Goal: Transaction & Acquisition: Obtain resource

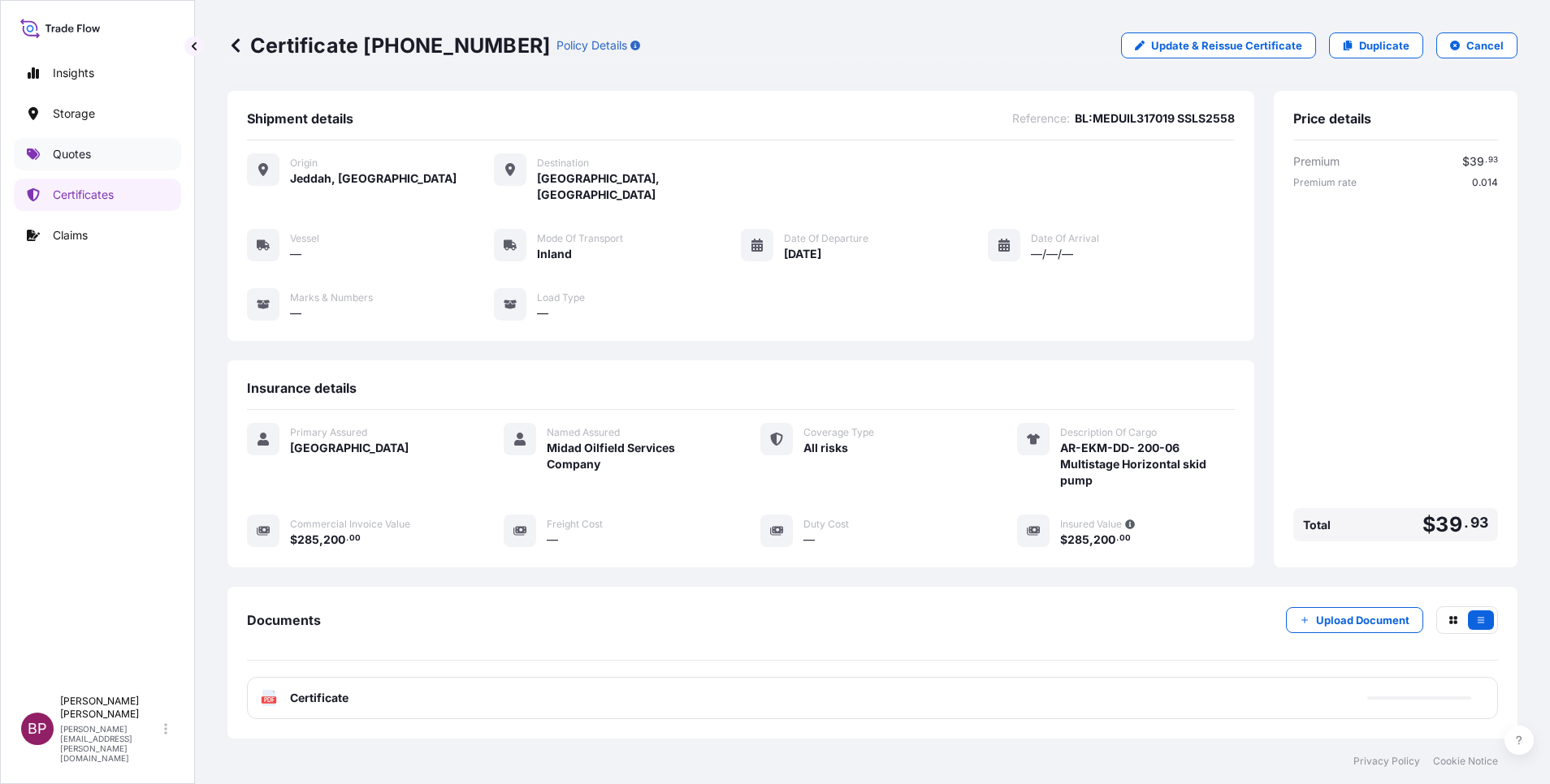
click at [70, 162] on p "Quotes" at bounding box center [71, 153] width 38 height 16
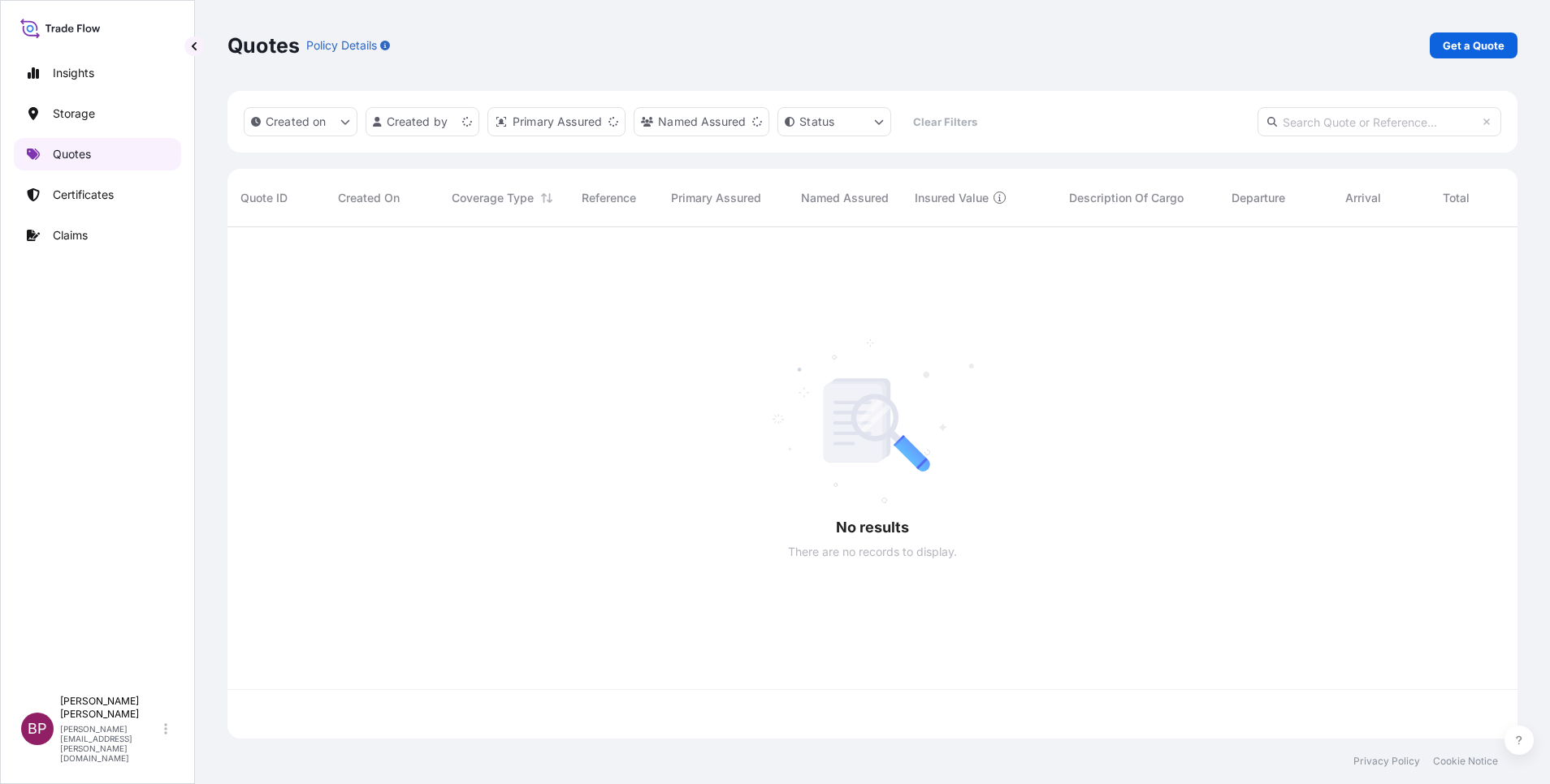
scroll to position [502, 1271]
click at [1485, 36] on link "Get a Quote" at bounding box center [1473, 46] width 88 height 26
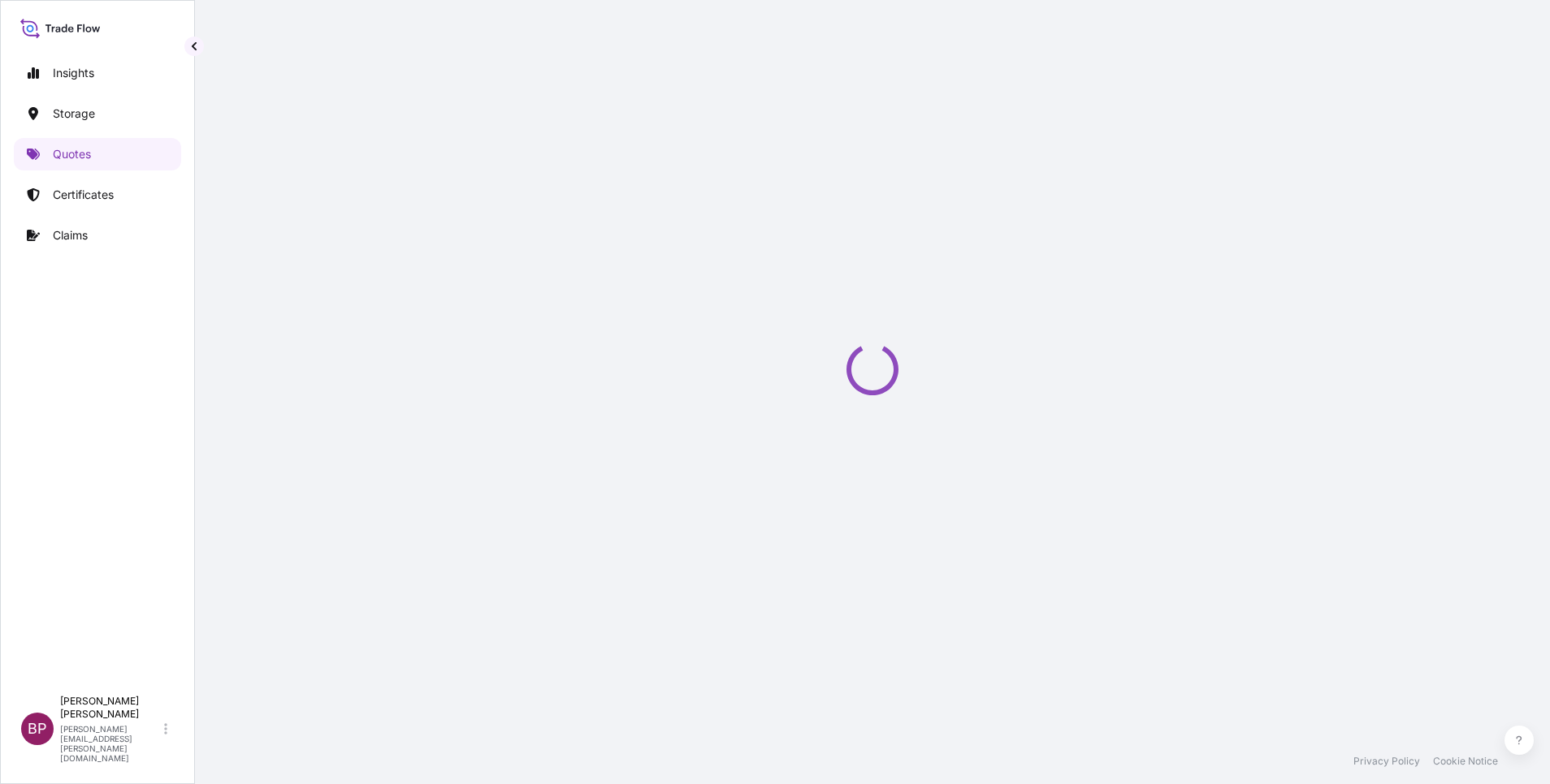
scroll to position [26, 0]
select select "Water"
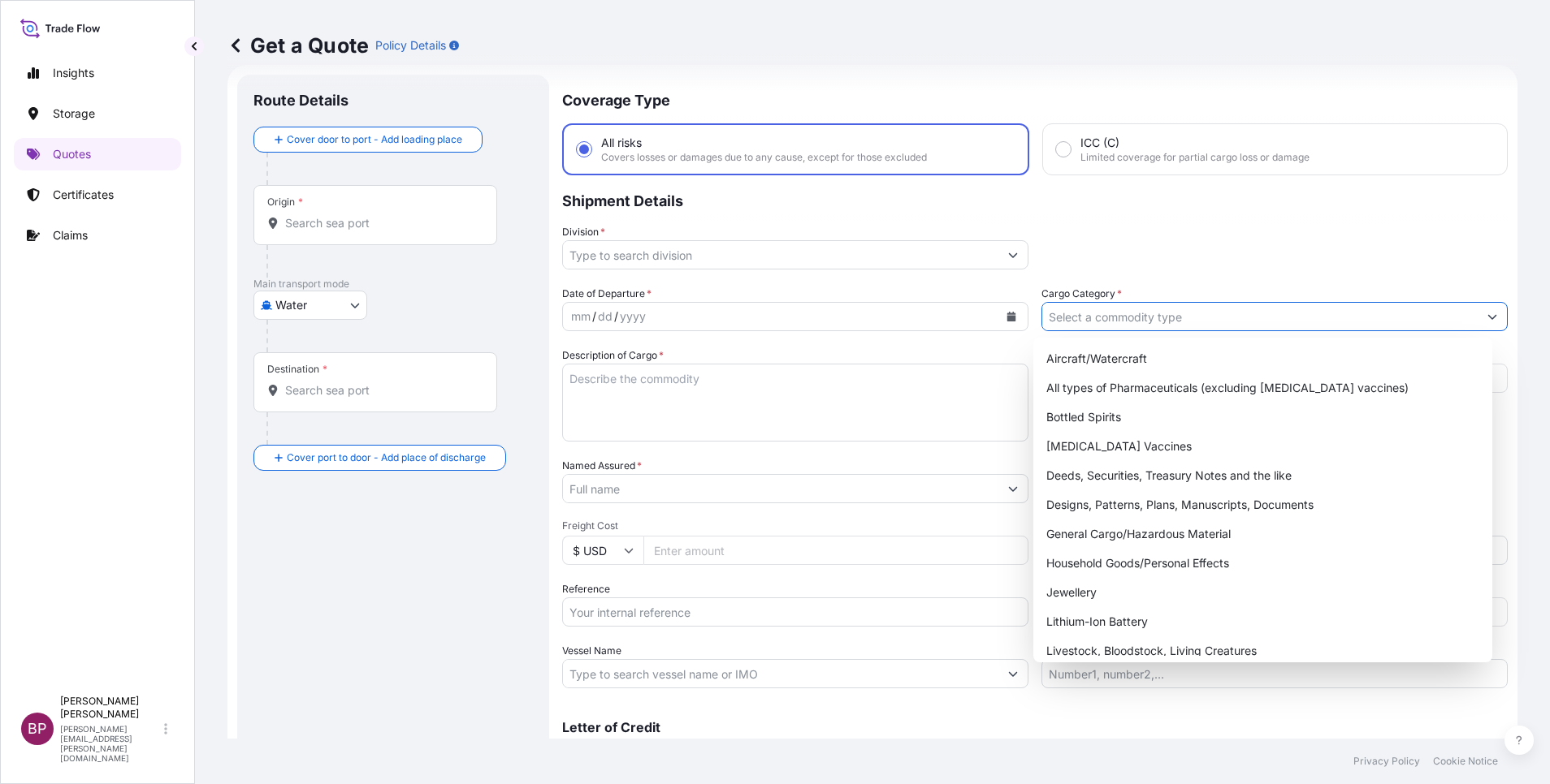
click at [1224, 319] on input "Cargo Category *" at bounding box center [1260, 316] width 436 height 29
click at [1186, 536] on div "General Cargo/Hazardous Material" at bounding box center [1262, 534] width 446 height 29
type input "General Cargo/Hazardous Material"
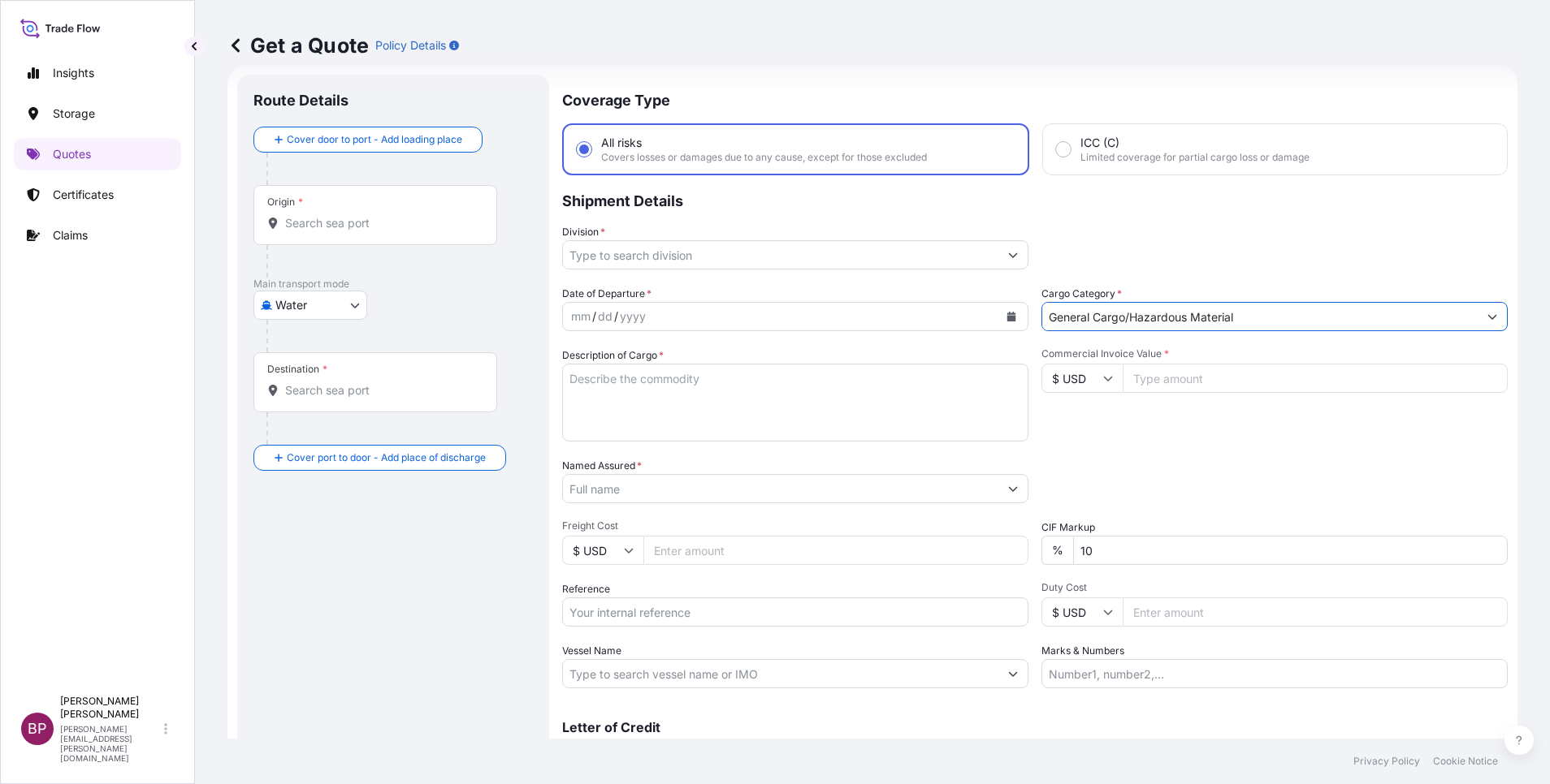
click at [961, 243] on input "Division *" at bounding box center [781, 254] width 436 height 29
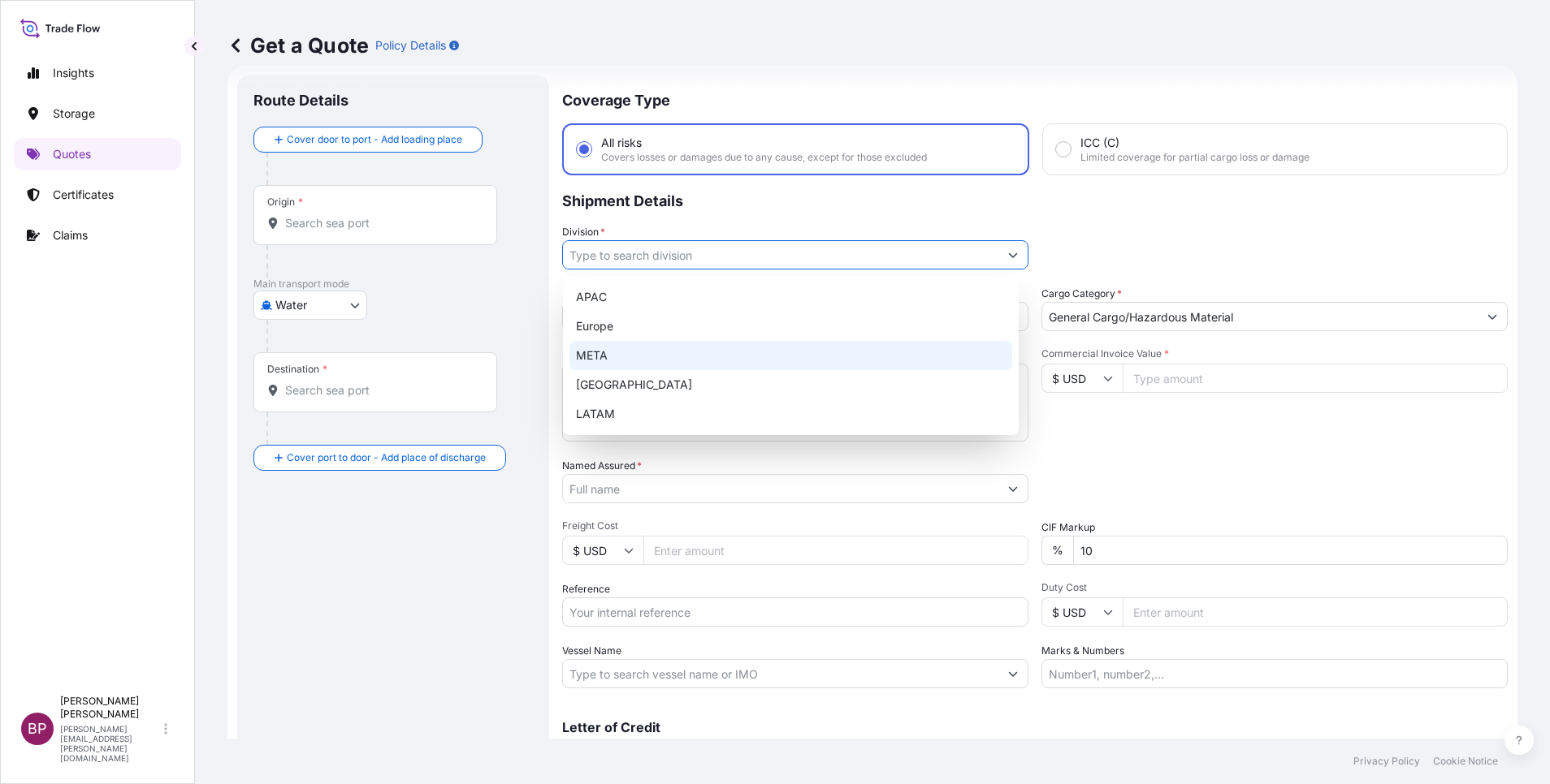
click at [670, 352] on div "META" at bounding box center [791, 355] width 443 height 29
type input "META"
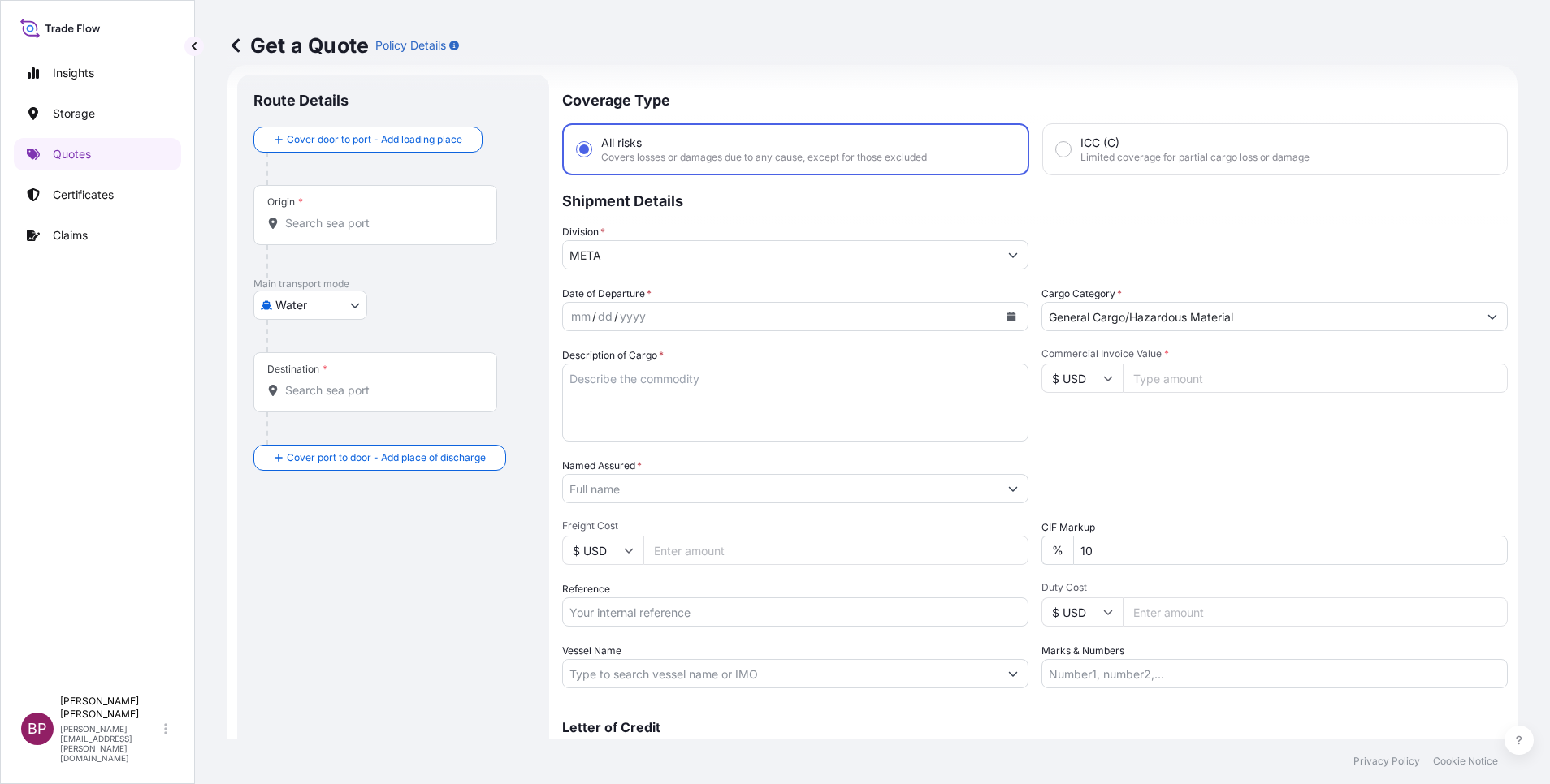
click at [1222, 379] on input "Commercial Invoice Value *" at bounding box center [1315, 378] width 385 height 29
paste input "165132.75"
type input "165132.75"
click at [981, 536] on div "Date of Departure * mm / dd / yyyy Cargo Category * General Cargo/Hazardous Mat…" at bounding box center [1034, 487] width 945 height 403
type input "0"
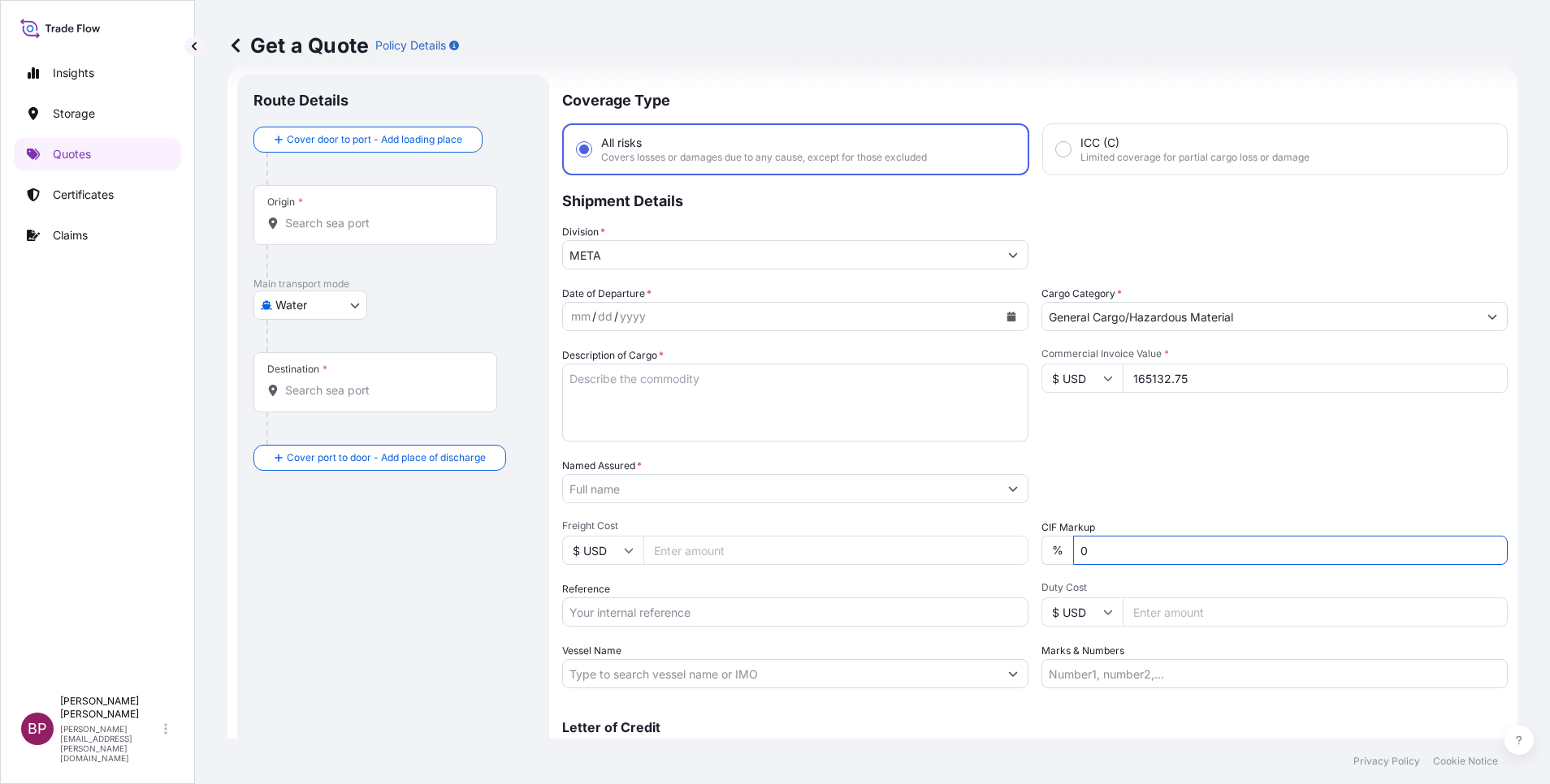
click at [675, 403] on textarea "Description of Cargo *" at bounding box center [795, 402] width 466 height 78
paste textarea "XYLAR® 2/G4258 STANDARD SILVER (DG CARGO)"
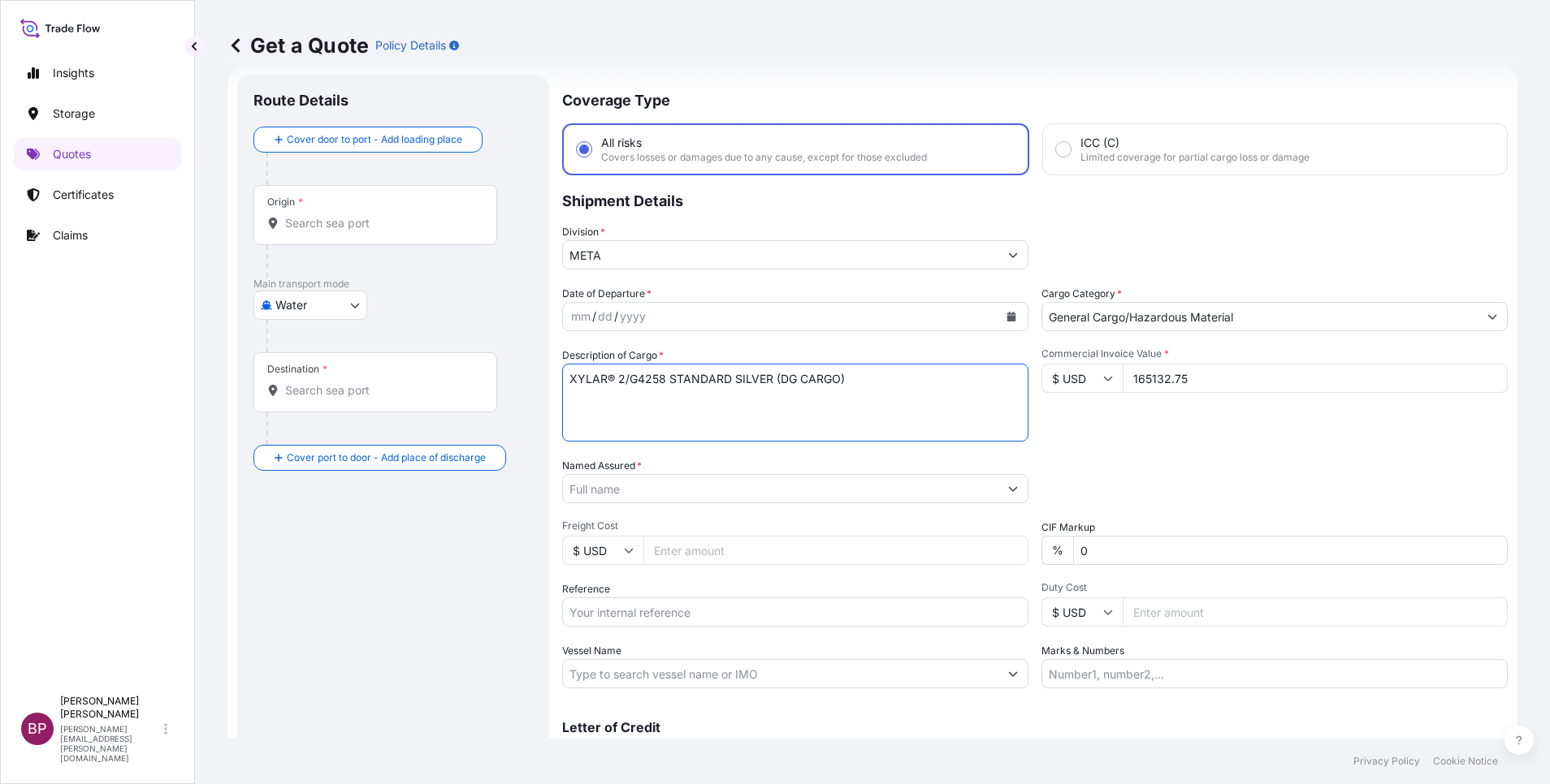
type textarea "XYLAR® 2/G4258 STANDARD SILVER (DG CARGO)"
click at [702, 604] on input "Reference" at bounding box center [795, 612] width 466 height 29
paste input "SSLS3093"
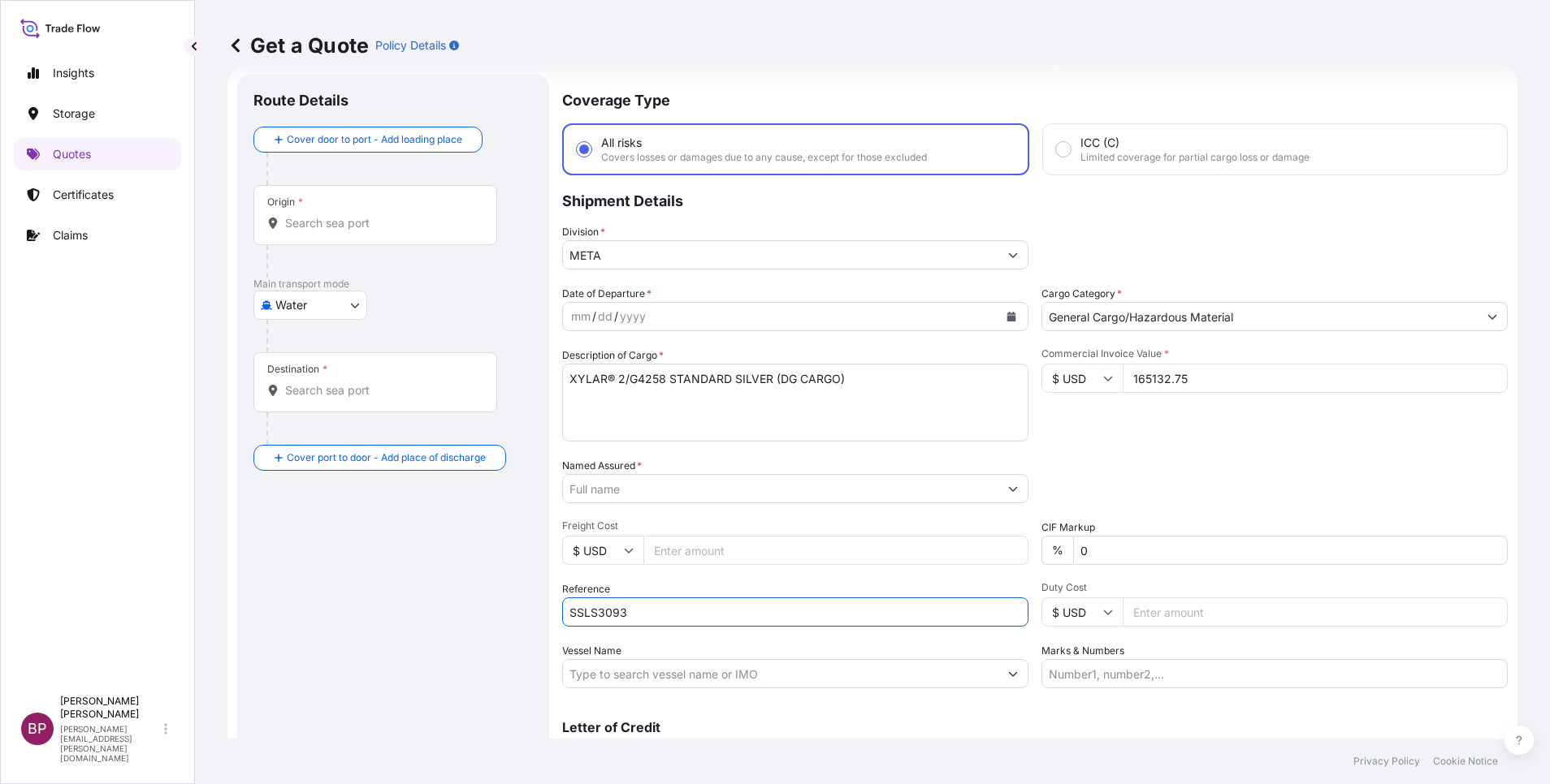
type input "SSLS3093"
click at [753, 492] on input "Named Assured *" at bounding box center [781, 488] width 436 height 29
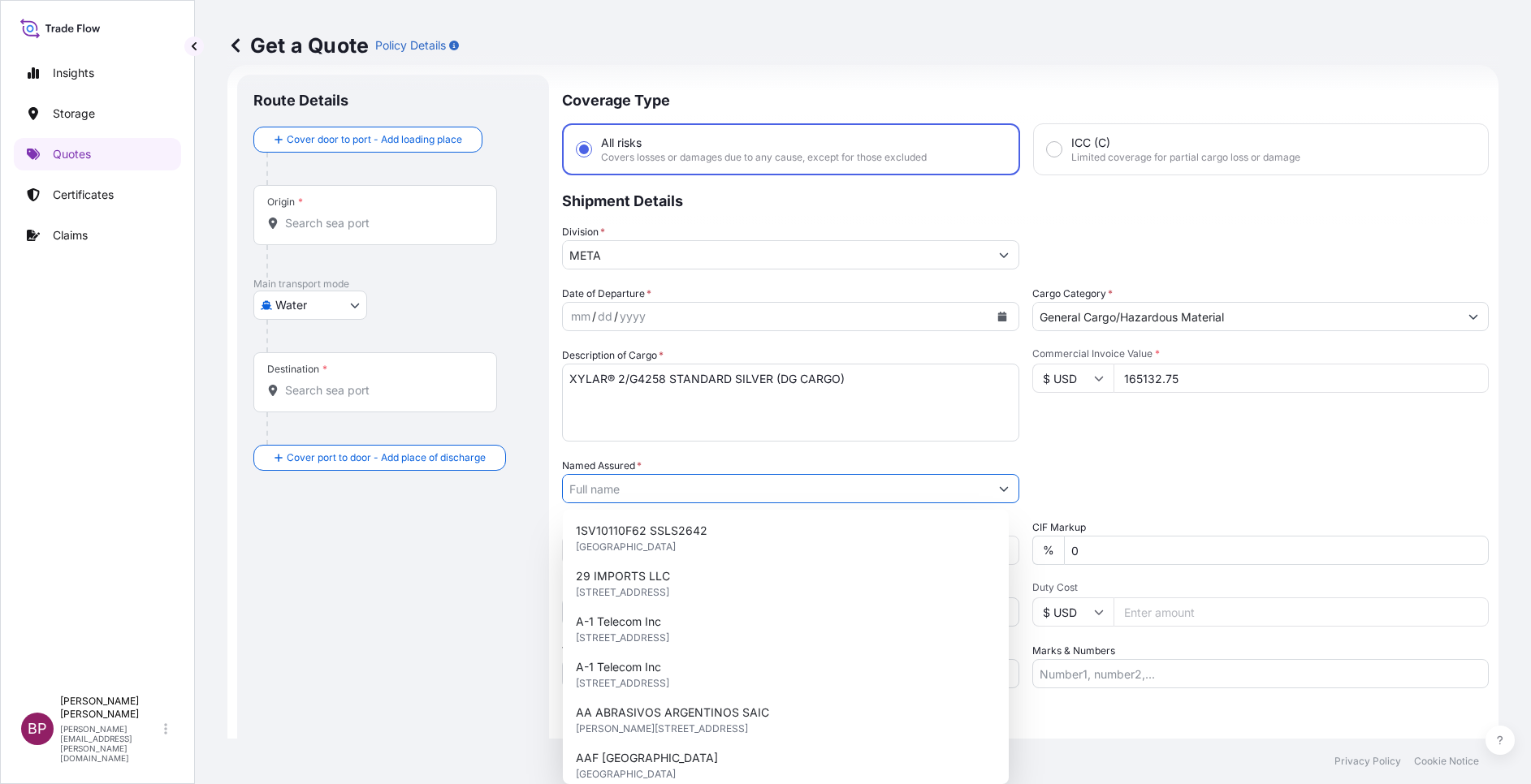
paste input "[PERSON_NAME] FASTENERS & ENGINEERING"
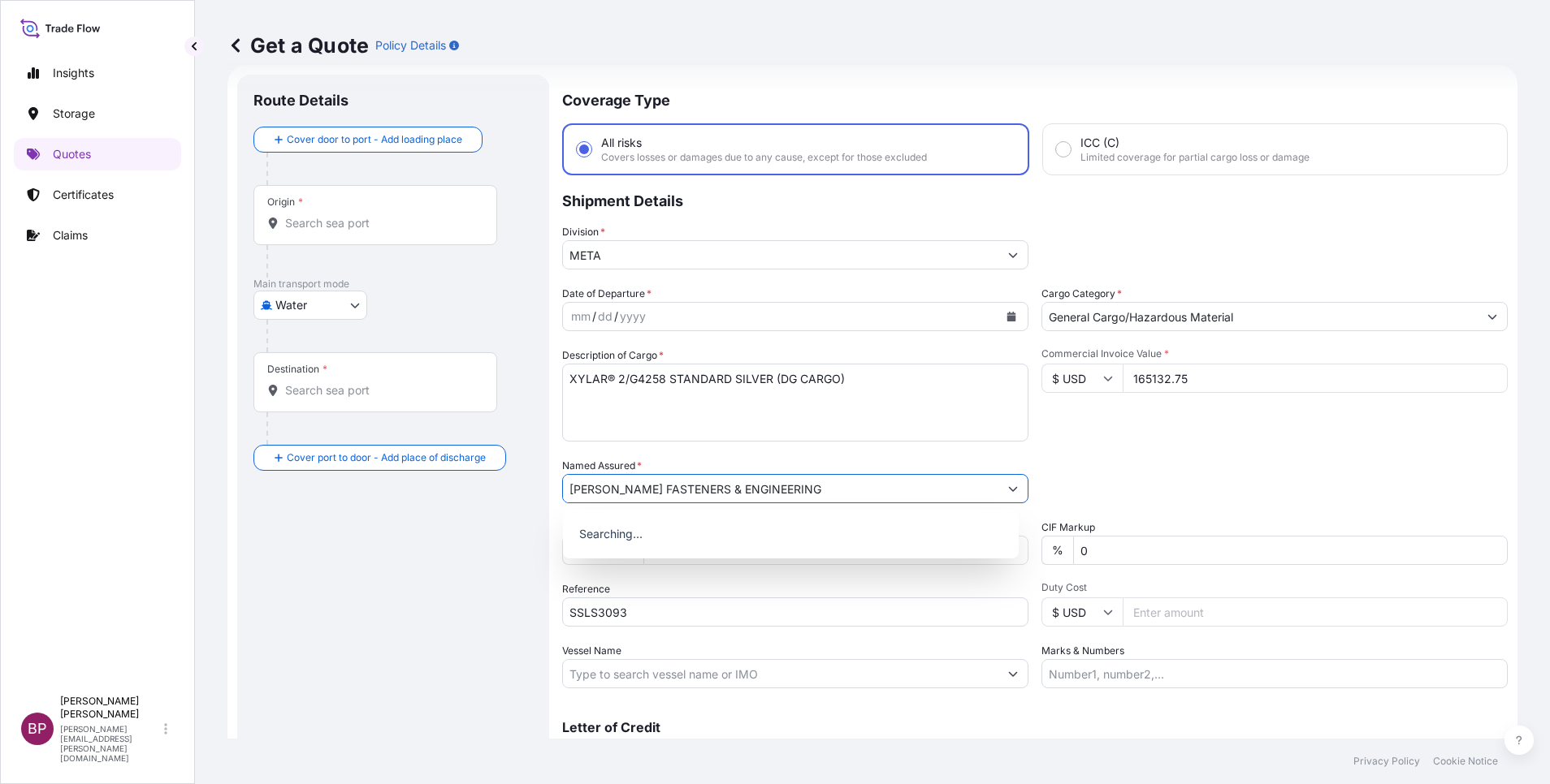
type input "[PERSON_NAME] FASTENERS & ENGINEERING"
click at [1007, 321] on icon "Calendar" at bounding box center [1012, 317] width 9 height 9
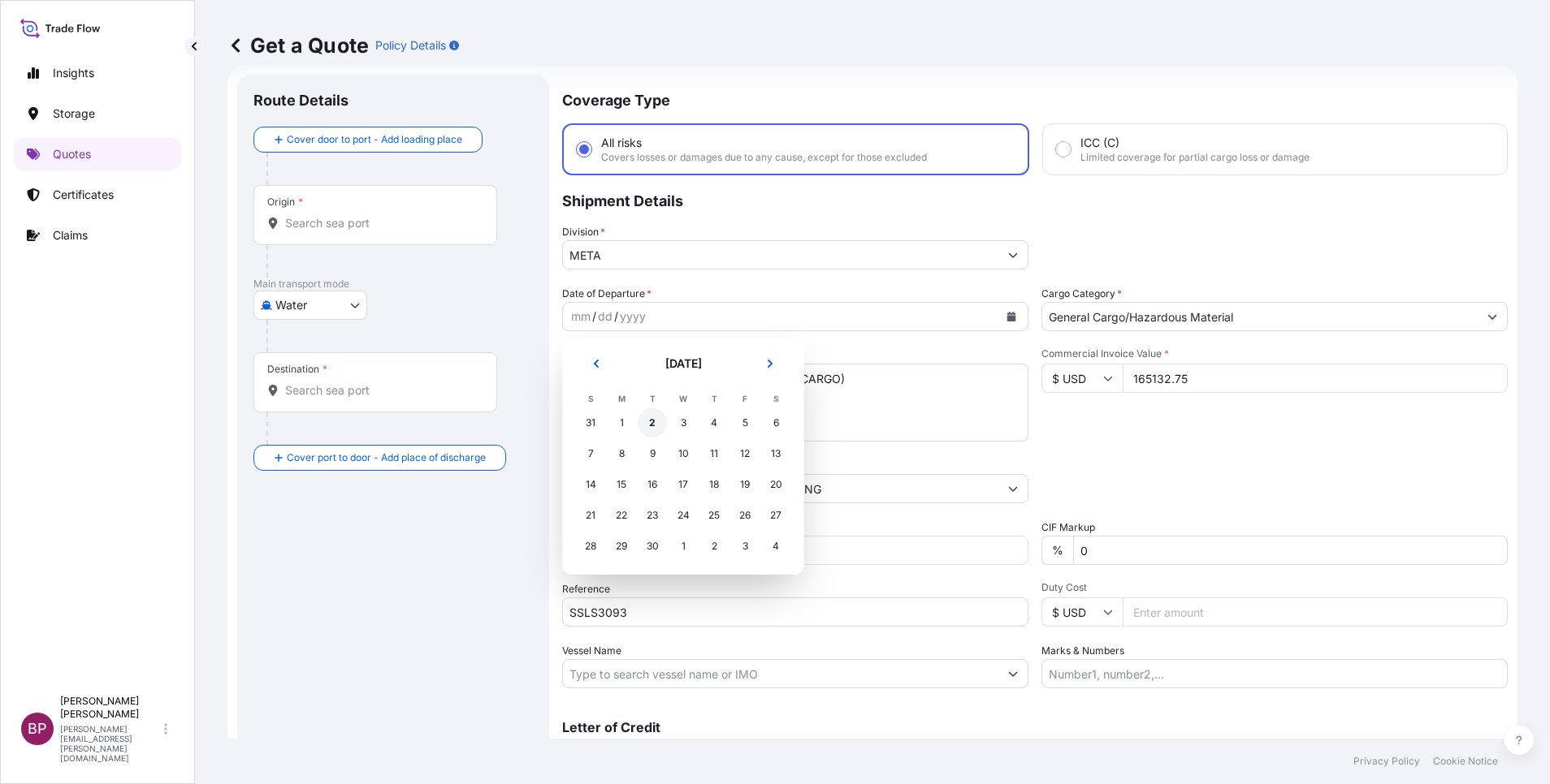
click at [651, 424] on div "2" at bounding box center [652, 422] width 29 height 29
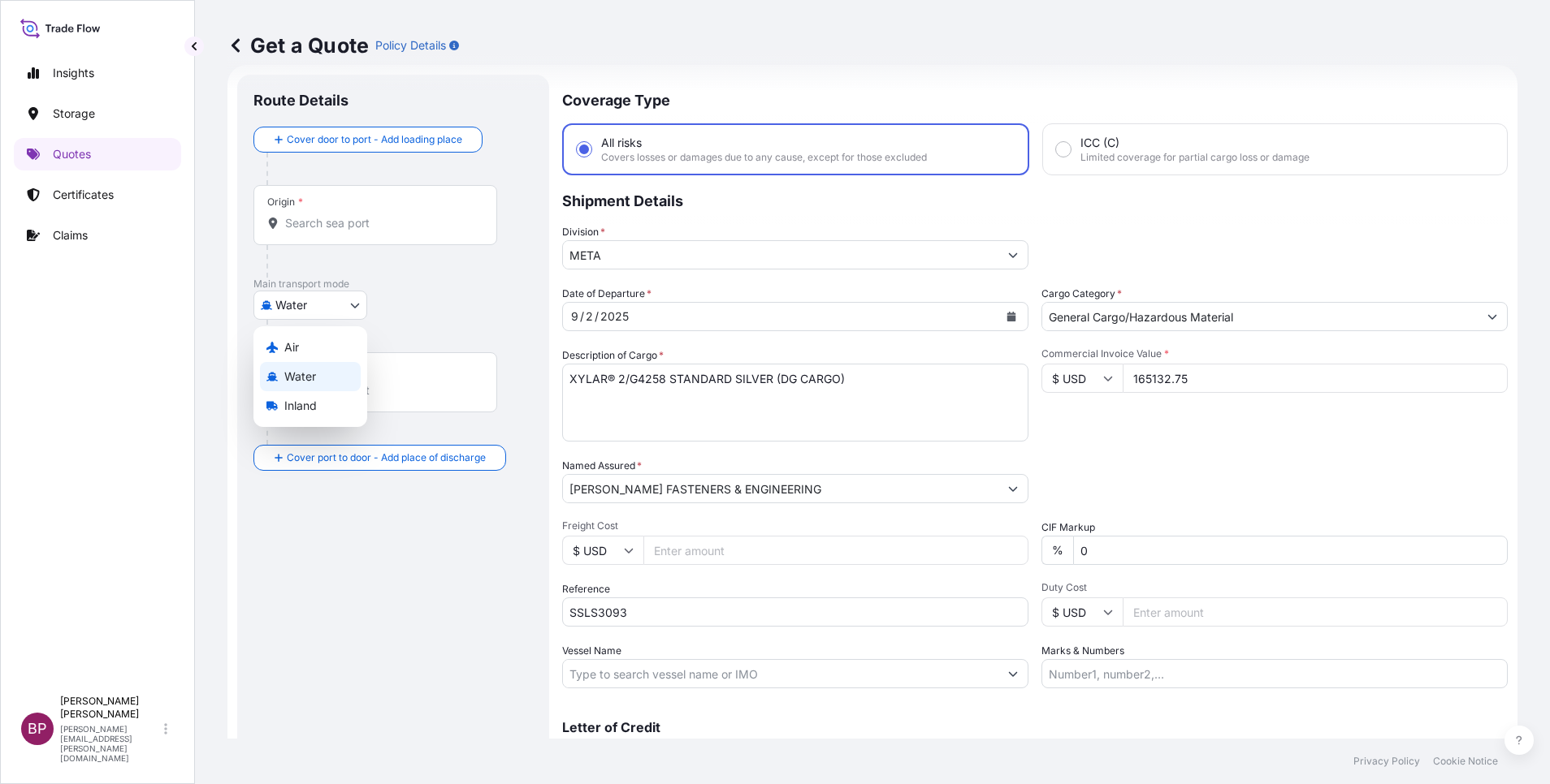
click at [354, 305] on body "Insights Storage Quotes Certificates Claims BP [PERSON_NAME] Kurian [EMAIL_ADDR…" at bounding box center [775, 392] width 1550 height 784
click at [302, 397] on div "Inland" at bounding box center [310, 406] width 101 height 29
select select "Inland"
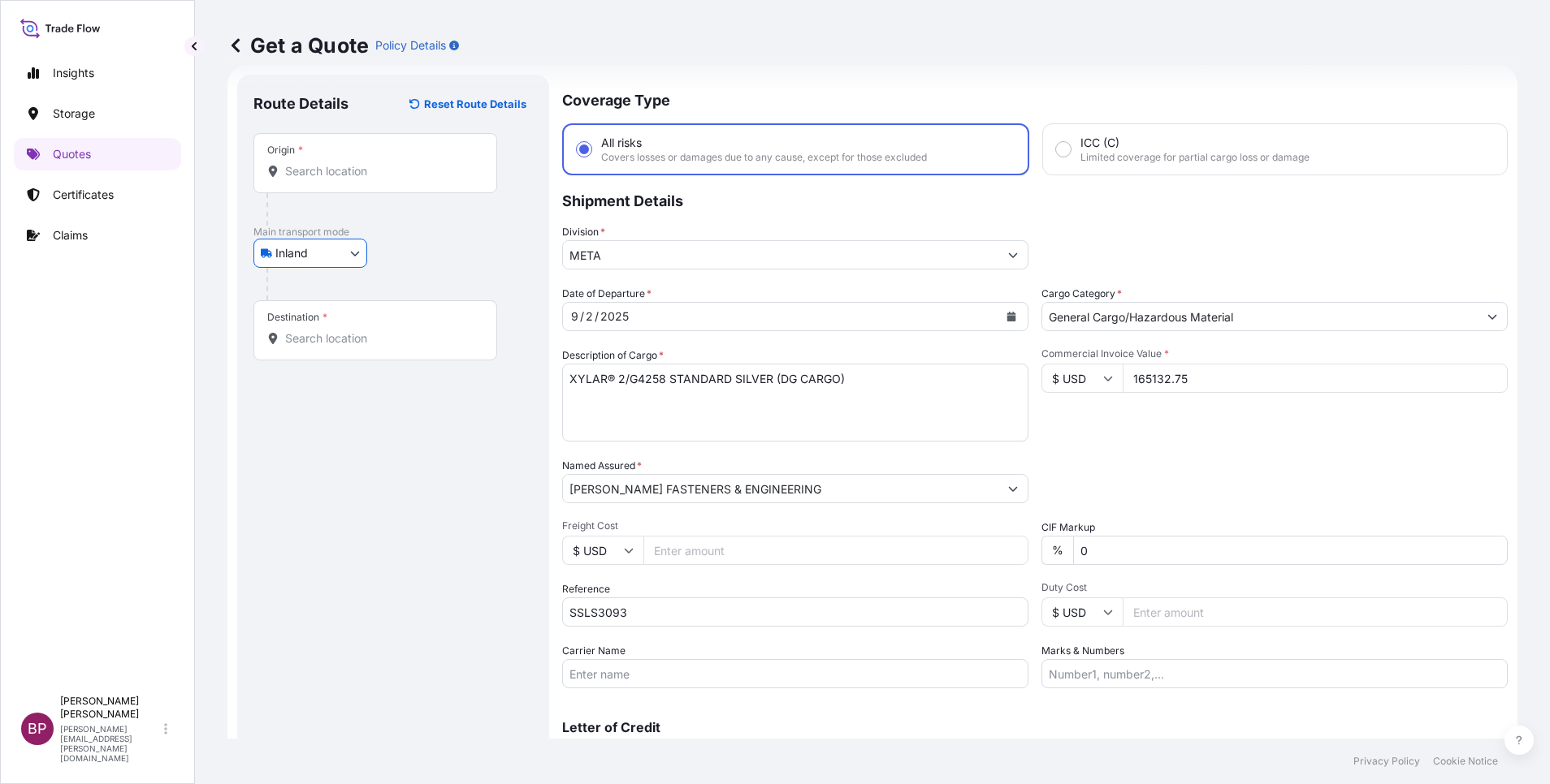
click at [420, 172] on input "Origin *" at bounding box center [380, 171] width 192 height 16
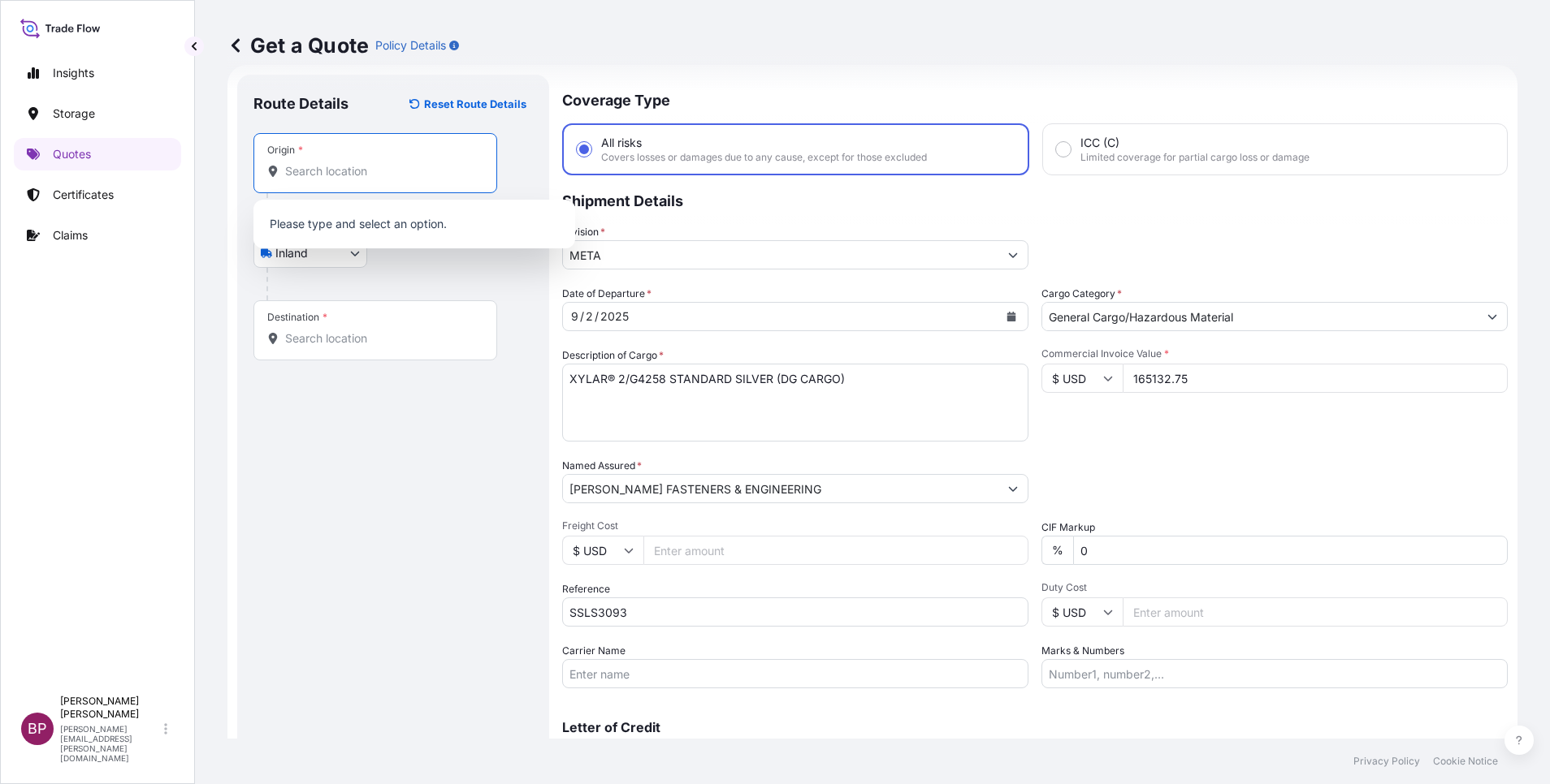
paste input "[GEOGRAPHIC_DATA]"
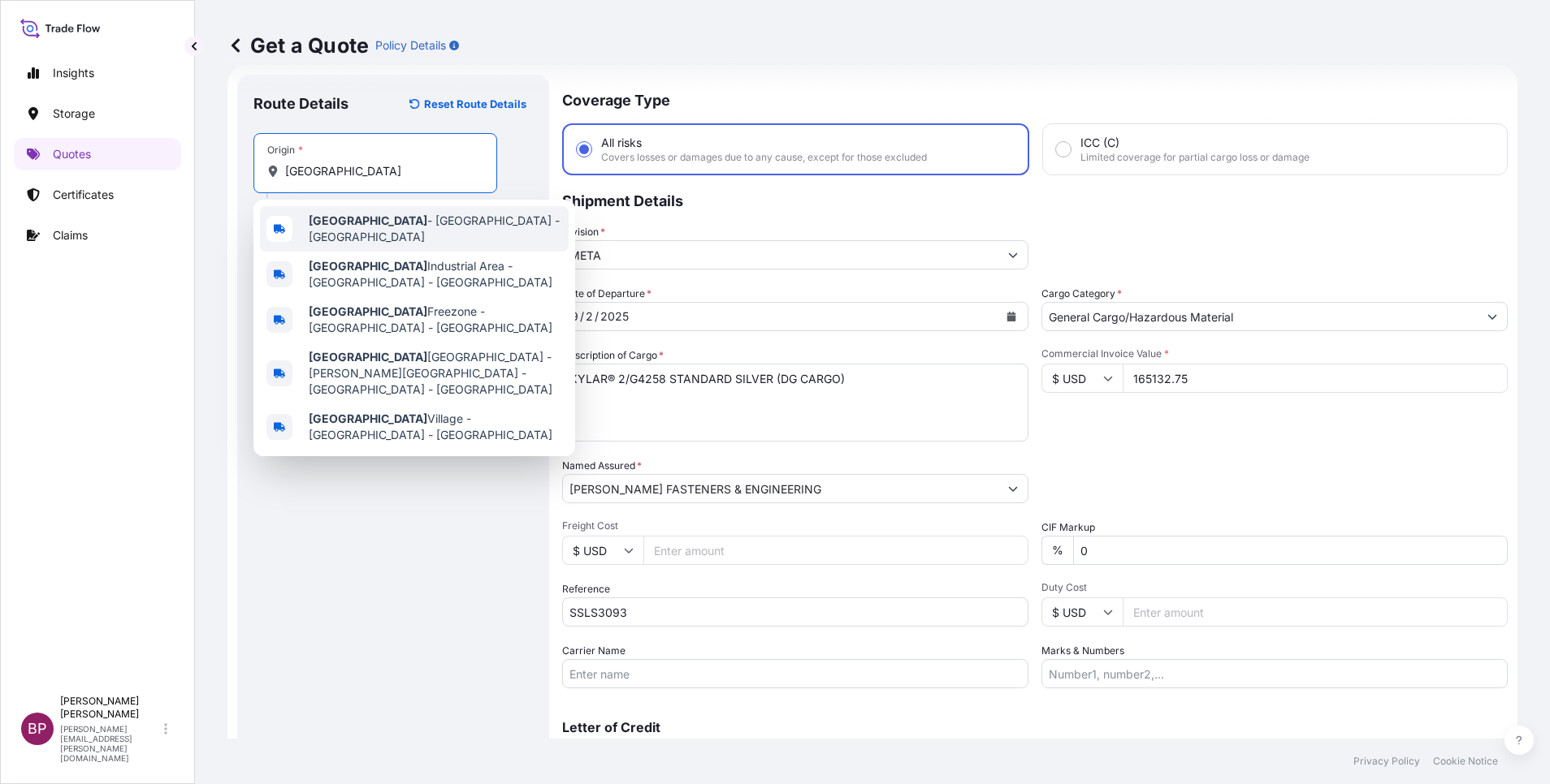
click at [392, 226] on span "[GEOGRAPHIC_DATA] - [GEOGRAPHIC_DATA] - [GEOGRAPHIC_DATA]" at bounding box center [435, 229] width 253 height 33
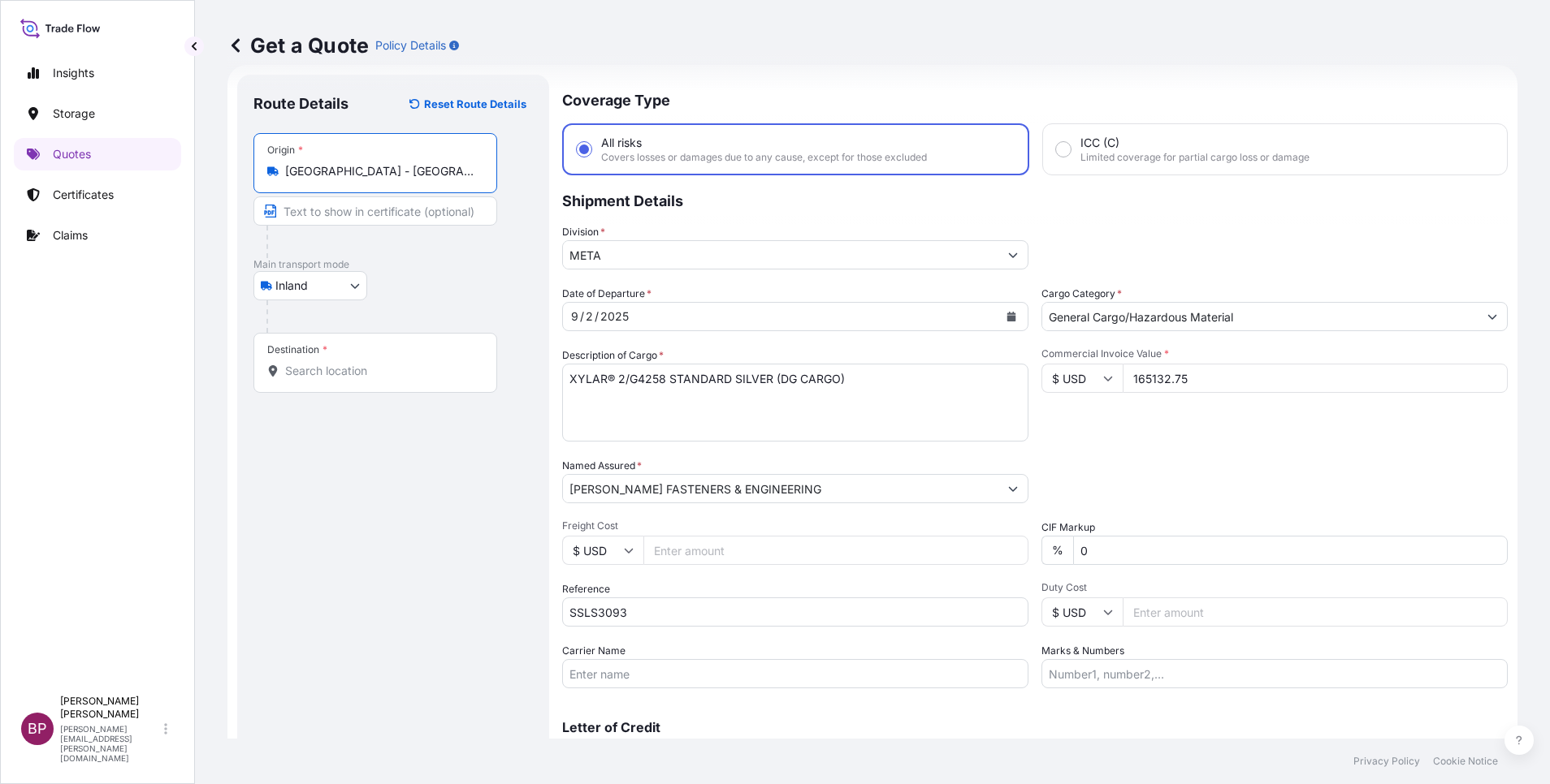
type input "[GEOGRAPHIC_DATA] - [GEOGRAPHIC_DATA] - [GEOGRAPHIC_DATA]"
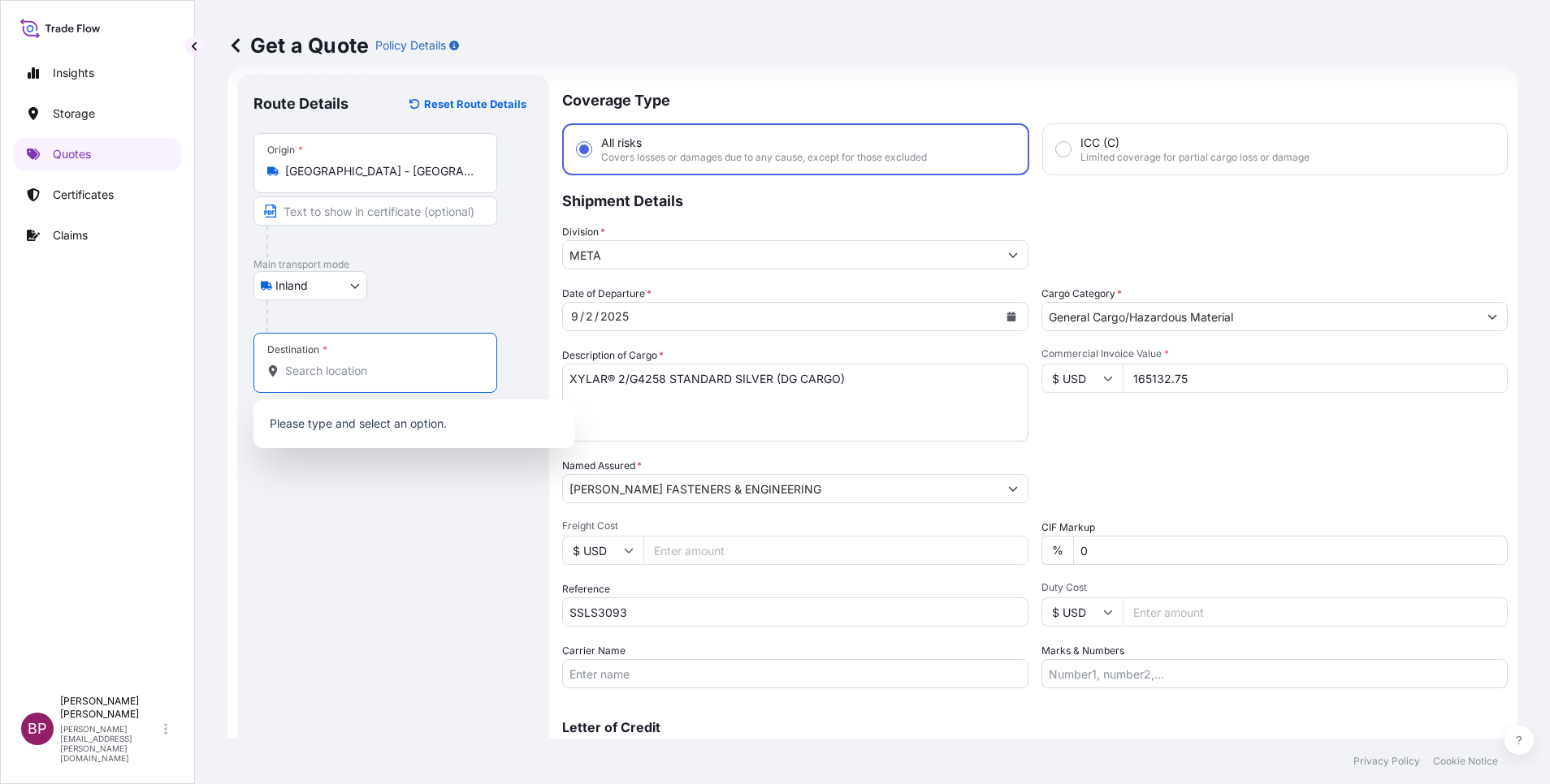
click at [359, 369] on input "Destination *" at bounding box center [380, 370] width 192 height 16
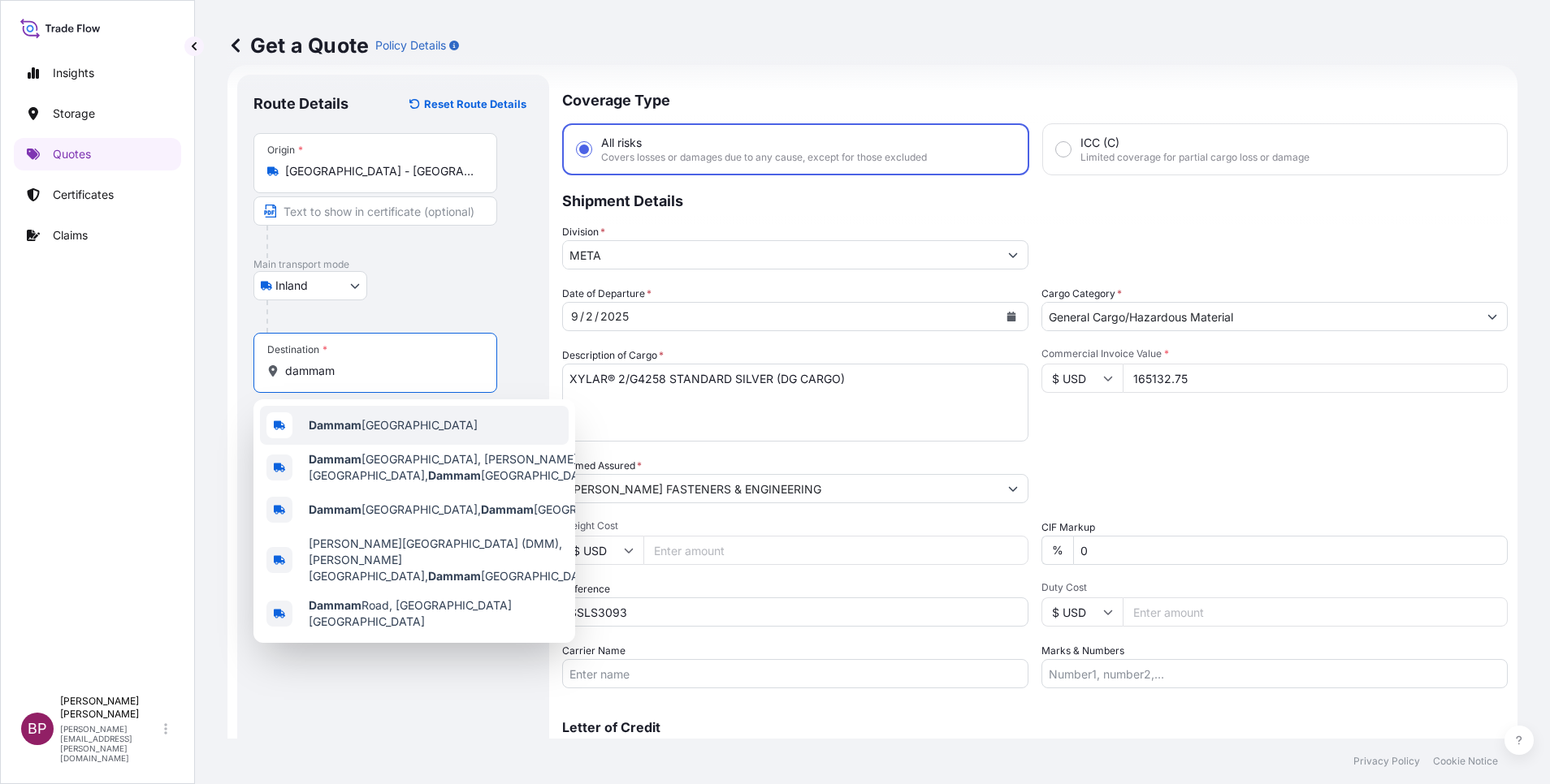
click at [376, 427] on span "Dammam [GEOGRAPHIC_DATA]" at bounding box center [393, 425] width 169 height 16
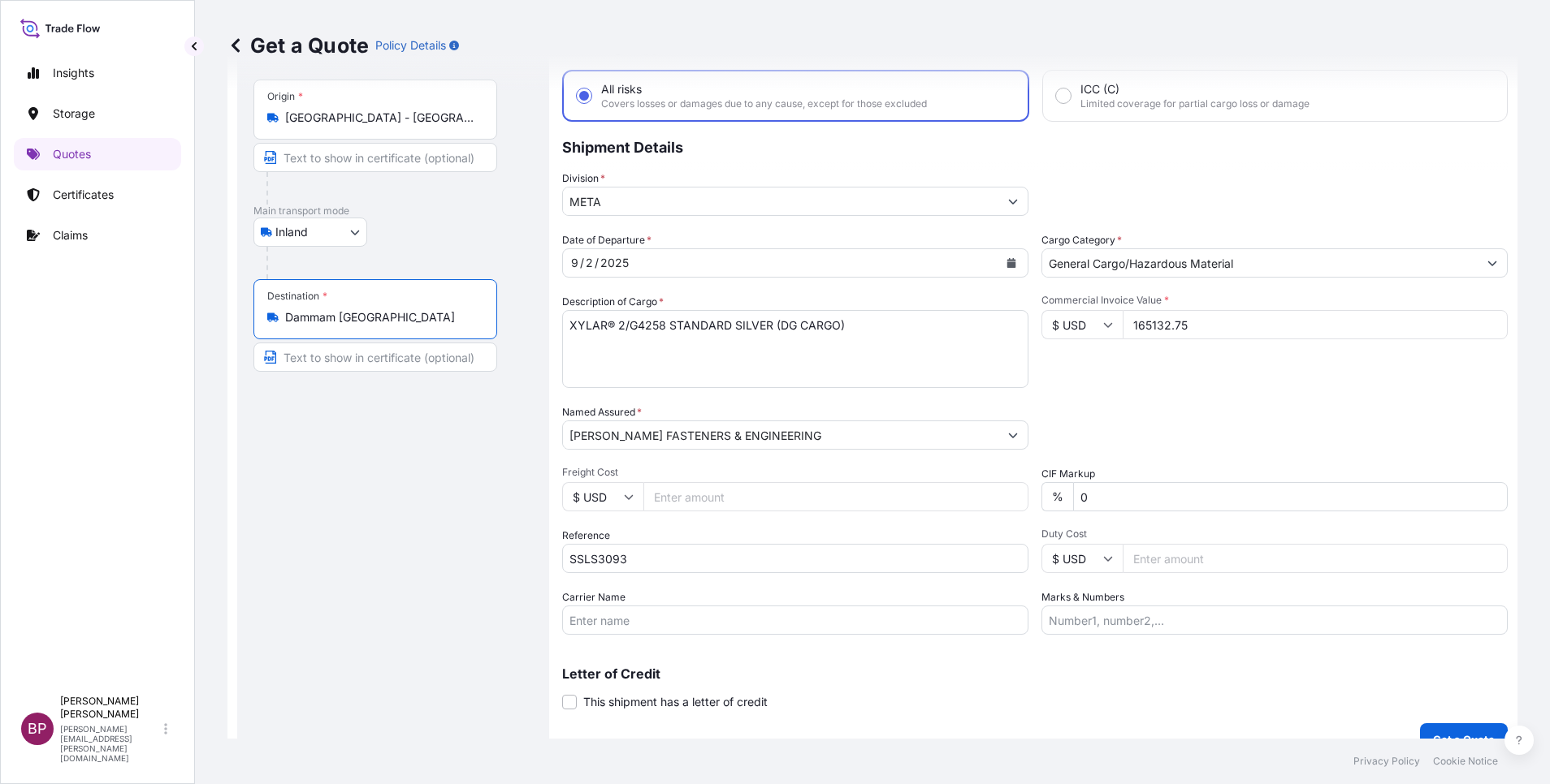
scroll to position [107, 0]
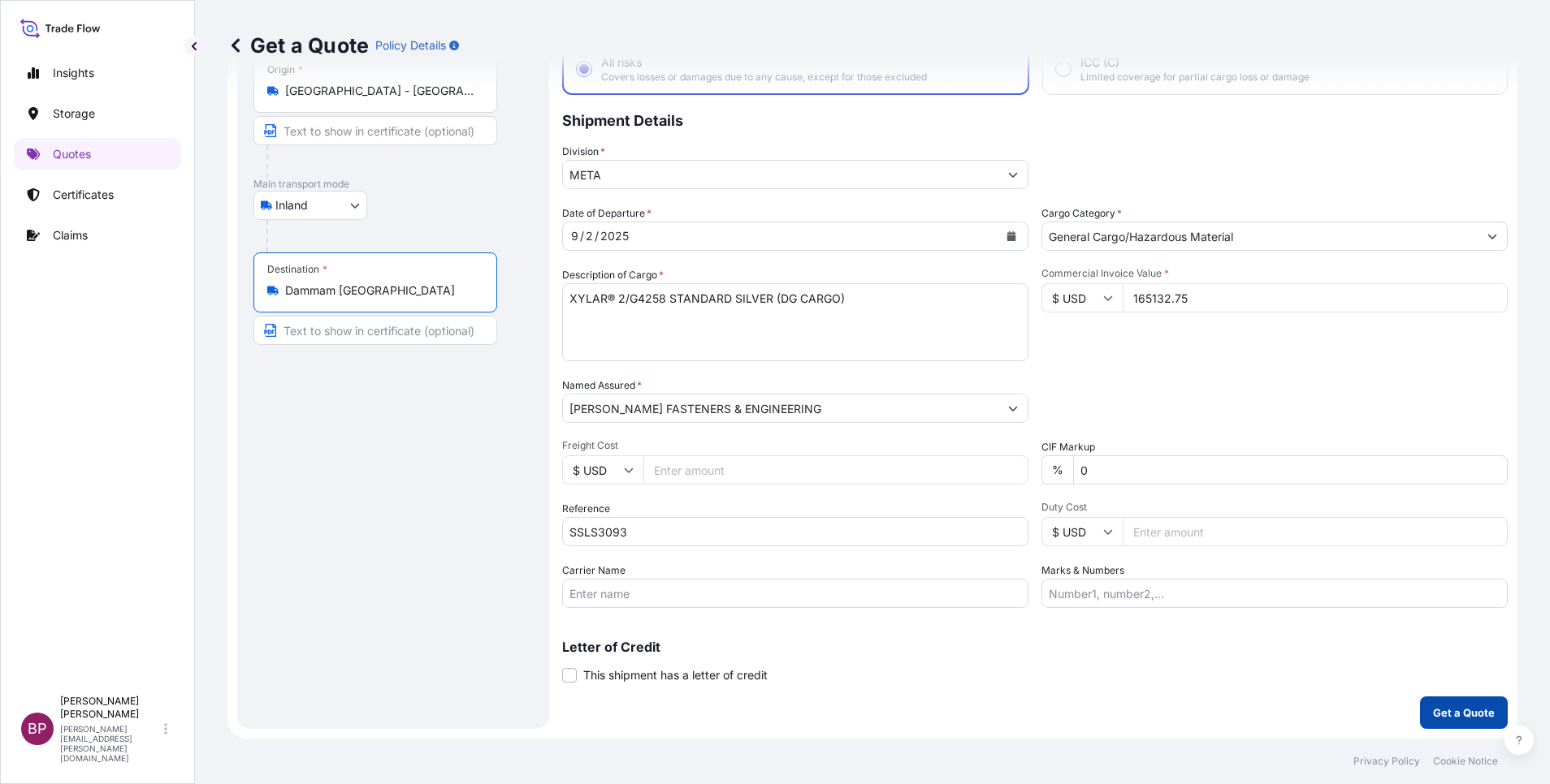
type input "Dammam [GEOGRAPHIC_DATA]"
click at [1471, 712] on p "Get a Quote" at bounding box center [1464, 712] width 62 height 16
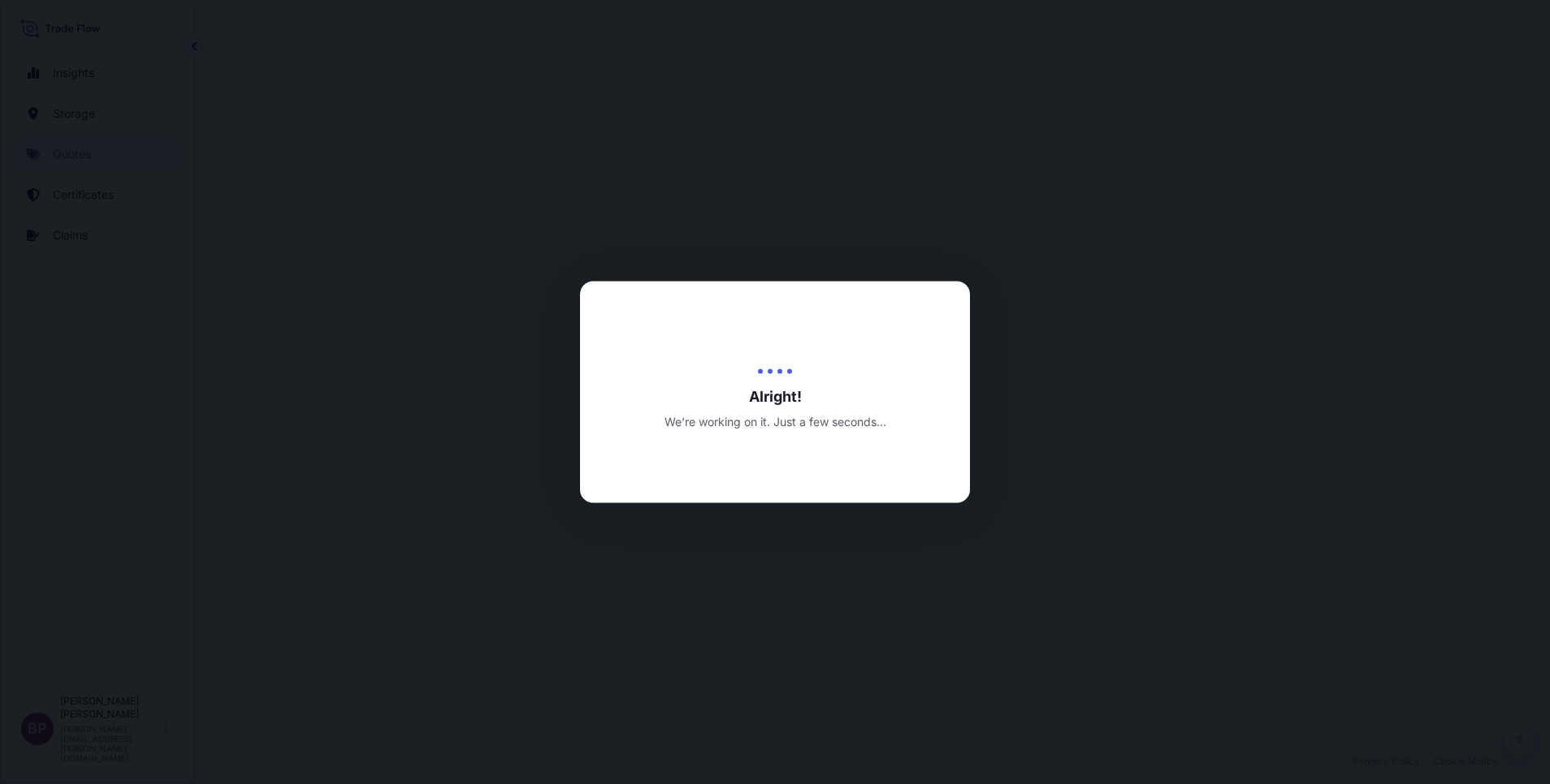
select select "Inland"
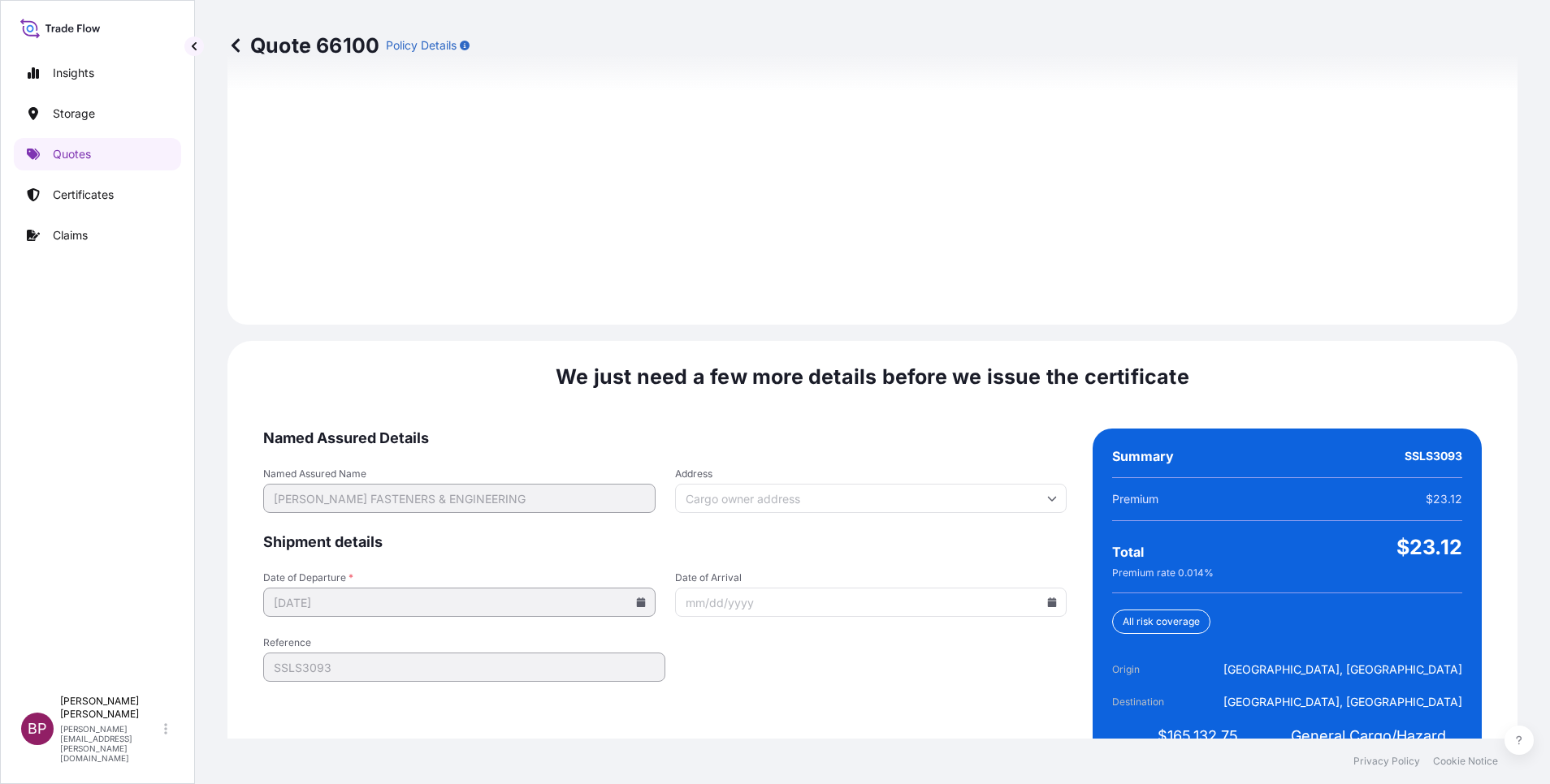
scroll to position [2276, 0]
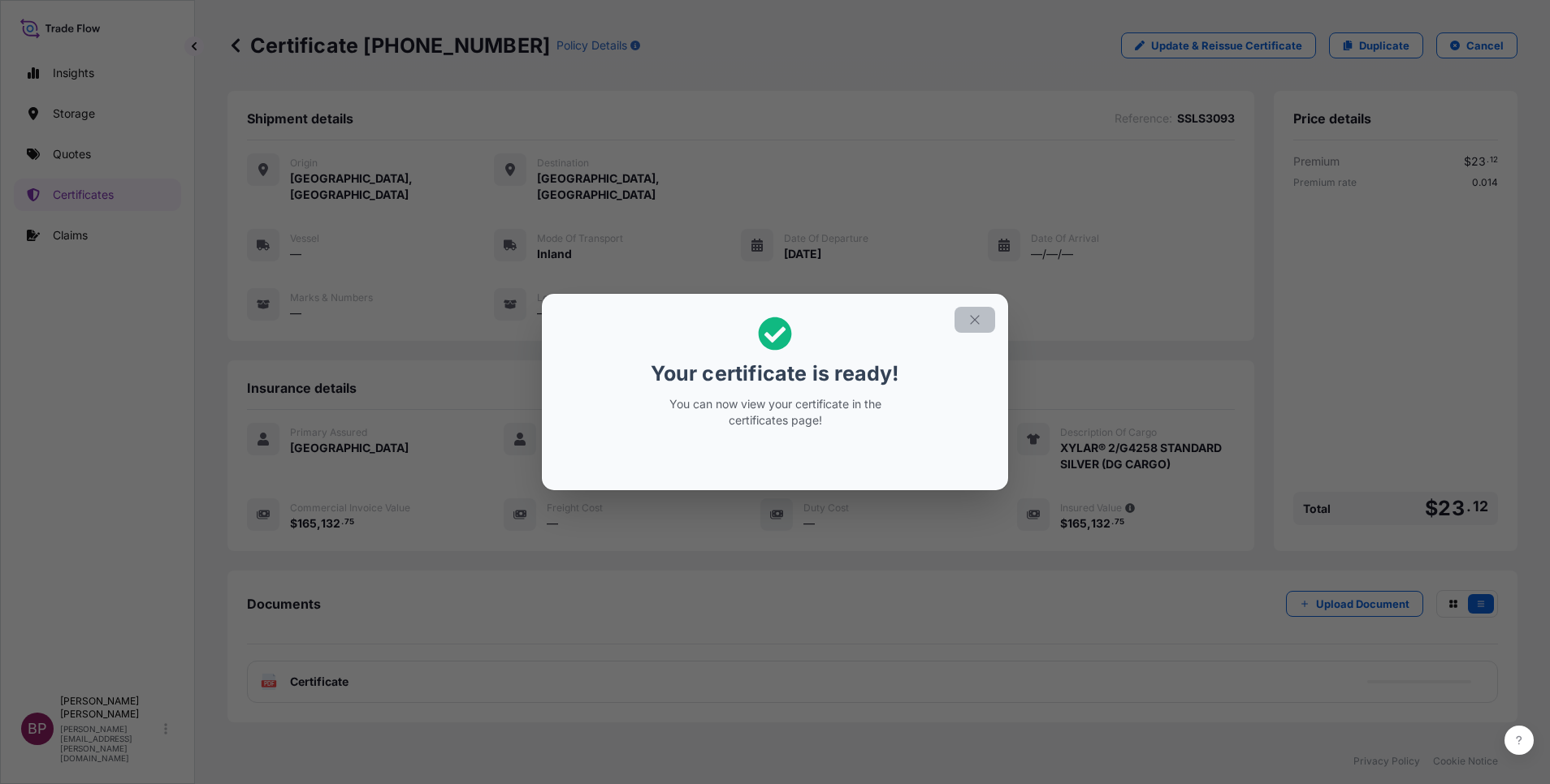
click at [974, 321] on icon "button" at bounding box center [975, 321] width 15 height 15
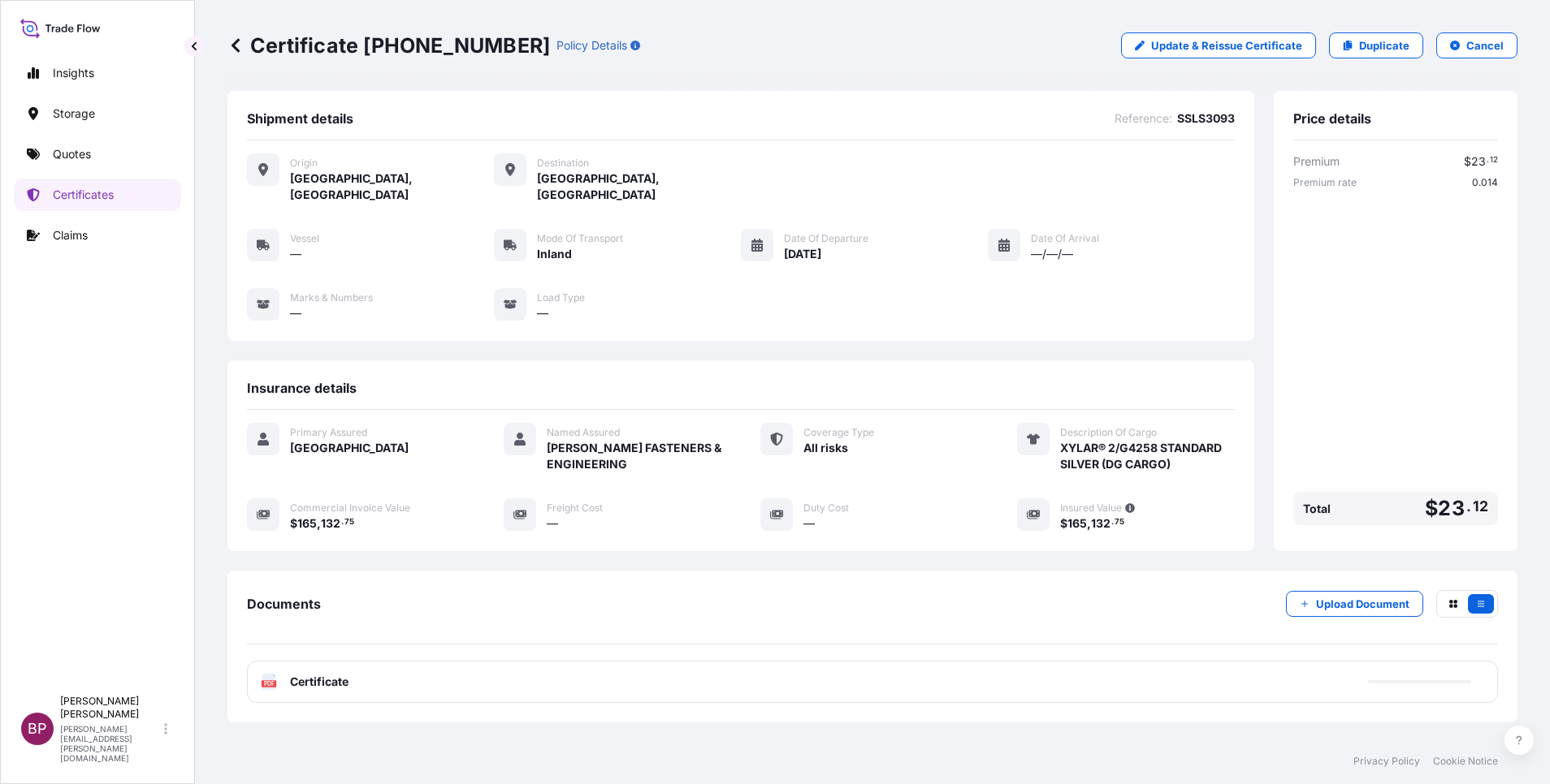
scroll to position [69, 0]
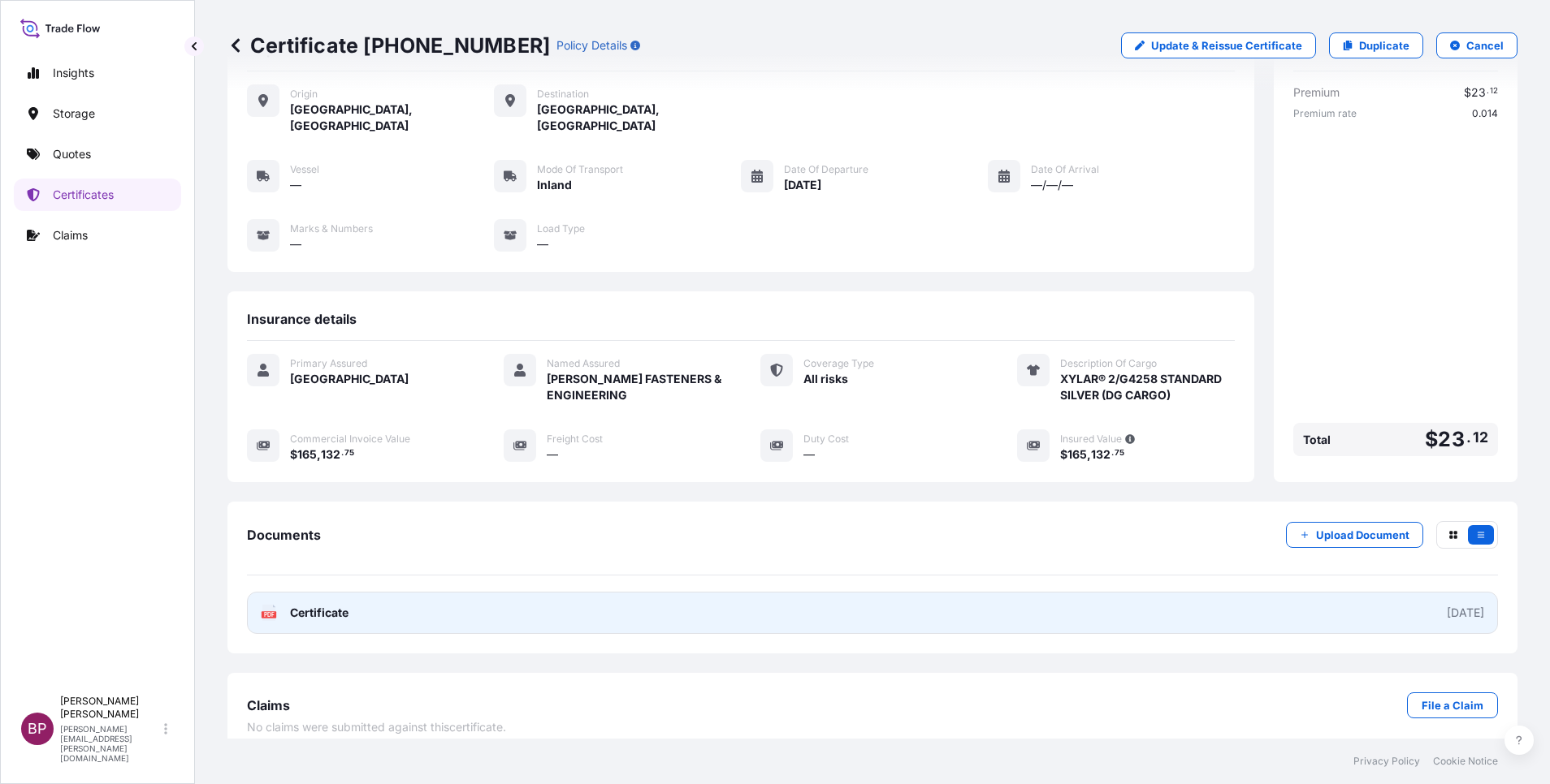
click at [319, 605] on span "Certificate" at bounding box center [319, 612] width 59 height 16
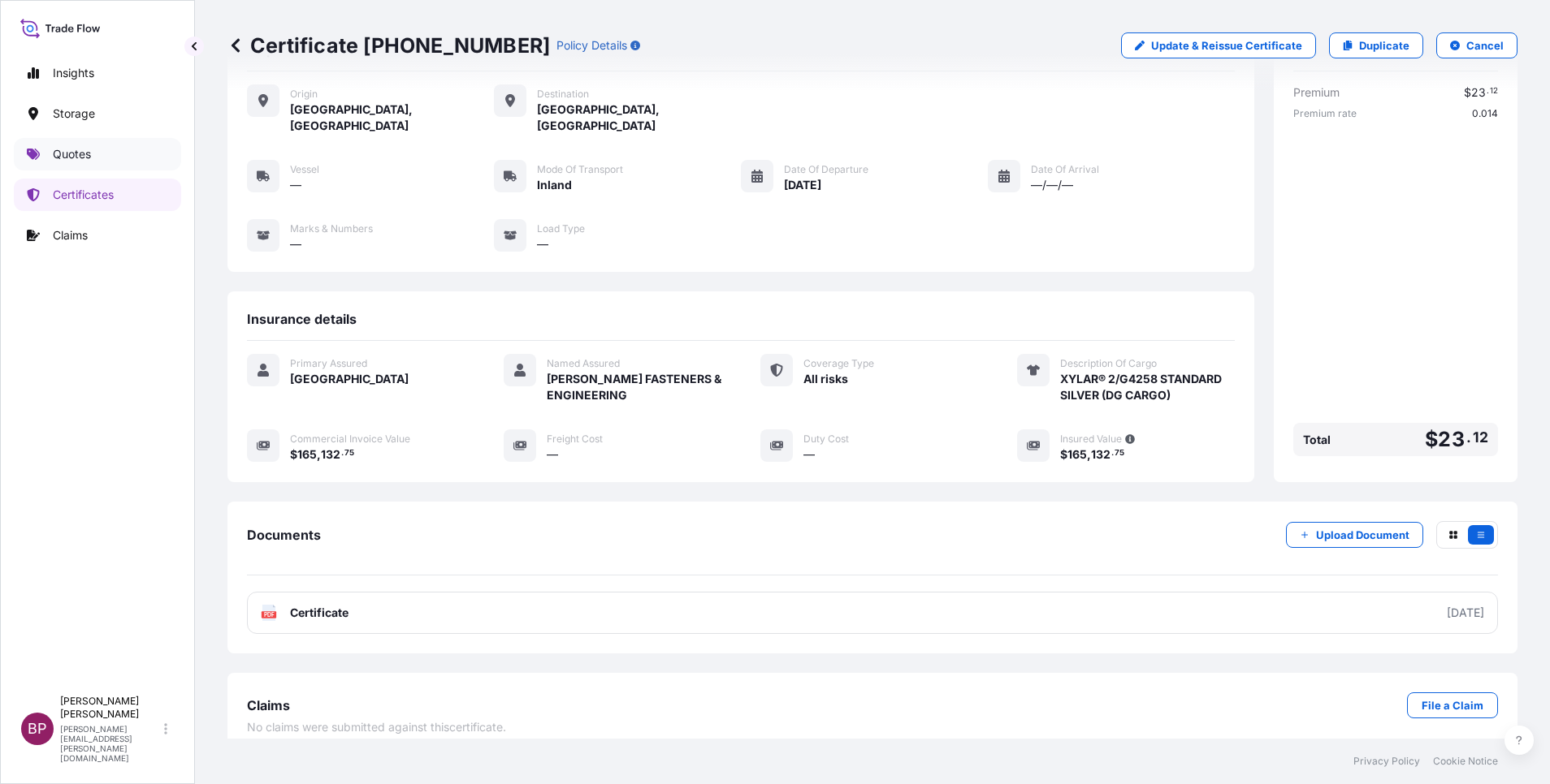
click at [71, 151] on p "Quotes" at bounding box center [71, 153] width 38 height 16
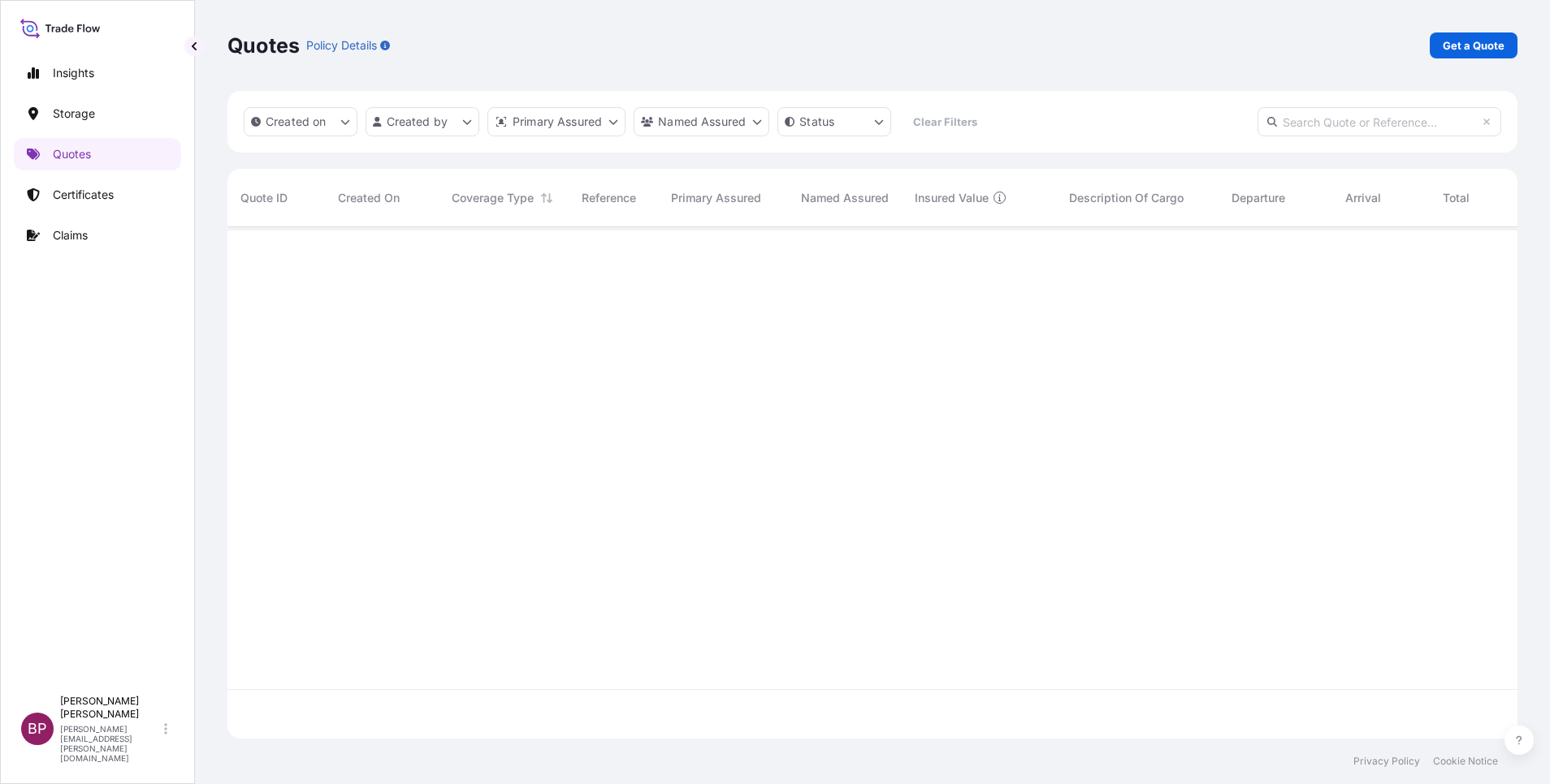
scroll to position [502, 1271]
click at [1467, 37] on p "Get a Quote" at bounding box center [1473, 45] width 62 height 16
select select "Water"
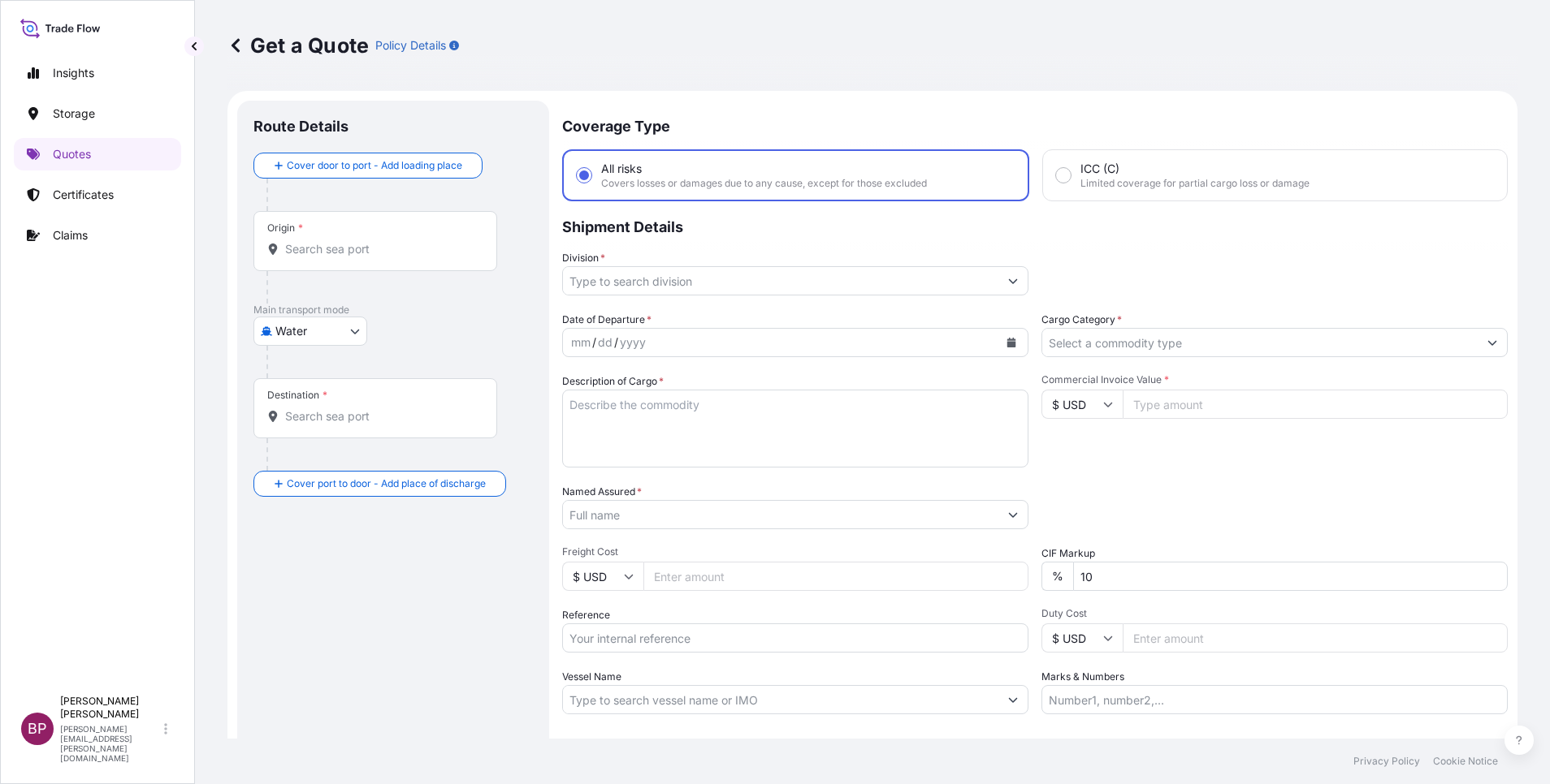
scroll to position [26, 0]
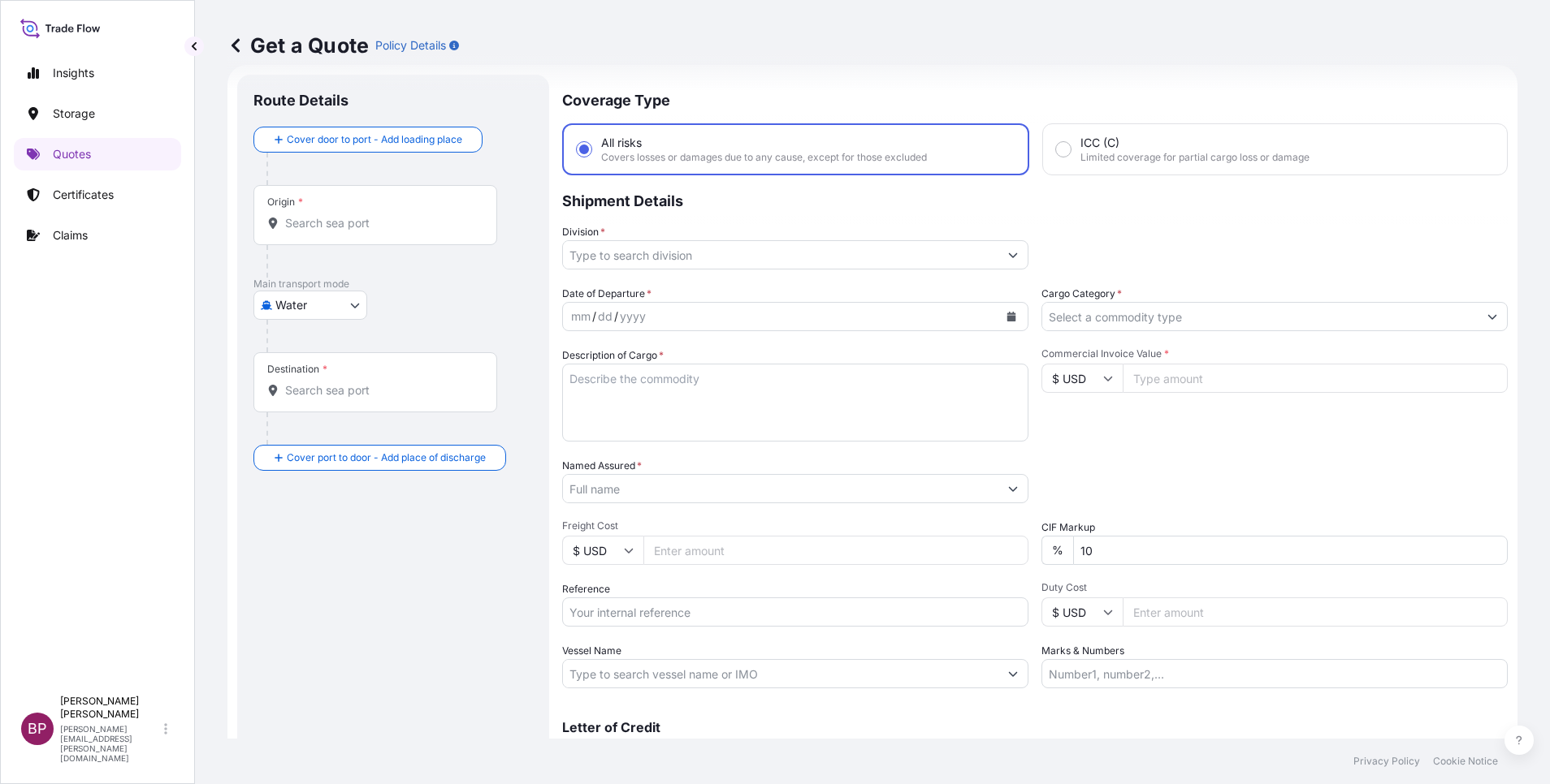
click at [1180, 306] on input "Cargo Category *" at bounding box center [1260, 316] width 436 height 29
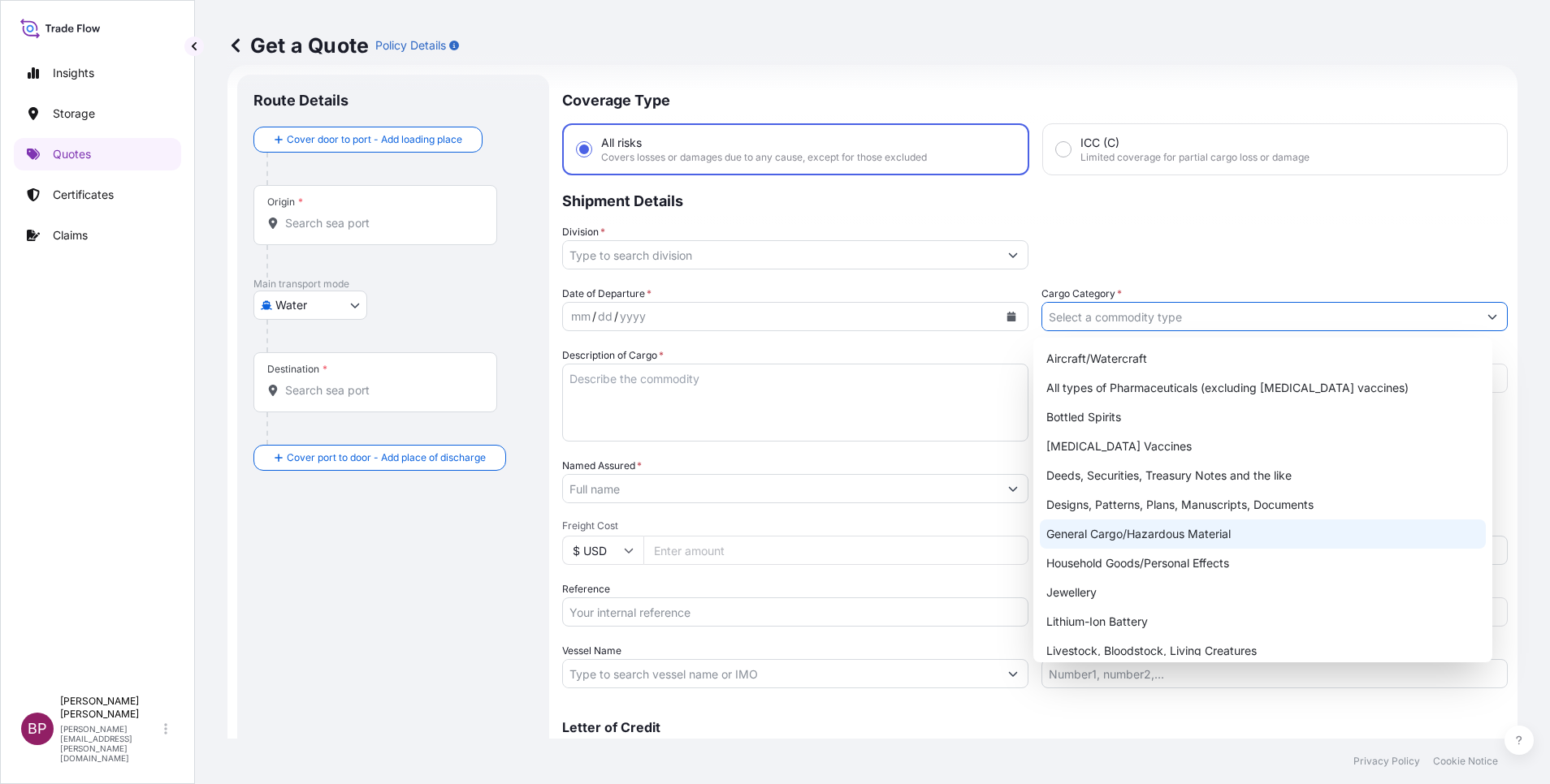
click at [1132, 539] on div "General Cargo/Hazardous Material" at bounding box center [1262, 534] width 446 height 29
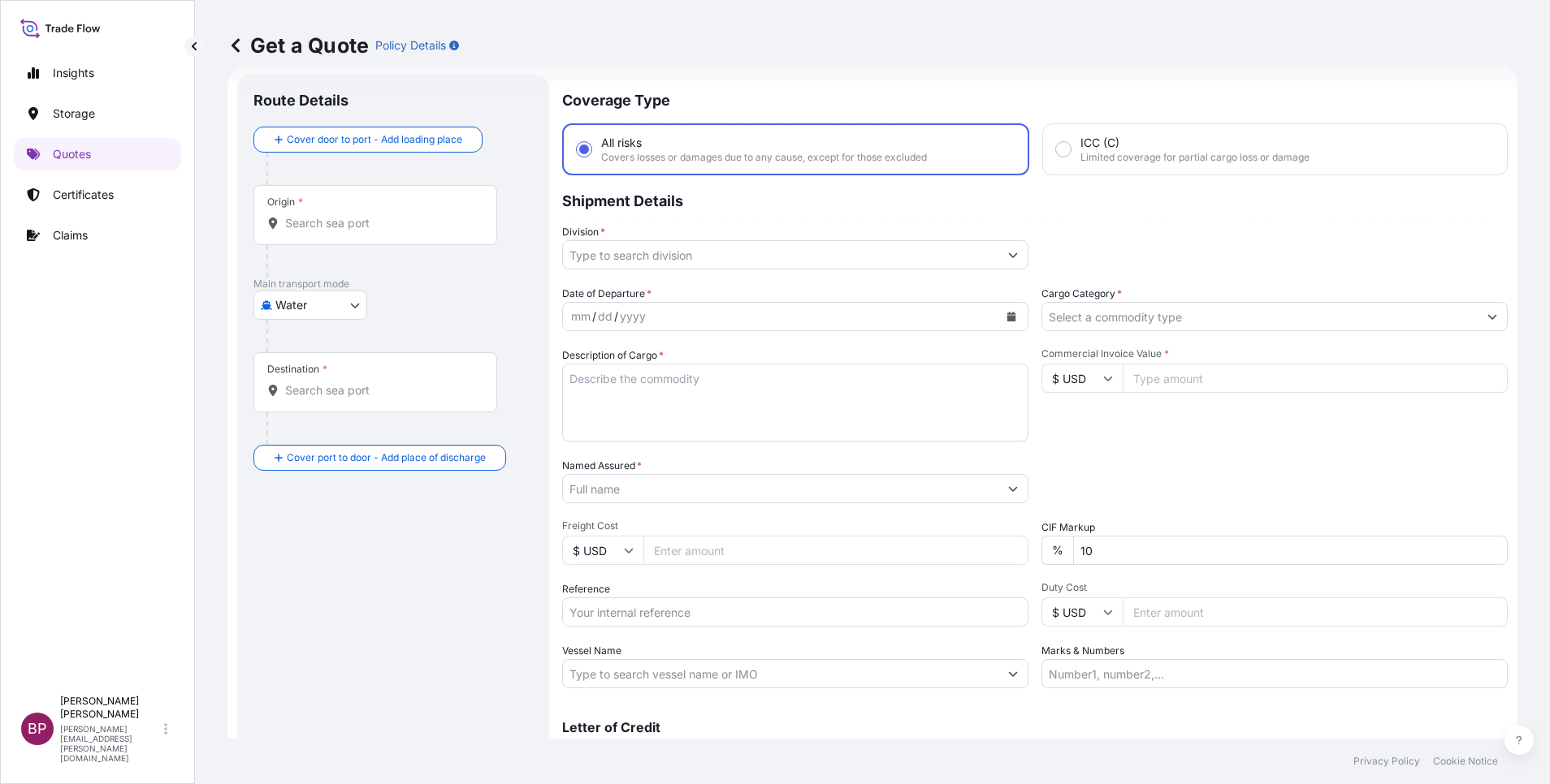
click at [1006, 262] on button "Show suggestions" at bounding box center [1012, 254] width 29 height 29
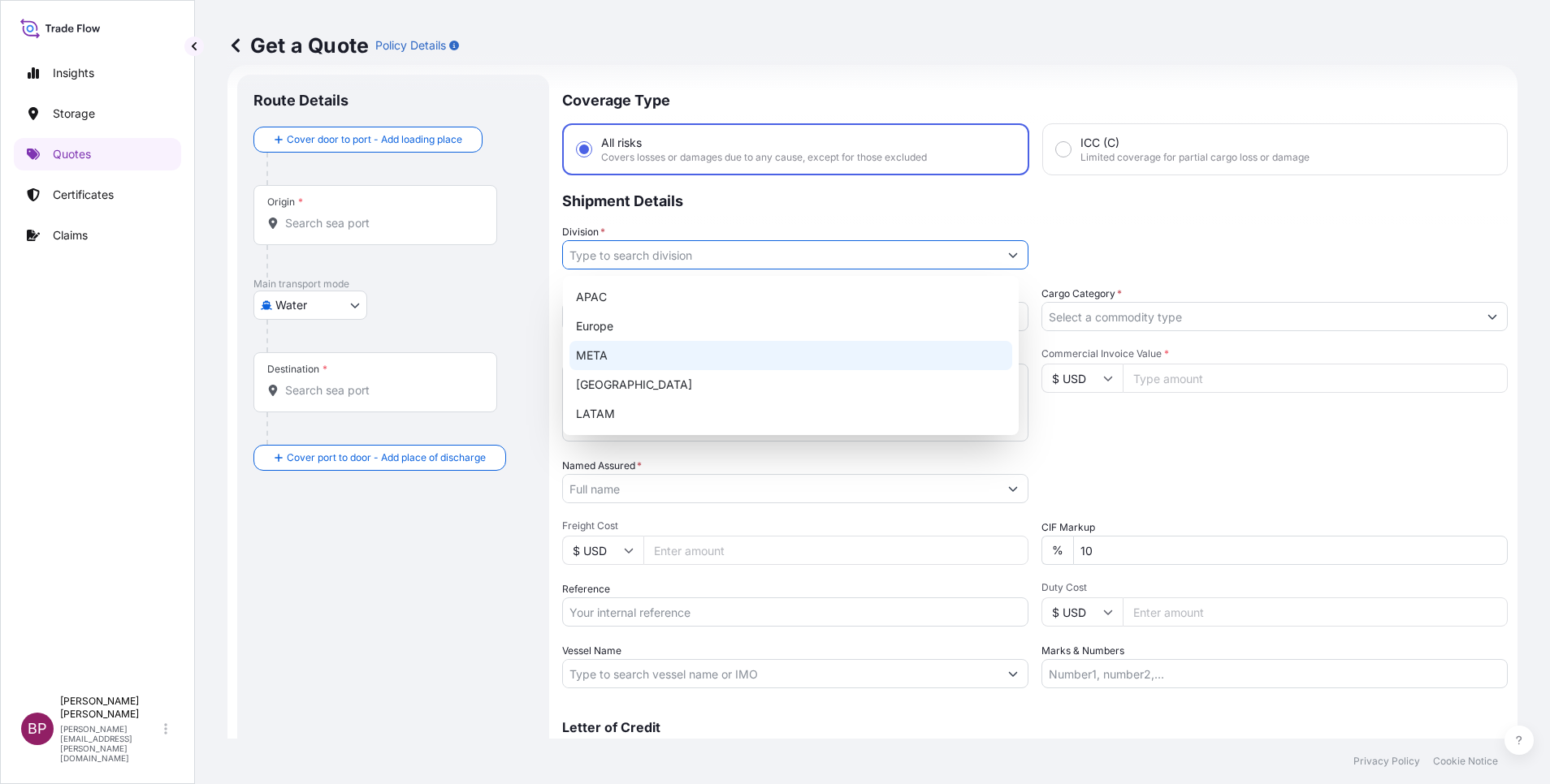
click at [764, 359] on div "META" at bounding box center [791, 355] width 443 height 29
type input "META"
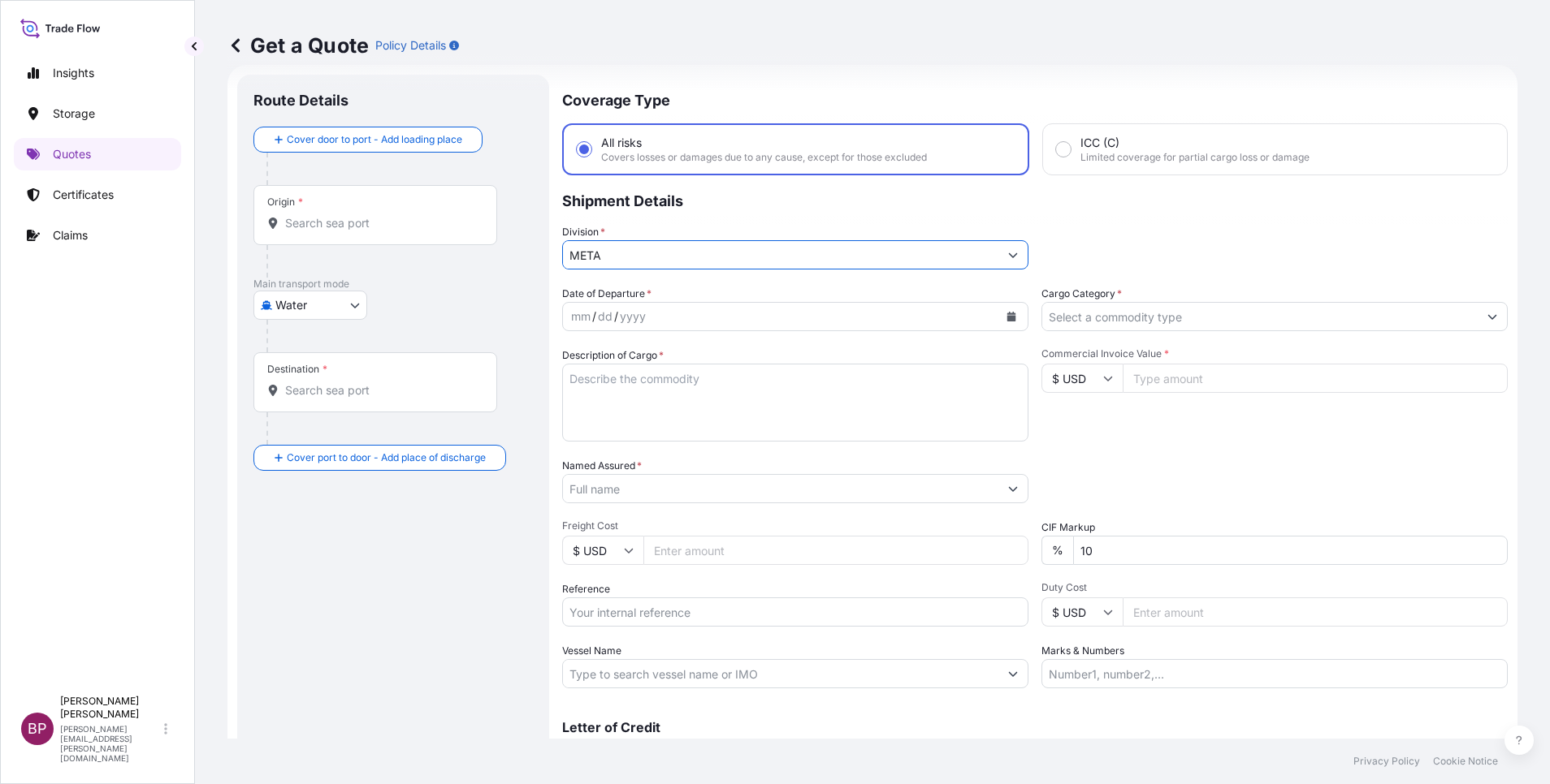
click at [1263, 321] on input "Cargo Category *" at bounding box center [1260, 316] width 436 height 29
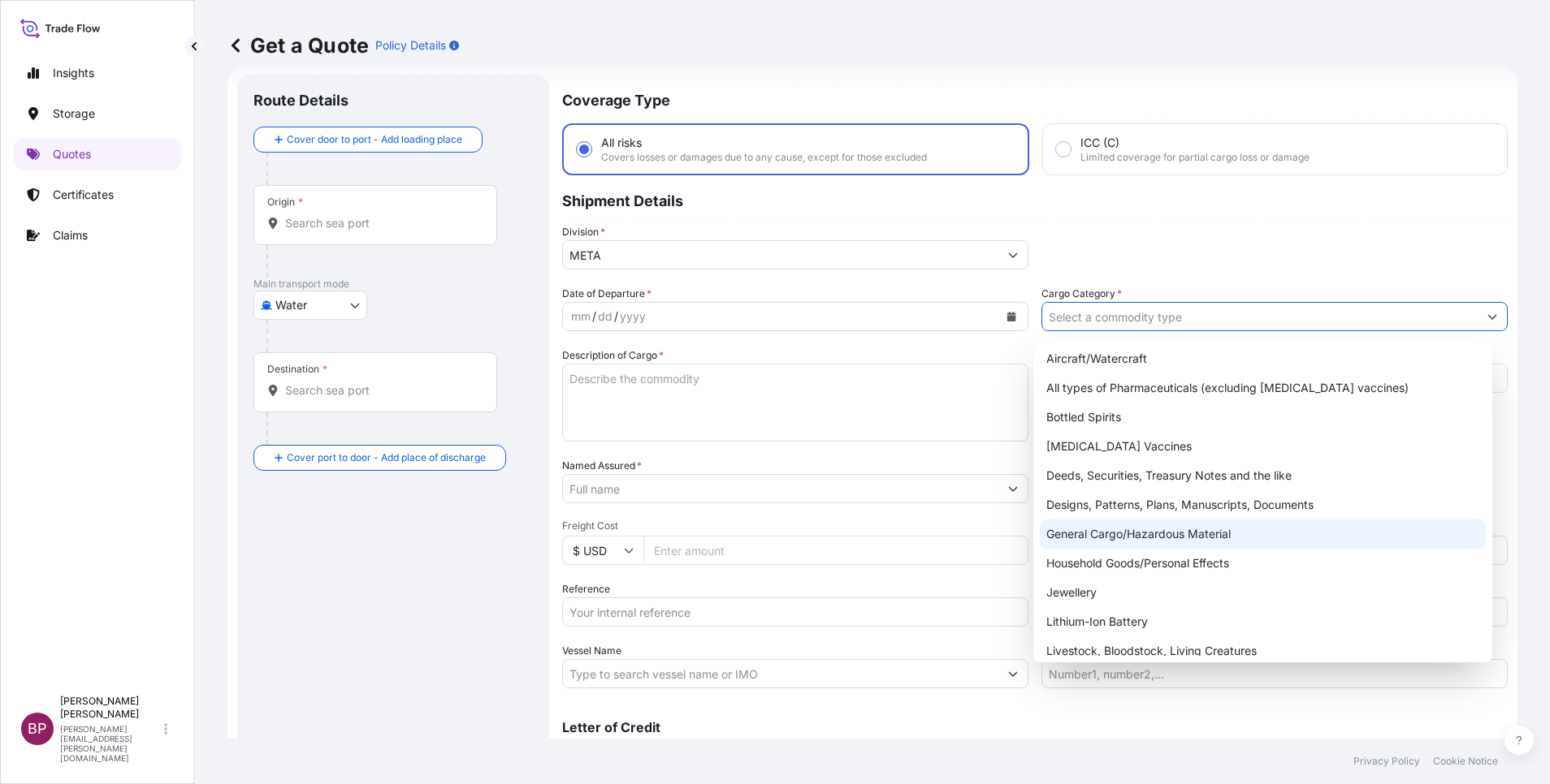
click at [1126, 538] on div "General Cargo/Hazardous Material" at bounding box center [1262, 534] width 446 height 29
type input "General Cargo/Hazardous Material"
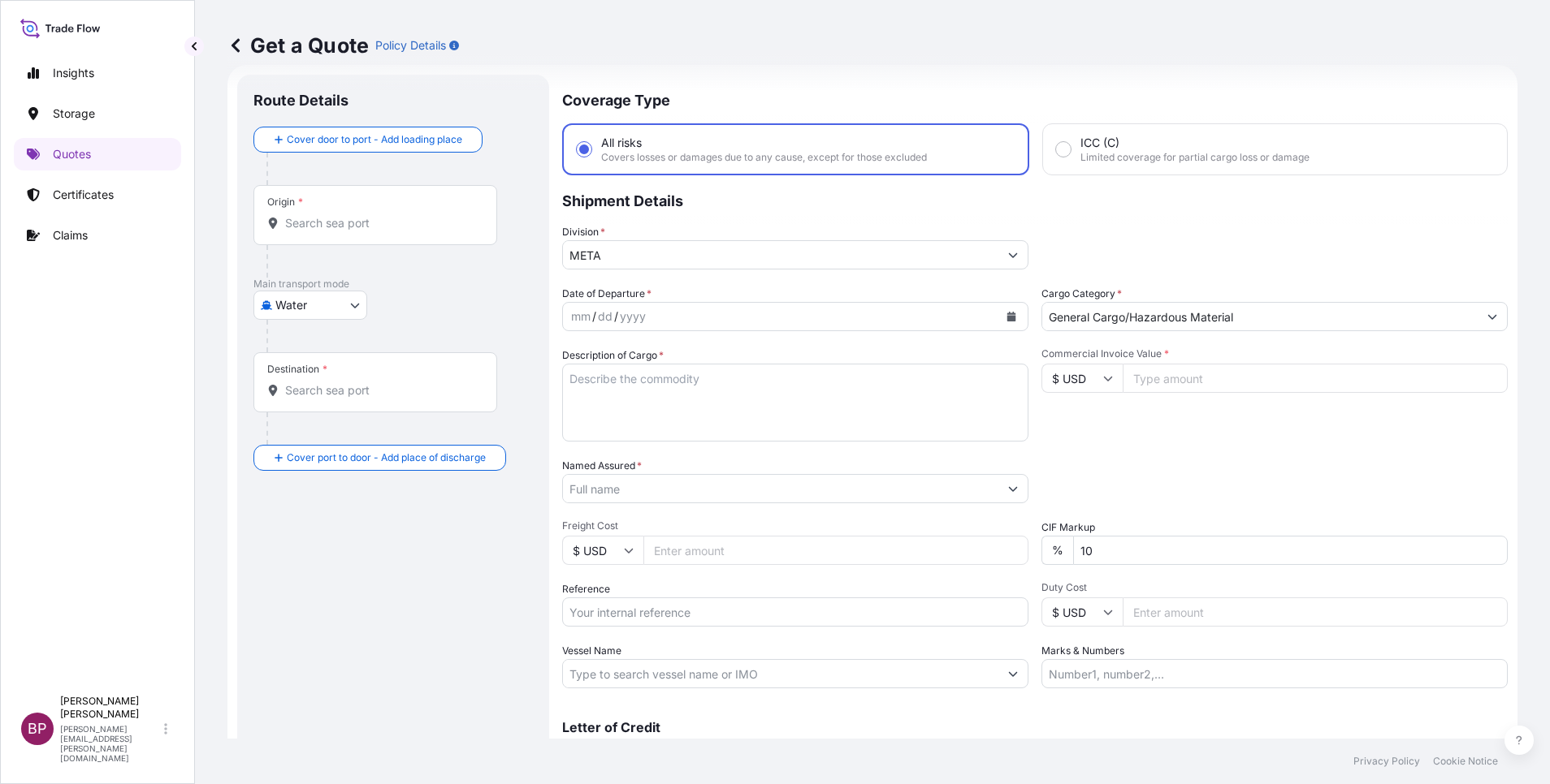
click at [1186, 381] on input "Commercial Invoice Value *" at bounding box center [1315, 378] width 385 height 29
paste input "3401"
type input "3401"
drag, startPoint x: 996, startPoint y: 558, endPoint x: 911, endPoint y: 535, distance: 88.1
click at [940, 546] on div "Date of Departure * mm / dd / yyyy Cargo Category * General Cargo/Hazardous Mat…" at bounding box center [1034, 487] width 945 height 403
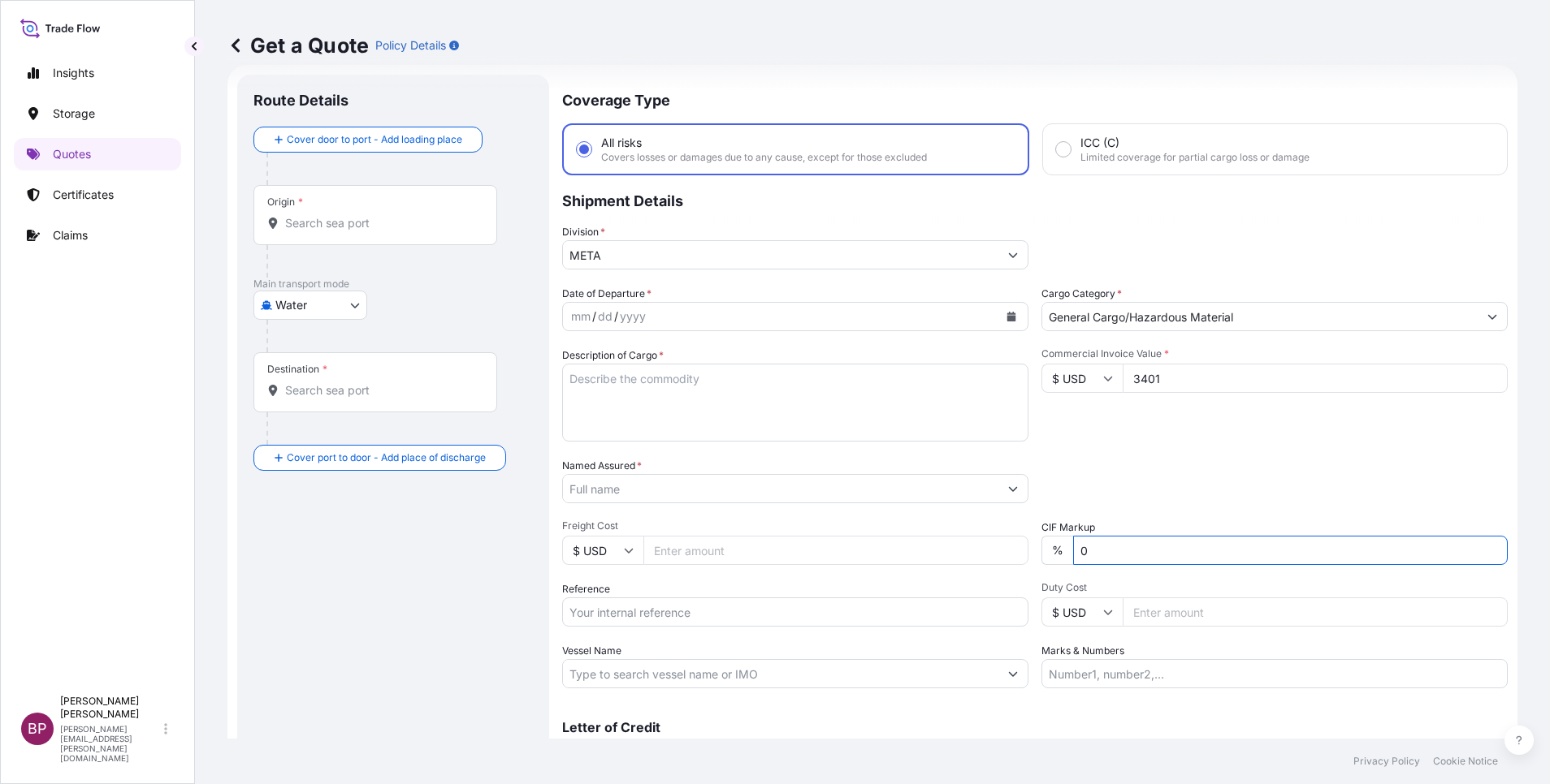
type input "0"
click at [653, 418] on textarea "Description of Cargo *" at bounding box center [795, 402] width 466 height 78
paste textarea "AC COOLING PUMP WITHOUT MOTOR"
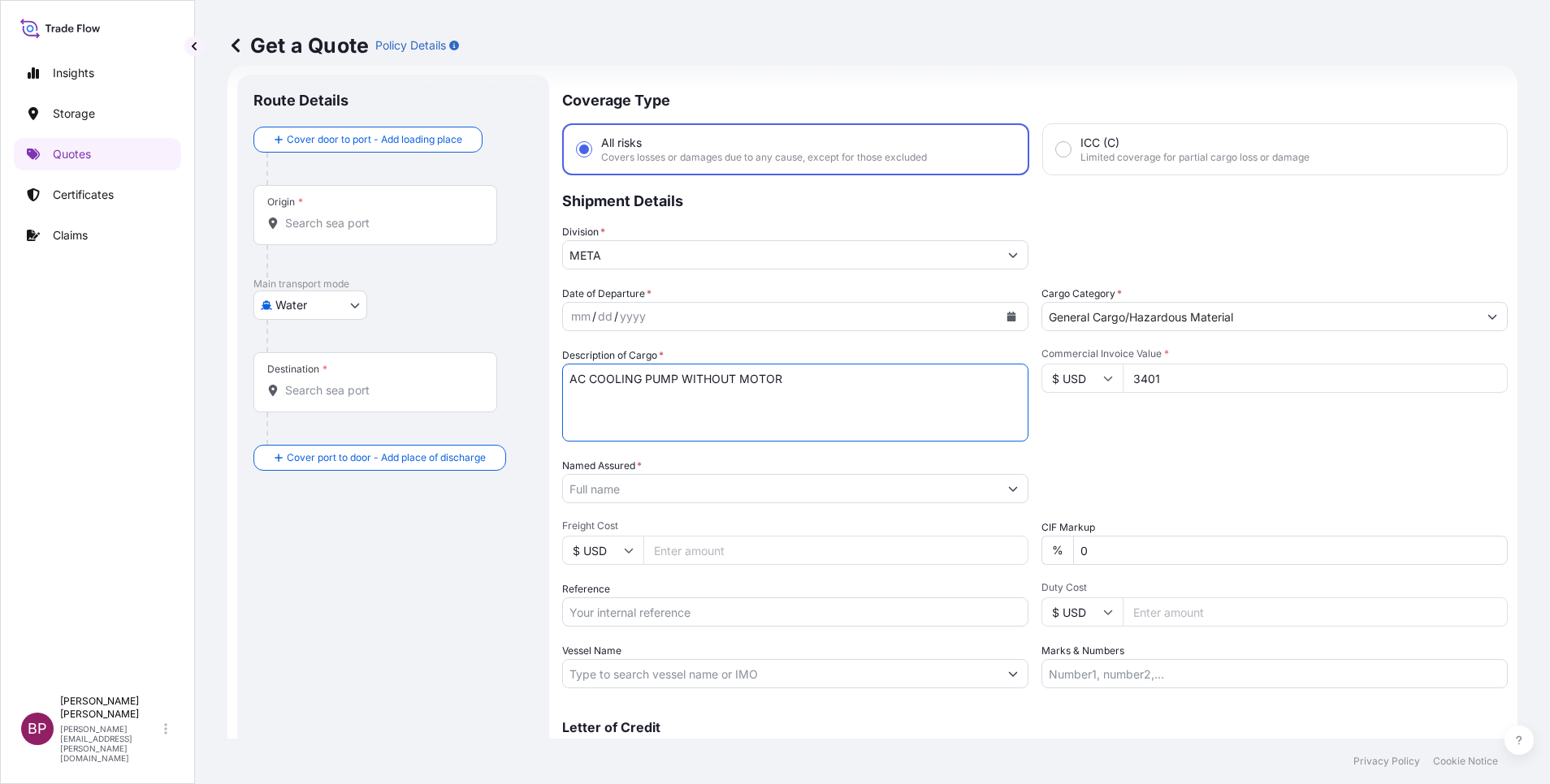
type textarea "AC COOLING PUMP WITHOUT MOTOR"
click at [669, 617] on input "Reference" at bounding box center [795, 612] width 466 height 29
paste input "AC COOLING PUMP WITHOUT MOTOR"
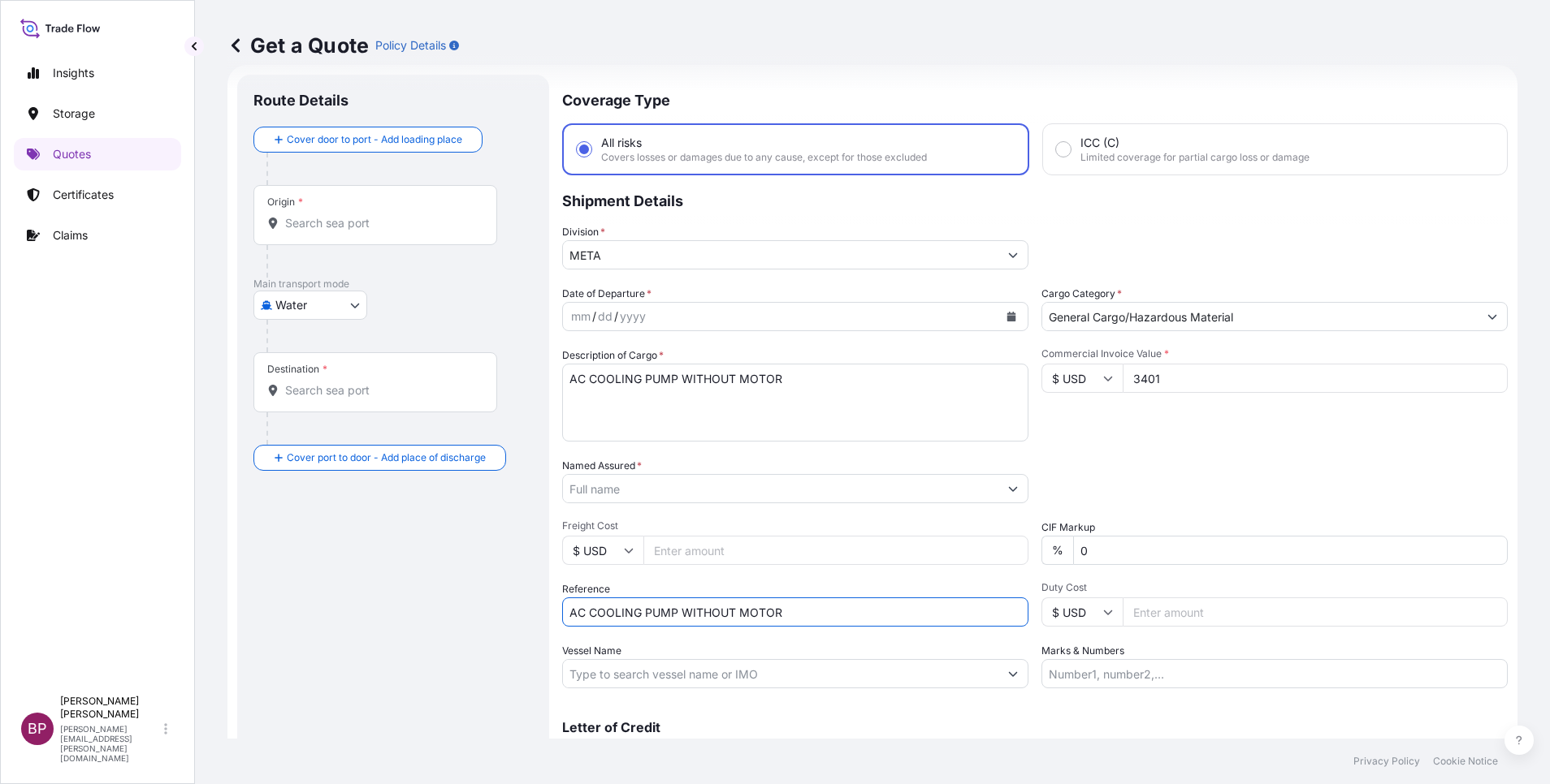
type input "AC COOLING PUMP WITHOUT MOTOR"
paste input "SSLS3095"
type input "SSLS3095"
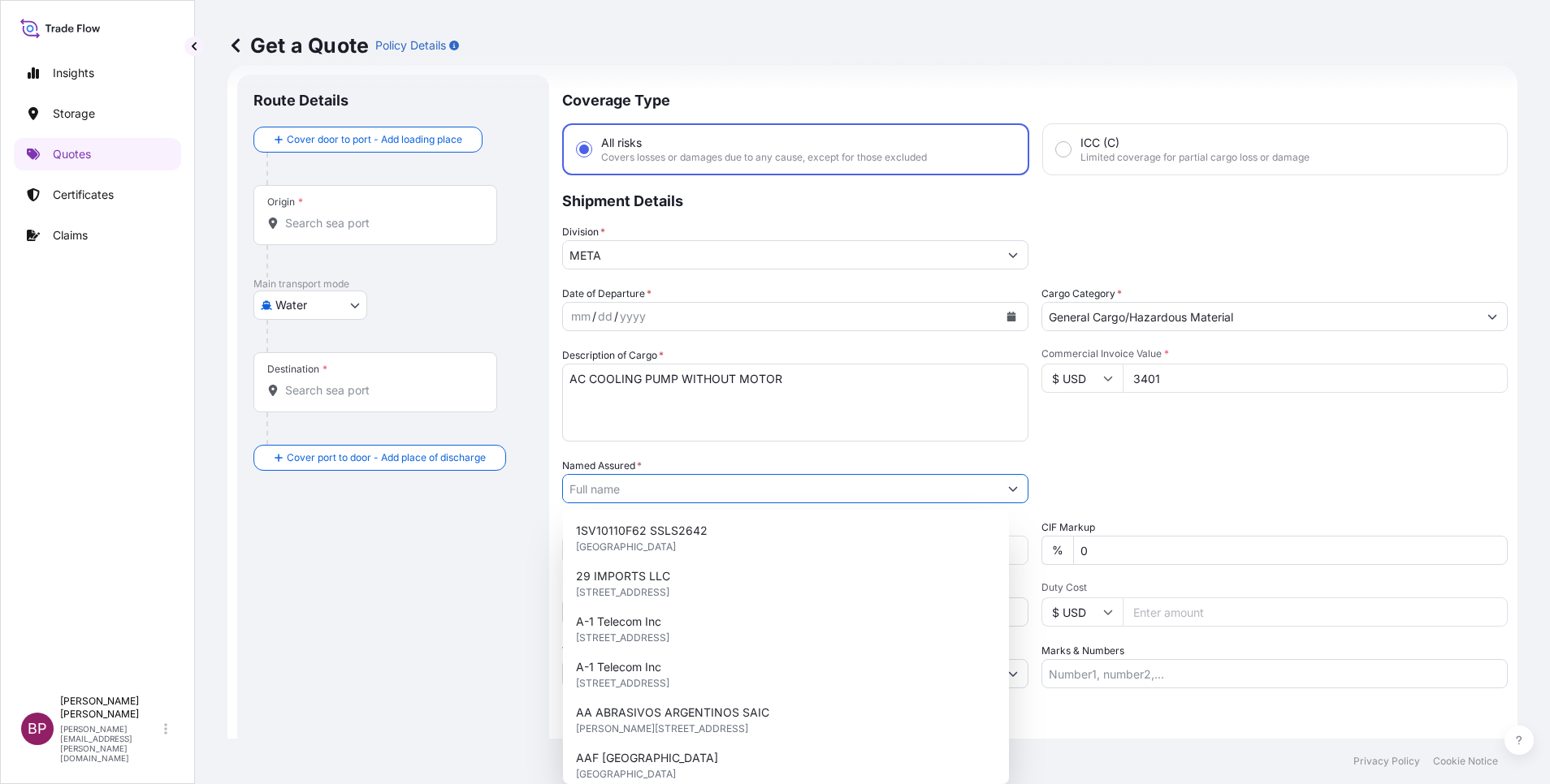
click at [742, 491] on input "Named Assured *" at bounding box center [781, 488] width 436 height 29
paste input "ZAMIL OFFSHORE SERVICES COMPANY"
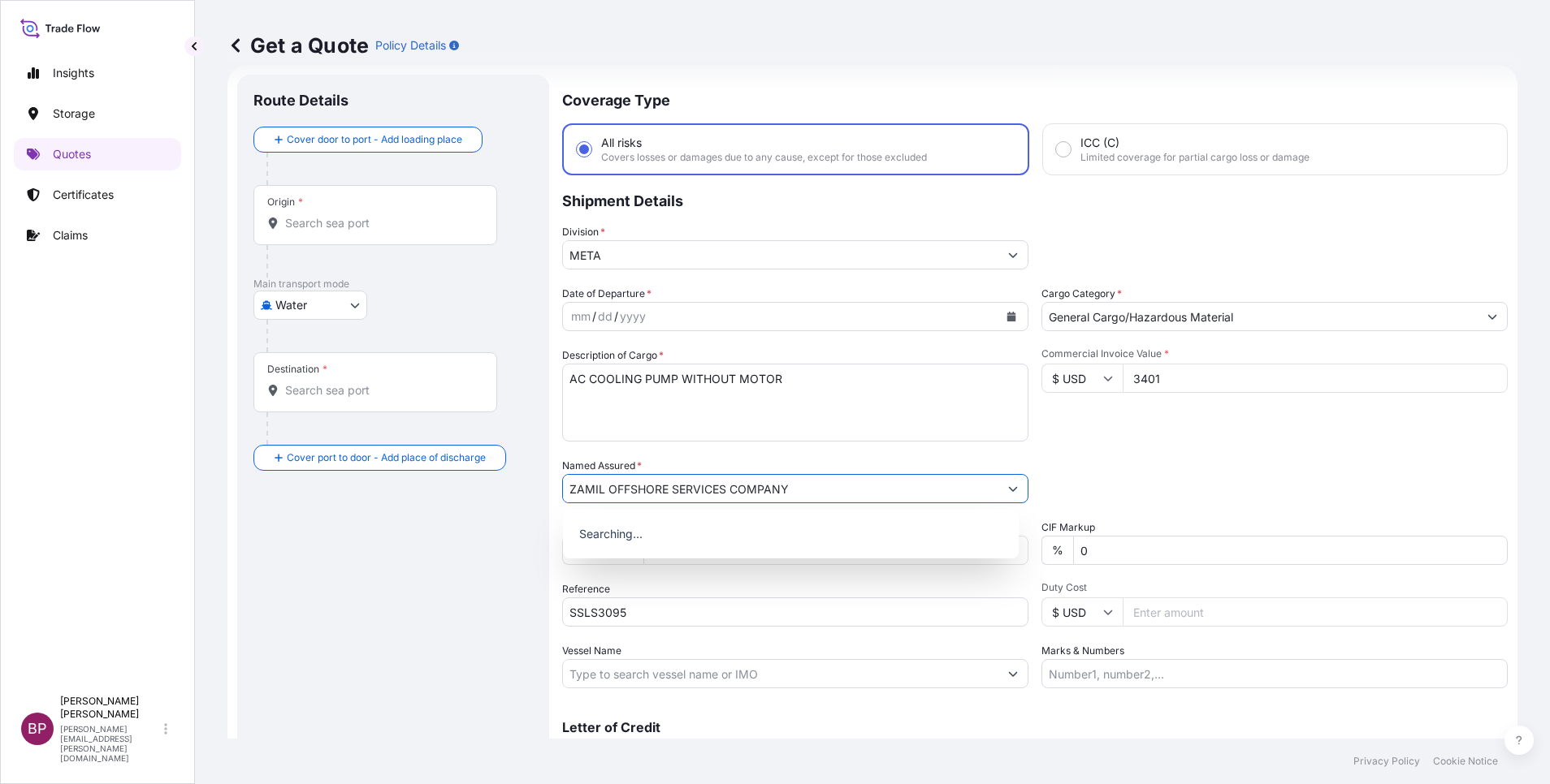
type input "ZAMIL OFFSHORE SERVICES COMPANY"
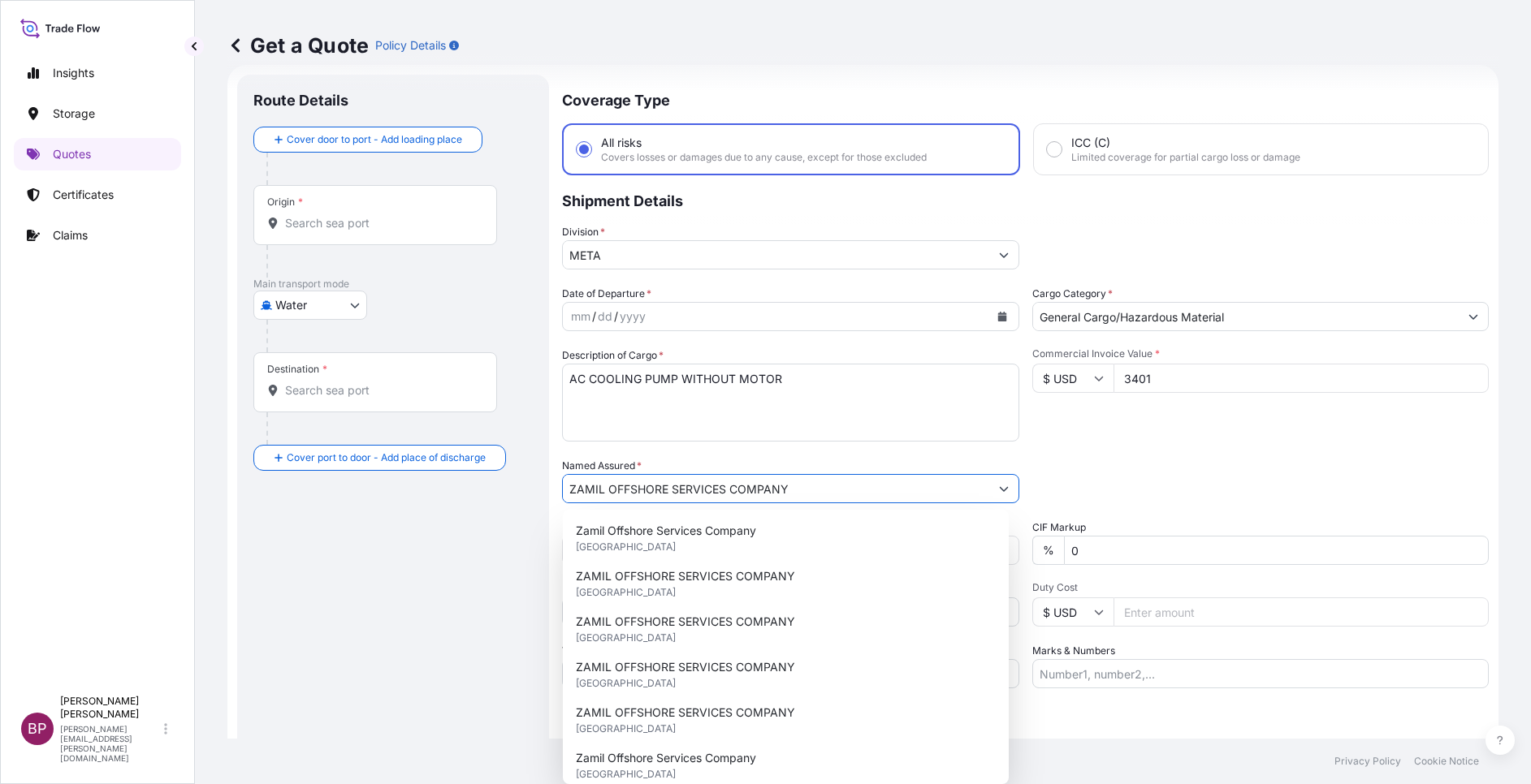
click at [997, 318] on icon "Calendar" at bounding box center [1002, 317] width 9 height 9
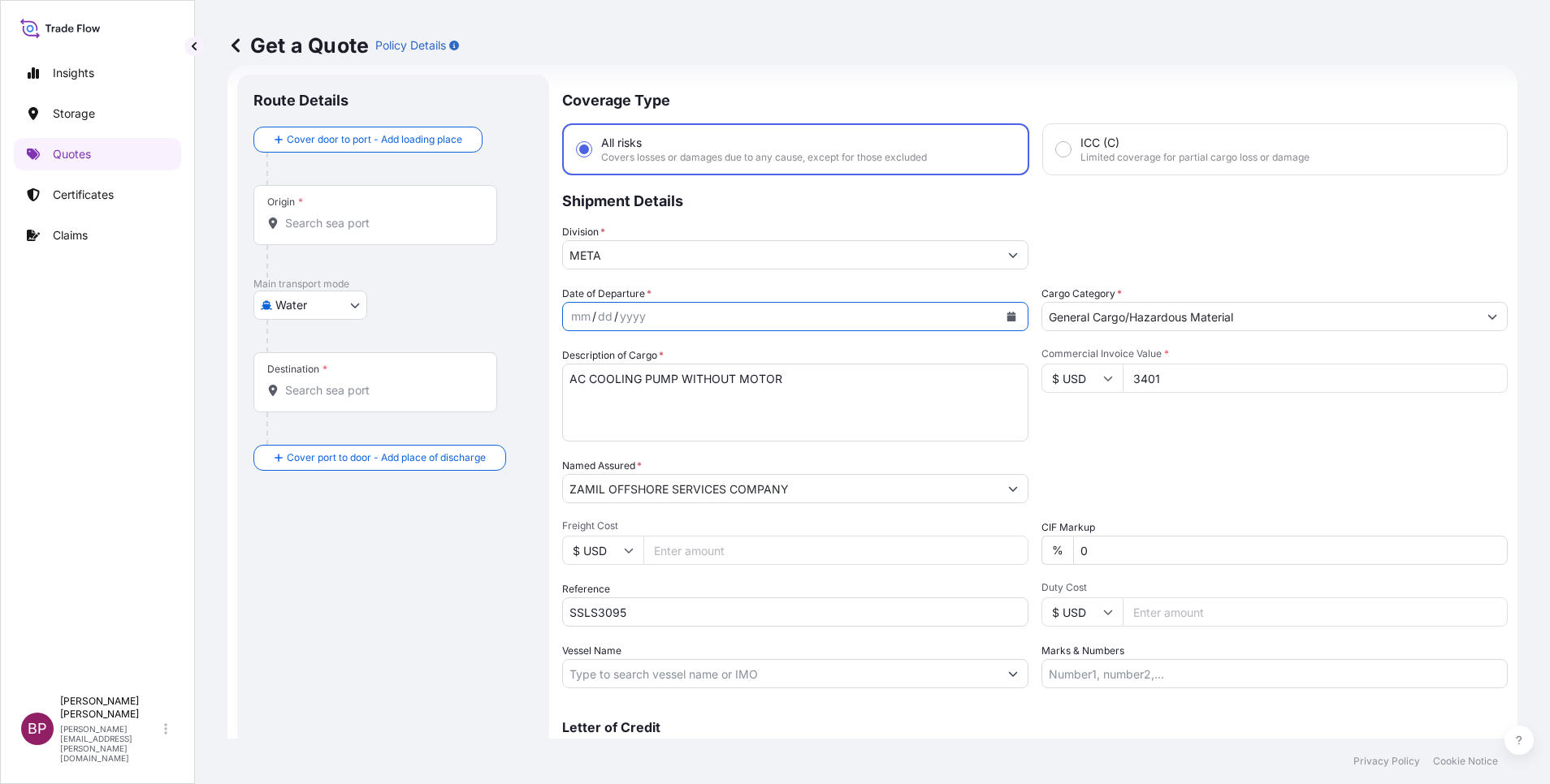
click at [998, 323] on button "Calendar" at bounding box center [1012, 317] width 26 height 26
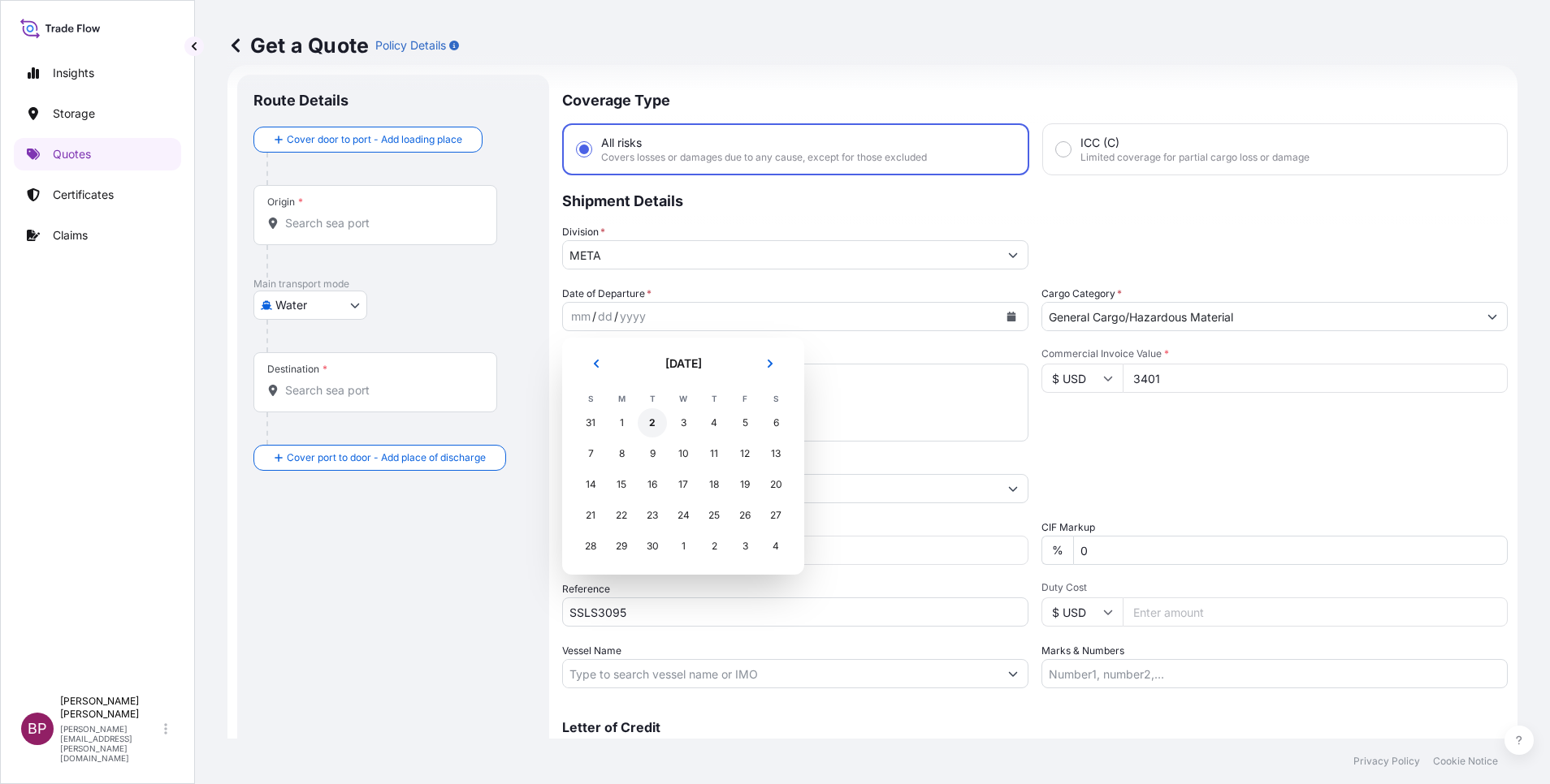
click at [649, 424] on div "2" at bounding box center [652, 422] width 29 height 29
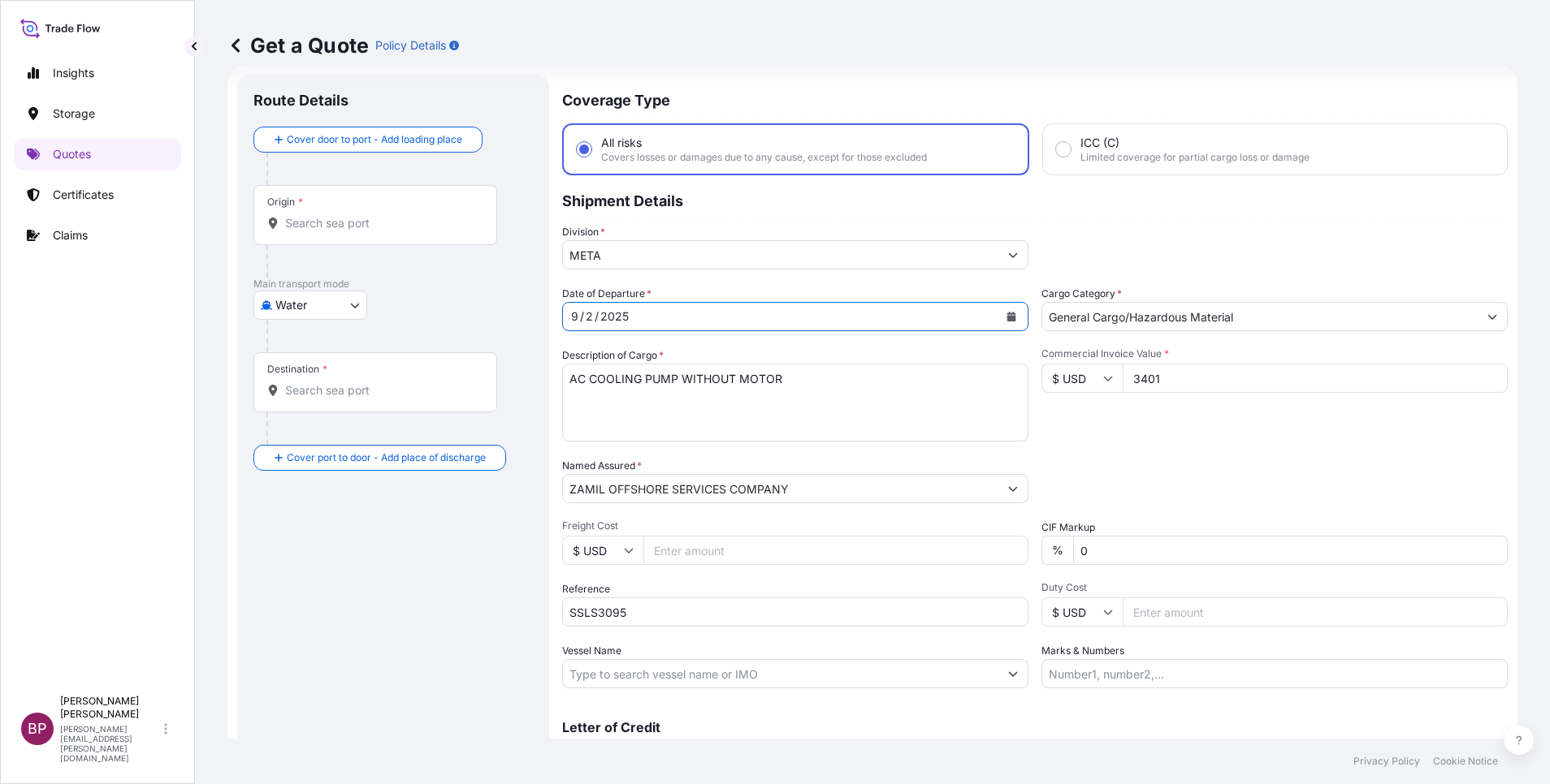
click at [349, 315] on body "15 options available. 8 options available. Selected Date: [DATE] Insights Stora…" at bounding box center [775, 392] width 1550 height 784
click at [317, 351] on div "Air" at bounding box center [310, 347] width 101 height 29
select select "Air"
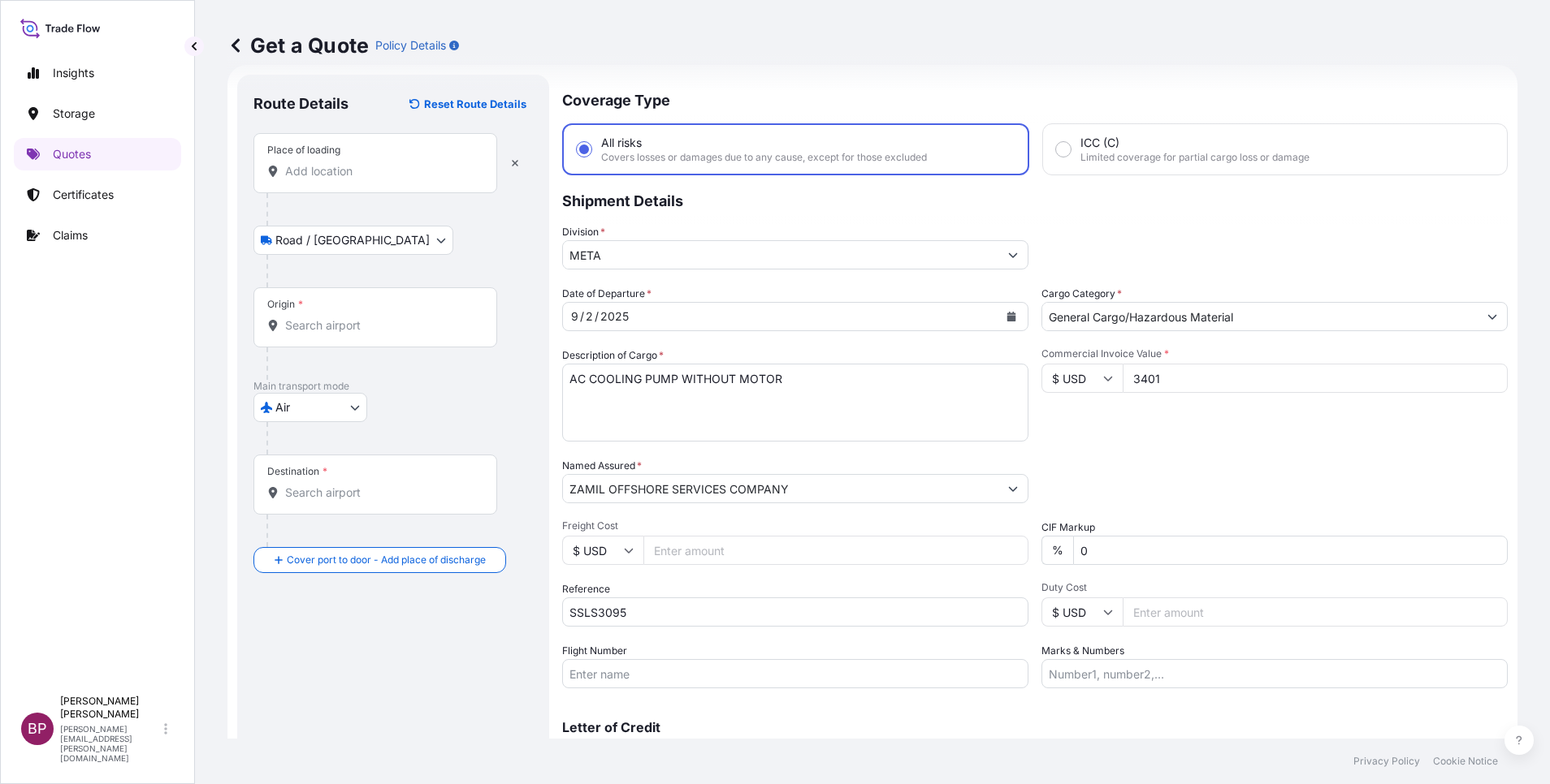
click at [361, 172] on input "Place of loading" at bounding box center [380, 171] width 192 height 16
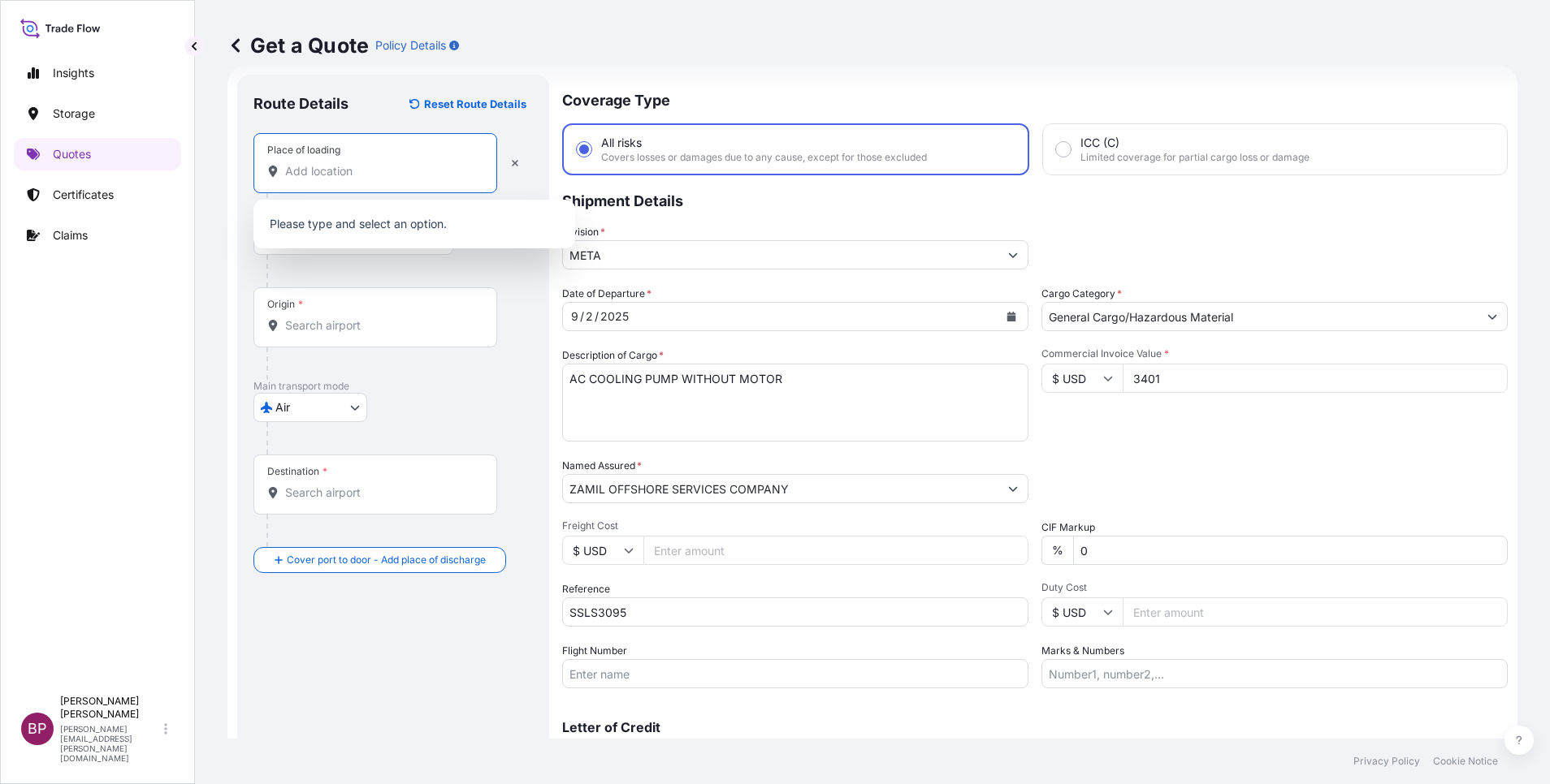
paste input "PKX"
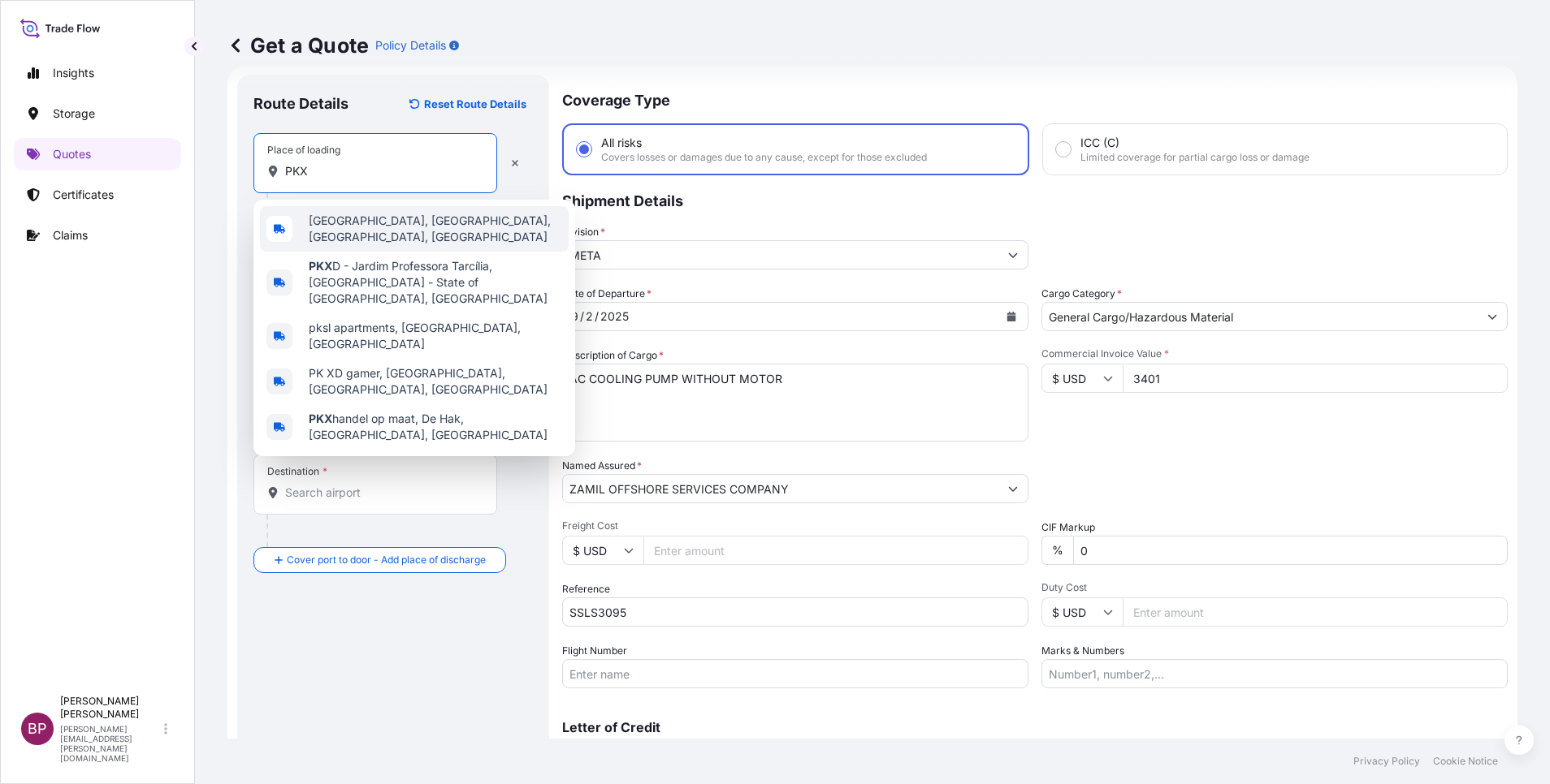
click at [412, 223] on span "[GEOGRAPHIC_DATA], [GEOGRAPHIC_DATA], [GEOGRAPHIC_DATA], [GEOGRAPHIC_DATA]" at bounding box center [435, 229] width 253 height 33
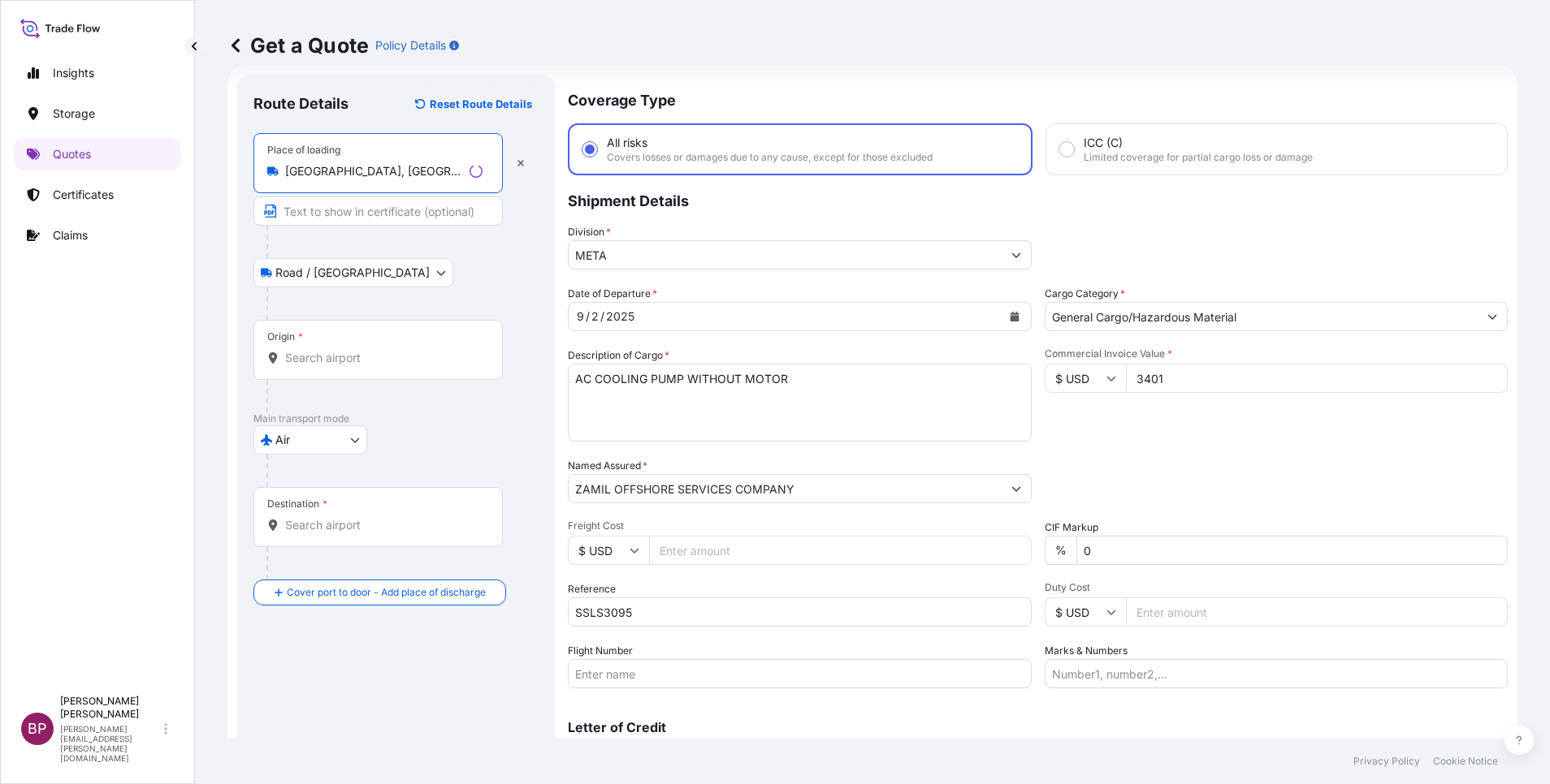
type input "[GEOGRAPHIC_DATA], [GEOGRAPHIC_DATA], [GEOGRAPHIC_DATA], [GEOGRAPHIC_DATA]"
click at [347, 369] on div "Origin *" at bounding box center [378, 349] width 250 height 60
click at [347, 366] on input "Origin *" at bounding box center [383, 357] width 197 height 16
paste input "PKX"
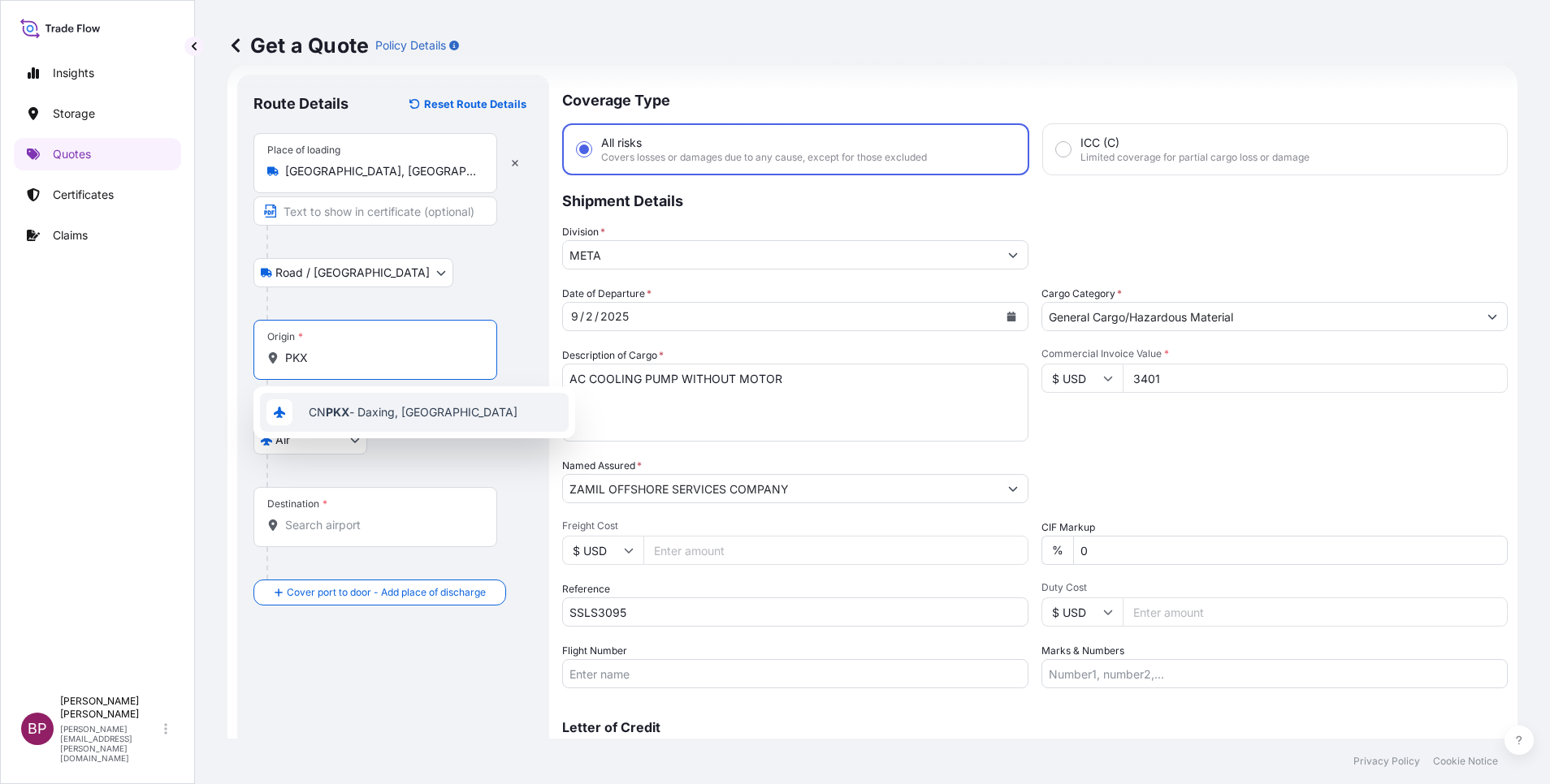
click at [409, 413] on span "CN PKX - Daxing, [GEOGRAPHIC_DATA]" at bounding box center [412, 412] width 208 height 16
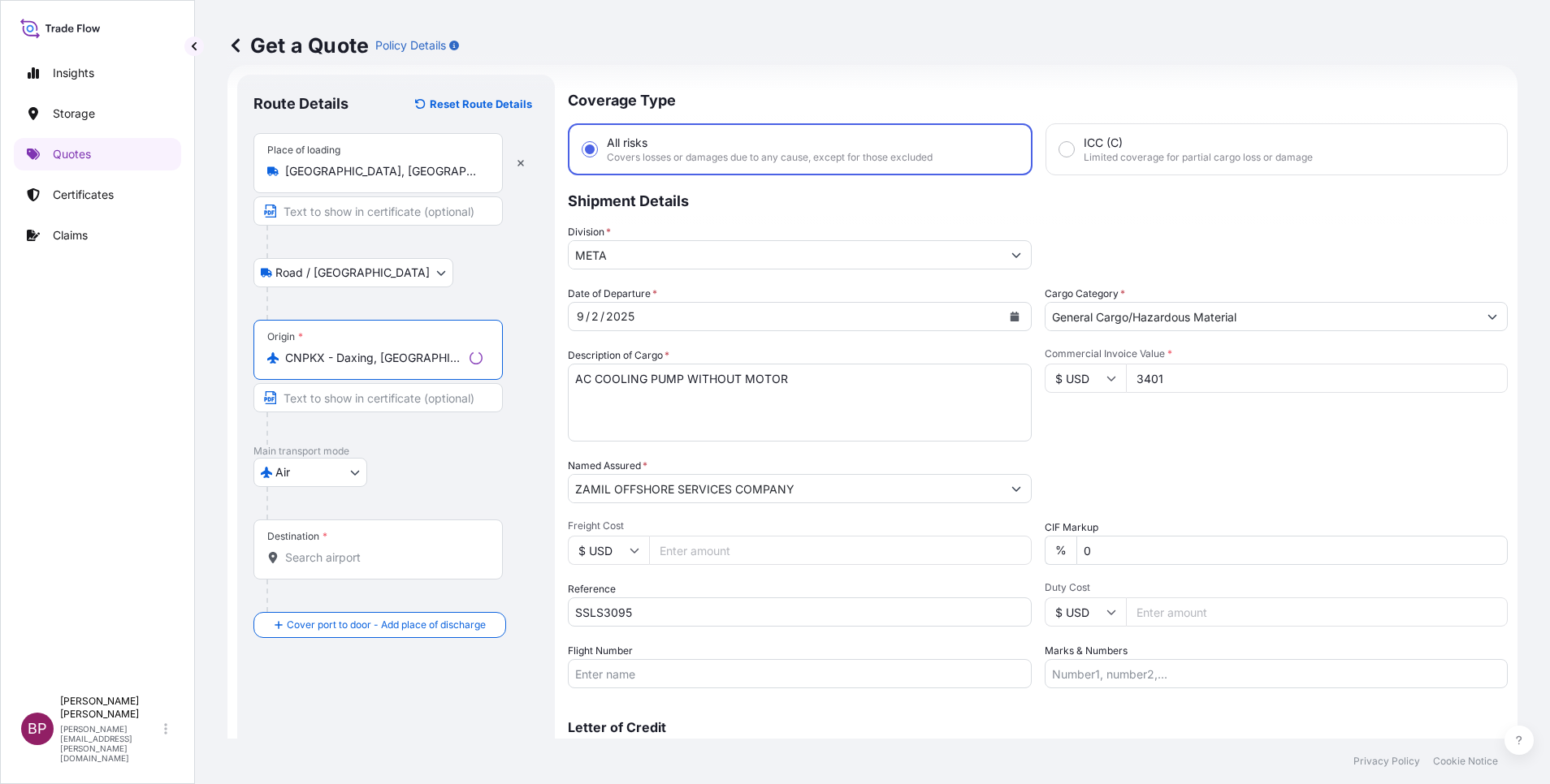
type input "CNPKX - Daxing, [GEOGRAPHIC_DATA]"
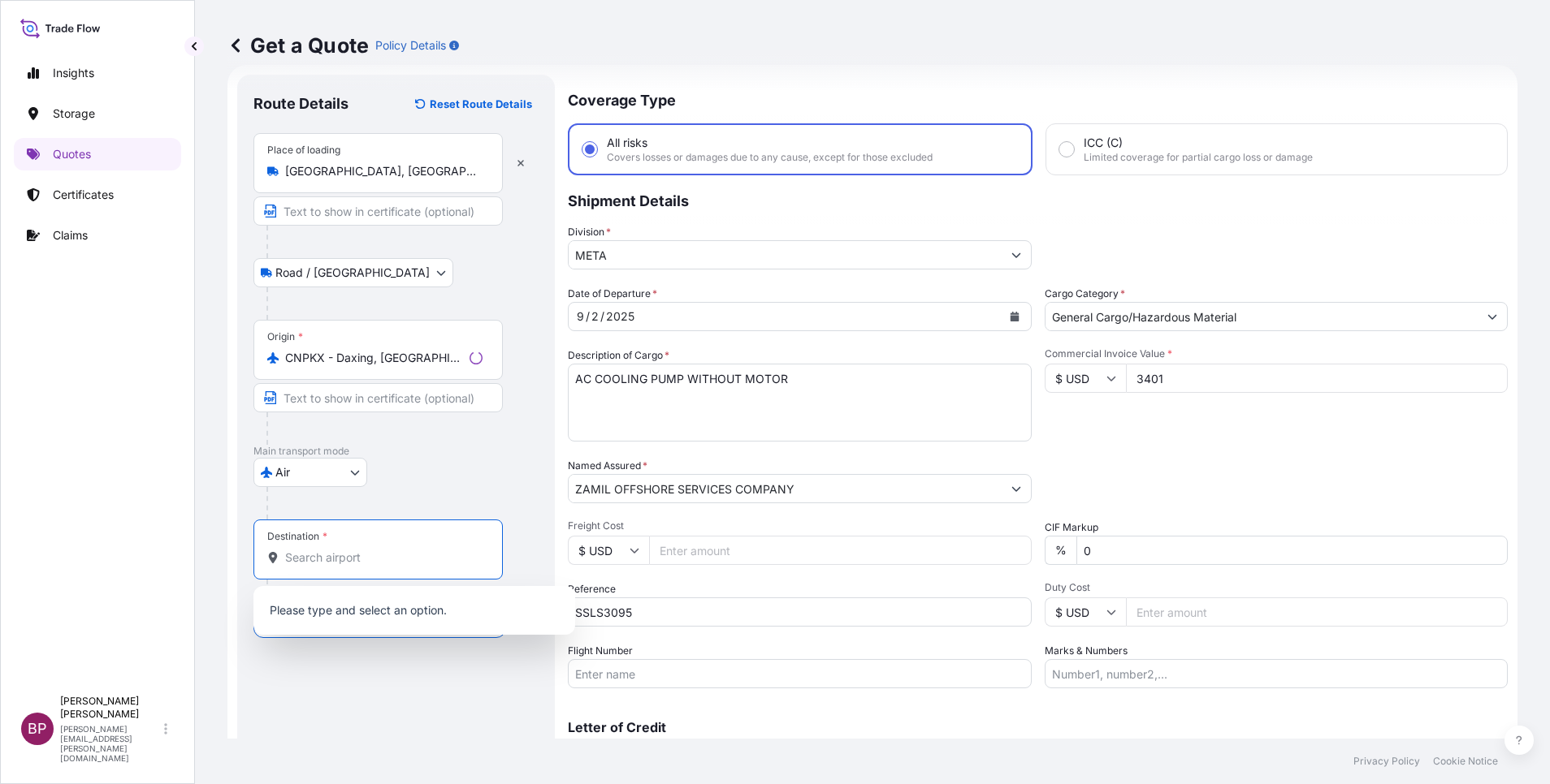
click at [368, 559] on input "Destination *" at bounding box center [383, 557] width 197 height 16
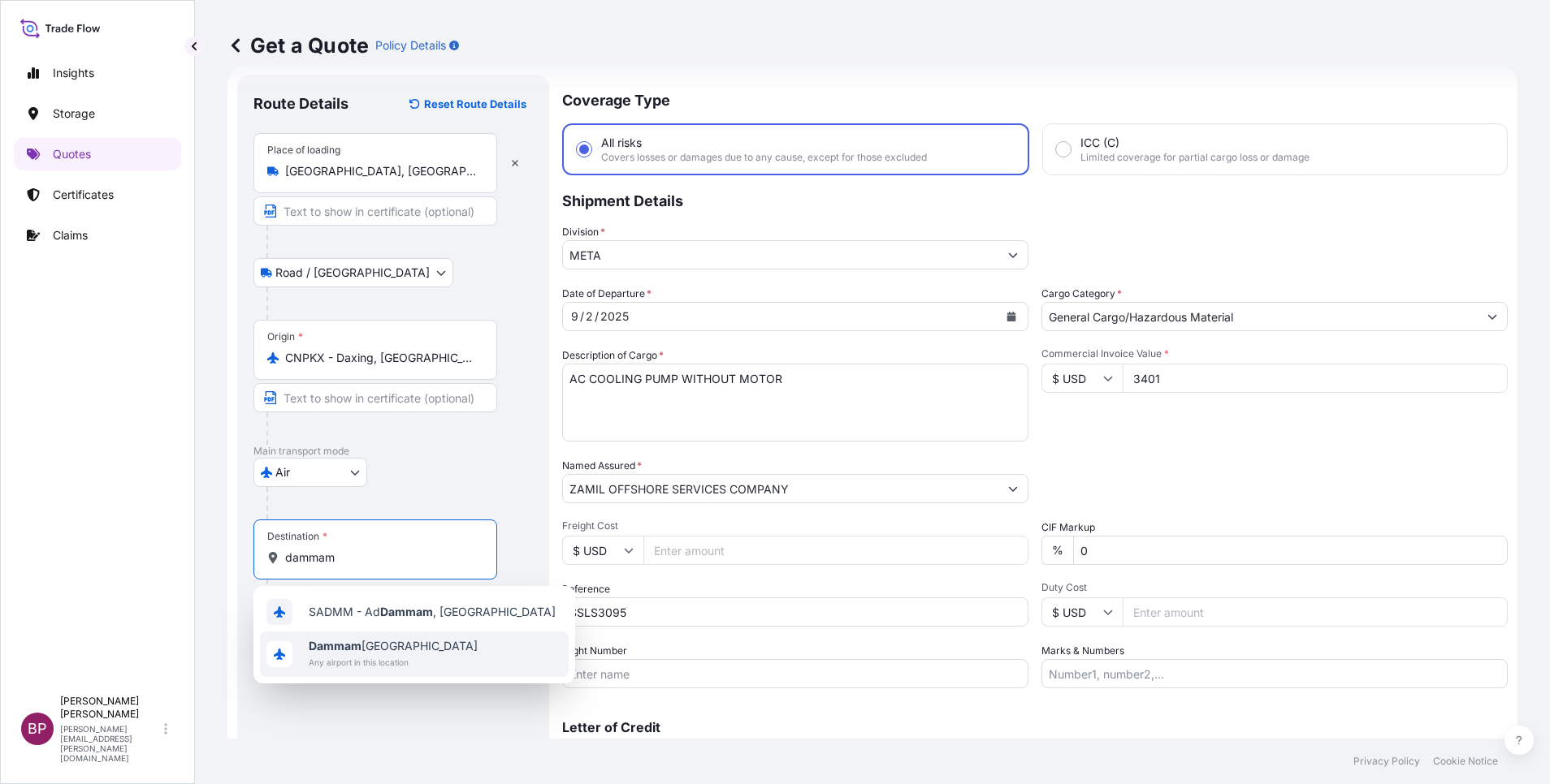
click at [383, 651] on span "Dammam [GEOGRAPHIC_DATA]" at bounding box center [393, 646] width 169 height 16
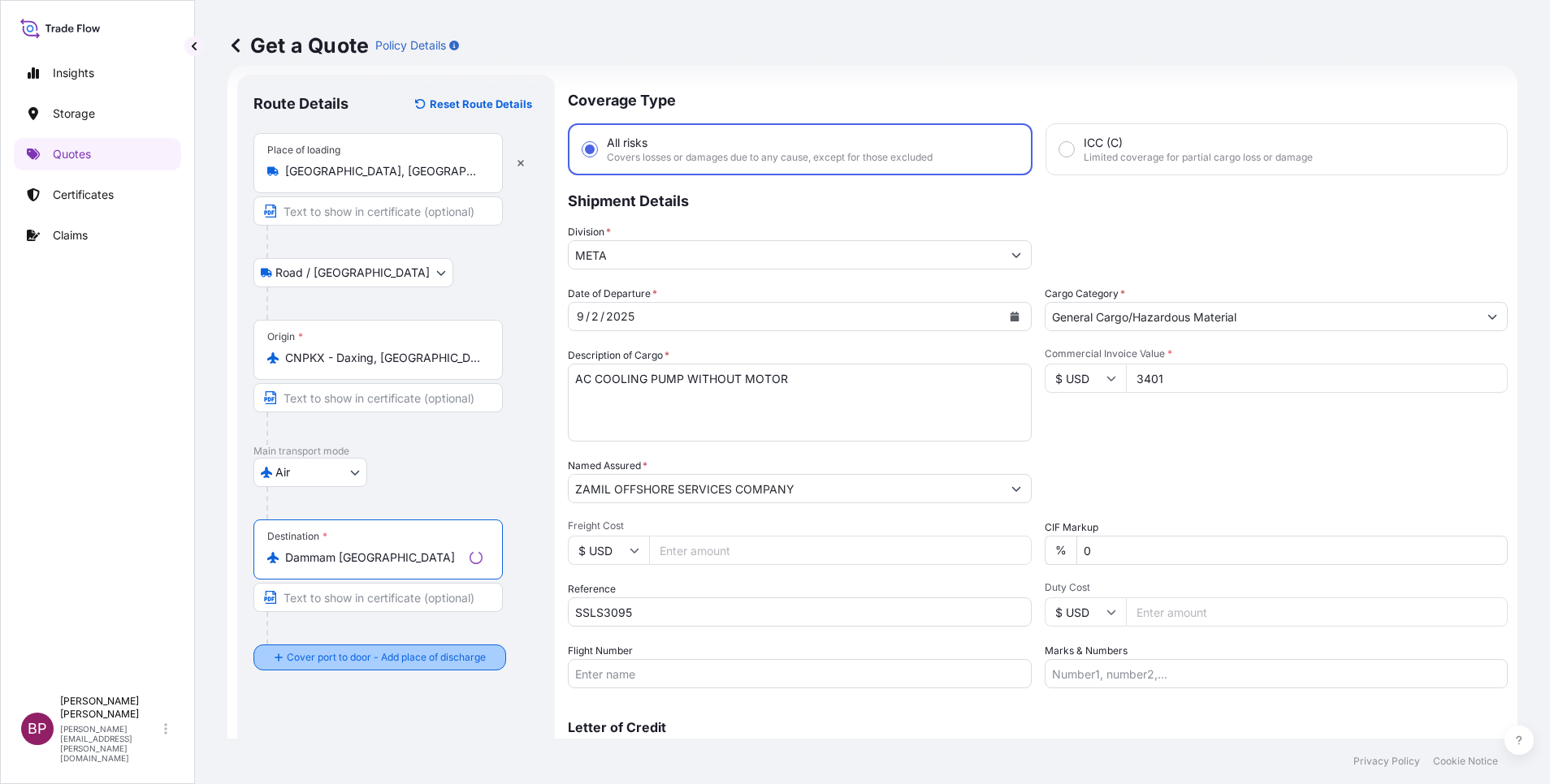
type input "Dammam [GEOGRAPHIC_DATA]"
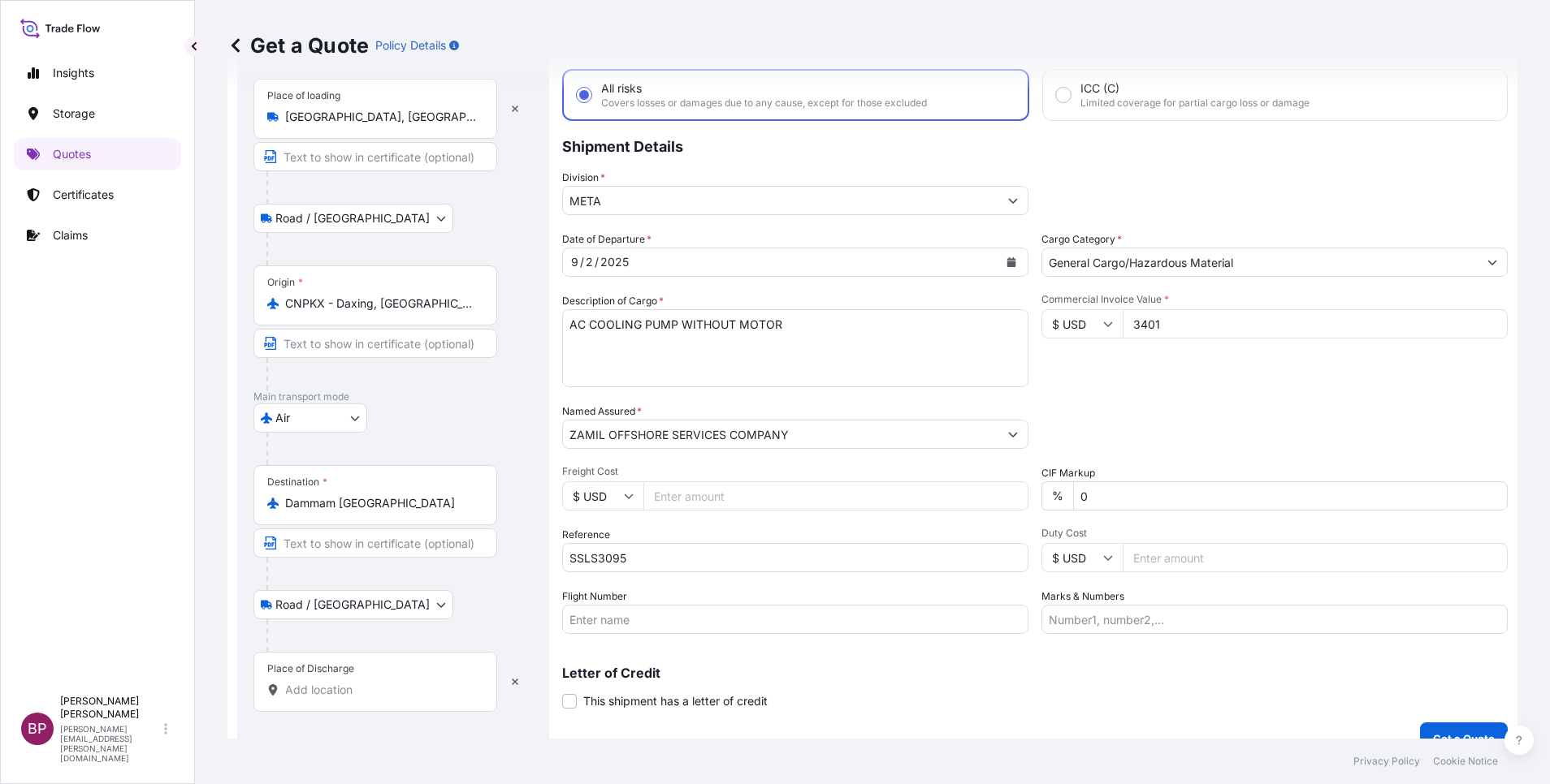
scroll to position [107, 0]
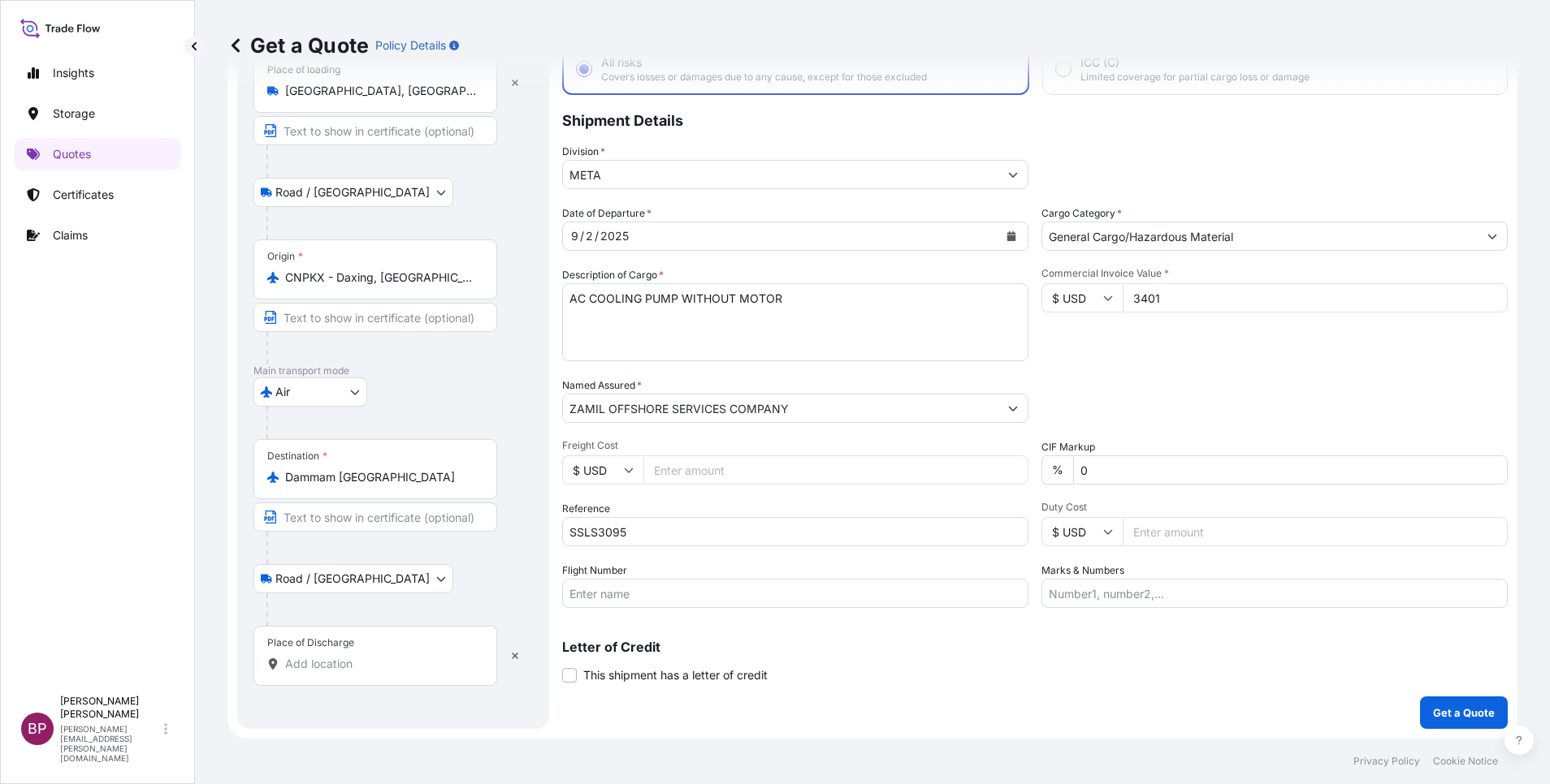
click at [350, 668] on input "Place of Discharge" at bounding box center [380, 663] width 192 height 16
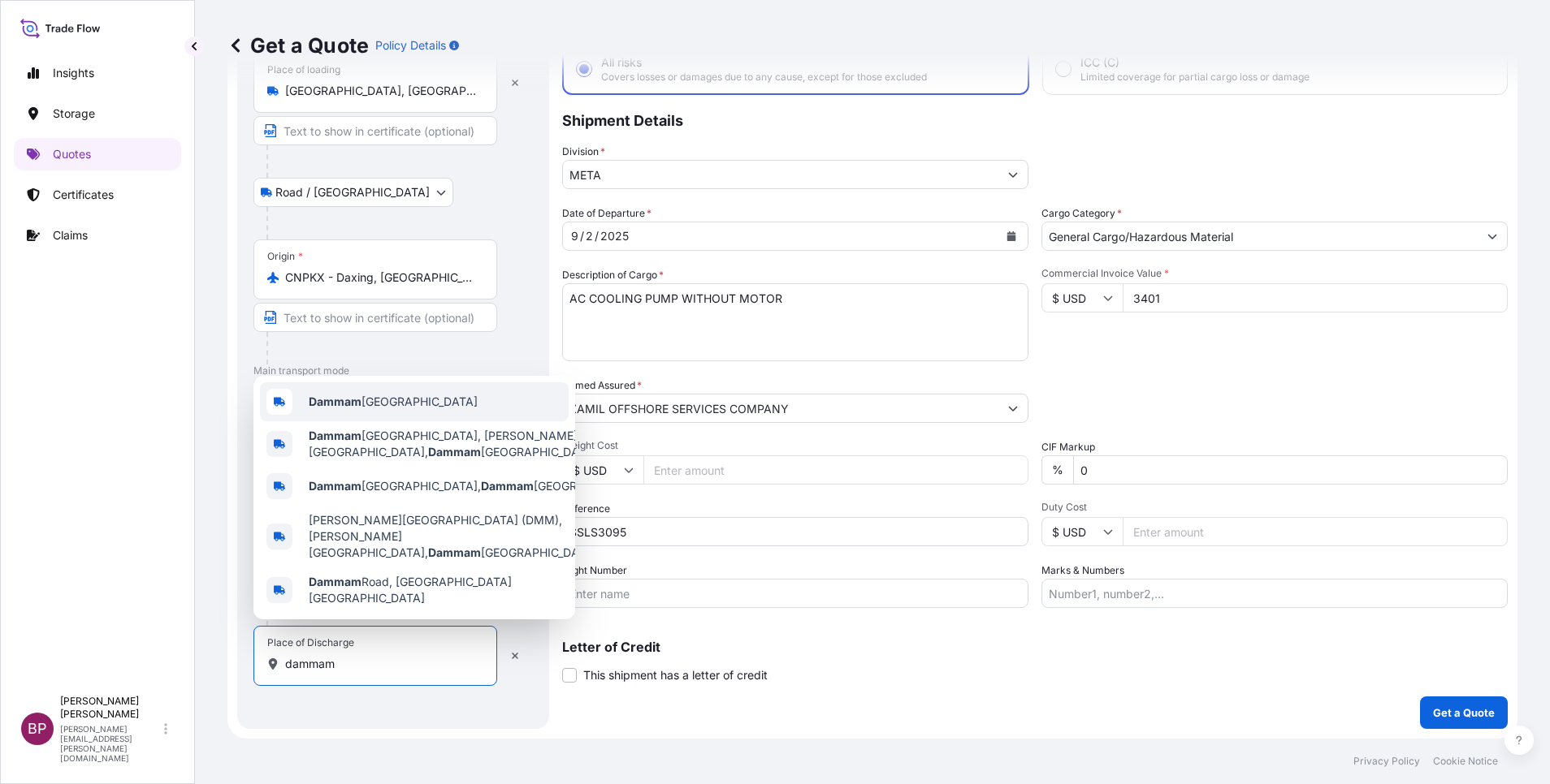
click at [371, 410] on span "Dammam [GEOGRAPHIC_DATA]" at bounding box center [393, 401] width 169 height 16
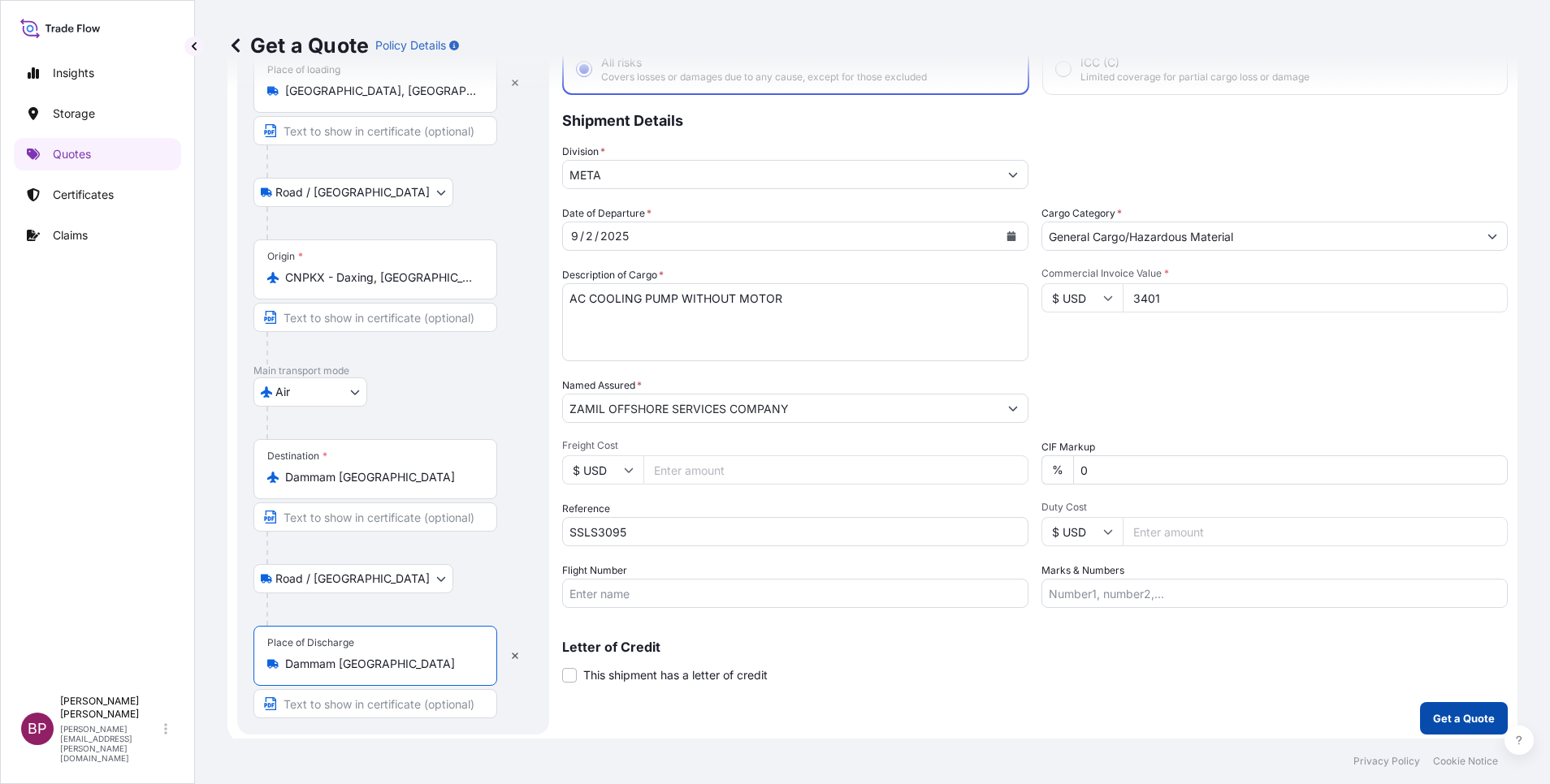
type input "Dammam [GEOGRAPHIC_DATA]"
click at [1453, 714] on p "Get a Quote" at bounding box center [1464, 718] width 62 height 16
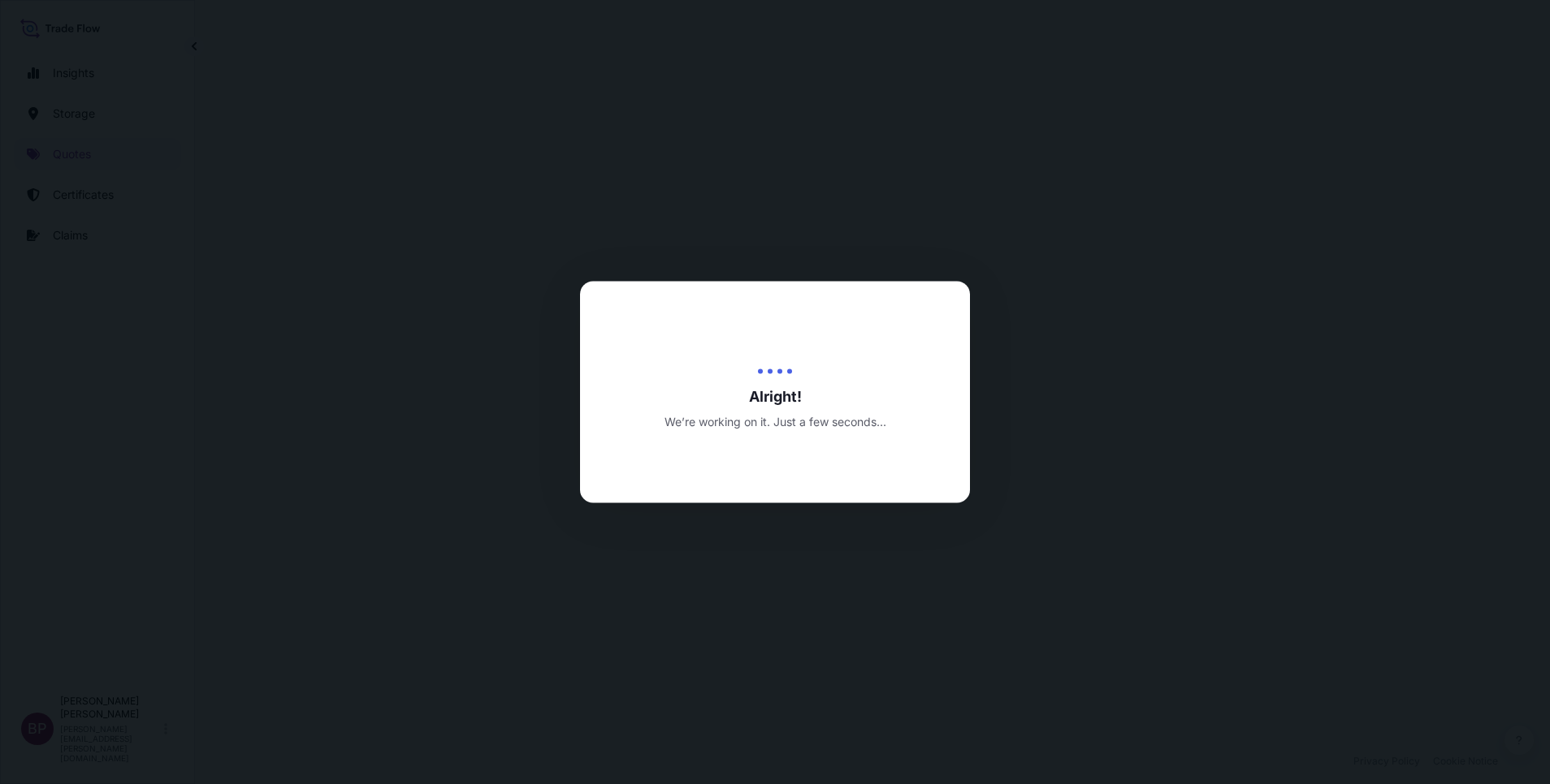
select select "Road / [GEOGRAPHIC_DATA]"
select select "Air"
select select "Road / [GEOGRAPHIC_DATA]"
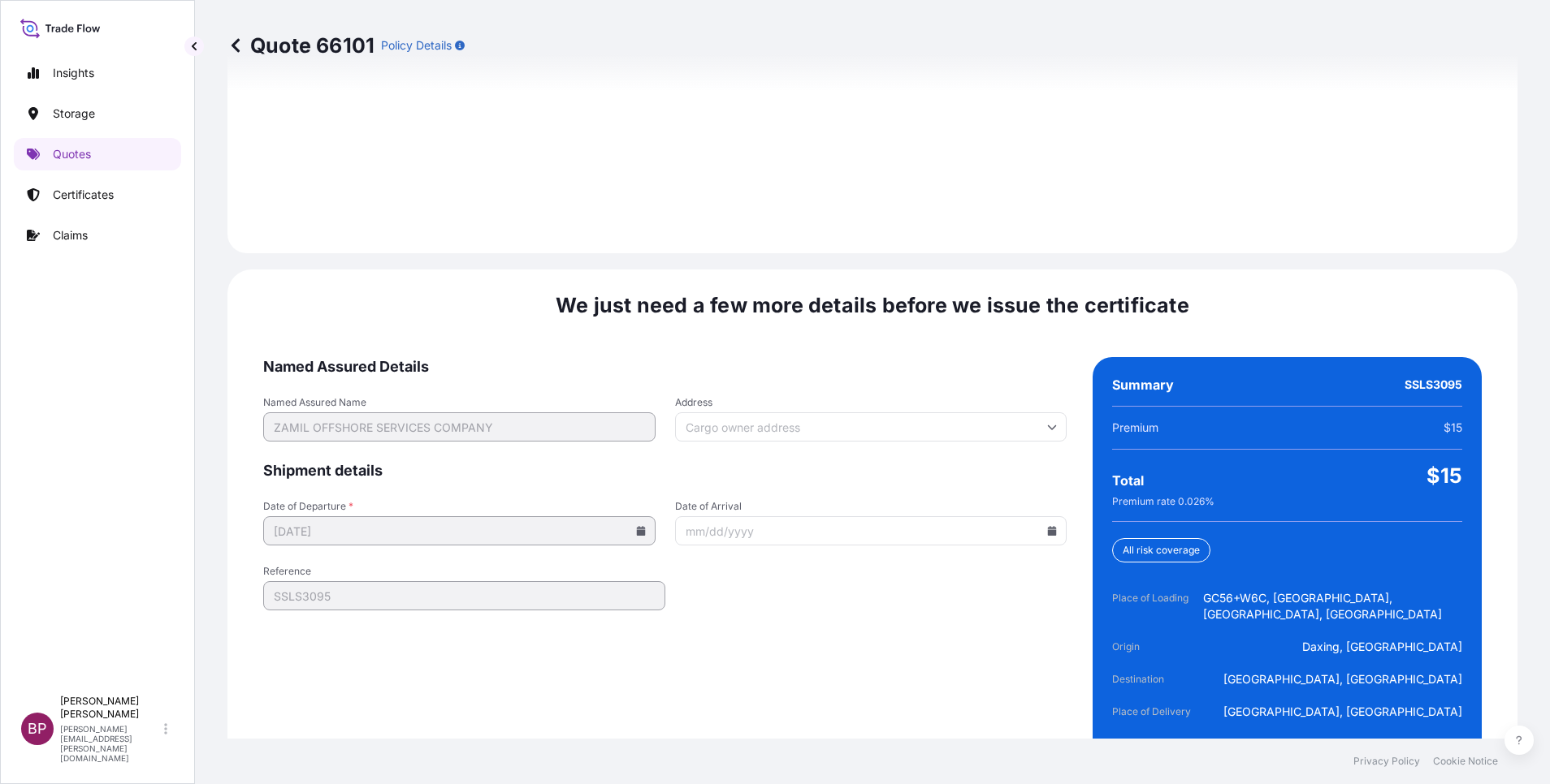
scroll to position [2406, 0]
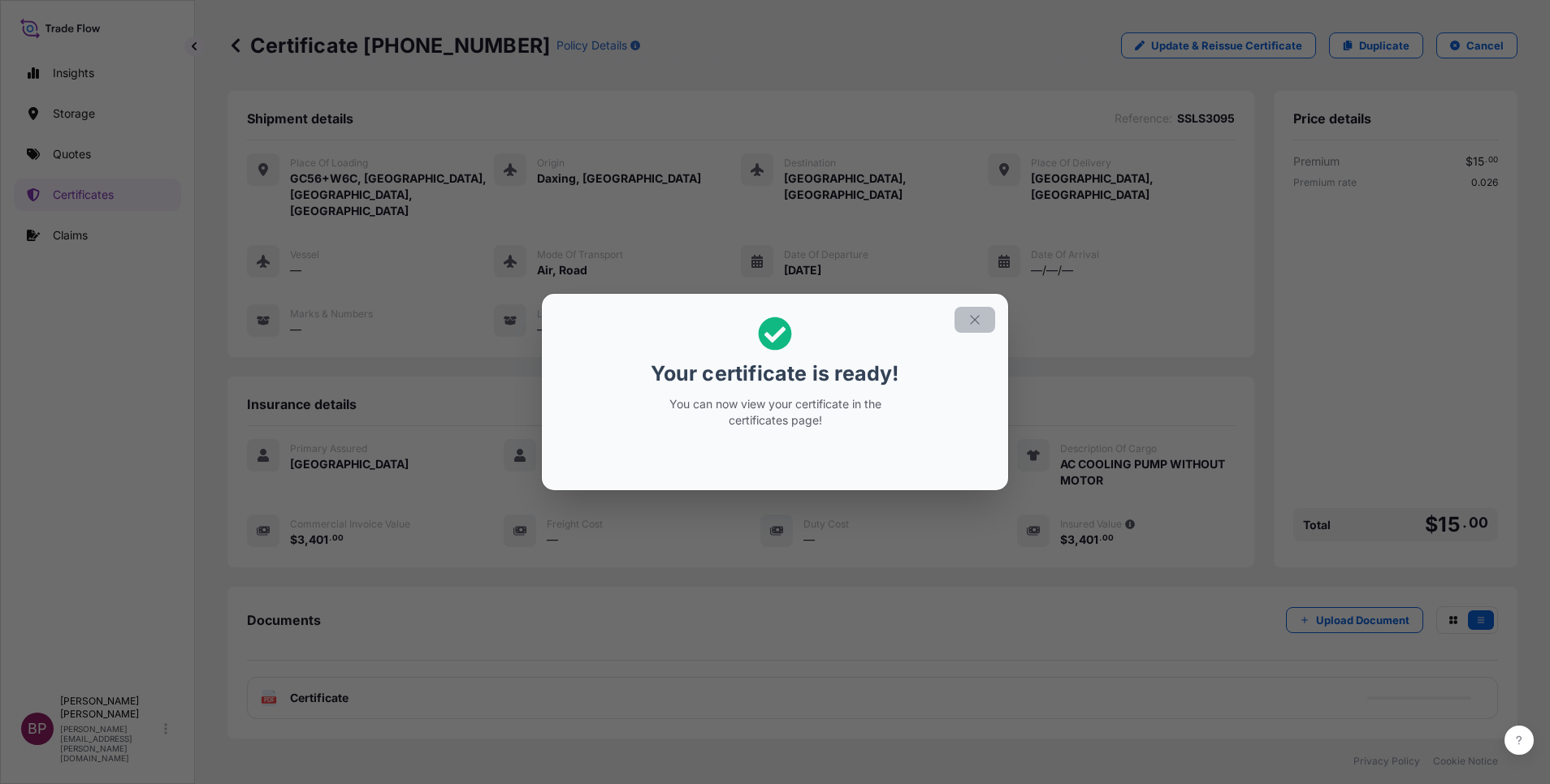
click at [971, 320] on icon "button" at bounding box center [975, 321] width 15 height 15
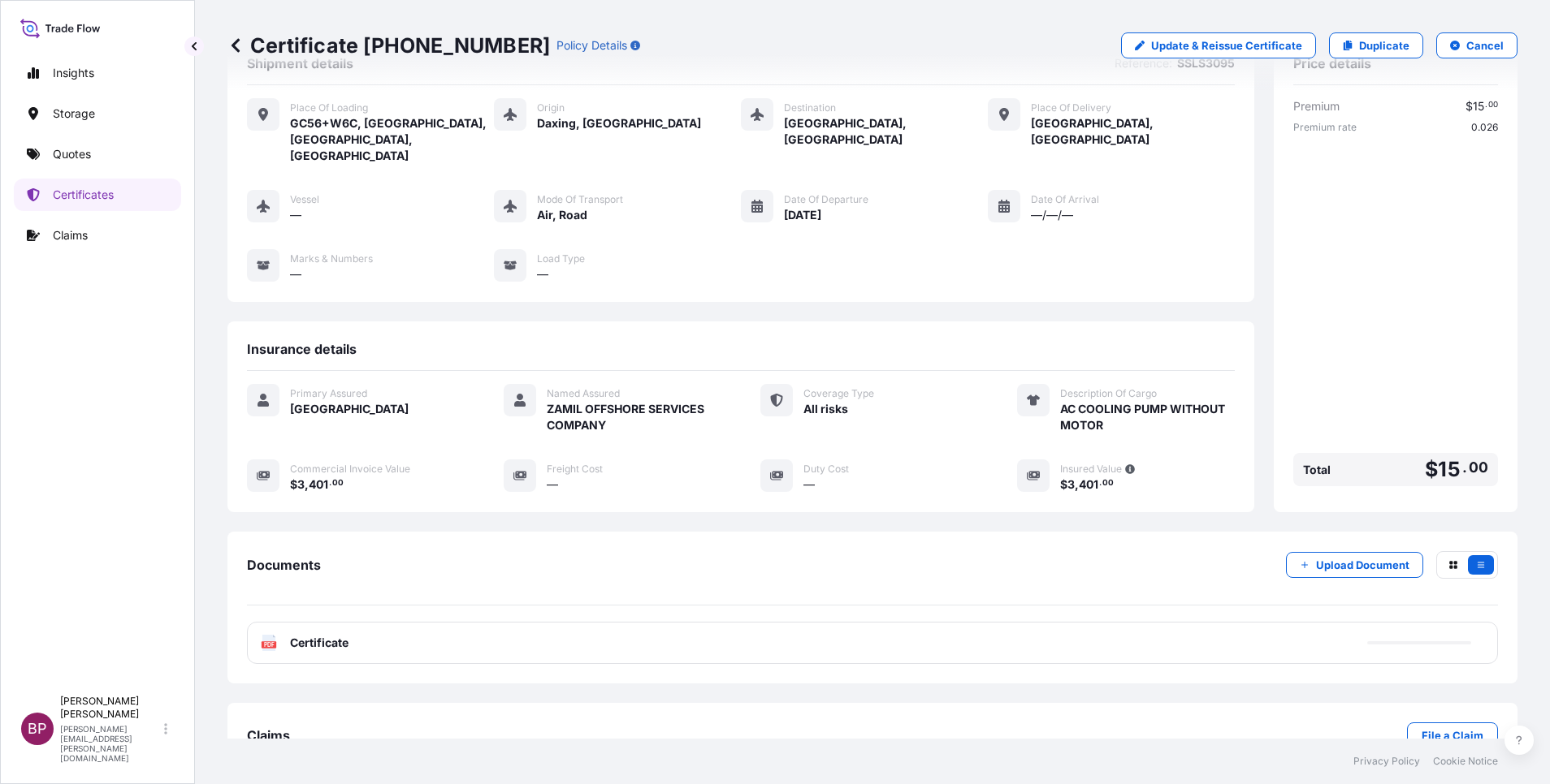
scroll to position [85, 0]
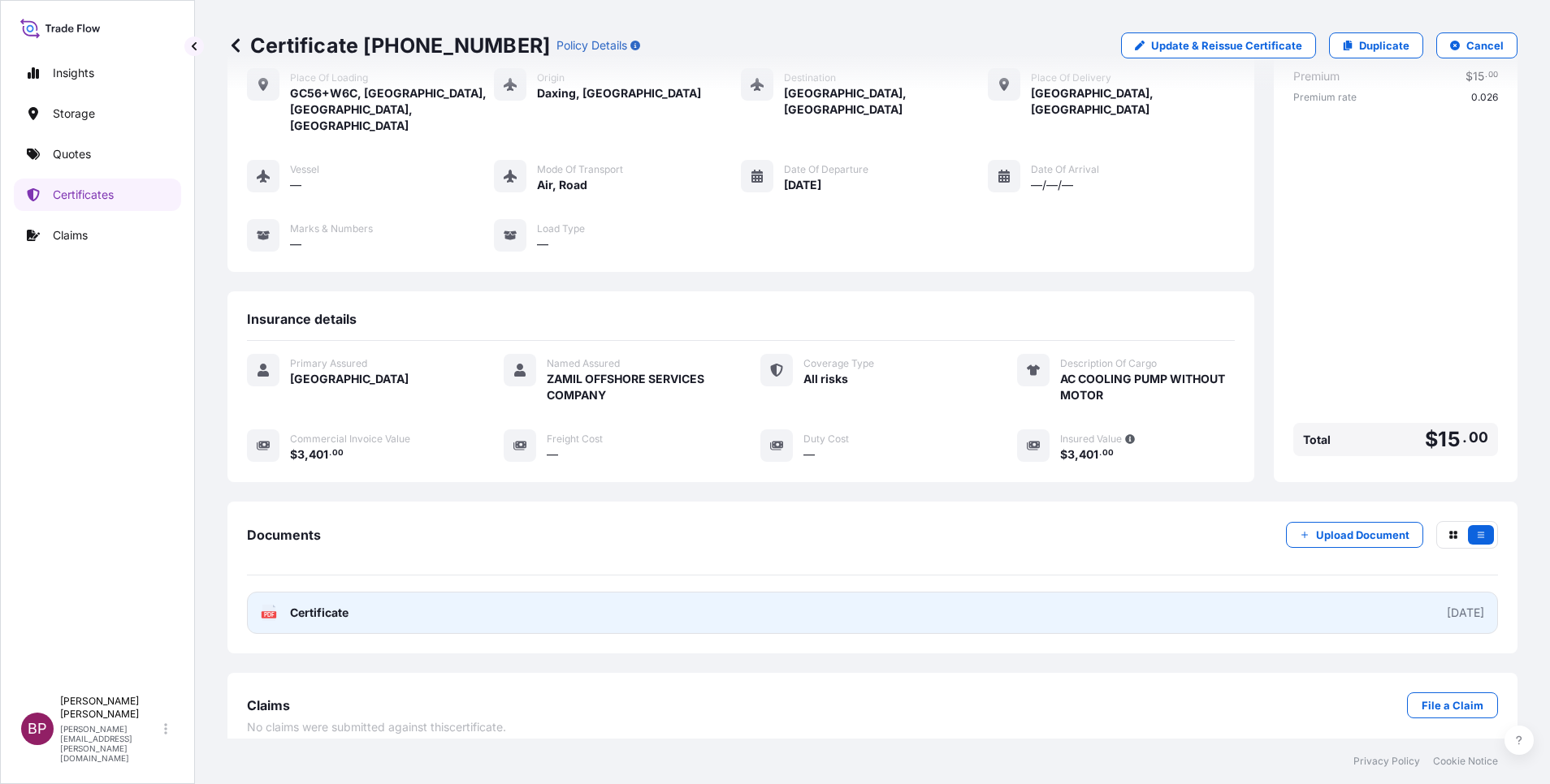
click at [319, 605] on span "Certificate" at bounding box center [319, 612] width 59 height 16
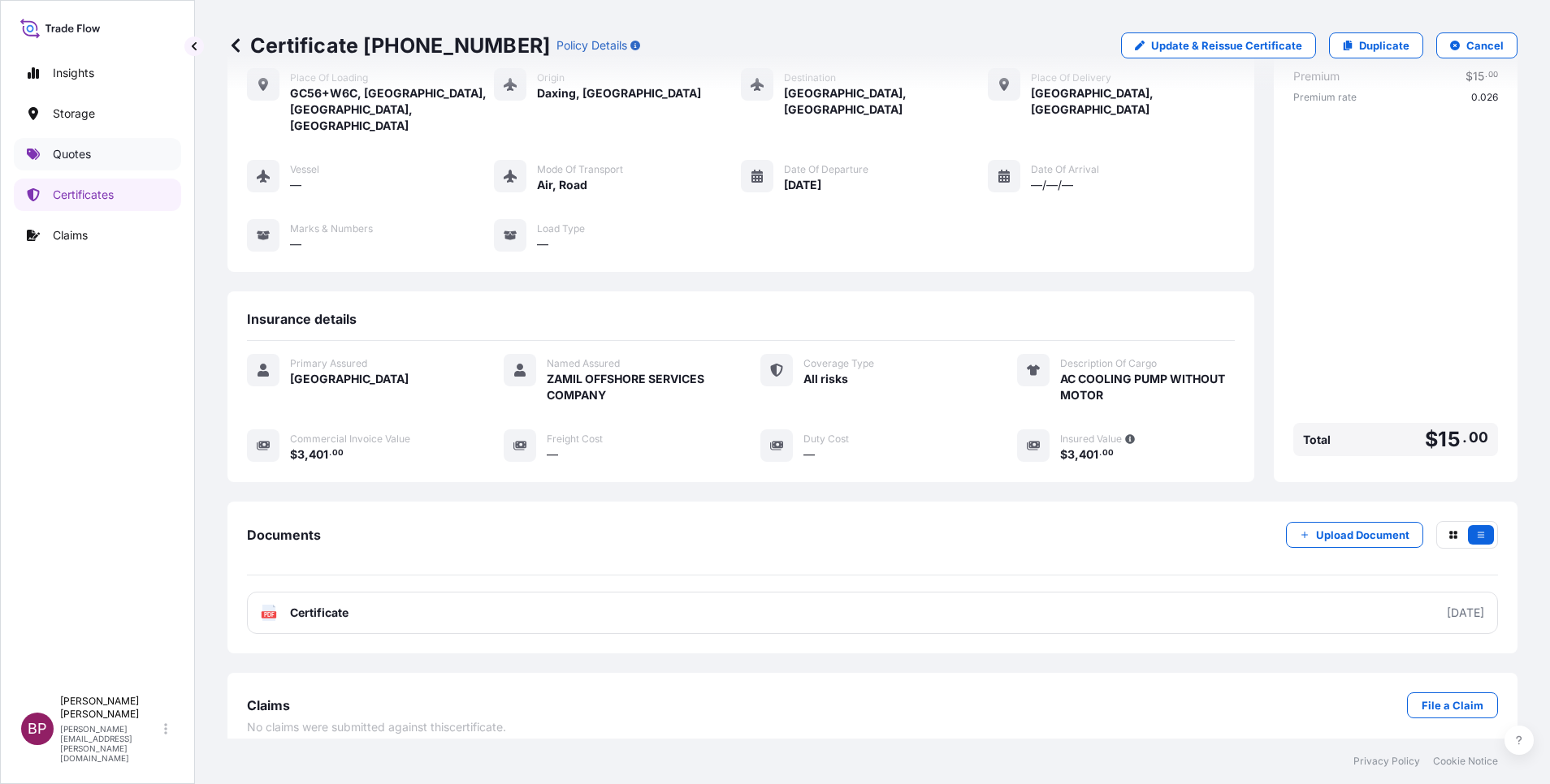
click at [92, 156] on link "Quotes" at bounding box center [97, 154] width 167 height 33
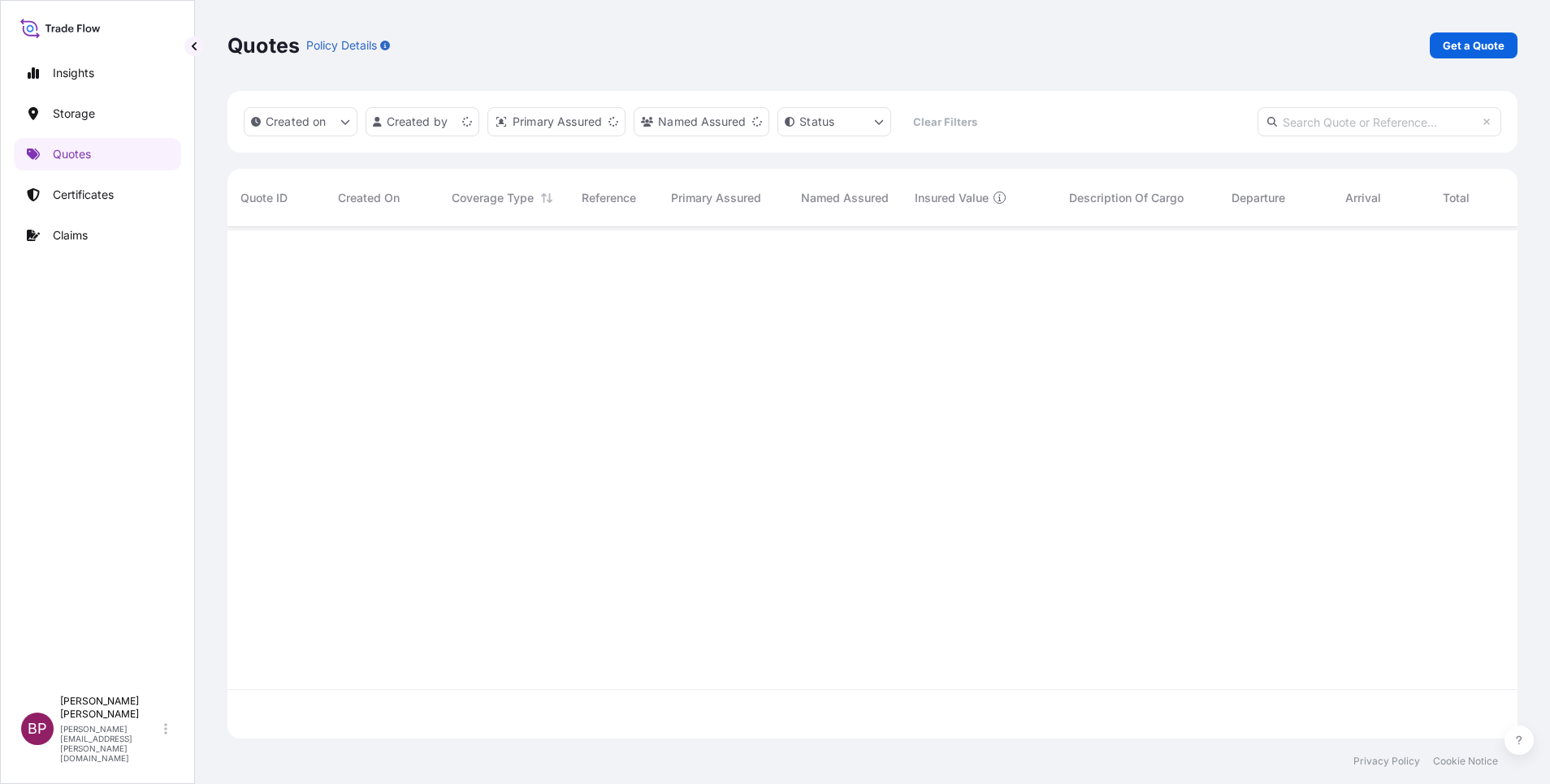
scroll to position [502, 1271]
click at [1465, 44] on p "Get a Quote" at bounding box center [1473, 45] width 62 height 16
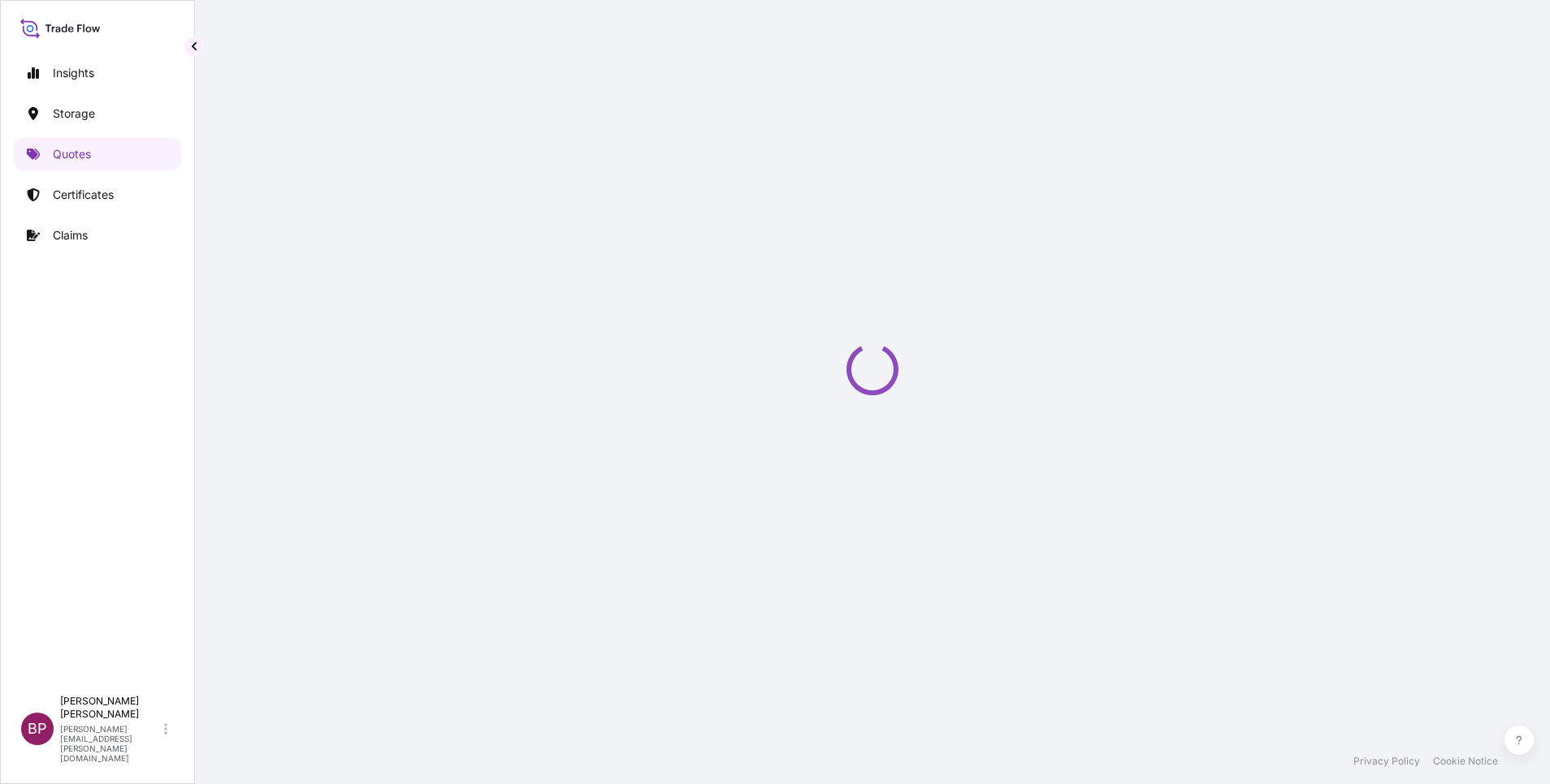
select select "Water"
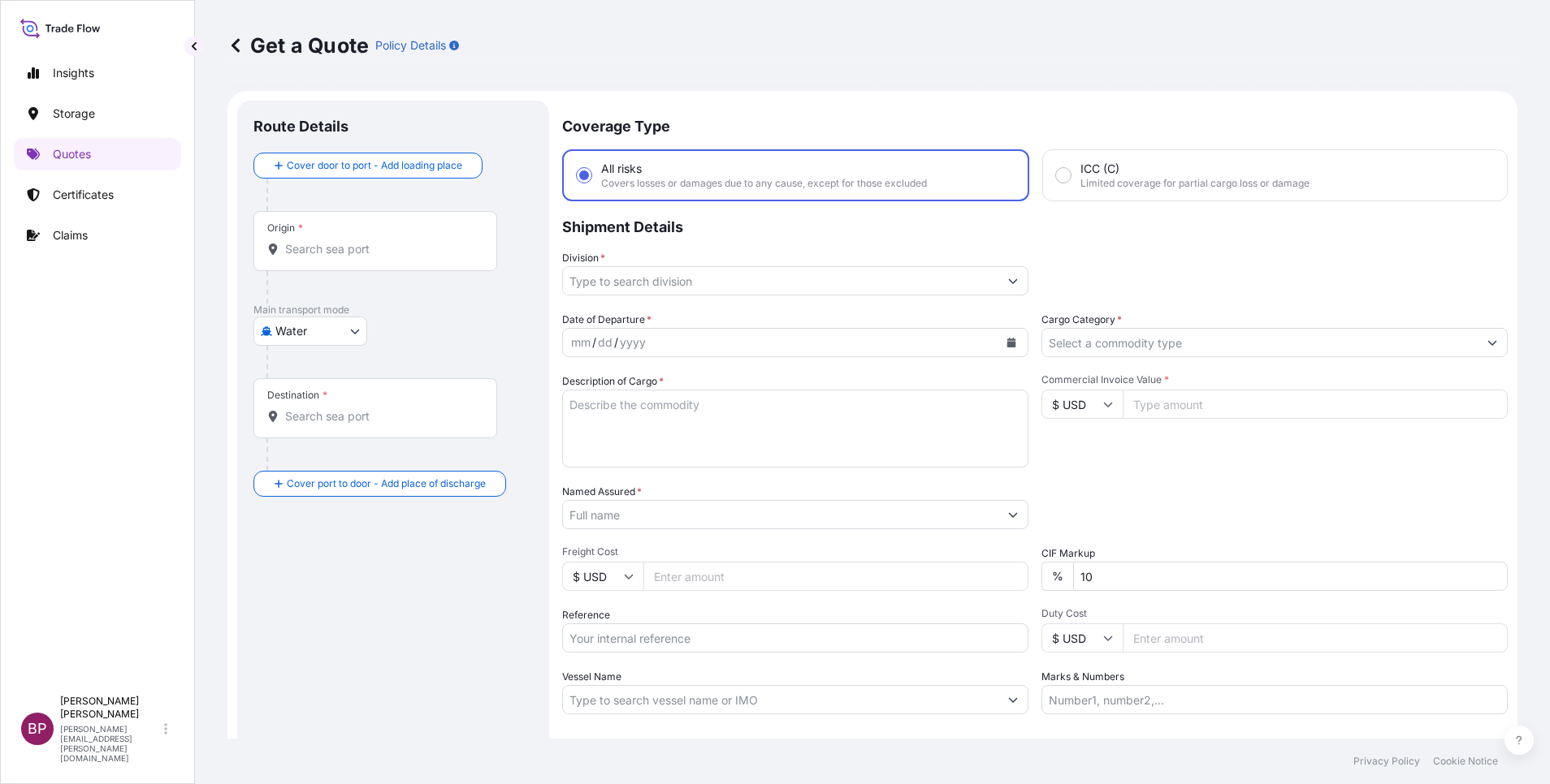
scroll to position [26, 0]
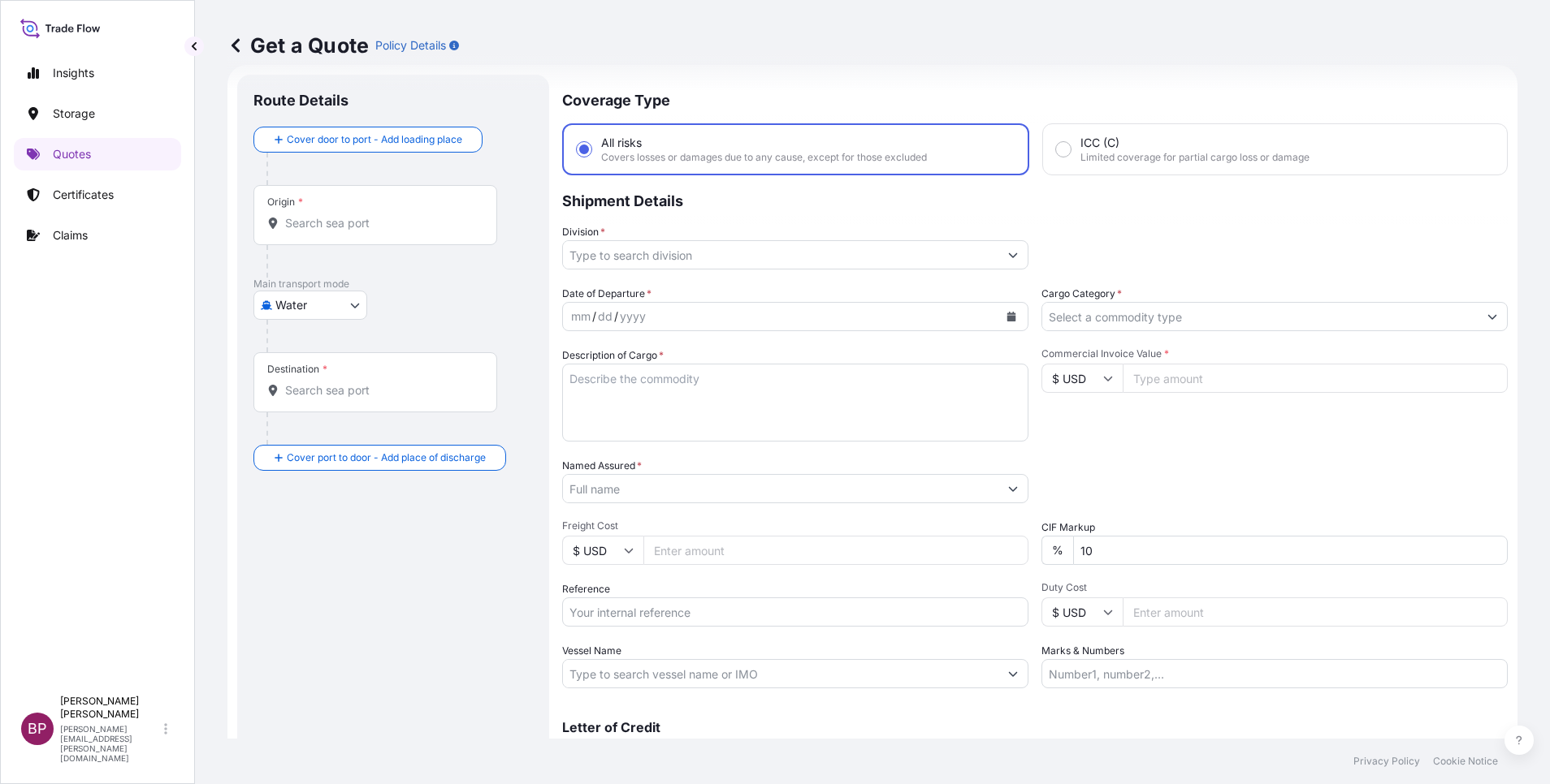
click at [1087, 376] on input "$ USD" at bounding box center [1082, 378] width 81 height 29
drag, startPoint x: 1066, startPoint y: 431, endPoint x: 1241, endPoint y: 357, distance: 190.0
click at [1068, 429] on div "€ EUR" at bounding box center [1072, 422] width 68 height 31
type input "€ EUR"
click at [1196, 383] on input "Commercial Invoice Value *" at bounding box center [1315, 378] width 385 height 29
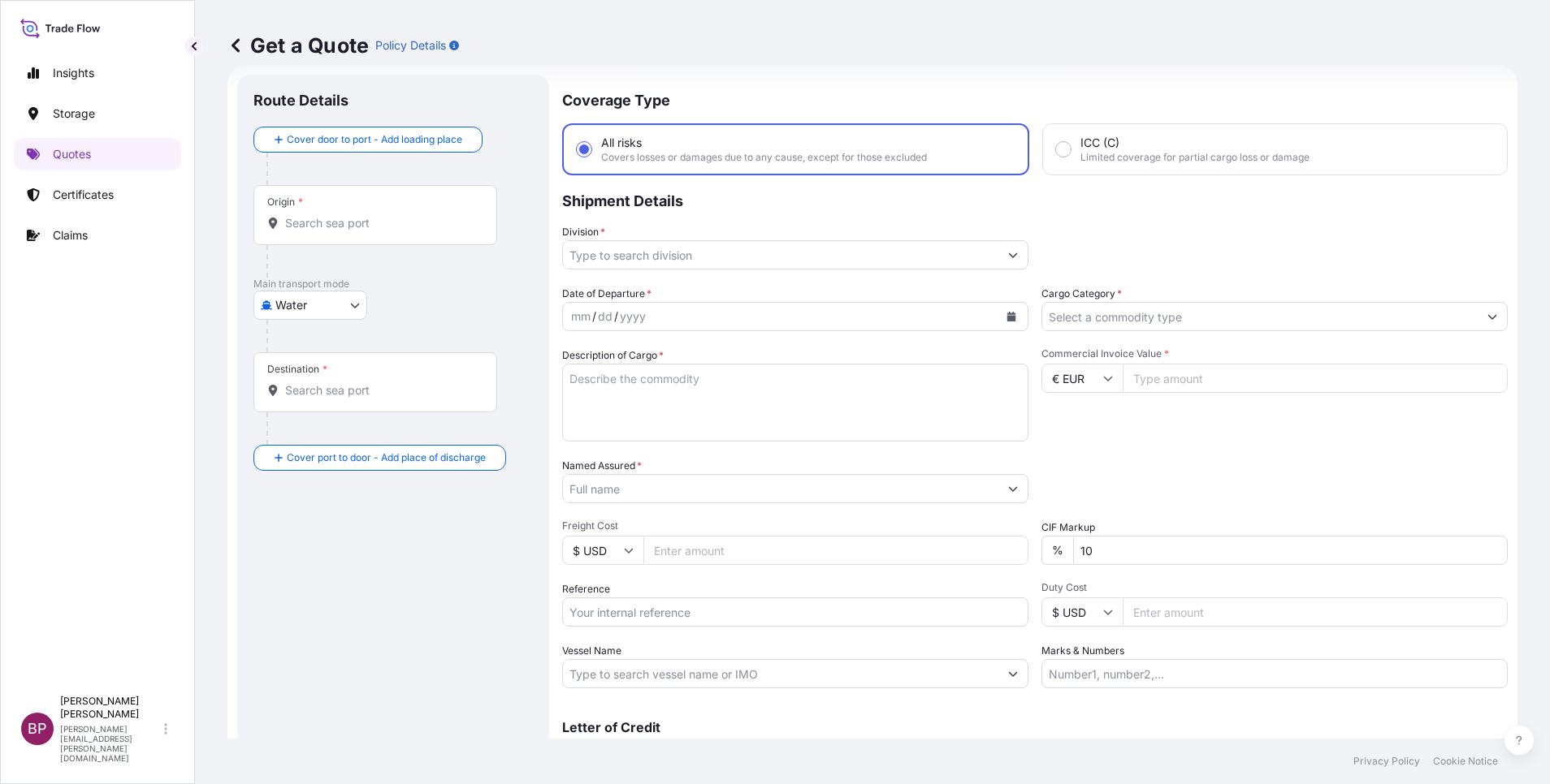
paste input "1256"
type input "1256"
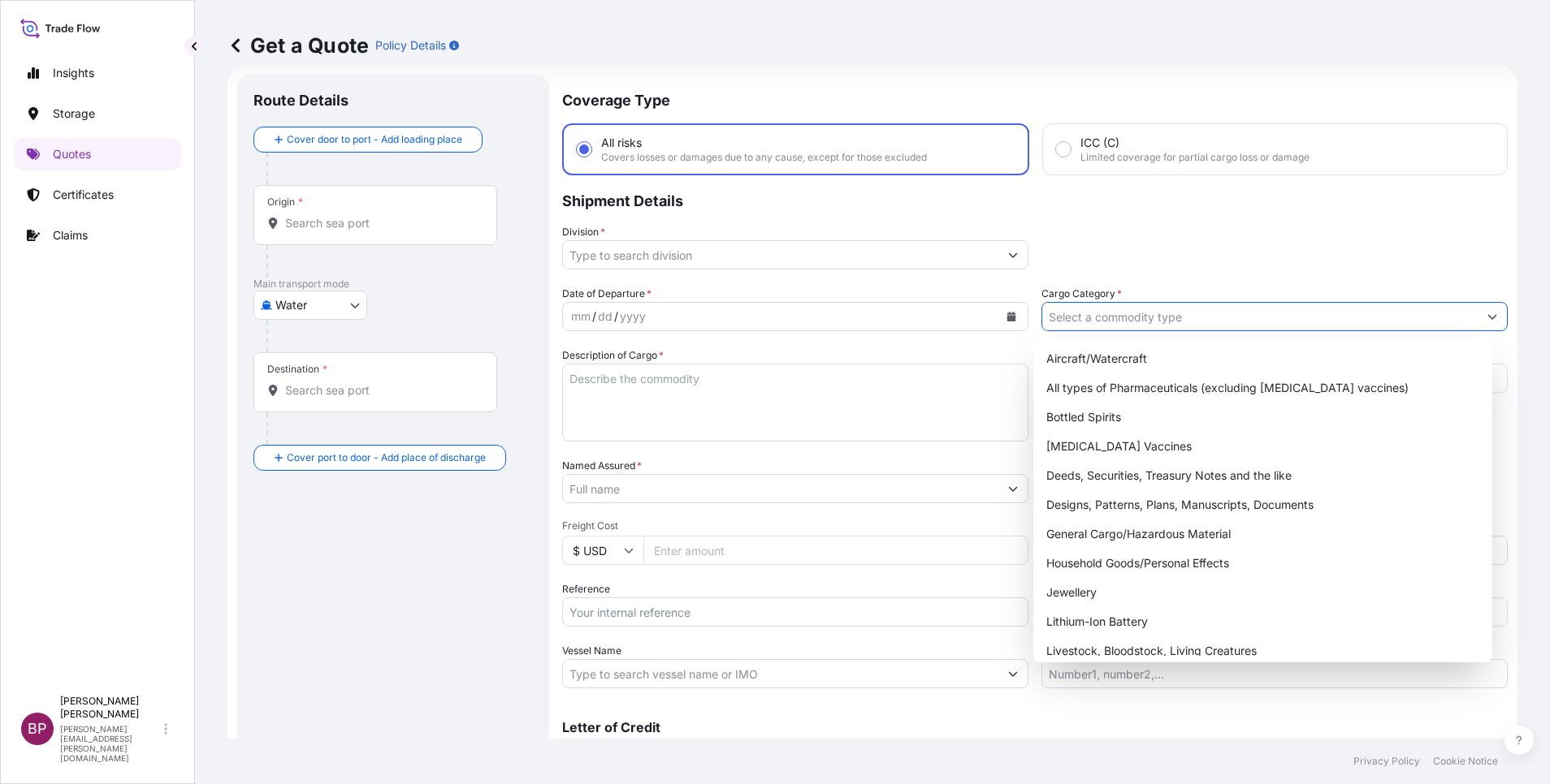
click at [1209, 324] on input "Cargo Category *" at bounding box center [1260, 316] width 436 height 29
click at [1156, 535] on div "General Cargo/Hazardous Material" at bounding box center [1262, 534] width 446 height 29
type input "General Cargo/Hazardous Material"
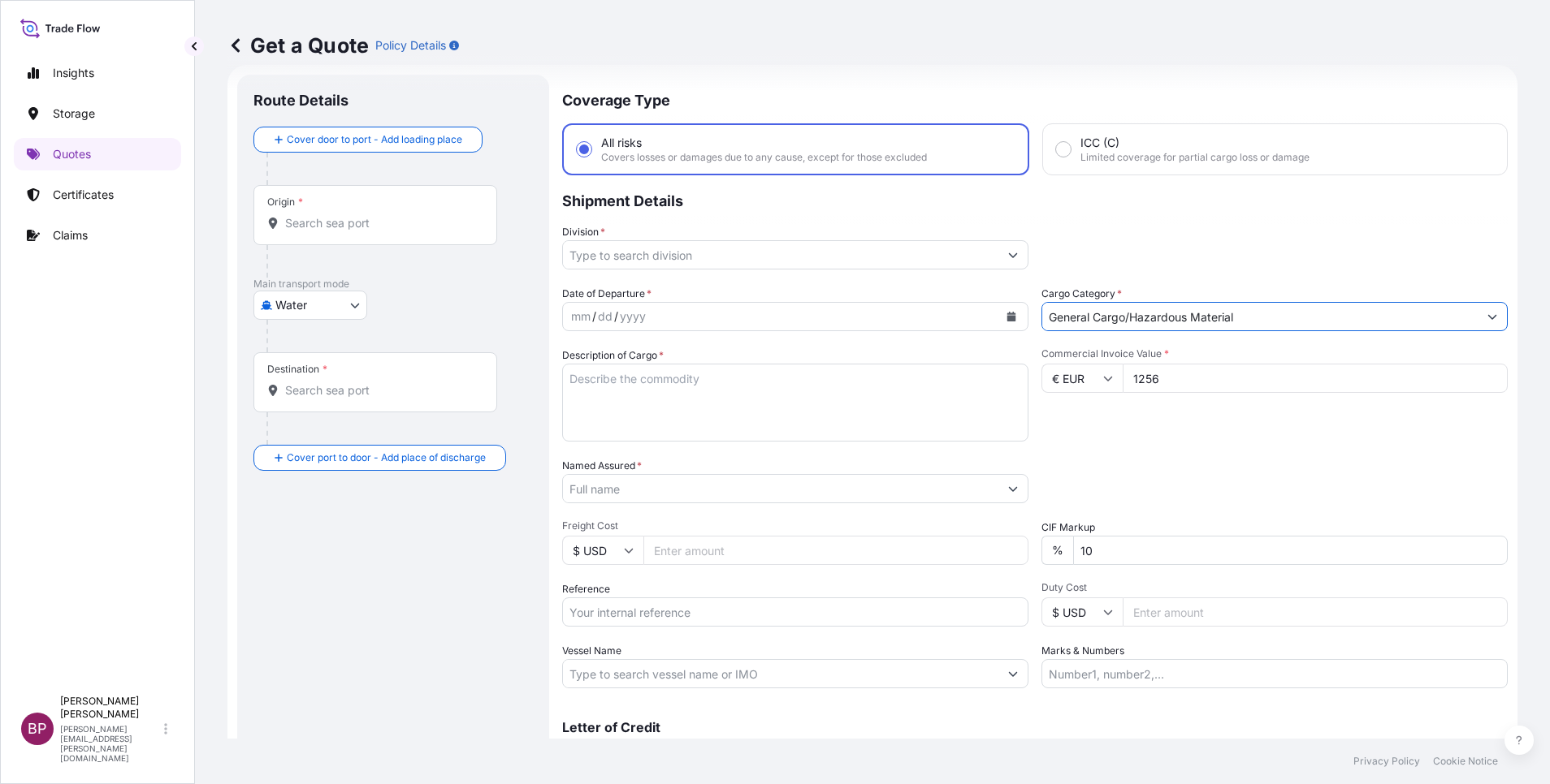
click at [998, 253] on button "Show suggestions" at bounding box center [1012, 254] width 29 height 29
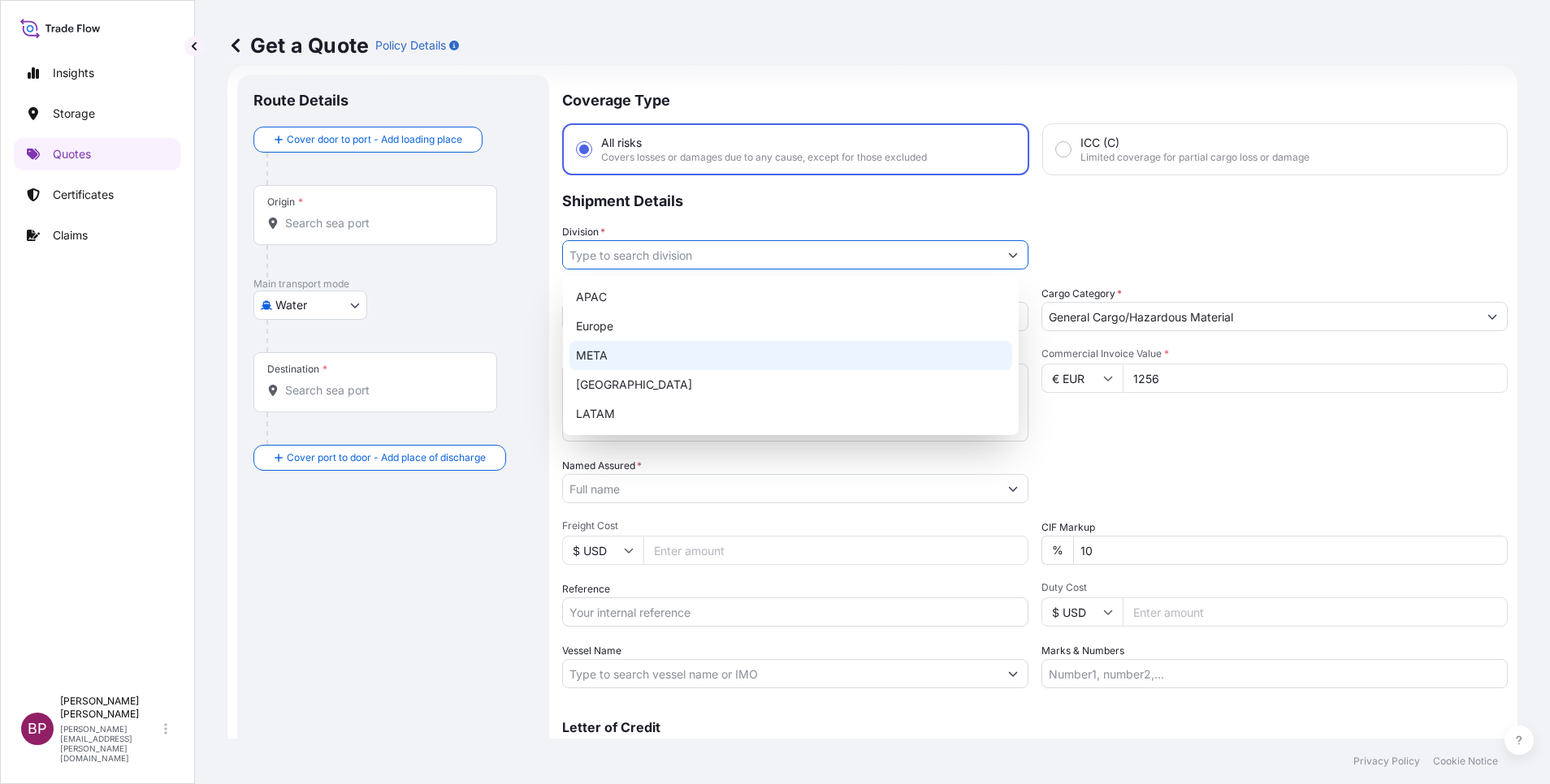
click at [660, 356] on div "META" at bounding box center [791, 355] width 443 height 29
type input "META"
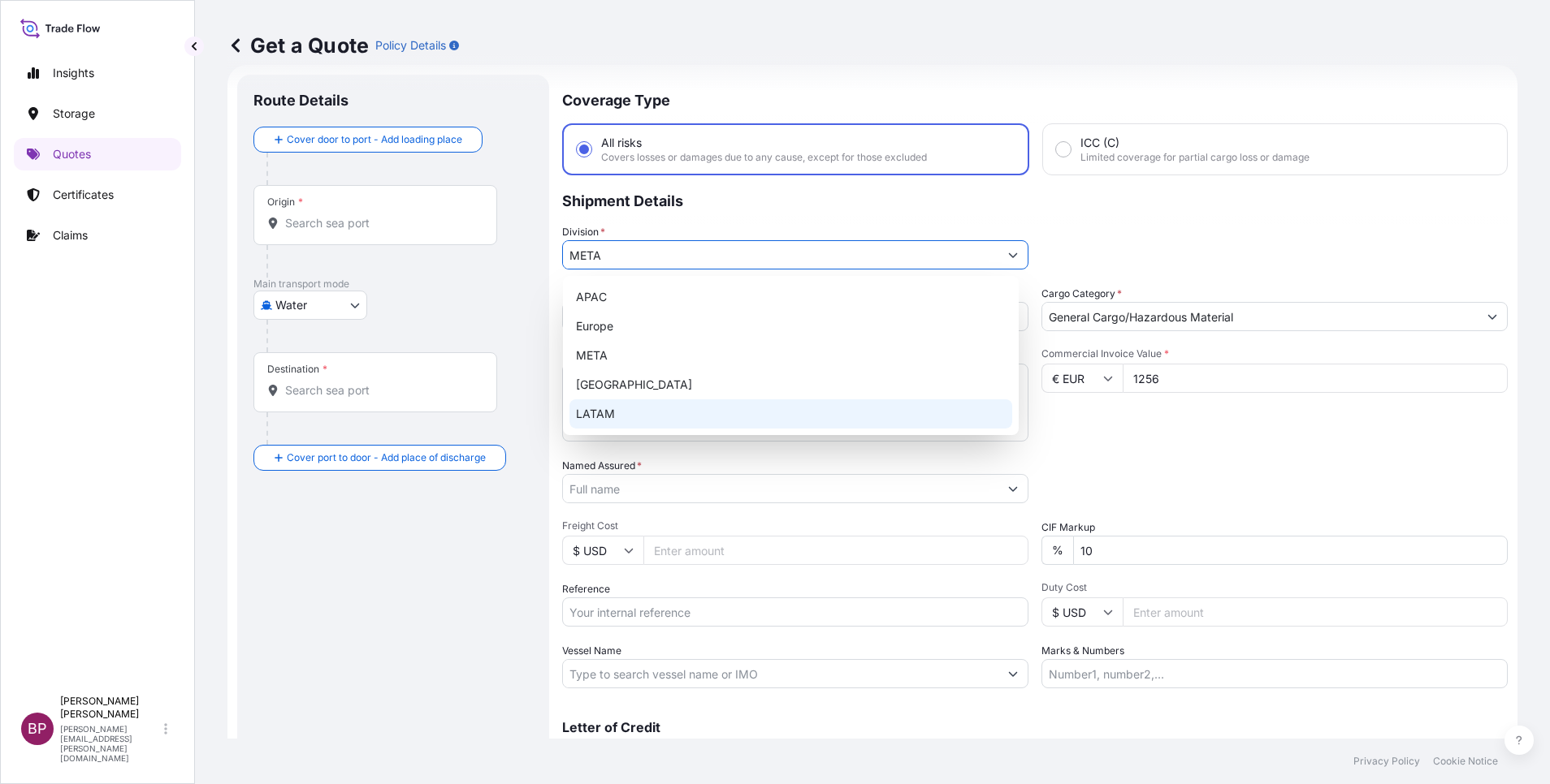
click at [1075, 414] on div "Commercial Invoice Value * € EUR 1256" at bounding box center [1274, 394] width 466 height 94
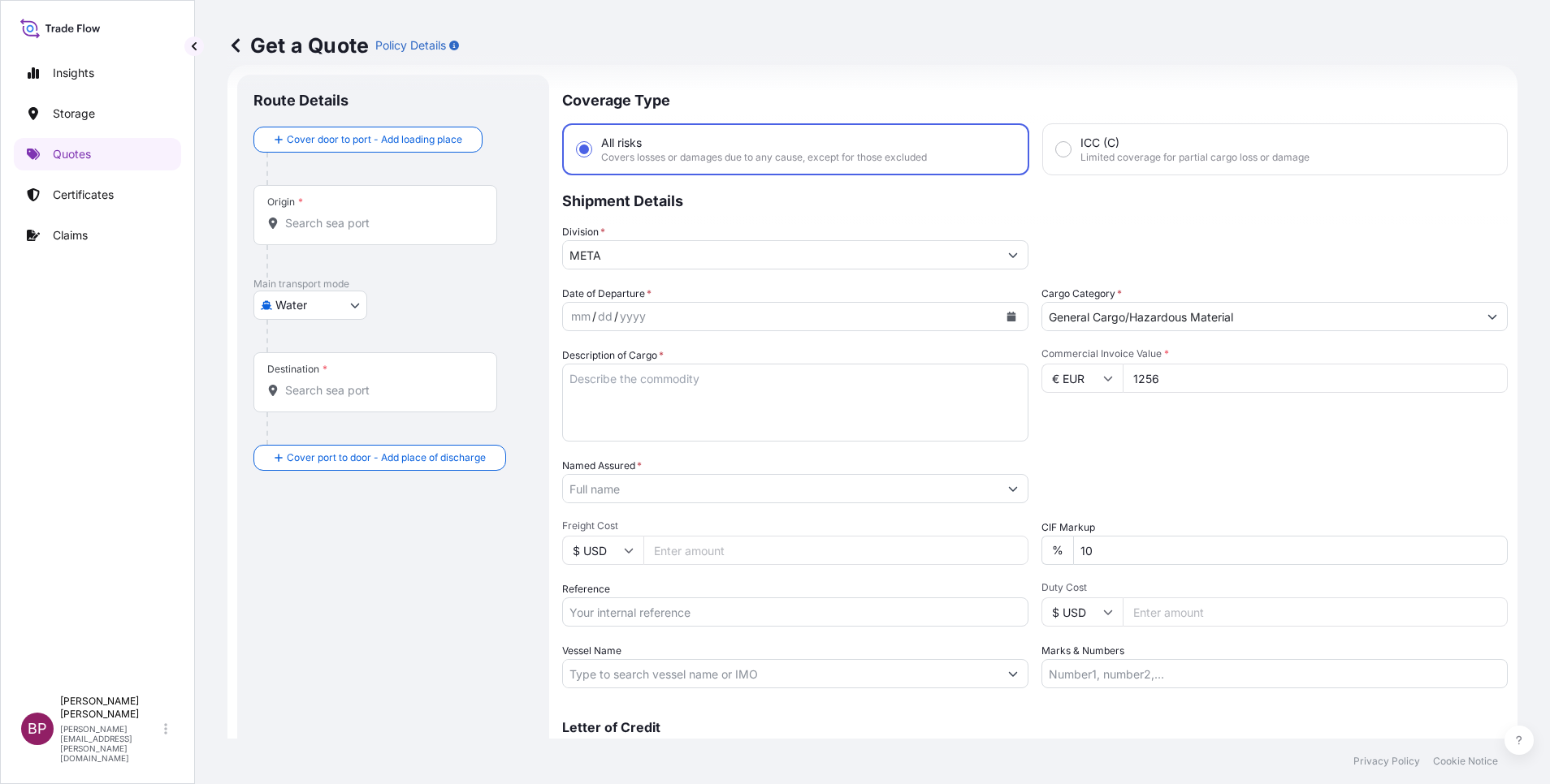
click at [785, 413] on textarea "Description of Cargo *" at bounding box center [795, 402] width 466 height 78
paste textarea "CRANE FORK MOD"
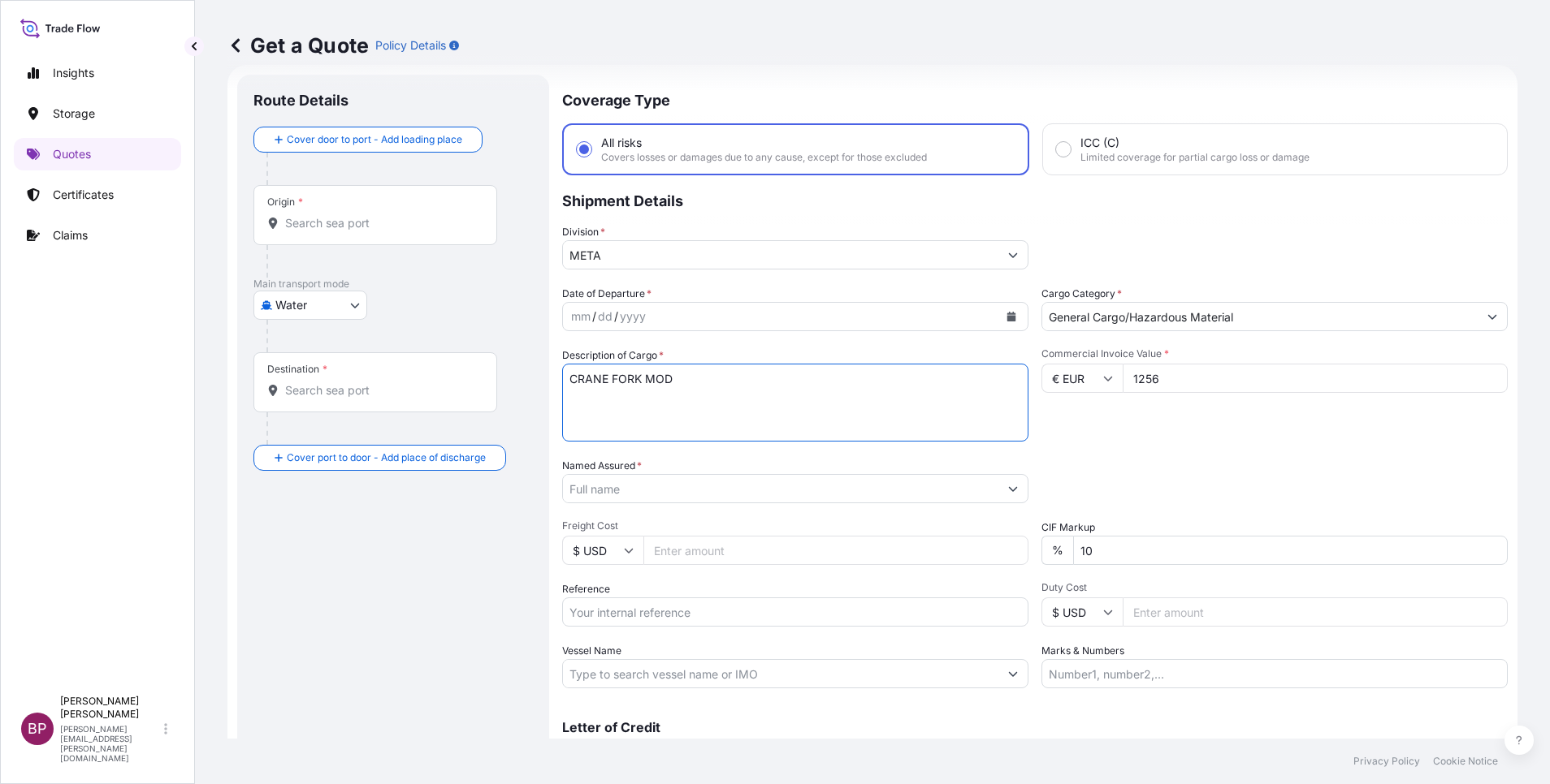
type textarea "CRANE FORK MOD"
drag, startPoint x: 682, startPoint y: 620, endPoint x: 718, endPoint y: 620, distance: 36.0
click at [682, 619] on input "Reference" at bounding box center [795, 612] width 466 height 29
paste input "SSLS3097"
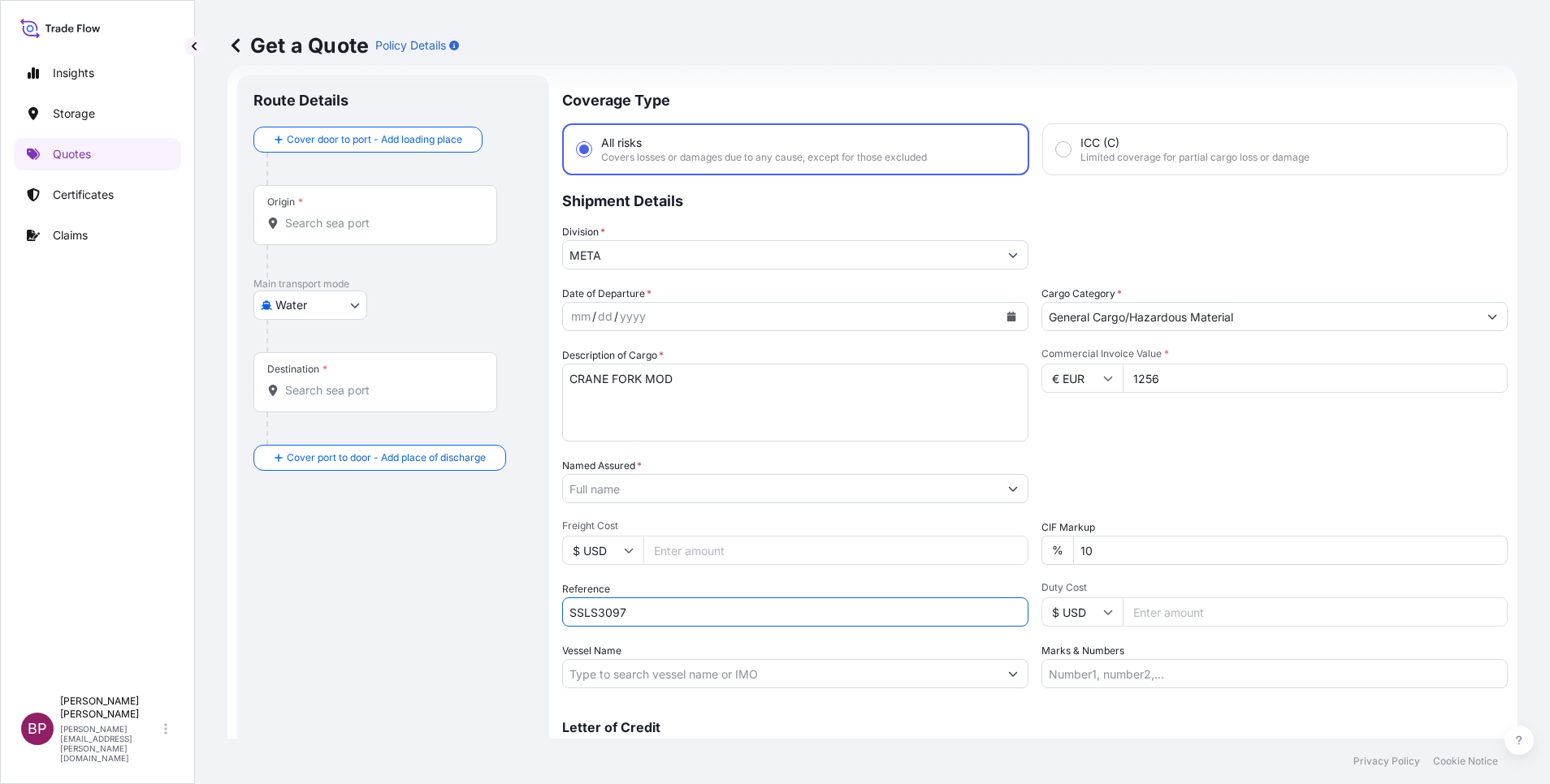
type input "SSLS3097"
click at [674, 485] on input "Named Assured *" at bounding box center [781, 488] width 436 height 29
paste input "ZAMIL OFFSHORE SERVICES COMPANY"
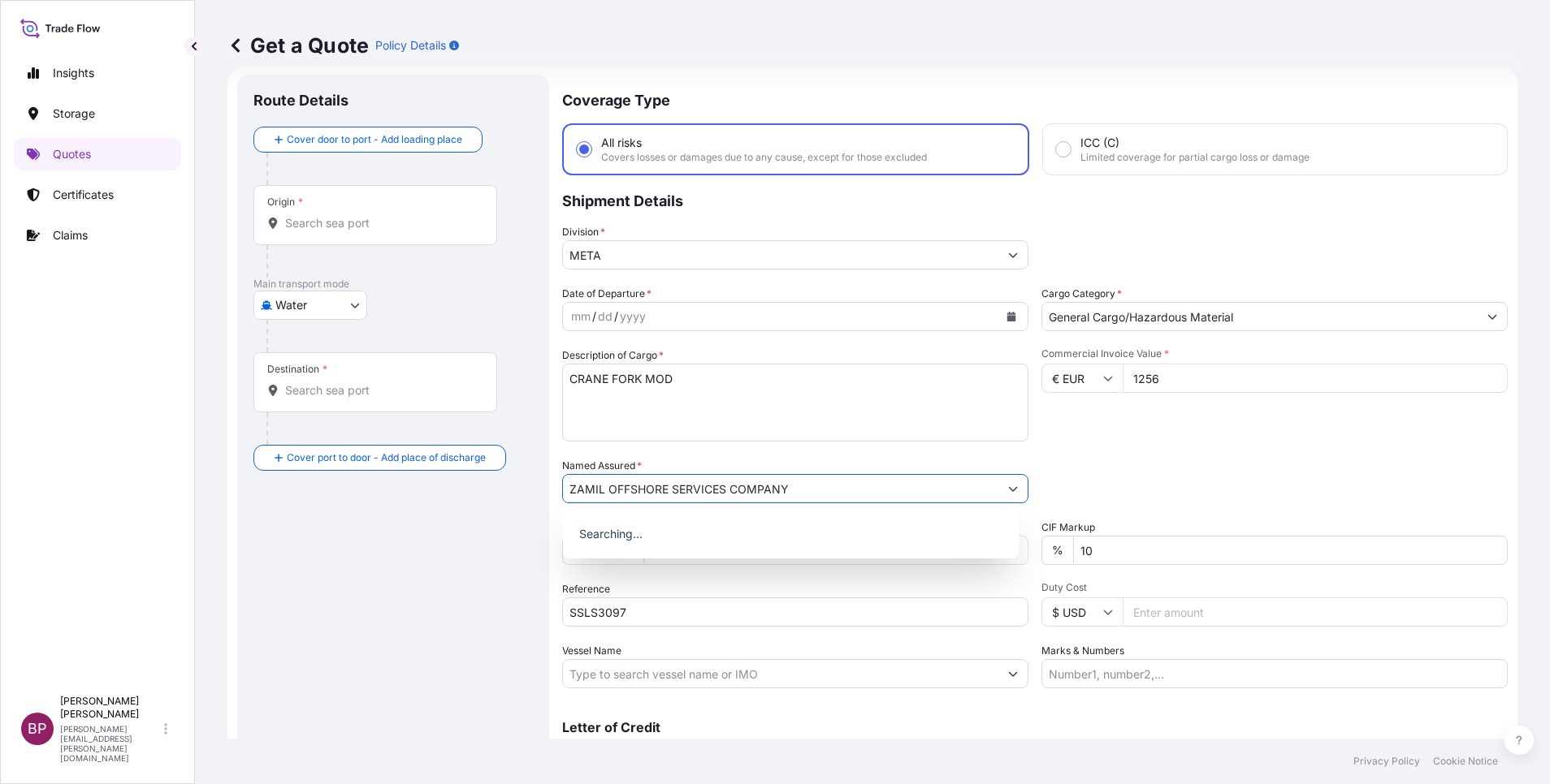
type input "ZAMIL OFFSHORE SERVICES COMPANY"
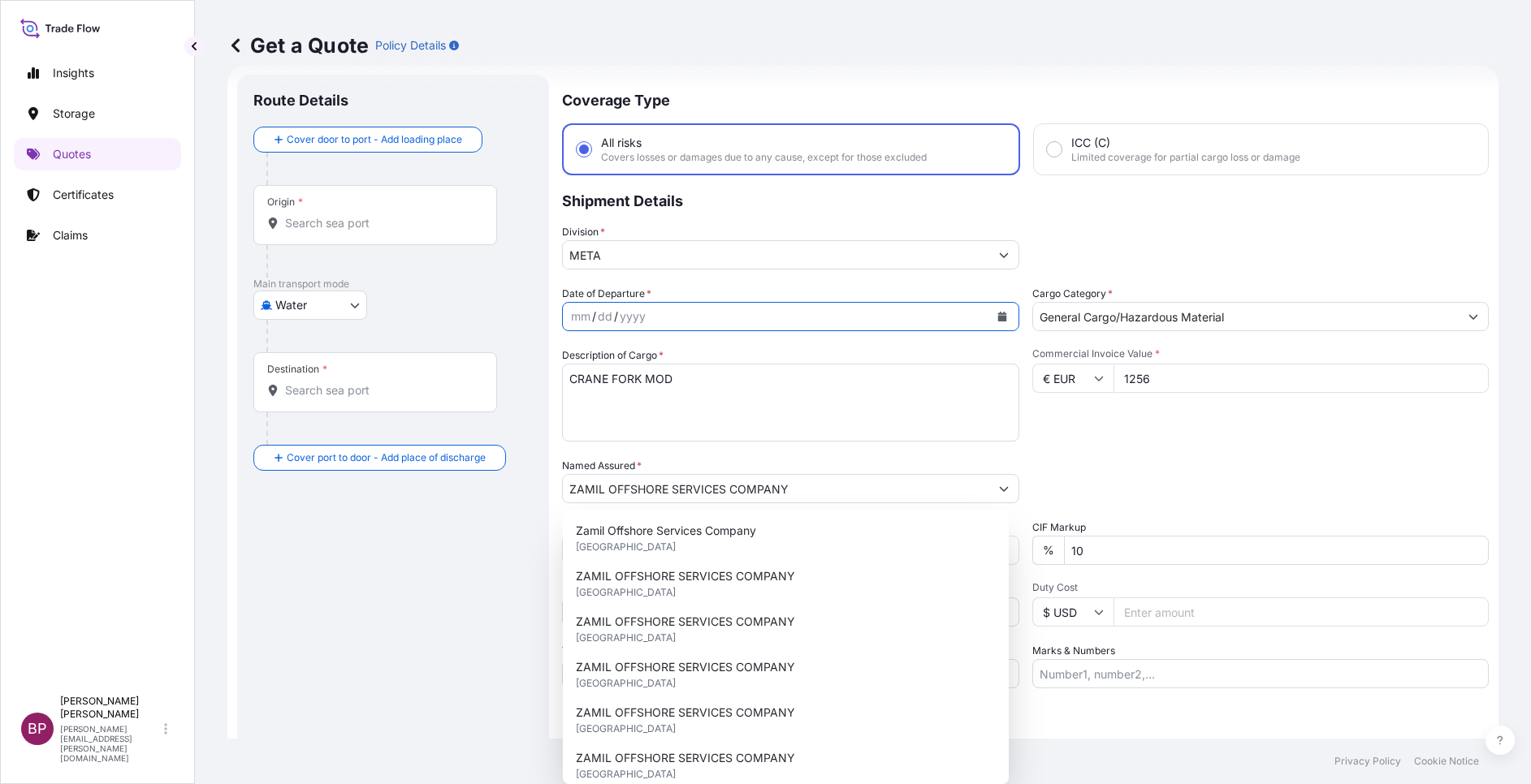
click at [992, 321] on button "Calendar" at bounding box center [1002, 317] width 26 height 26
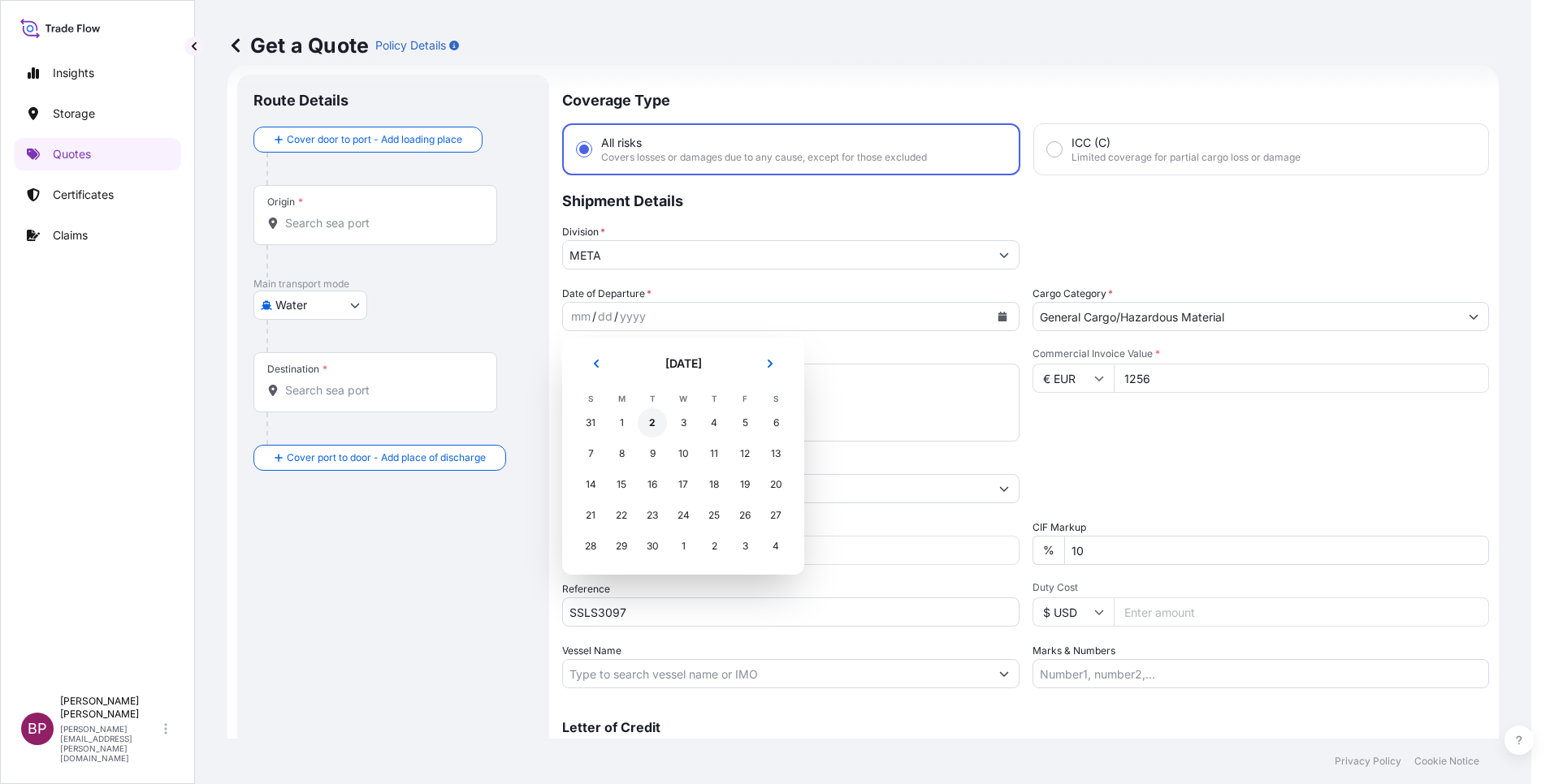
click at [653, 413] on div "2" at bounding box center [652, 422] width 29 height 29
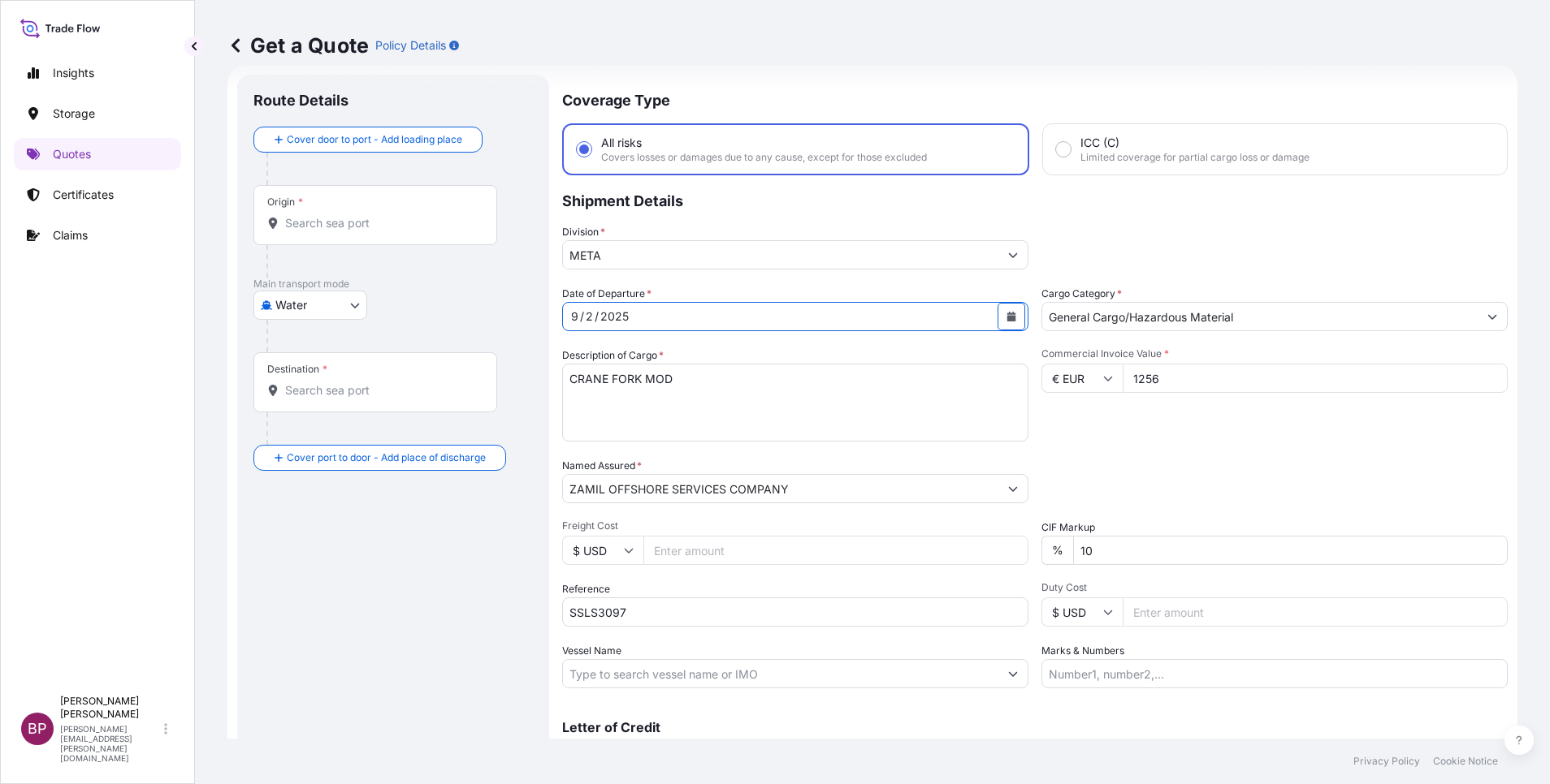
drag, startPoint x: 1090, startPoint y: 555, endPoint x: 728, endPoint y: 551, distance: 362.0
click at [697, 554] on div "Date of Departure * [DATE] Cargo Category * General Cargo/Hazardous Material De…" at bounding box center [1034, 487] width 945 height 403
type input "0"
click at [332, 305] on body "0 Insights Storage Quotes Certificates Claims BP [PERSON_NAME] Kurian [EMAIL_AD…" at bounding box center [775, 392] width 1550 height 784
click at [308, 344] on div "Air" at bounding box center [310, 347] width 101 height 29
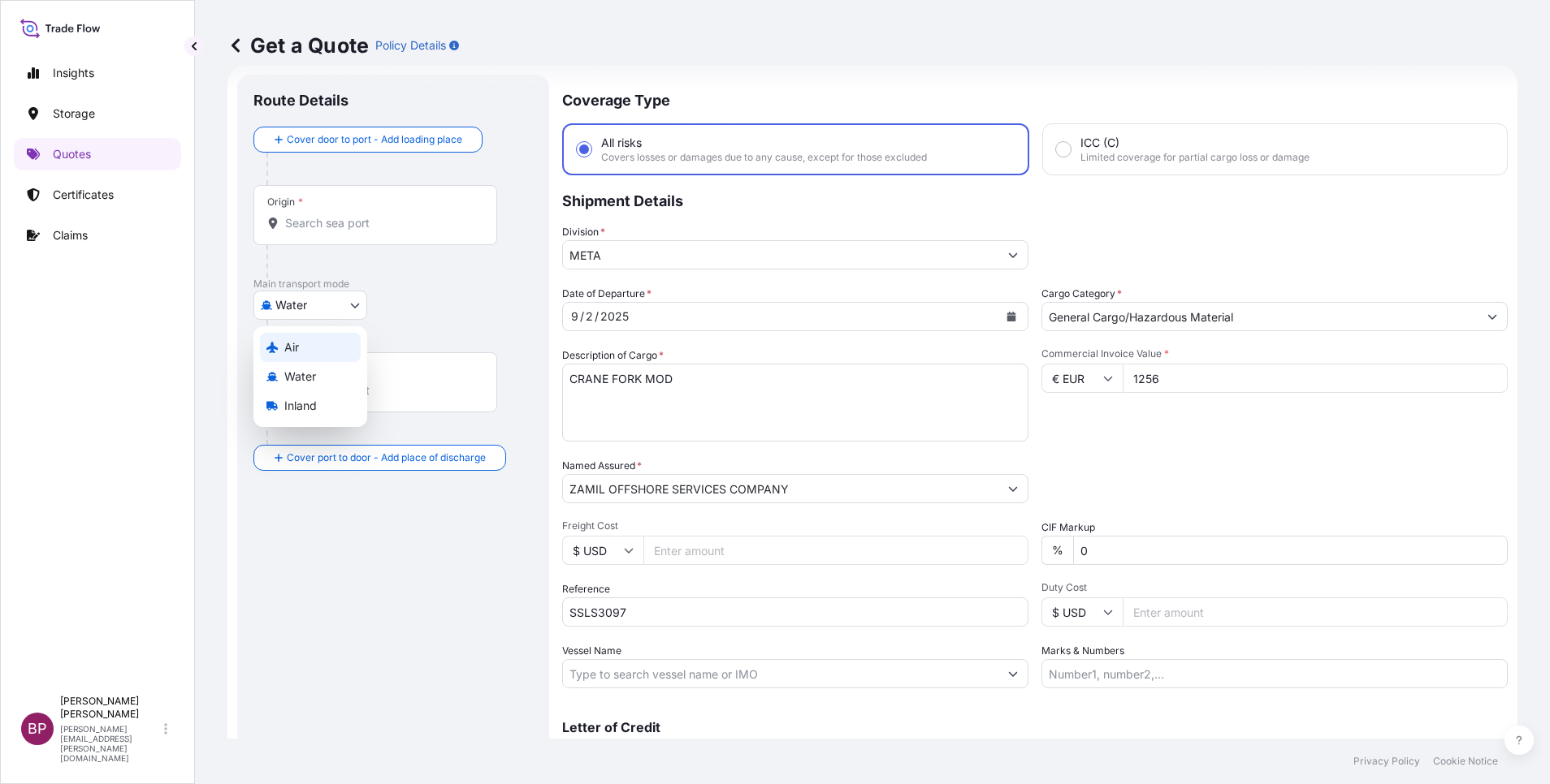
select select "Air"
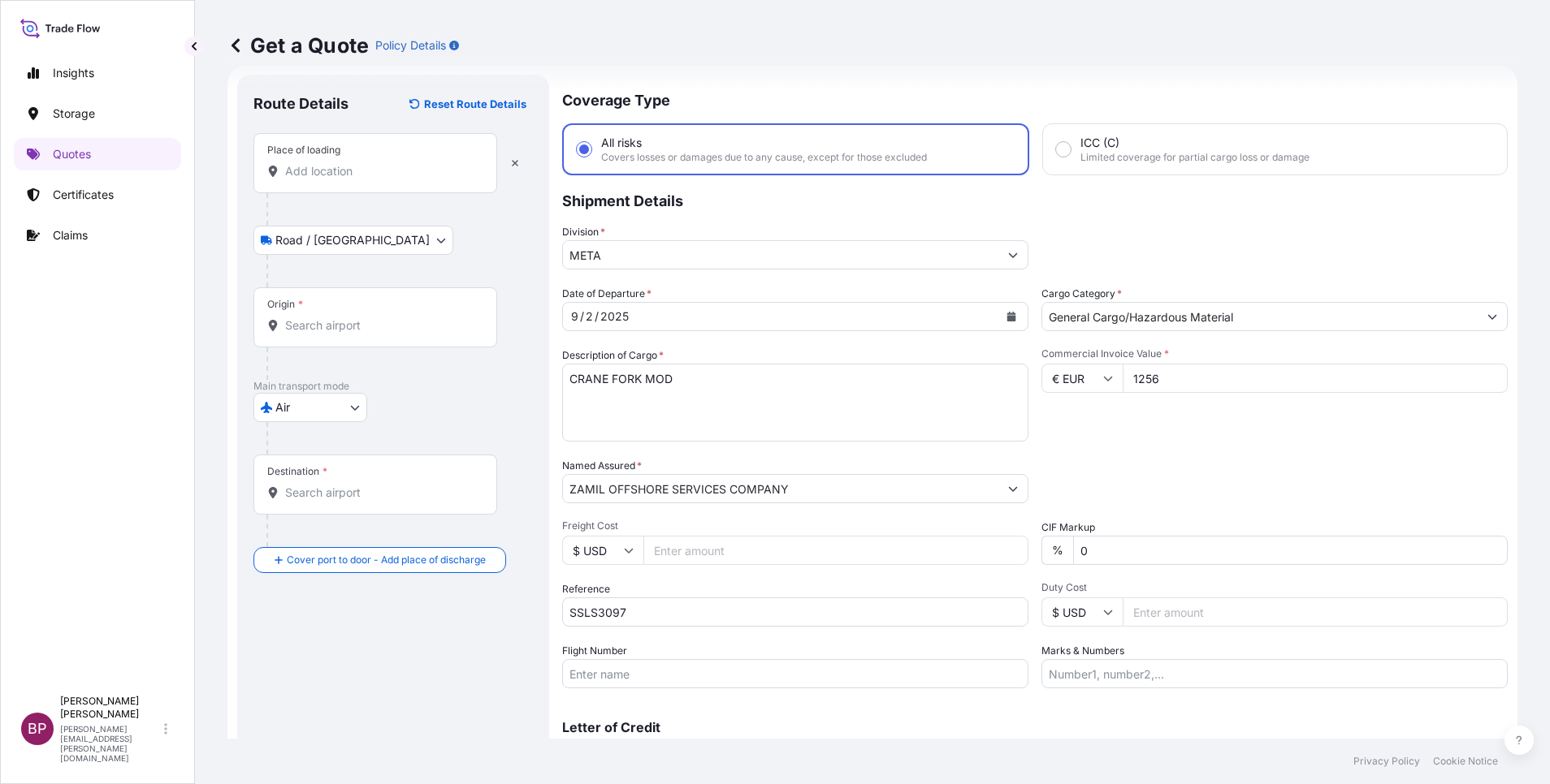
click at [344, 177] on input "Place of loading" at bounding box center [380, 171] width 192 height 16
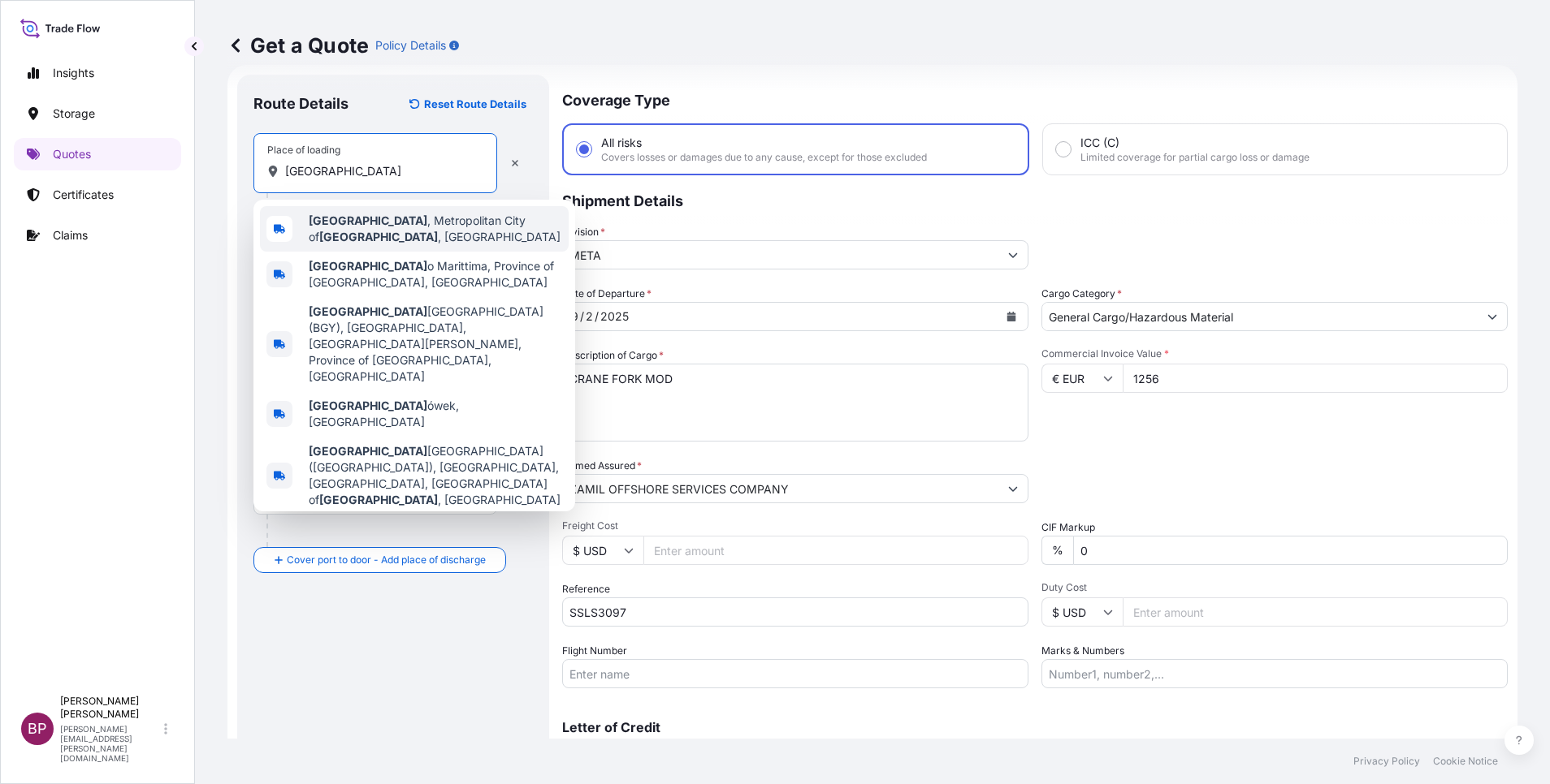
click at [418, 227] on span "[GEOGRAPHIC_DATA] , [GEOGRAPHIC_DATA] of [GEOGRAPHIC_DATA] , [GEOGRAPHIC_DATA]" at bounding box center [435, 229] width 253 height 33
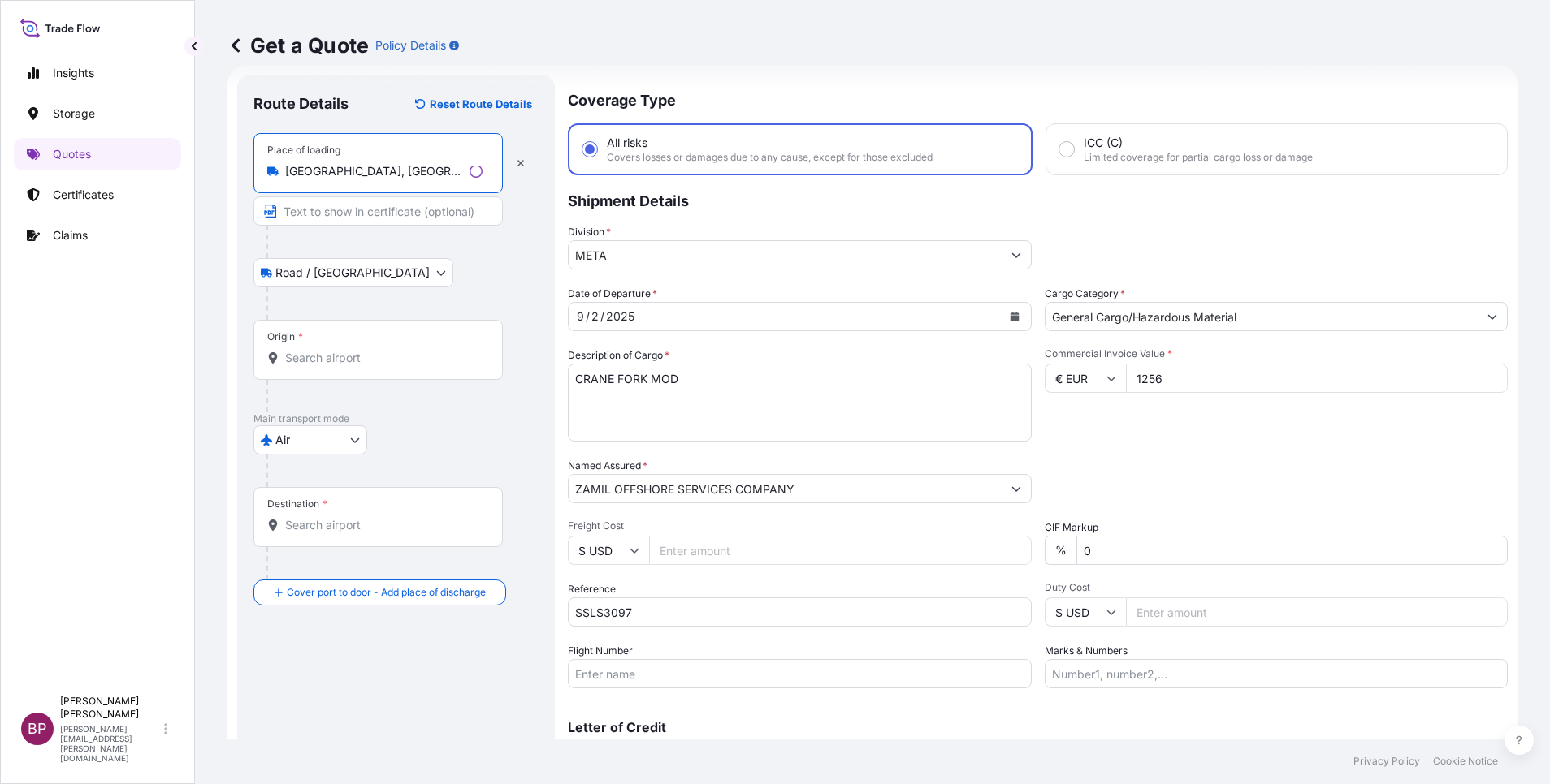
type input "[GEOGRAPHIC_DATA], [GEOGRAPHIC_DATA] of [GEOGRAPHIC_DATA], [GEOGRAPHIC_DATA]"
click at [337, 363] on input "Origin *" at bounding box center [383, 357] width 197 height 16
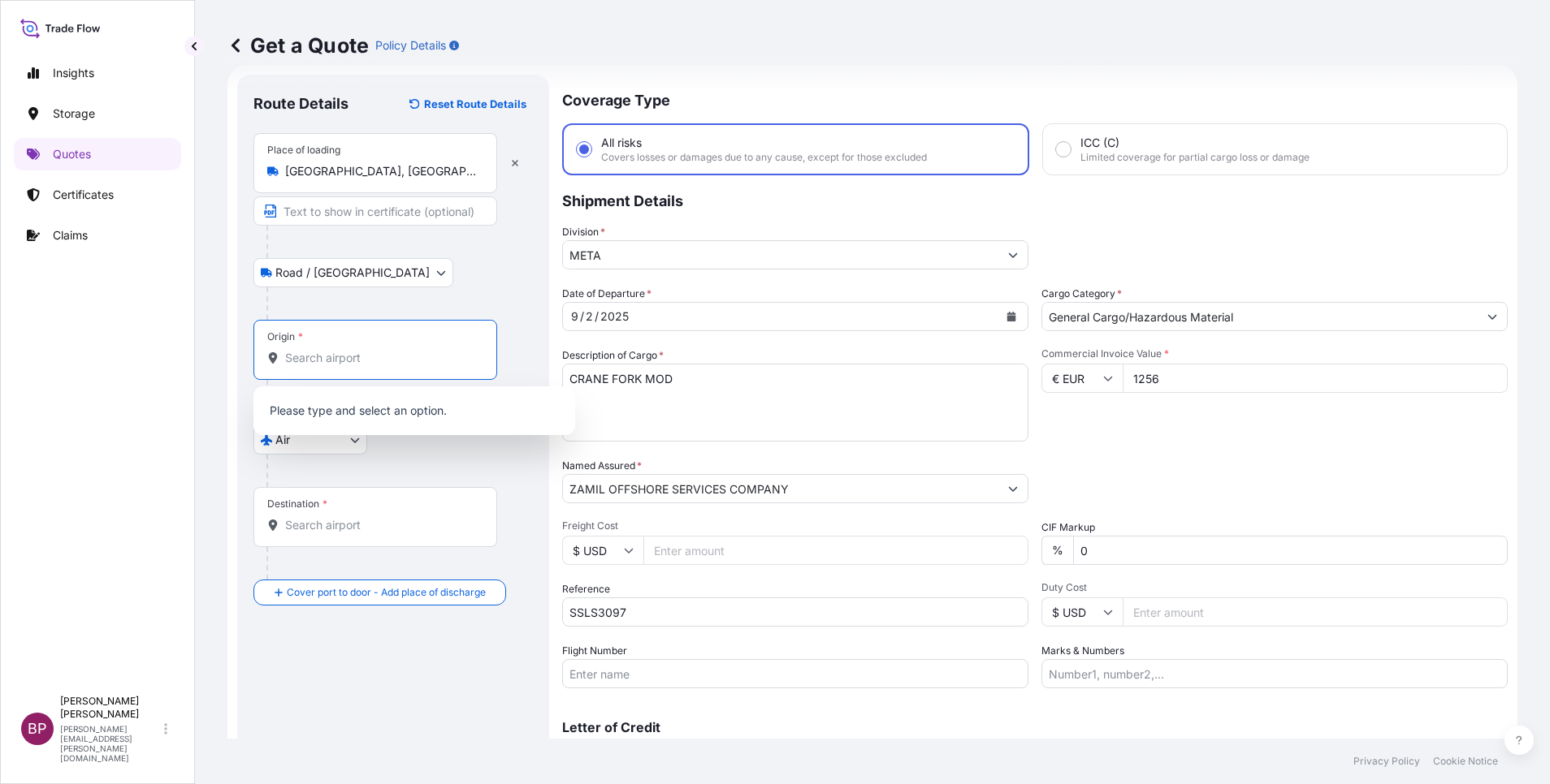
click at [337, 363] on input "Origin *" at bounding box center [380, 357] width 192 height 16
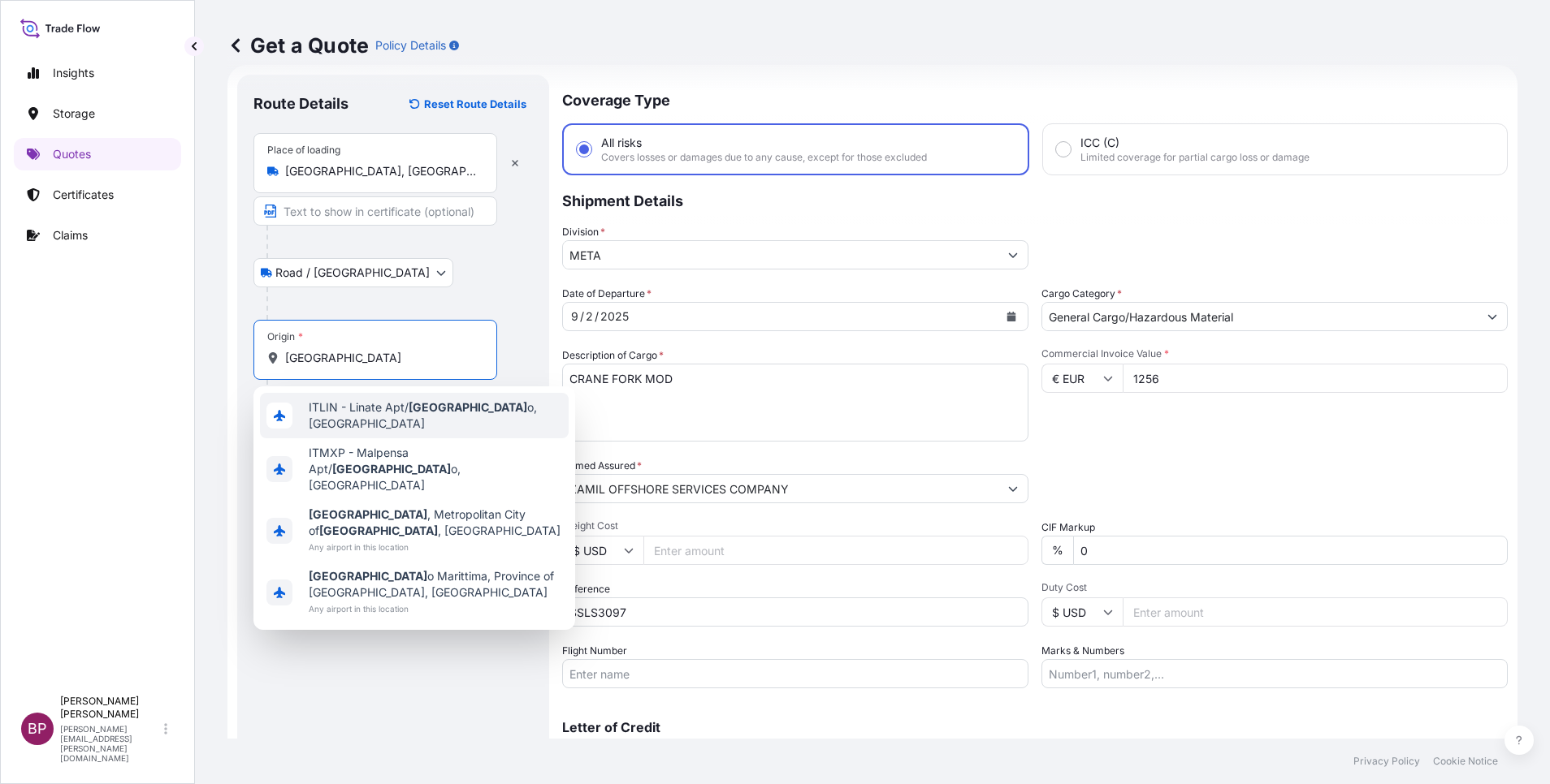
click at [446, 413] on span "ITLIN - Linate Apt/ [GEOGRAPHIC_DATA] o, [GEOGRAPHIC_DATA]" at bounding box center [435, 415] width 253 height 33
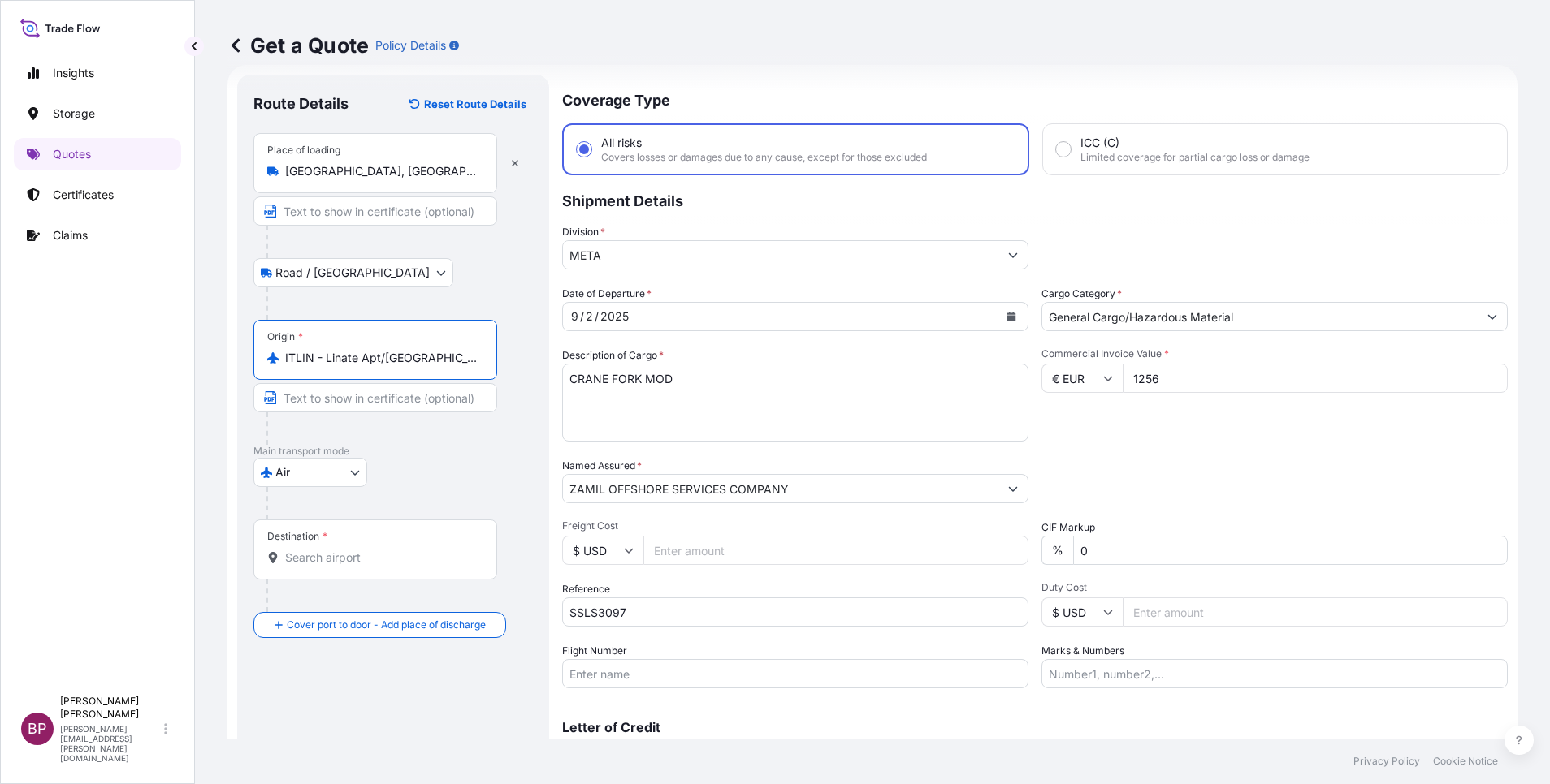
drag, startPoint x: 450, startPoint y: 363, endPoint x: 125, endPoint y: 344, distance: 325.6
click at [125, 344] on div "Insights Storage Quotes Certificates Claims BP [PERSON_NAME] Kurian [EMAIL_ADDR…" at bounding box center [775, 392] width 1550 height 784
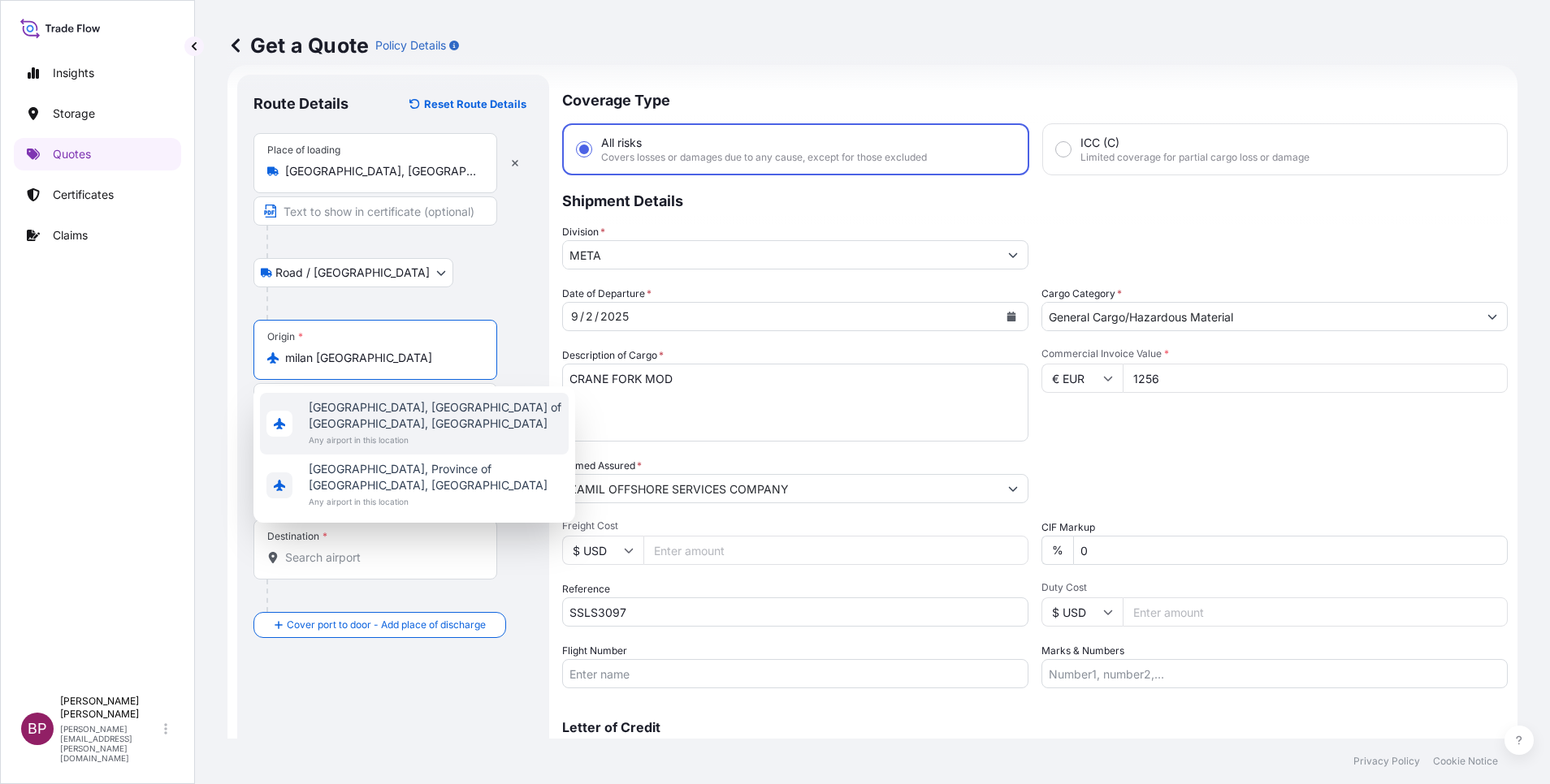
click at [455, 432] on span "Any airport in this location" at bounding box center [435, 439] width 253 height 16
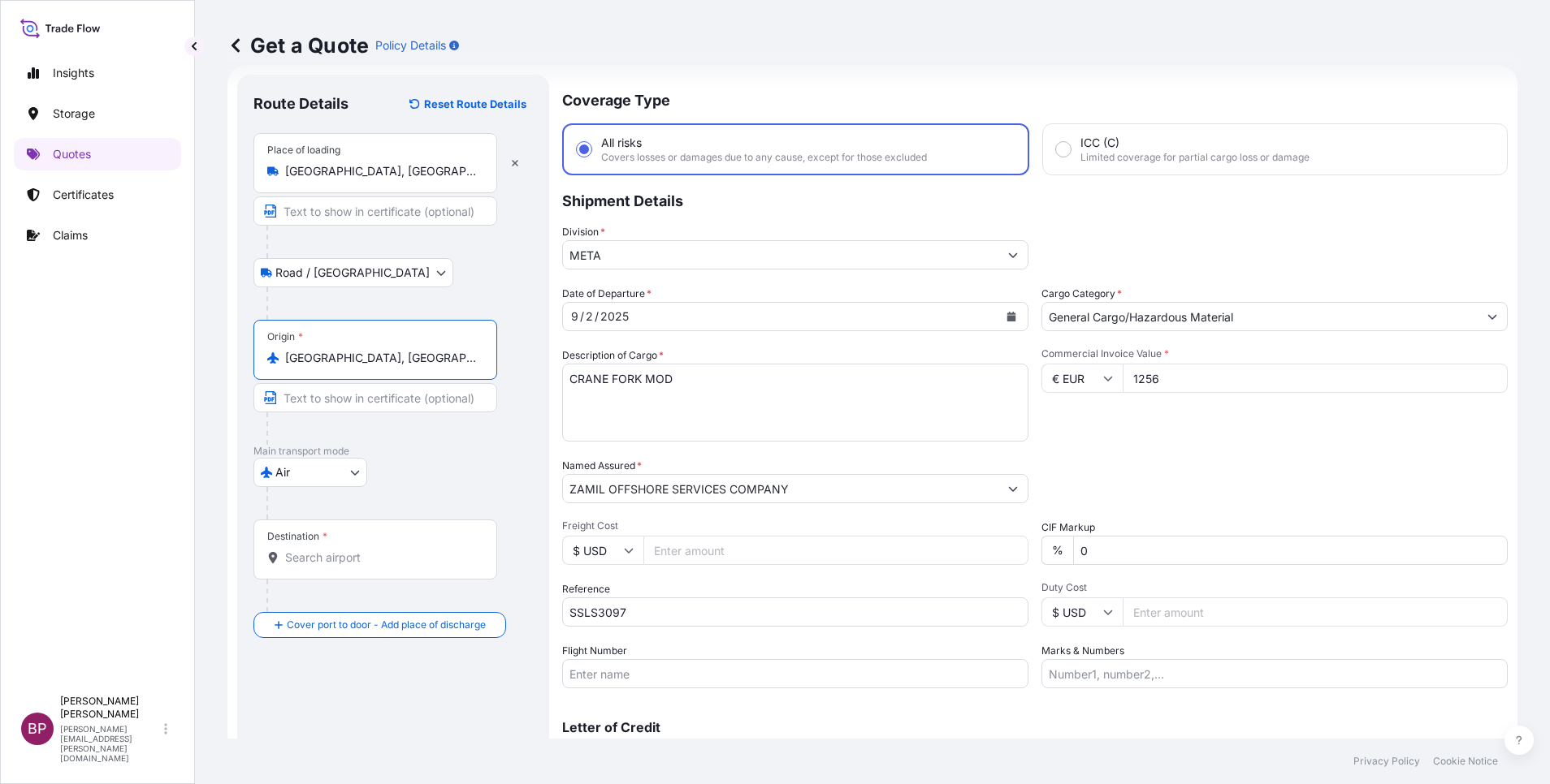
type input "[GEOGRAPHIC_DATA], [GEOGRAPHIC_DATA] of [GEOGRAPHIC_DATA], [GEOGRAPHIC_DATA]"
click at [336, 563] on div "Destination *" at bounding box center [375, 549] width 244 height 60
click at [336, 563] on input "Destination *" at bounding box center [380, 557] width 192 height 16
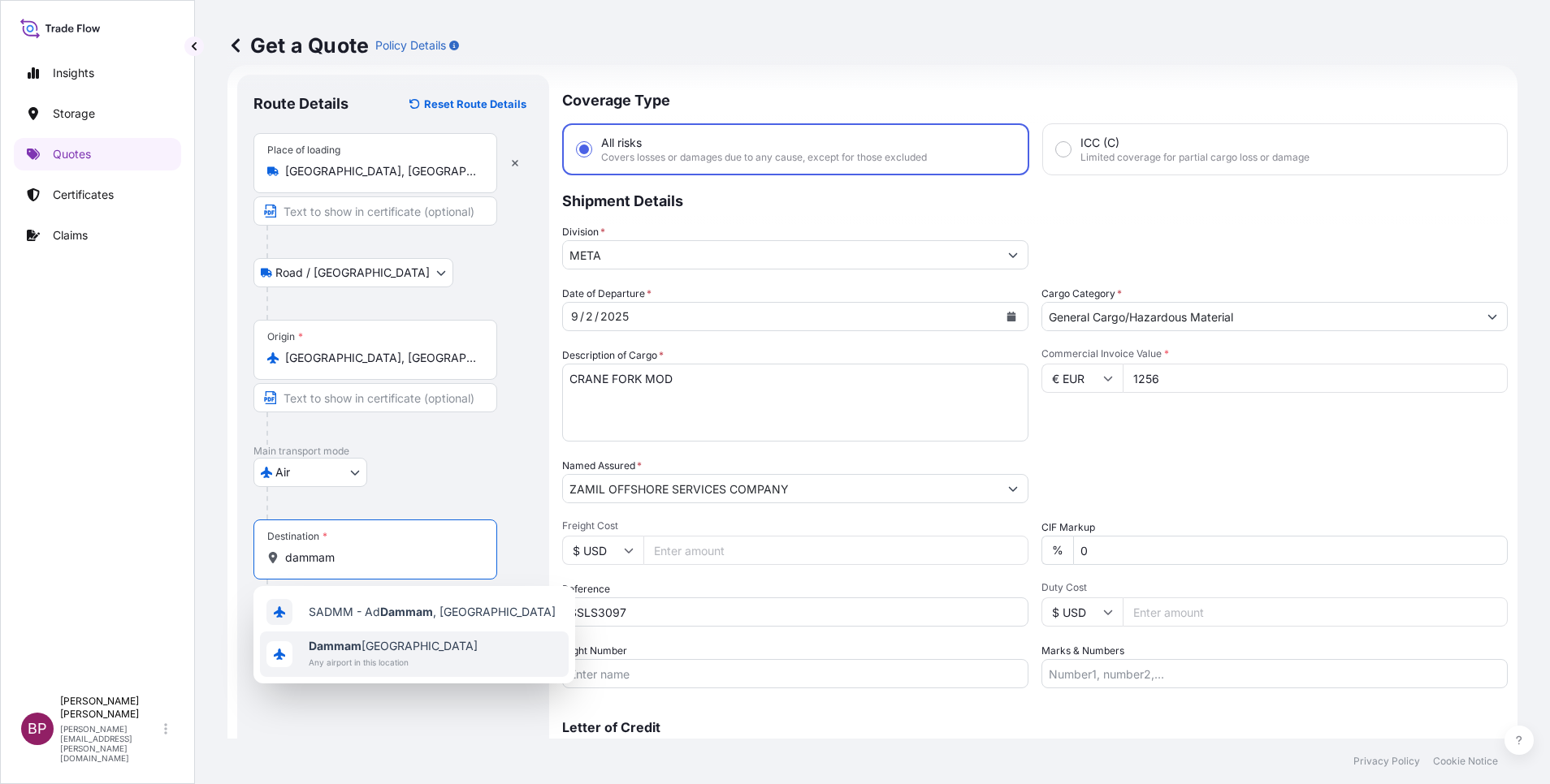
click at [395, 661] on span "Any airport in this location" at bounding box center [393, 662] width 169 height 16
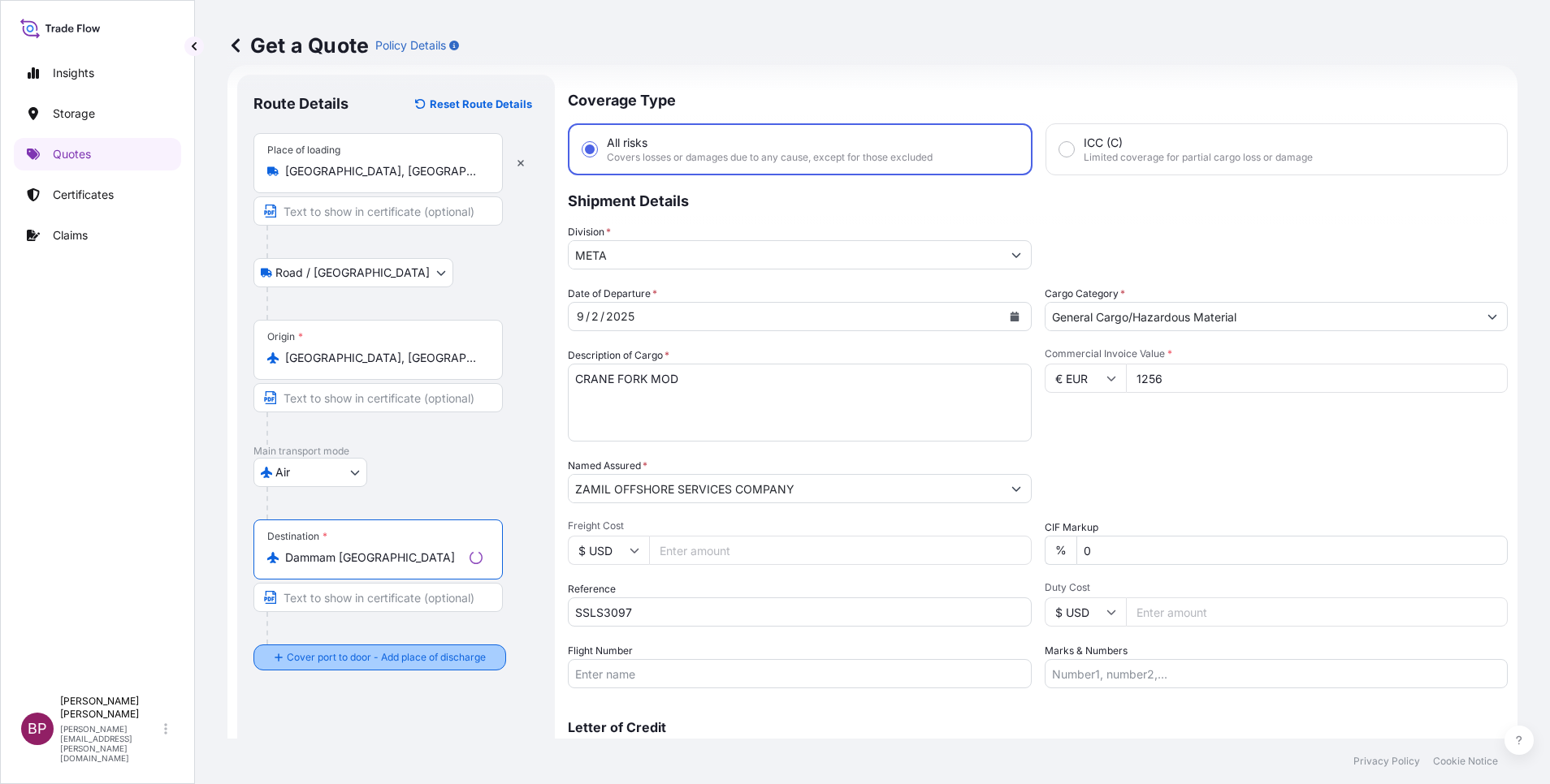
type input "Dammam [GEOGRAPHIC_DATA]"
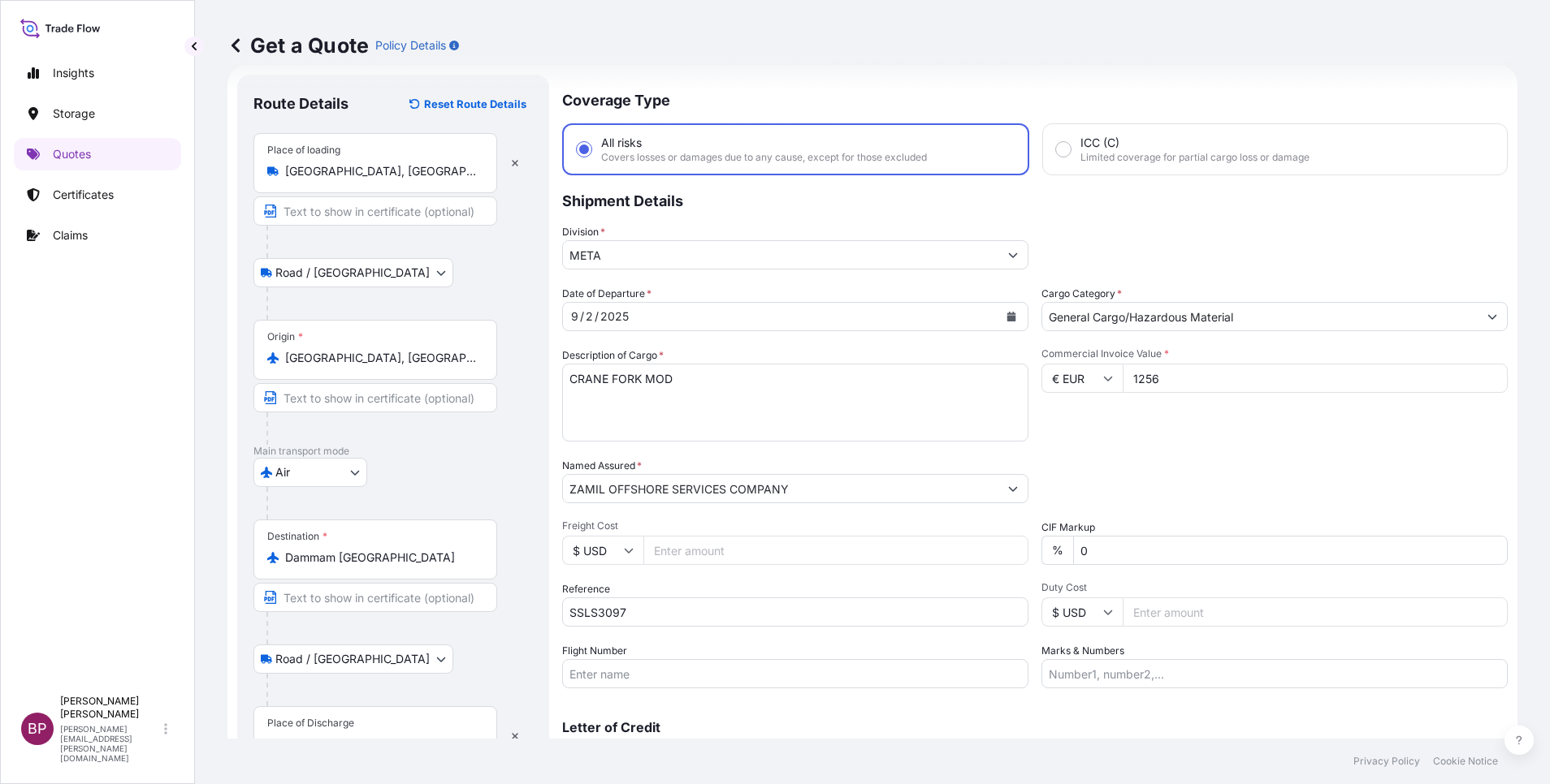
click at [338, 734] on div "Place of Discharge" at bounding box center [375, 736] width 244 height 60
click at [338, 736] on input "Place of Discharge" at bounding box center [380, 744] width 192 height 16
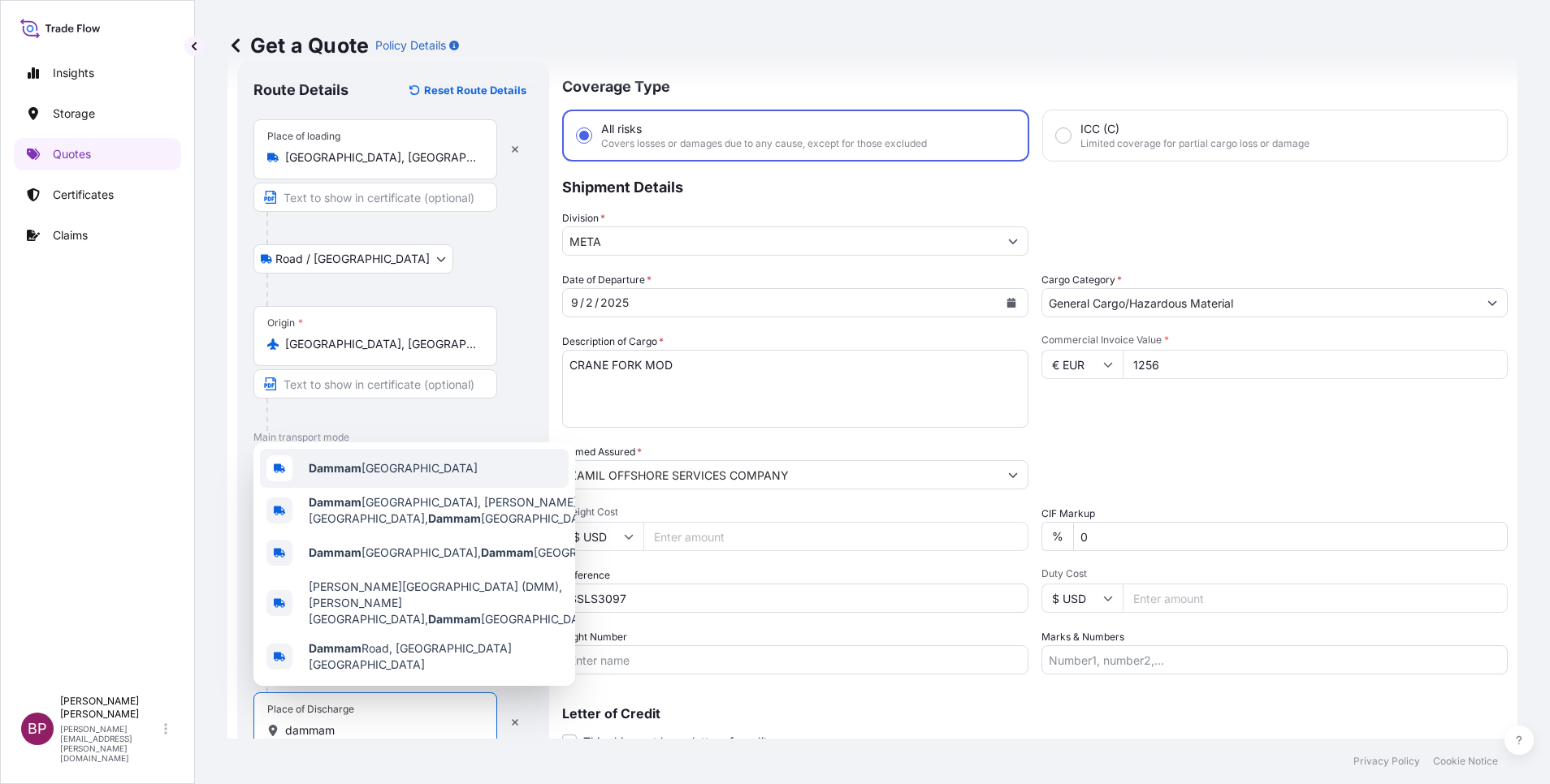
click at [365, 477] on span "Dammam [GEOGRAPHIC_DATA]" at bounding box center [393, 468] width 169 height 16
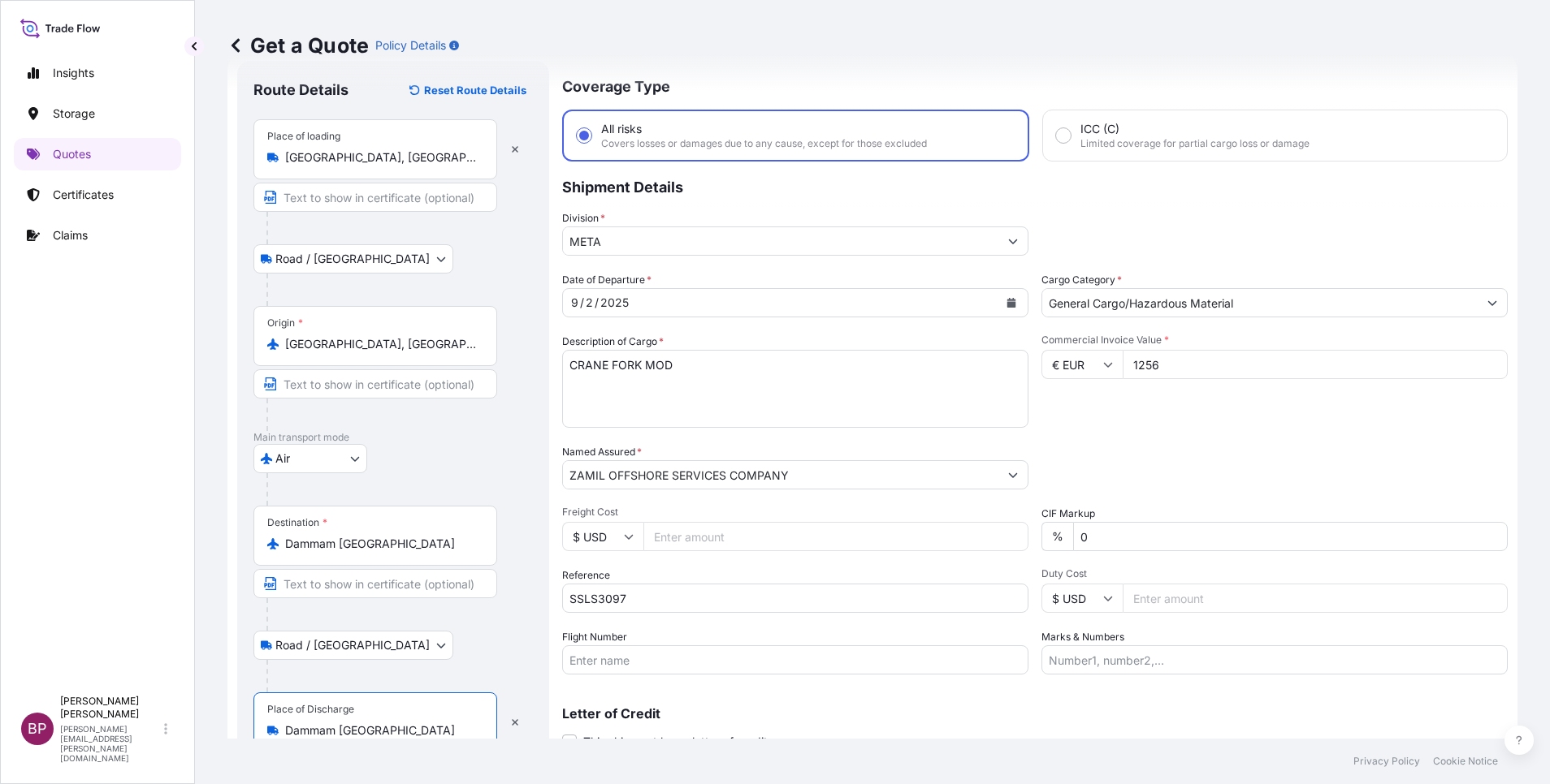
scroll to position [112, 0]
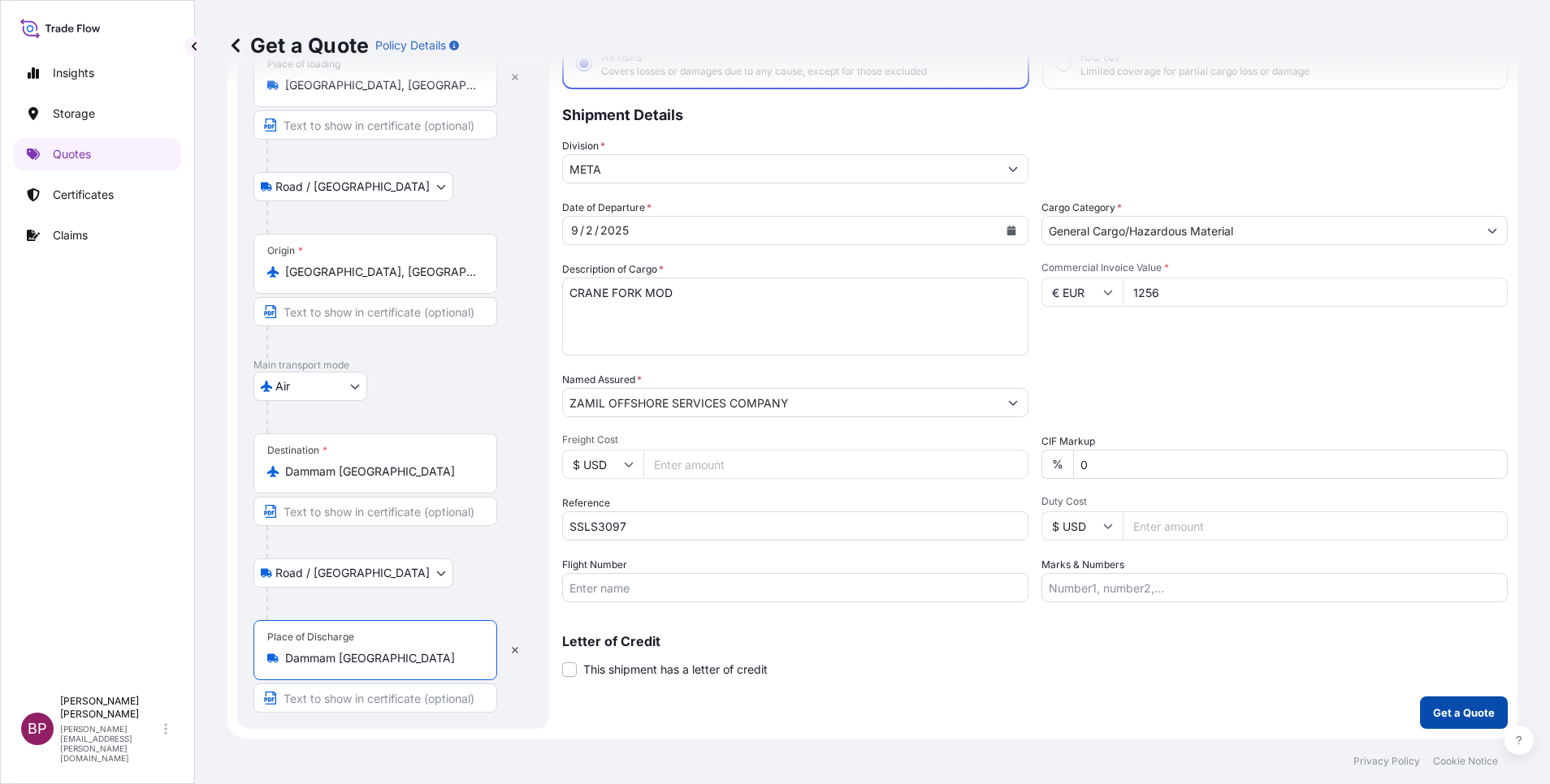
type input "Dammam [GEOGRAPHIC_DATA]"
click at [1452, 718] on p "Get a Quote" at bounding box center [1464, 712] width 62 height 16
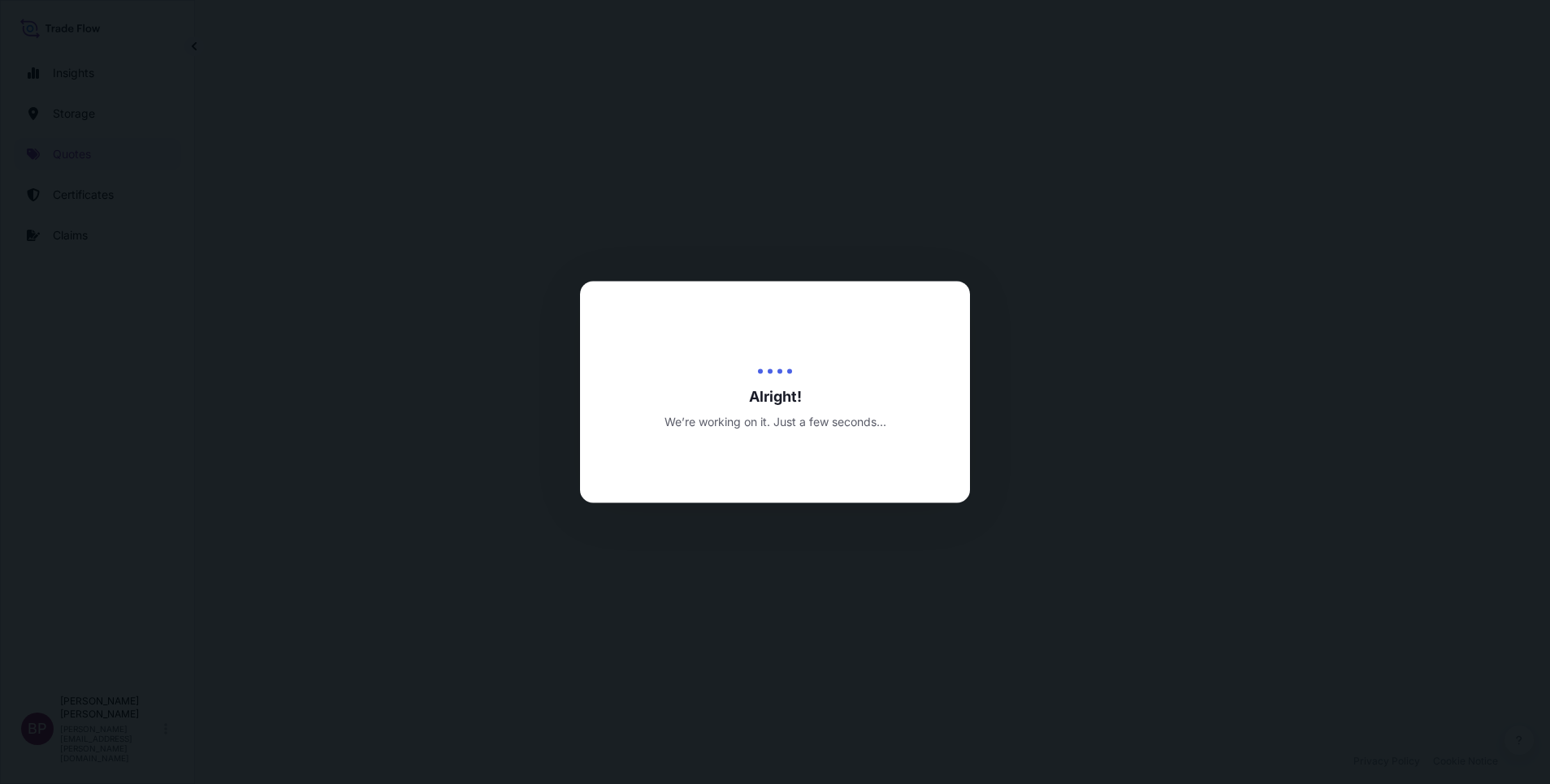
select select "Road / [GEOGRAPHIC_DATA]"
select select "Air"
select select "Road / [GEOGRAPHIC_DATA]"
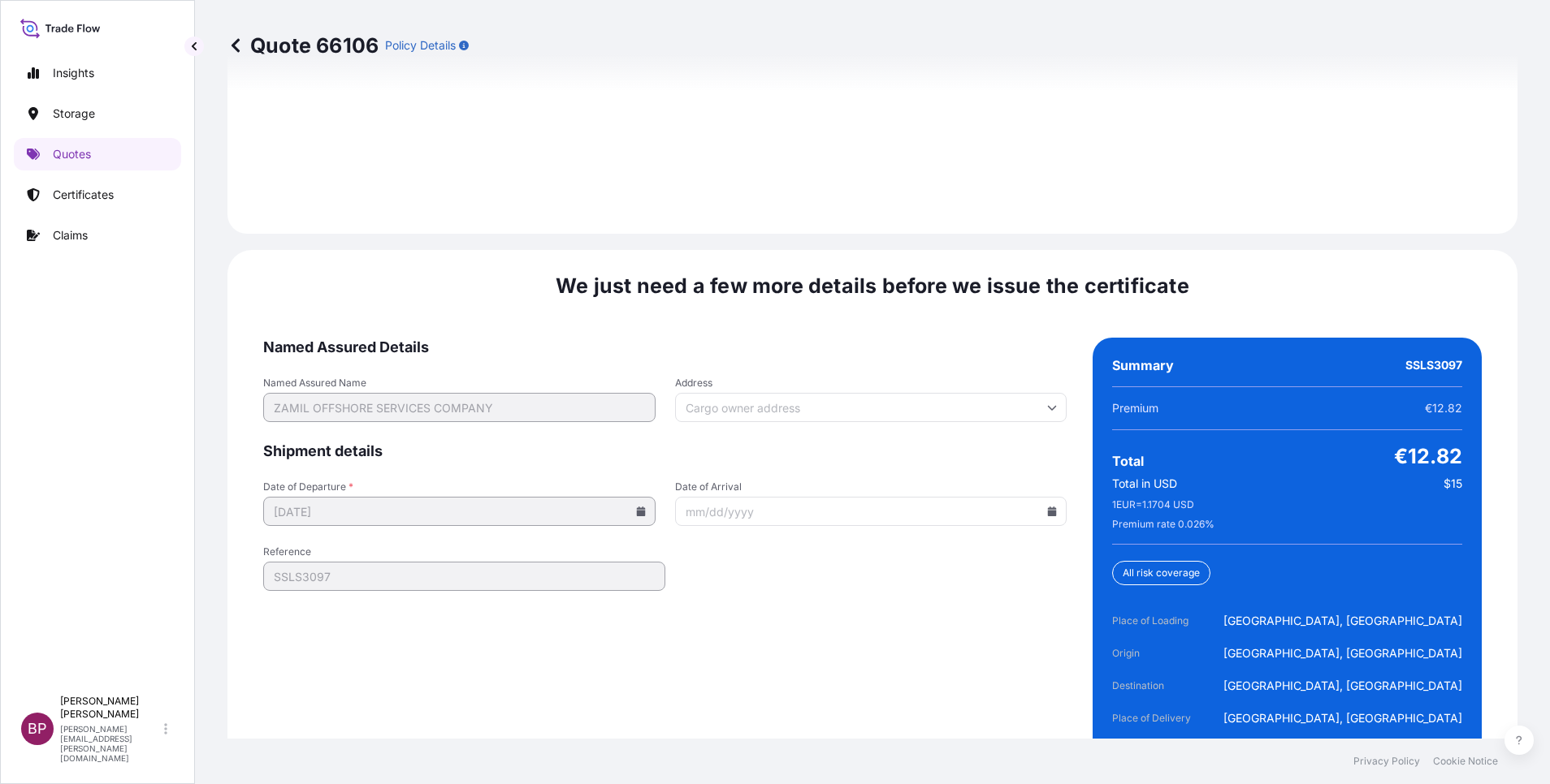
scroll to position [2491, 0]
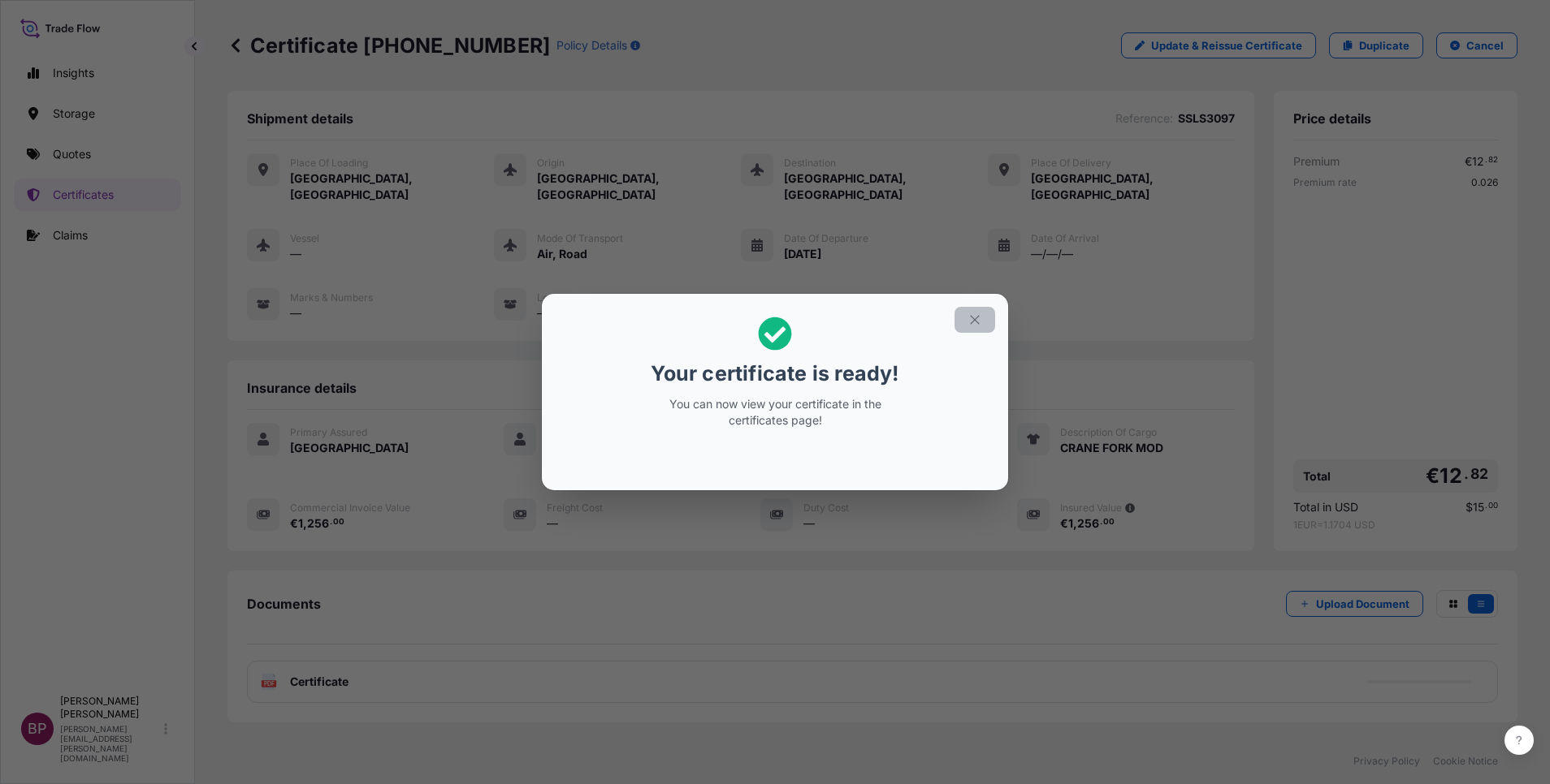
click at [976, 321] on icon "button" at bounding box center [975, 321] width 15 height 15
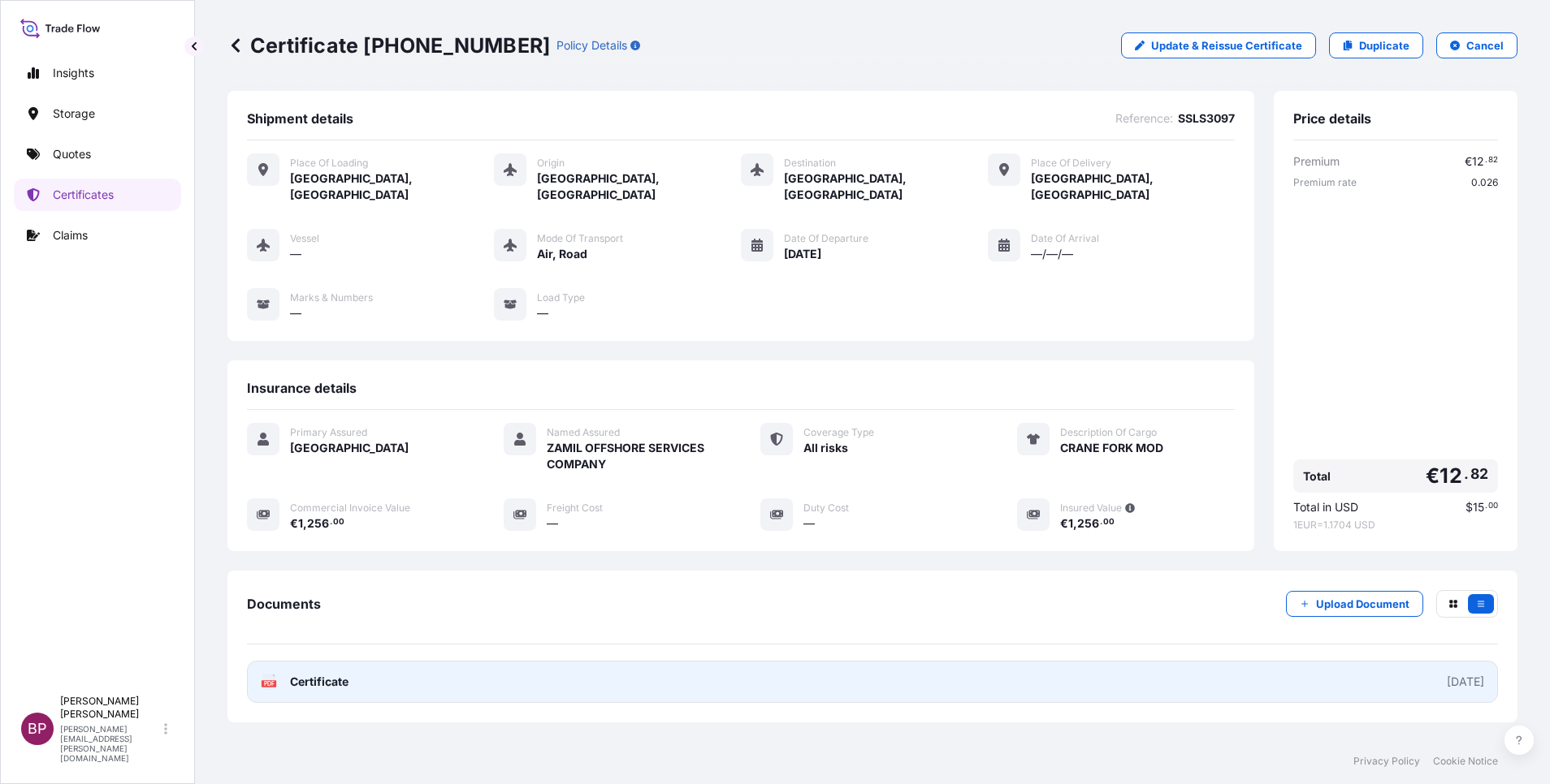
click at [328, 674] on span "Certificate" at bounding box center [319, 681] width 59 height 16
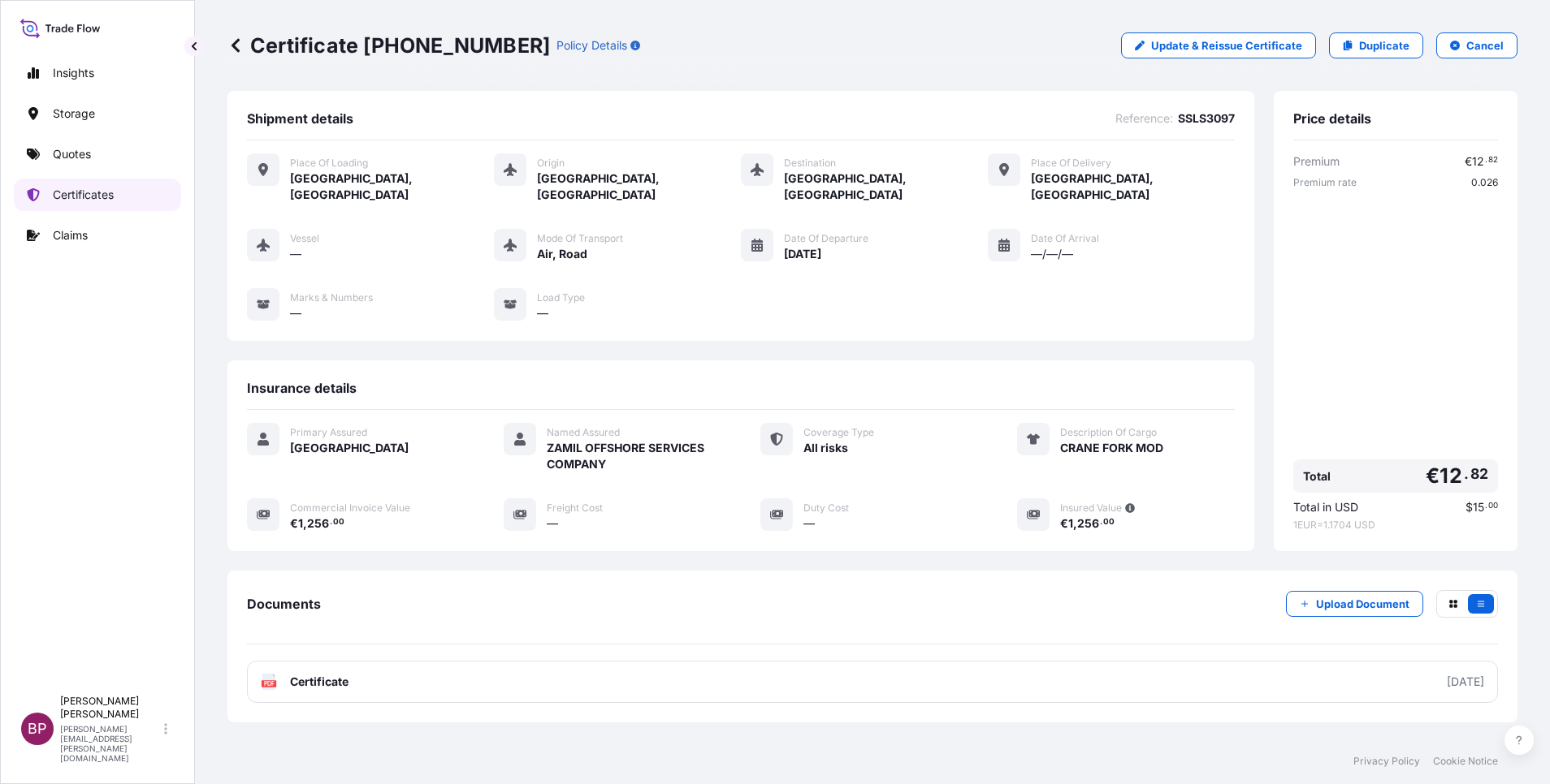
click at [139, 195] on link "Certificates" at bounding box center [97, 194] width 167 height 33
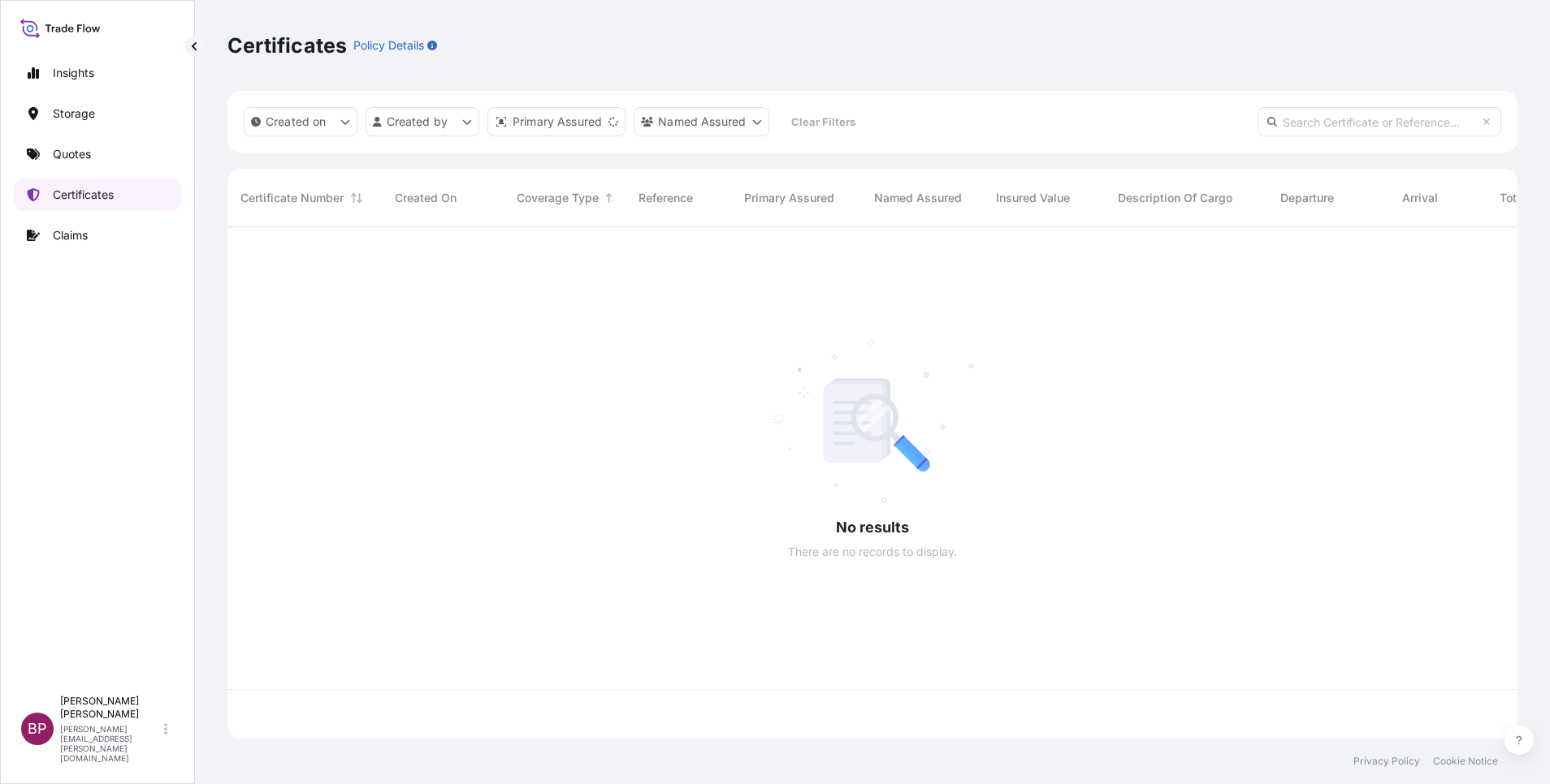
scroll to position [502, 1271]
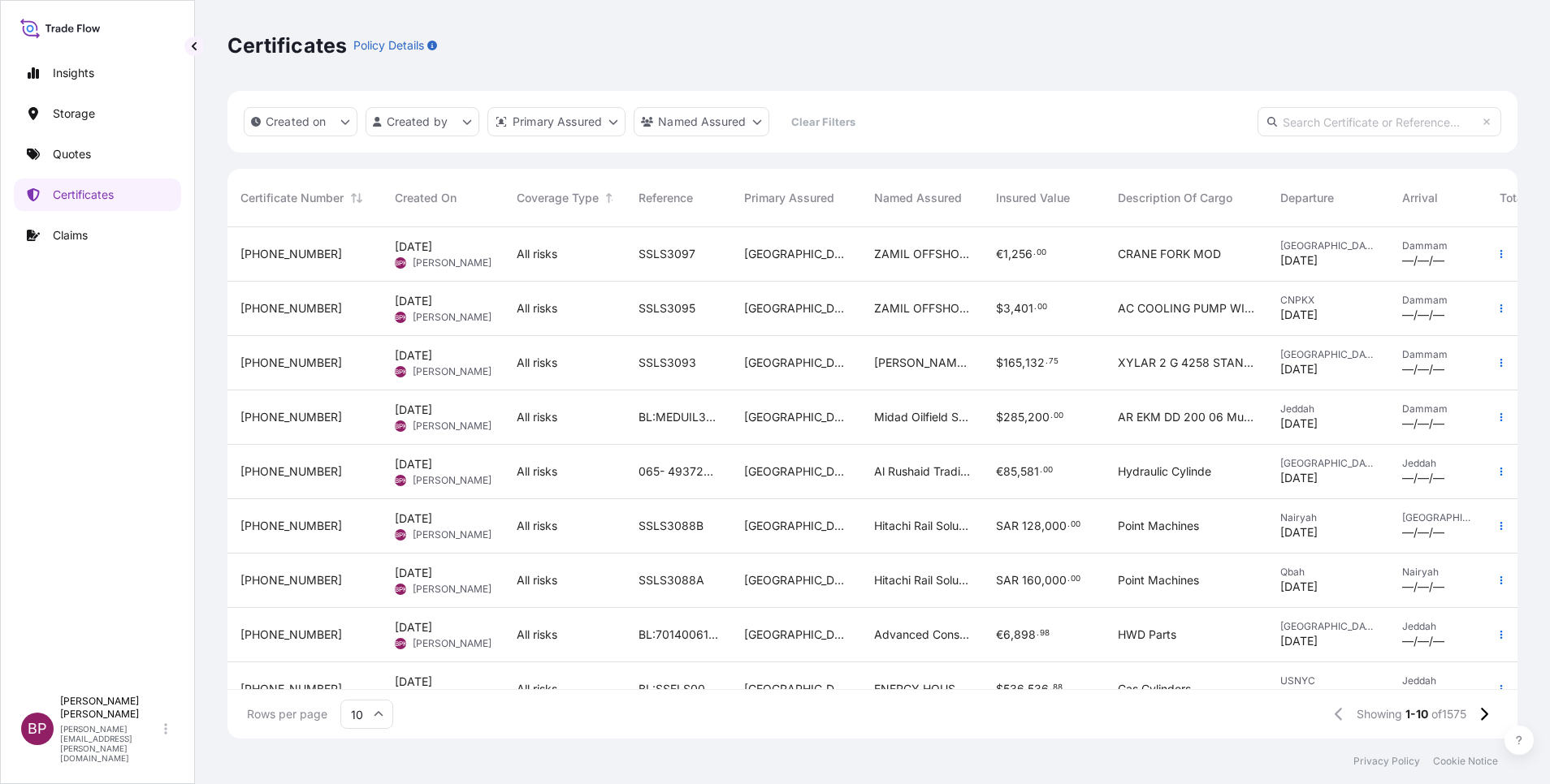
click at [950, 372] on div "[PERSON_NAME] FASTENERS & ENGINEERING" at bounding box center [922, 363] width 122 height 54
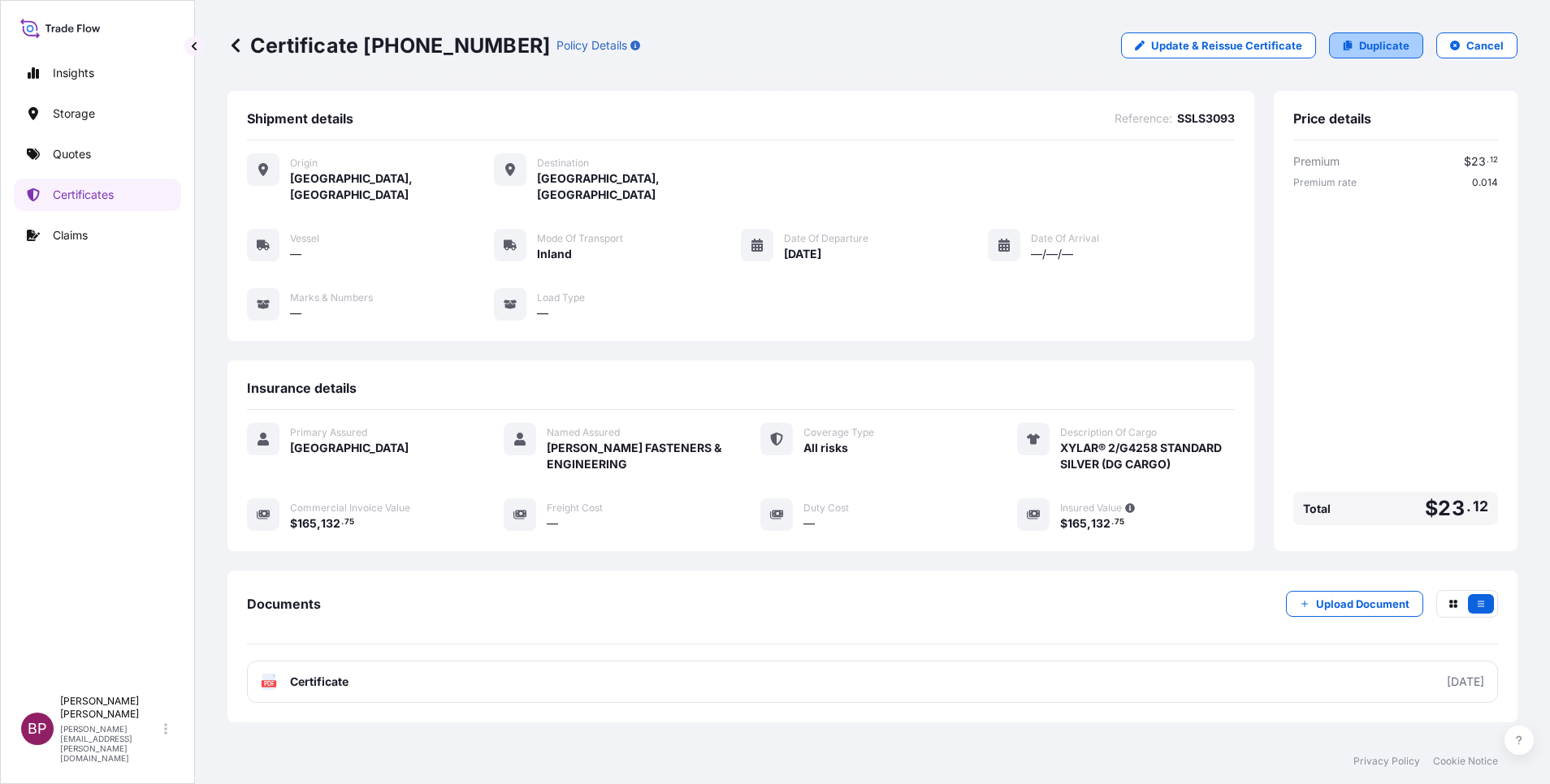
click at [1365, 39] on p "Duplicate" at bounding box center [1385, 45] width 50 height 16
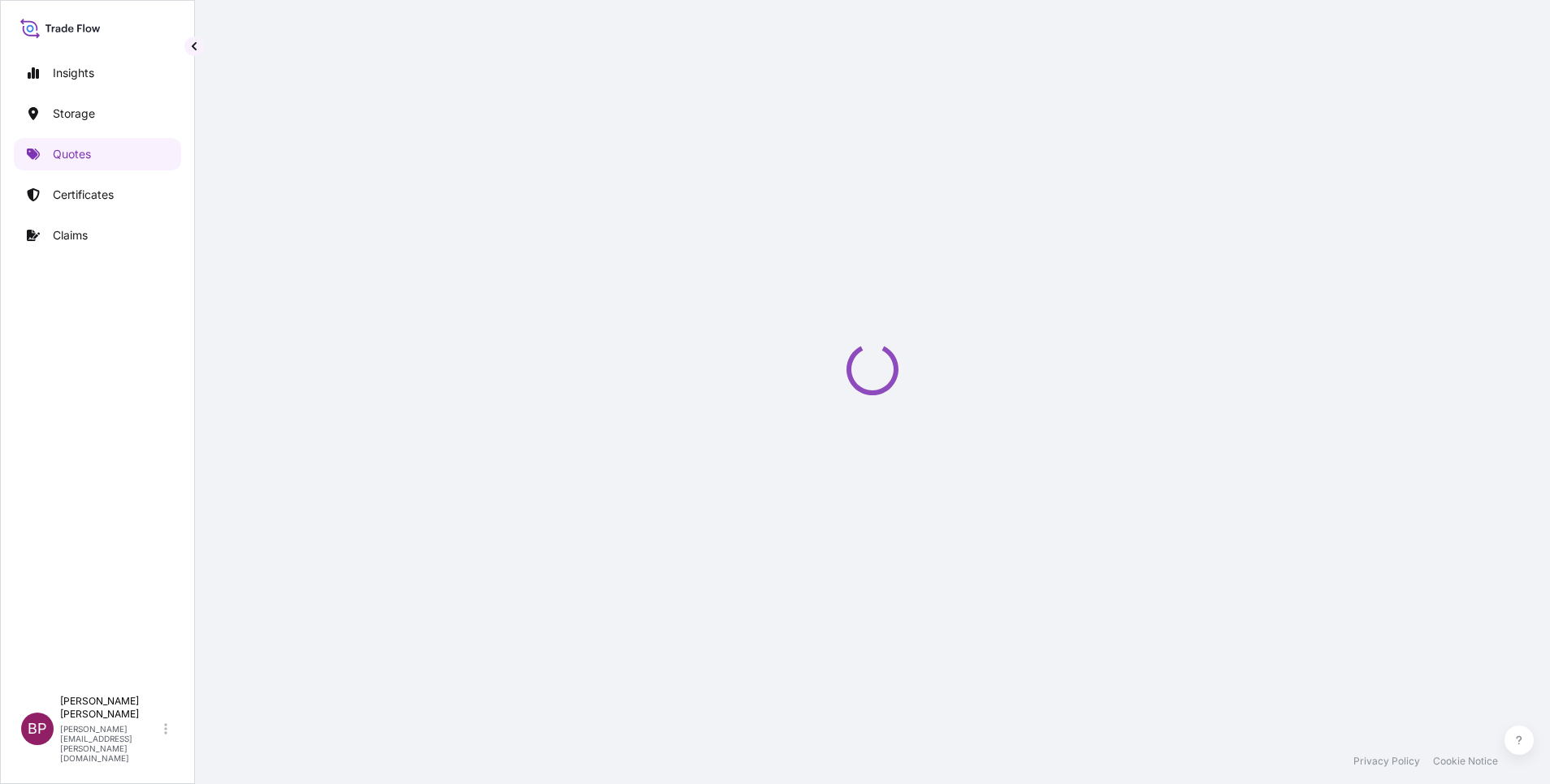
select select "Inland"
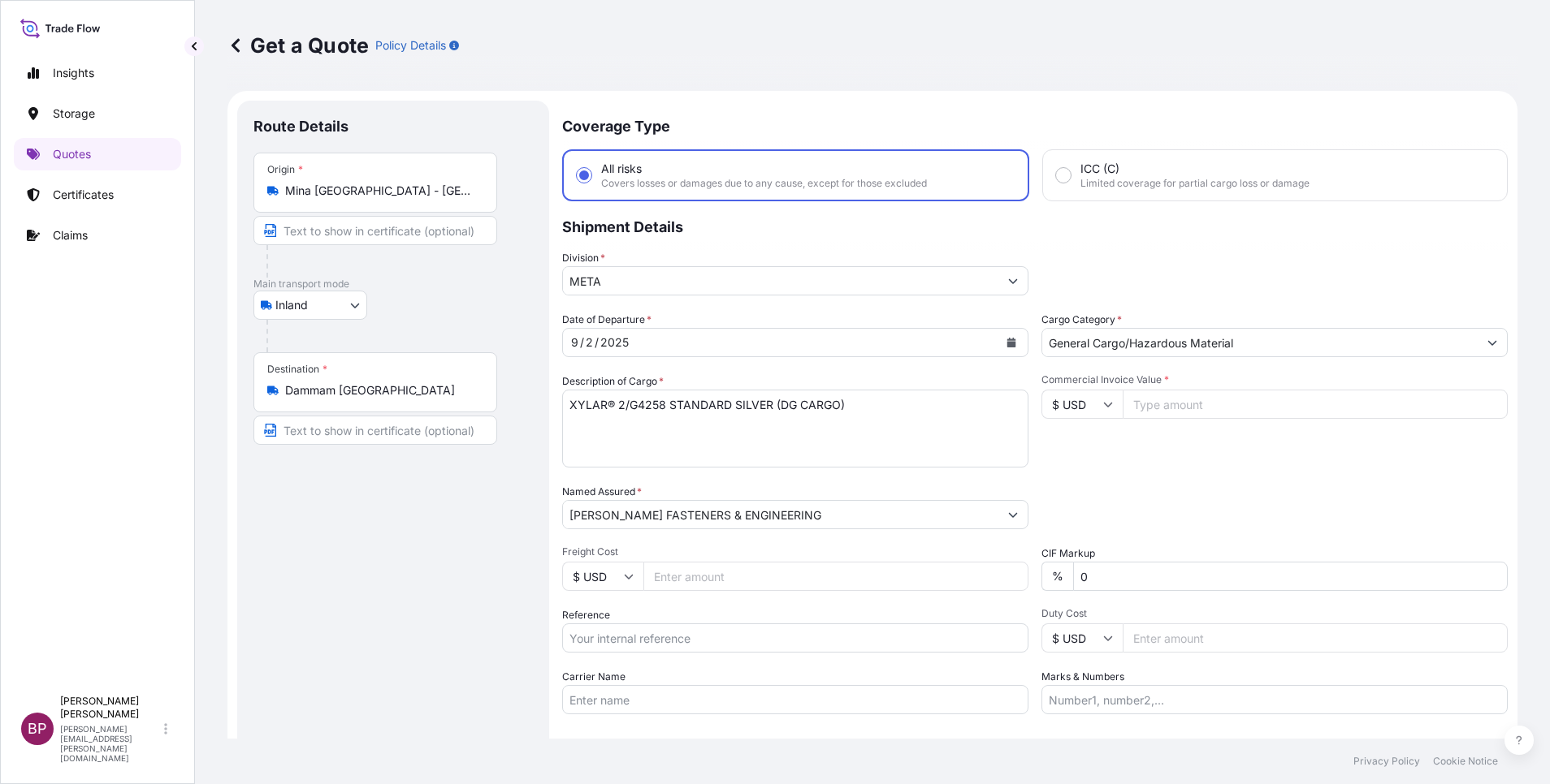
scroll to position [26, 0]
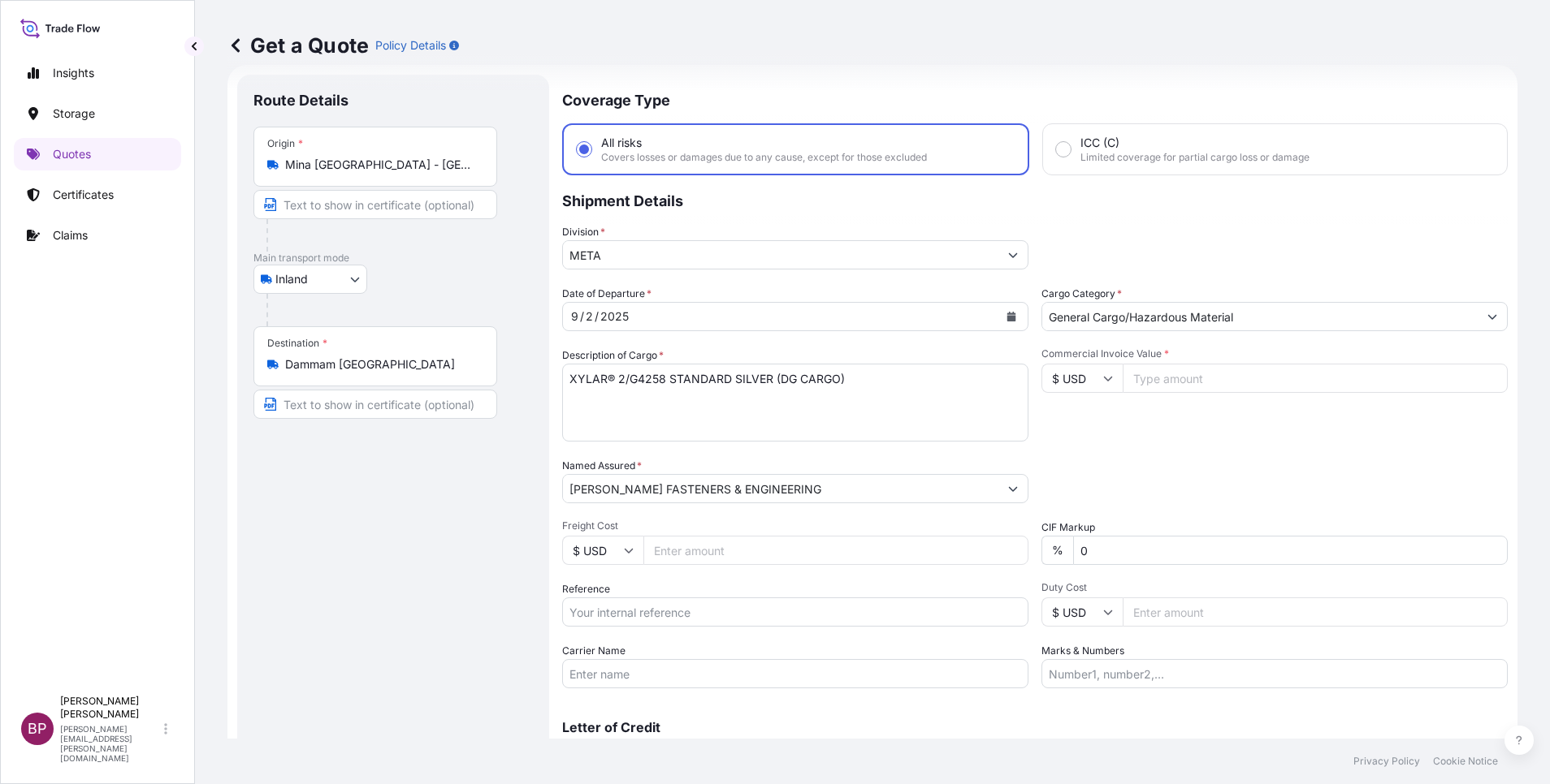
click at [1181, 378] on input "Commercial Invoice Value *" at bounding box center [1315, 378] width 385 height 29
paste input "175740.00"
type input "175740.00"
click at [726, 610] on input "Reference" at bounding box center [795, 612] width 466 height 29
paste input "SSLS3093"
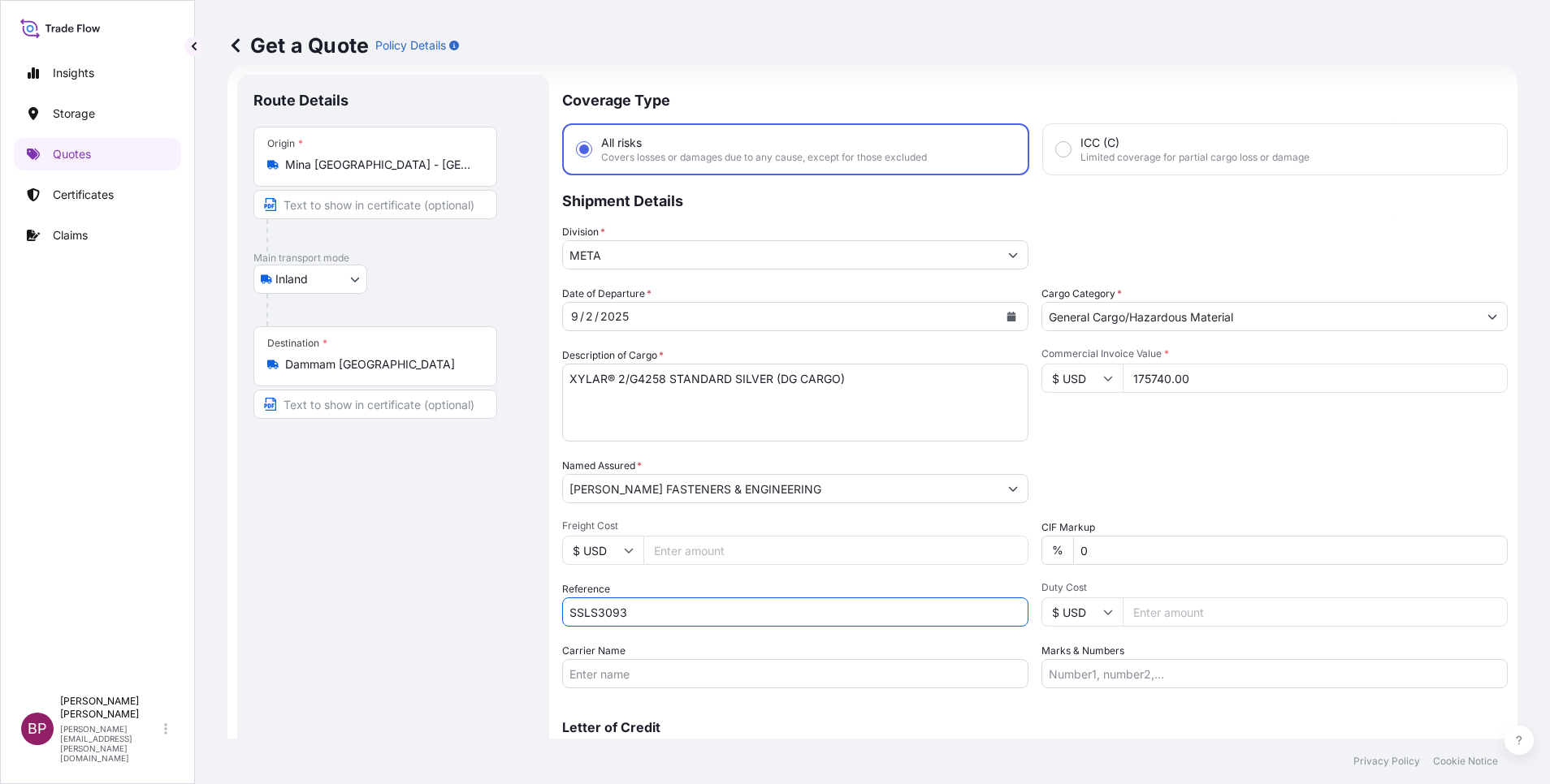
type input "SSLS3093"
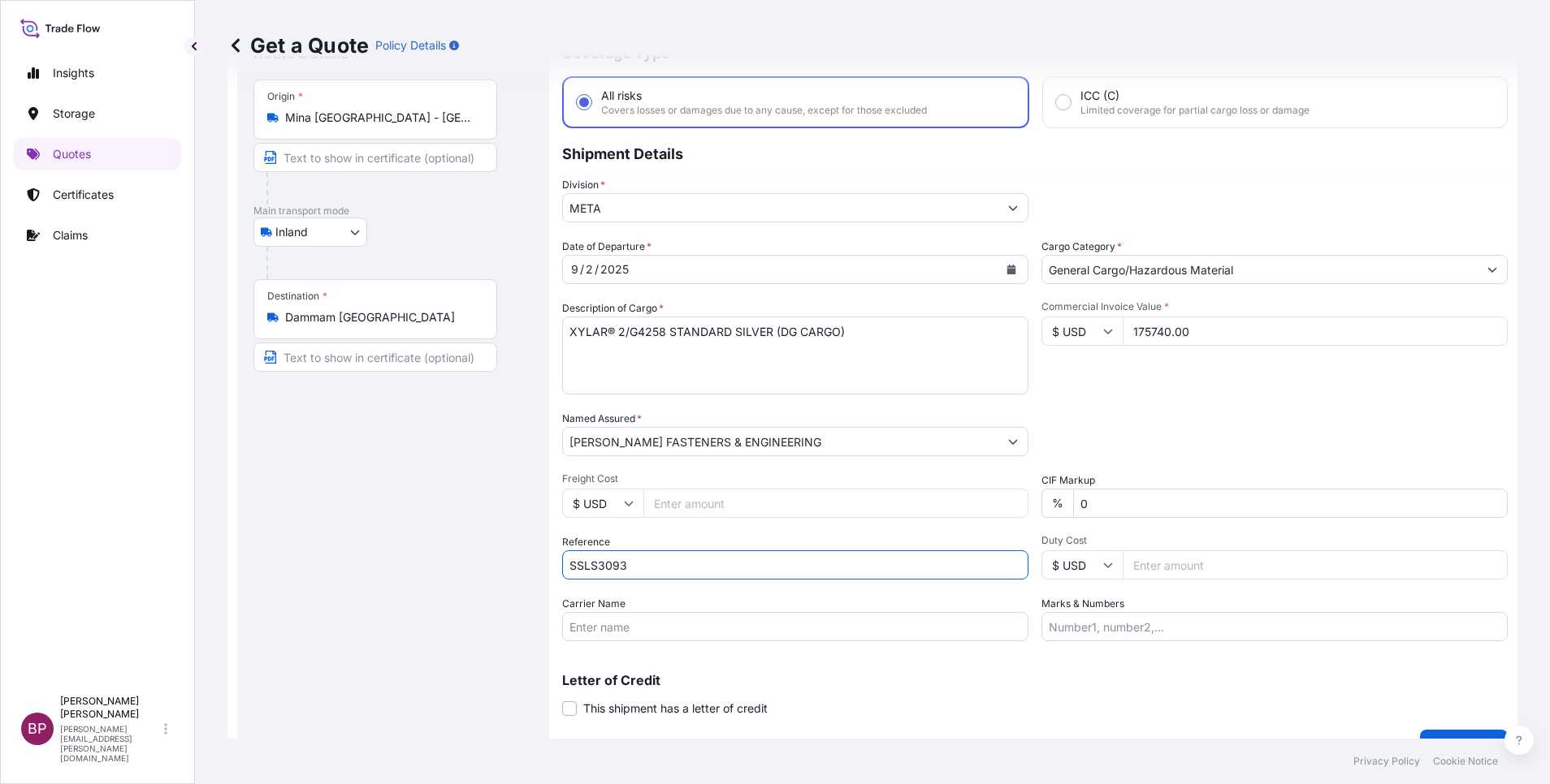
scroll to position [107, 0]
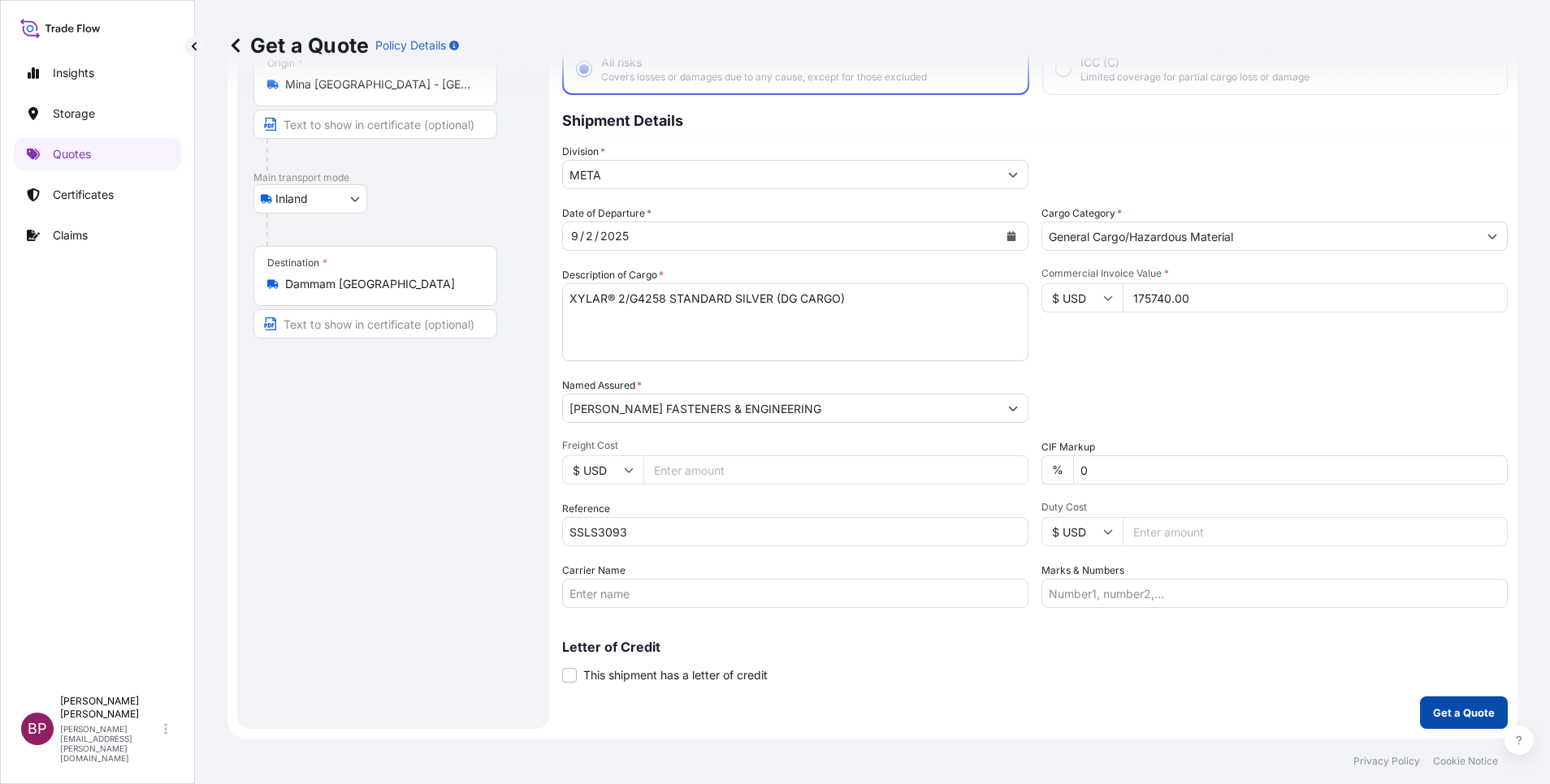
click at [1441, 706] on p "Get a Quote" at bounding box center [1464, 712] width 62 height 16
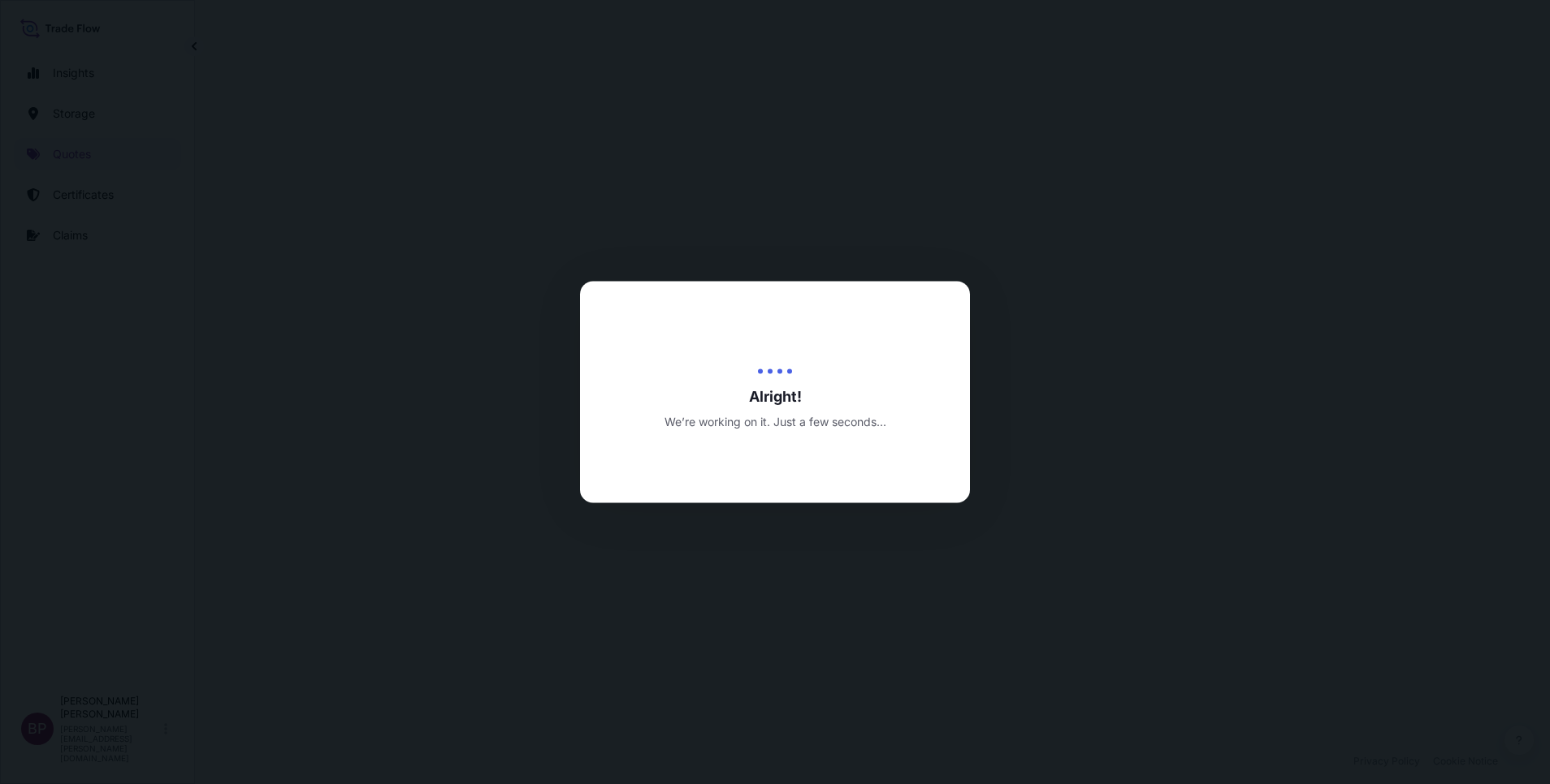
select select "Inland"
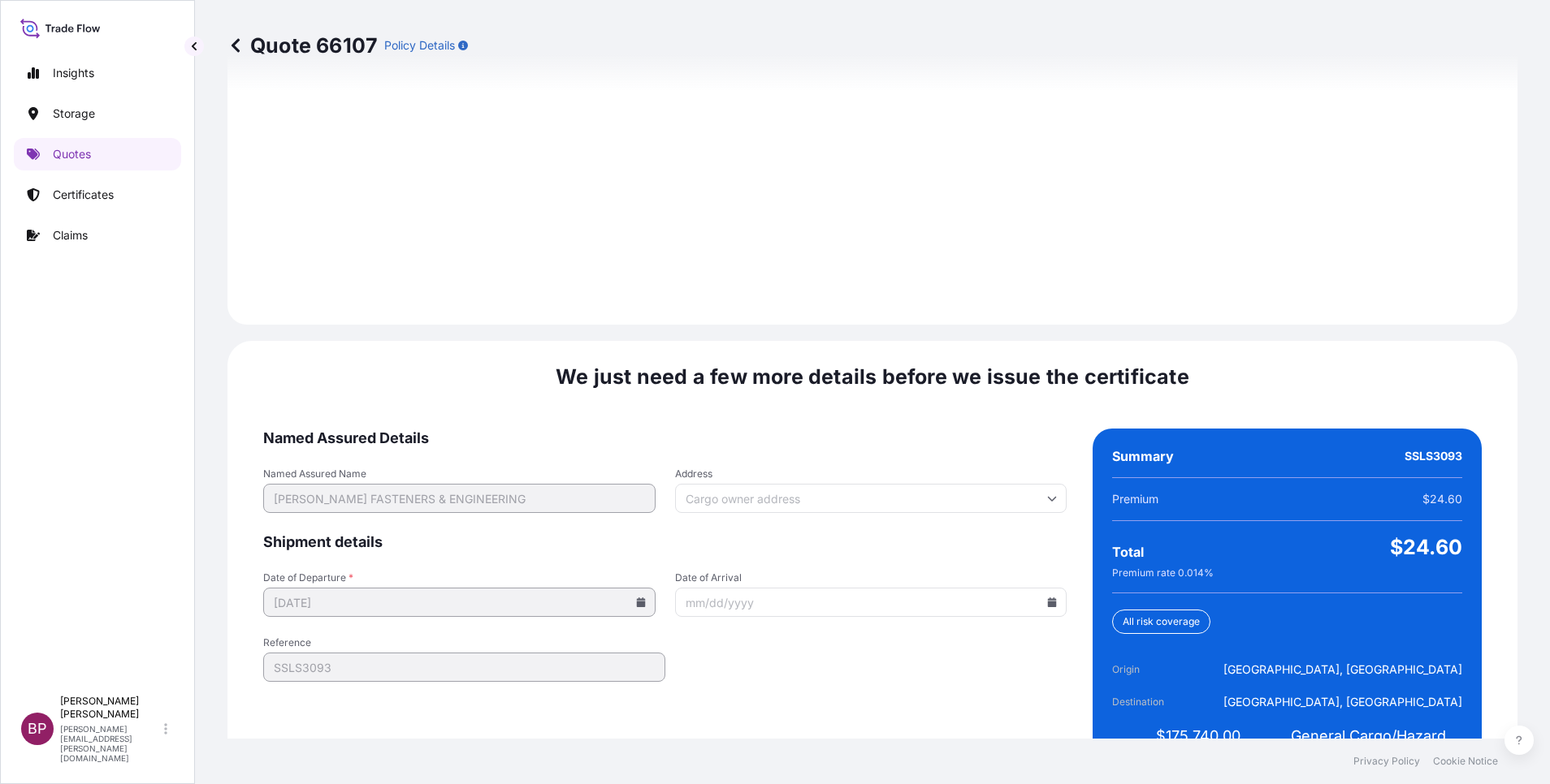
scroll to position [2276, 0]
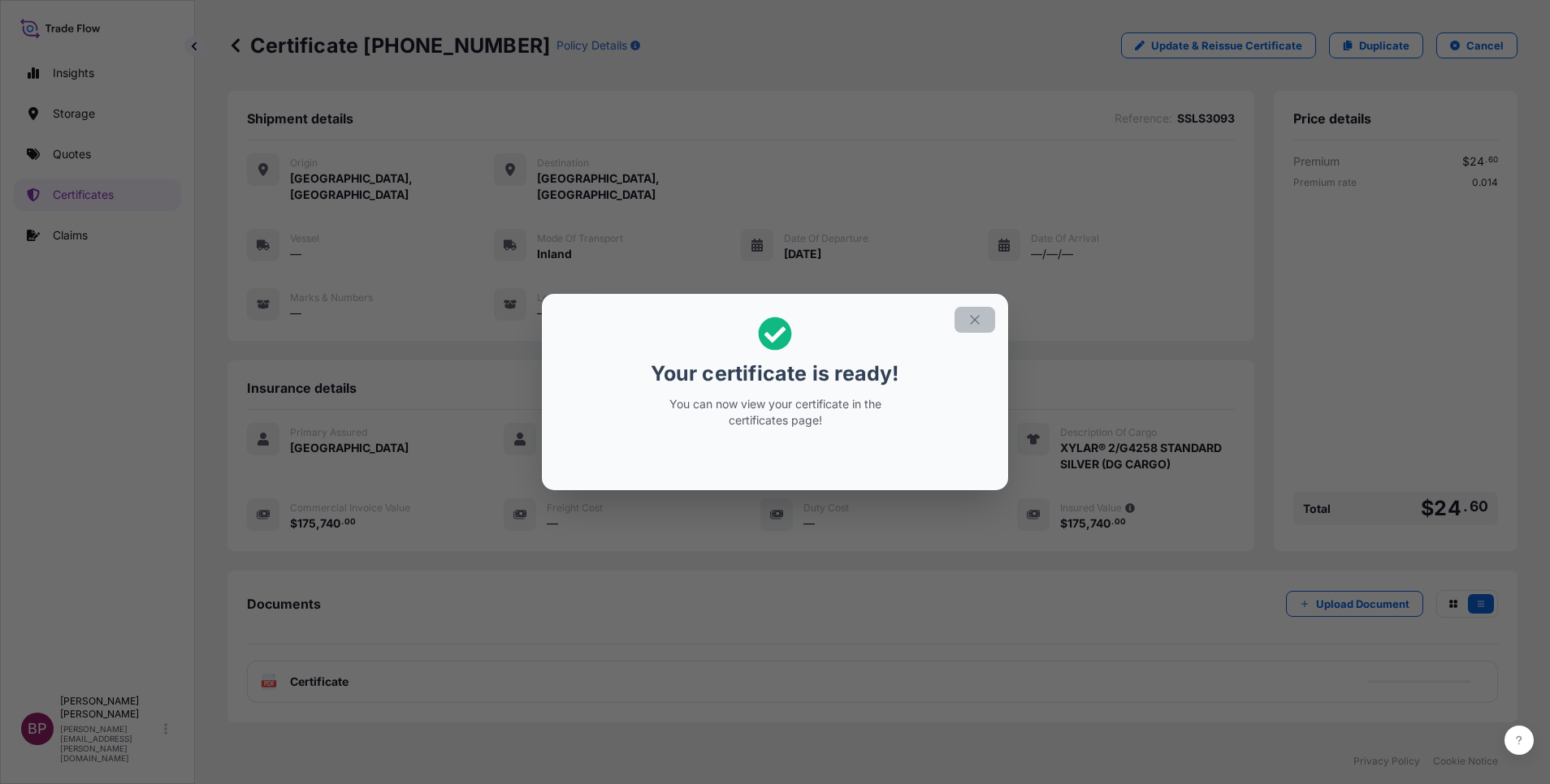
click at [976, 321] on icon "button" at bounding box center [975, 321] width 15 height 15
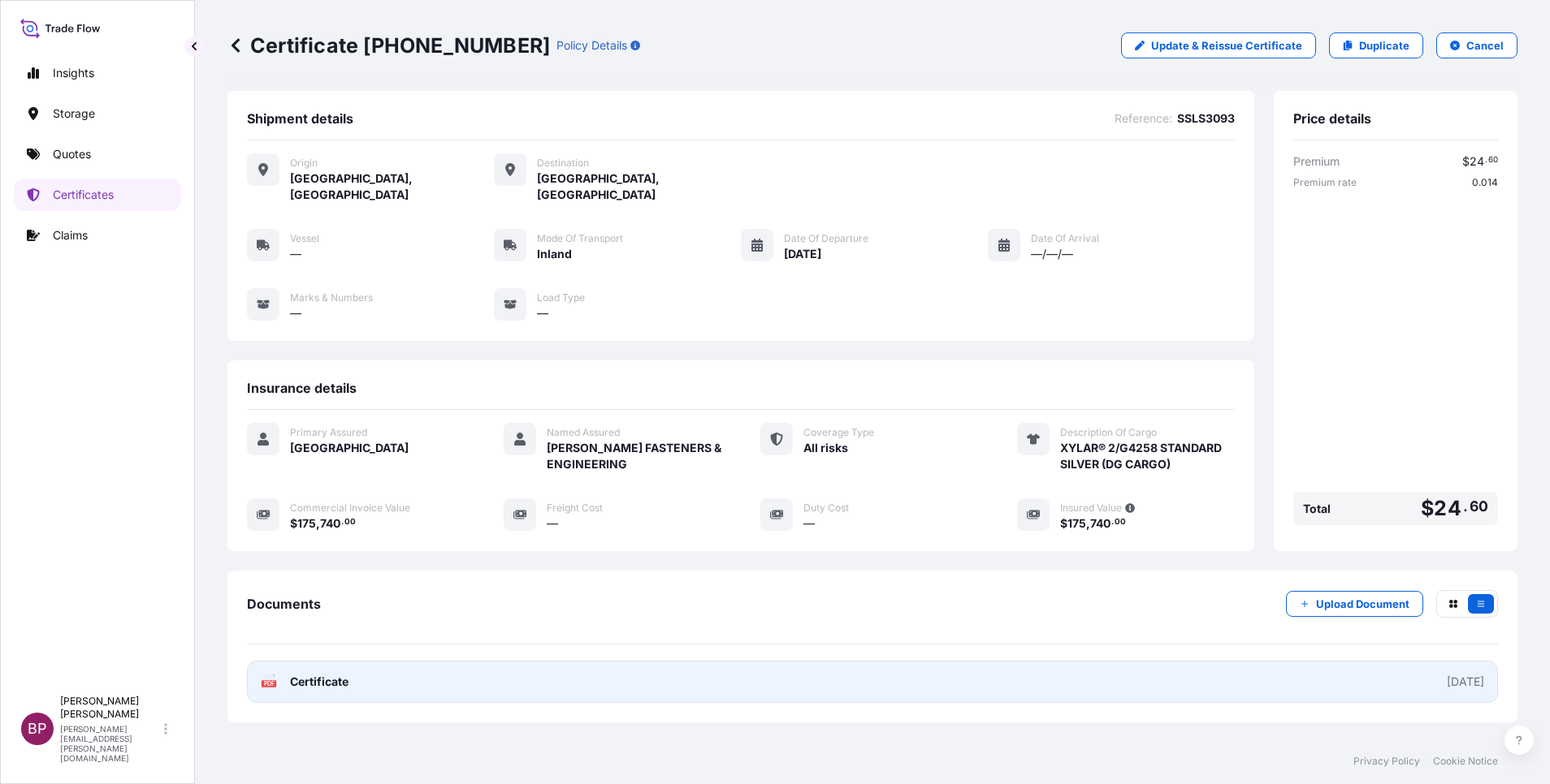
click at [339, 674] on span "Certificate" at bounding box center [319, 681] width 59 height 16
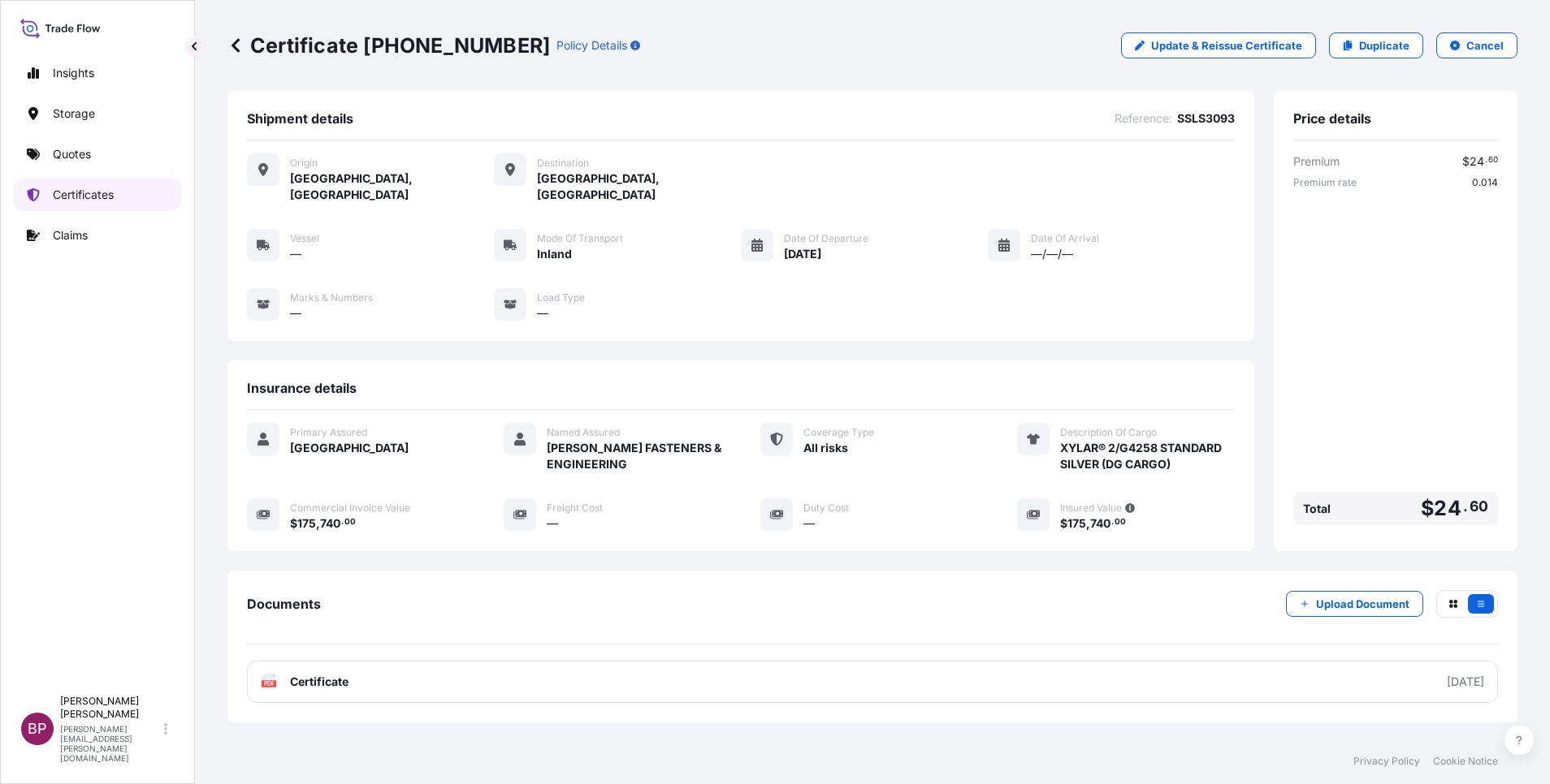
click at [107, 196] on p "Certificates" at bounding box center [82, 194] width 61 height 16
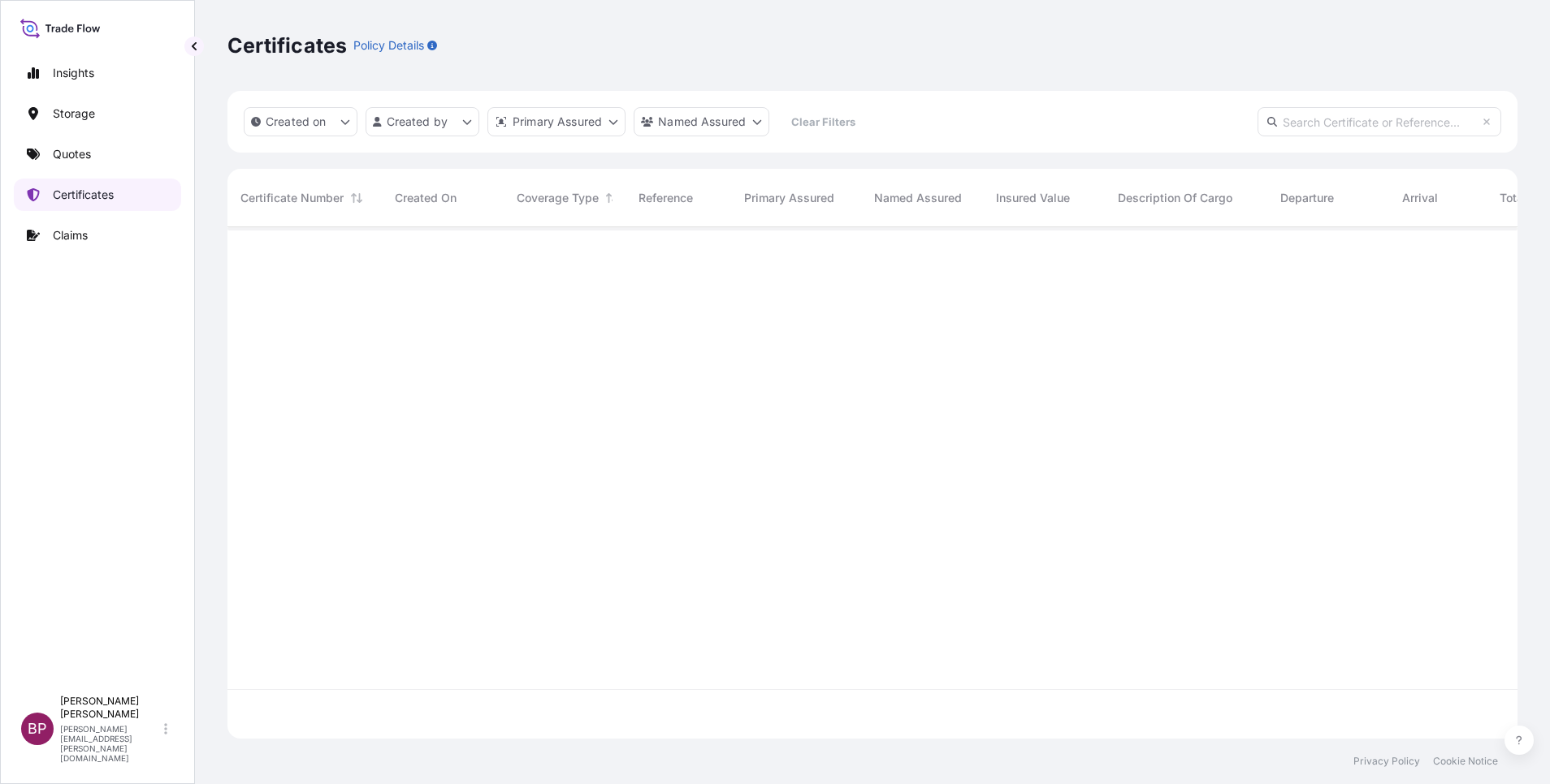
scroll to position [502, 1271]
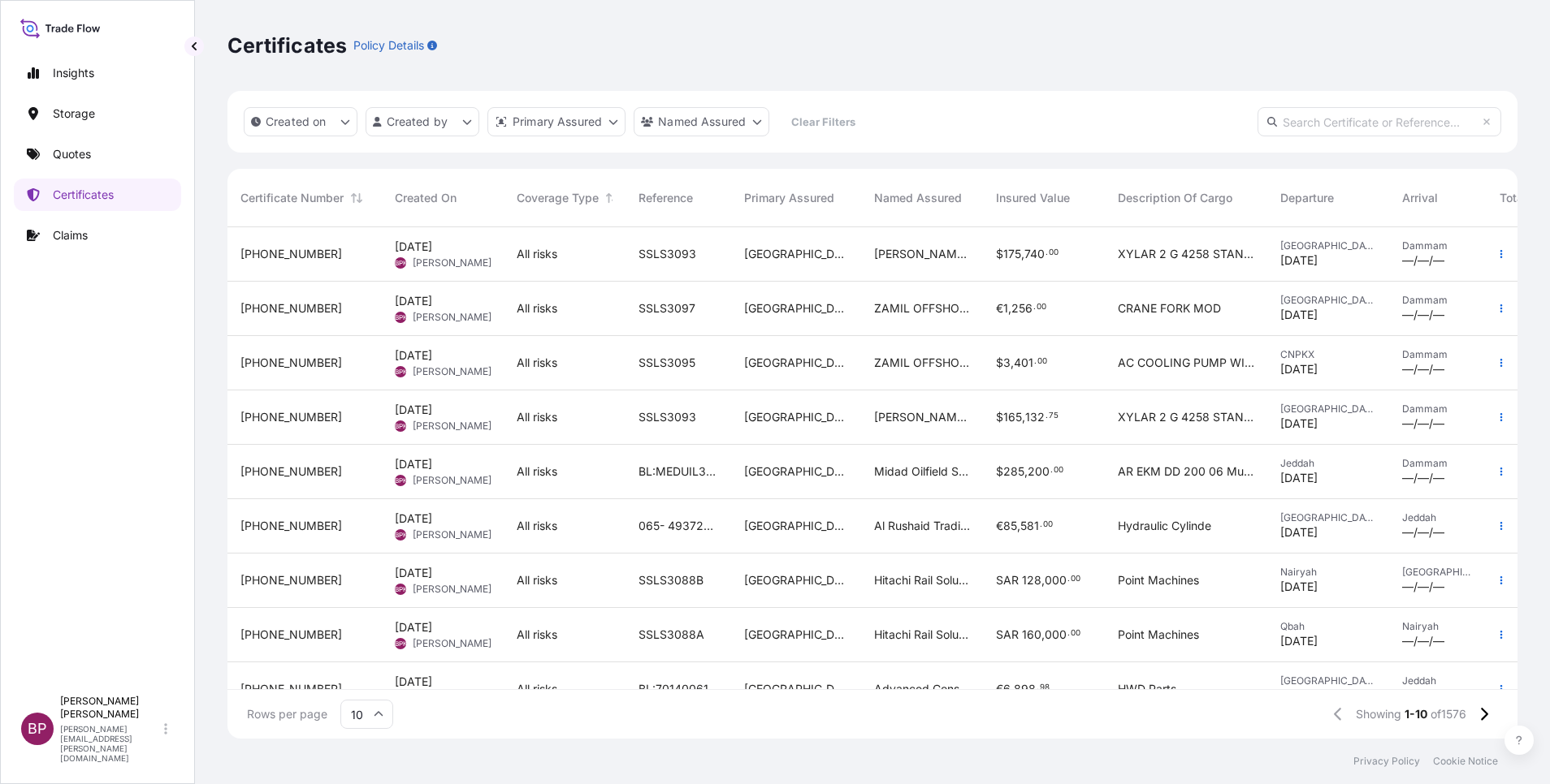
click at [771, 428] on div "[GEOGRAPHIC_DATA]" at bounding box center [796, 418] width 130 height 54
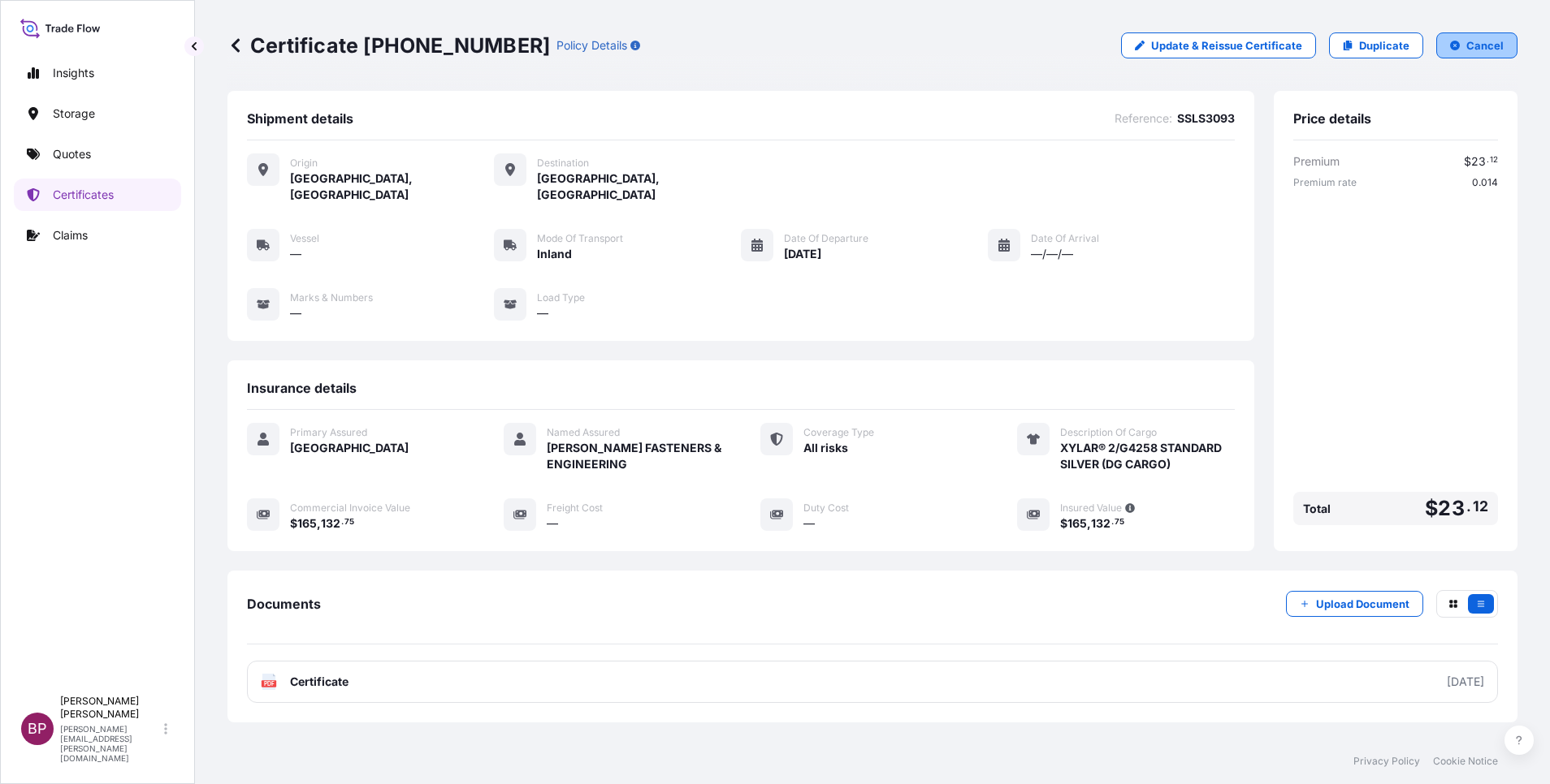
click at [1480, 38] on button "Cancel" at bounding box center [1476, 46] width 81 height 26
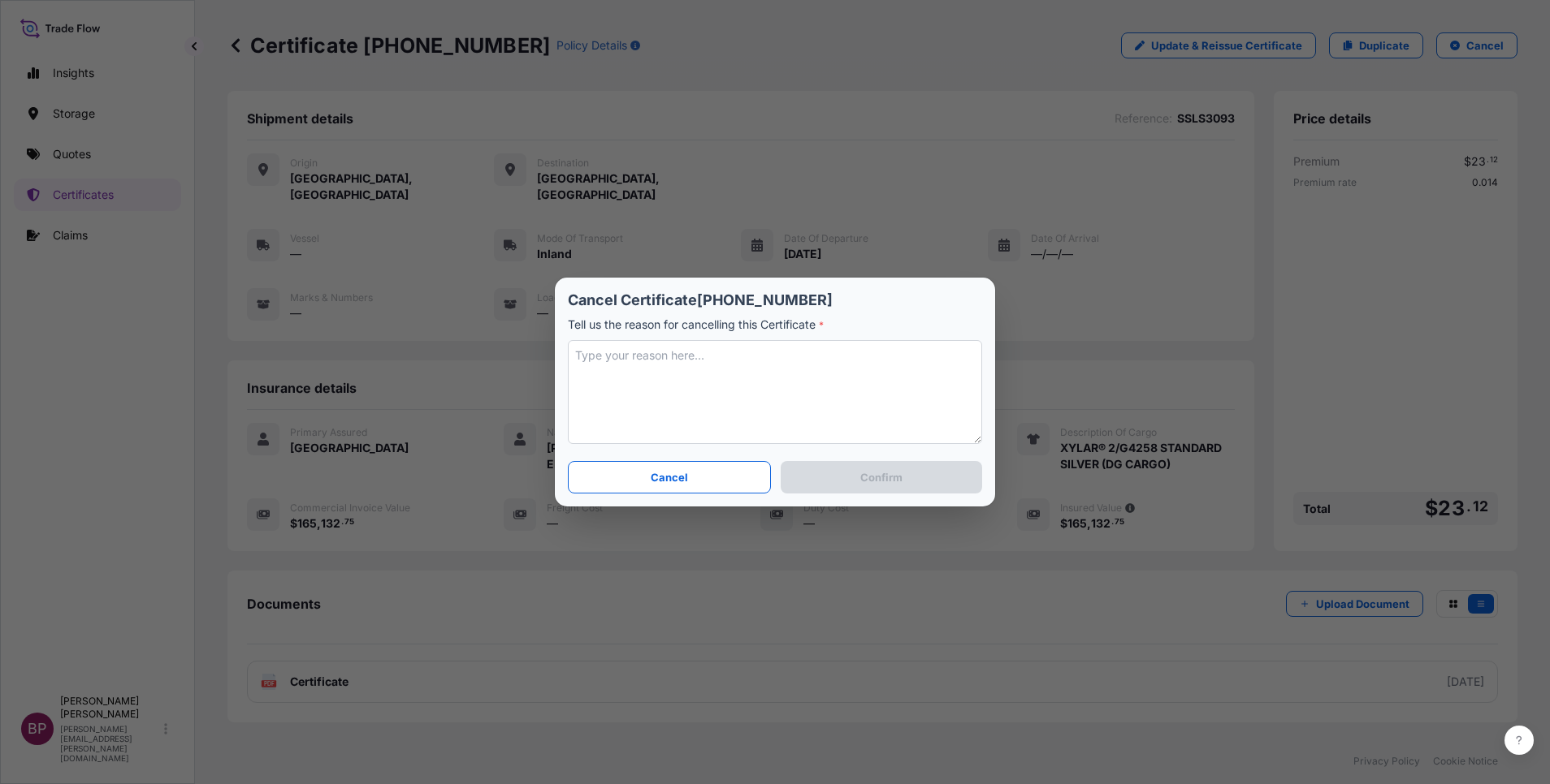
click at [868, 373] on textarea at bounding box center [774, 392] width 414 height 104
type textarea "entered incorrect value. amended"
click at [902, 486] on button "Confirm" at bounding box center [881, 478] width 201 height 33
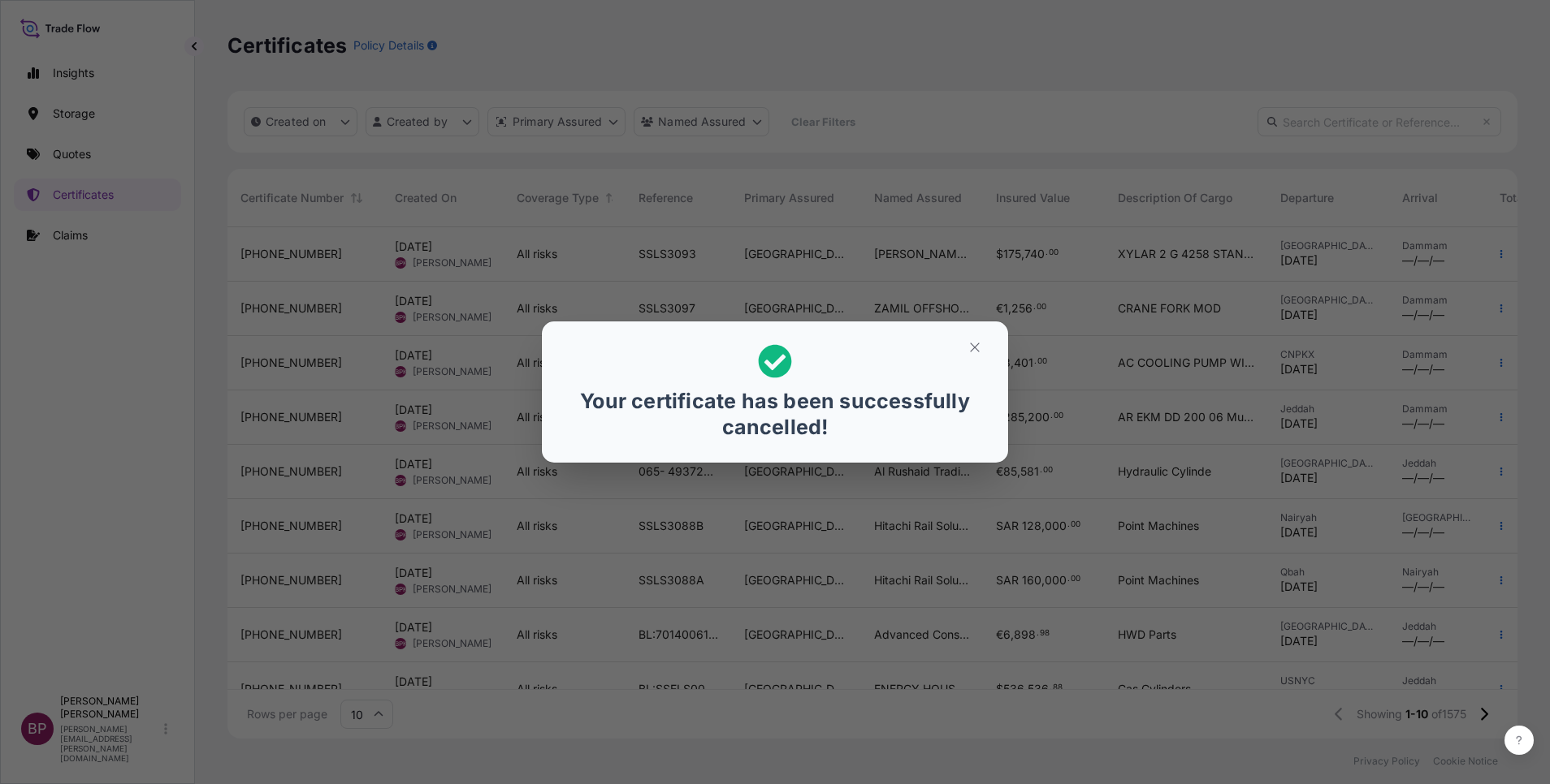
scroll to position [20, 20]
click at [970, 347] on icon "button" at bounding box center [975, 348] width 15 height 15
